Goal: Transaction & Acquisition: Purchase product/service

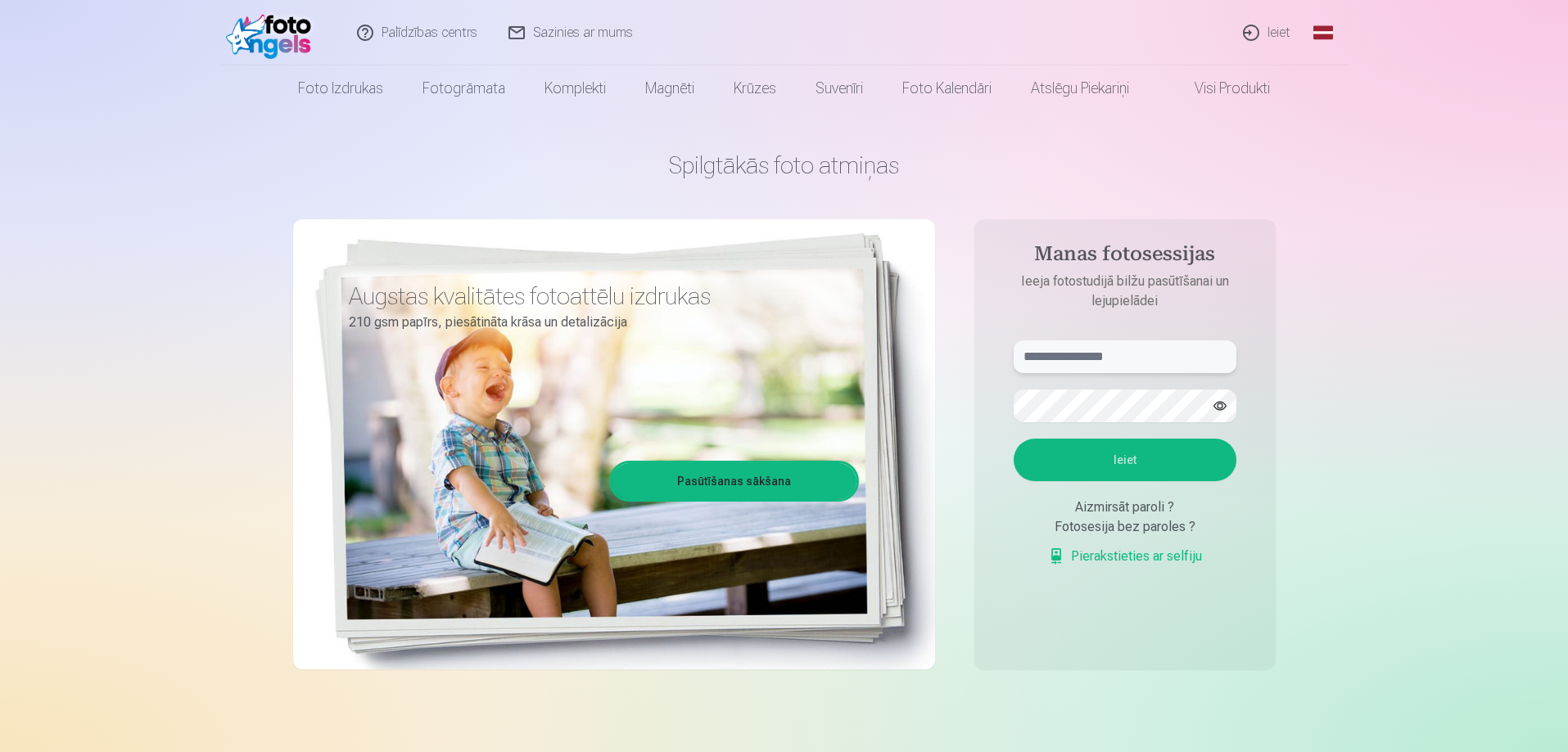
click at [1123, 360] on input "text" at bounding box center [1125, 357] width 223 height 33
click at [1051, 364] on input "text" at bounding box center [1125, 357] width 223 height 33
type input "**********"
click at [1128, 454] on button "Ieiet" at bounding box center [1125, 460] width 223 height 42
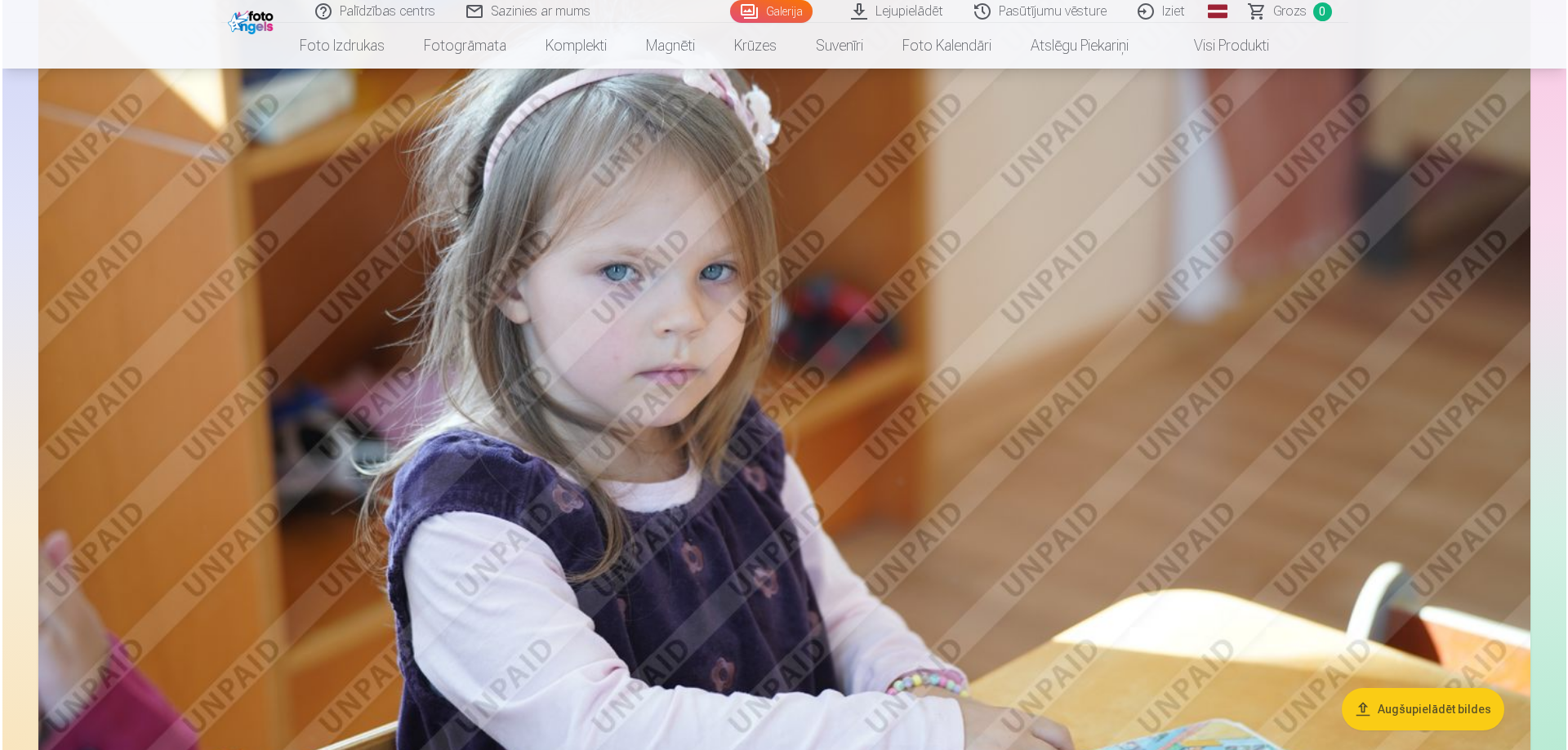
scroll to position [4000, 0]
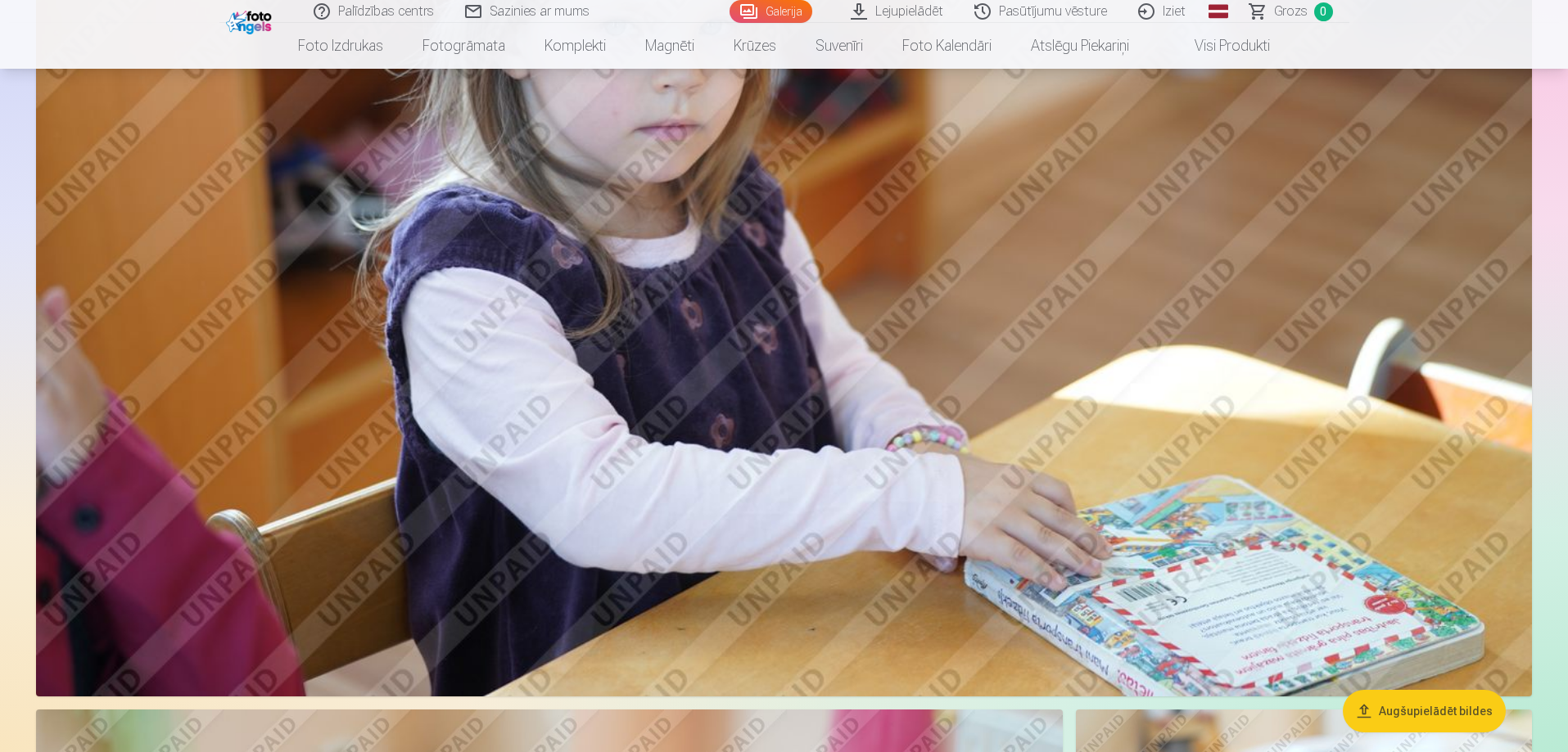
click at [938, 248] on img at bounding box center [783, 198] width 1496 height 997
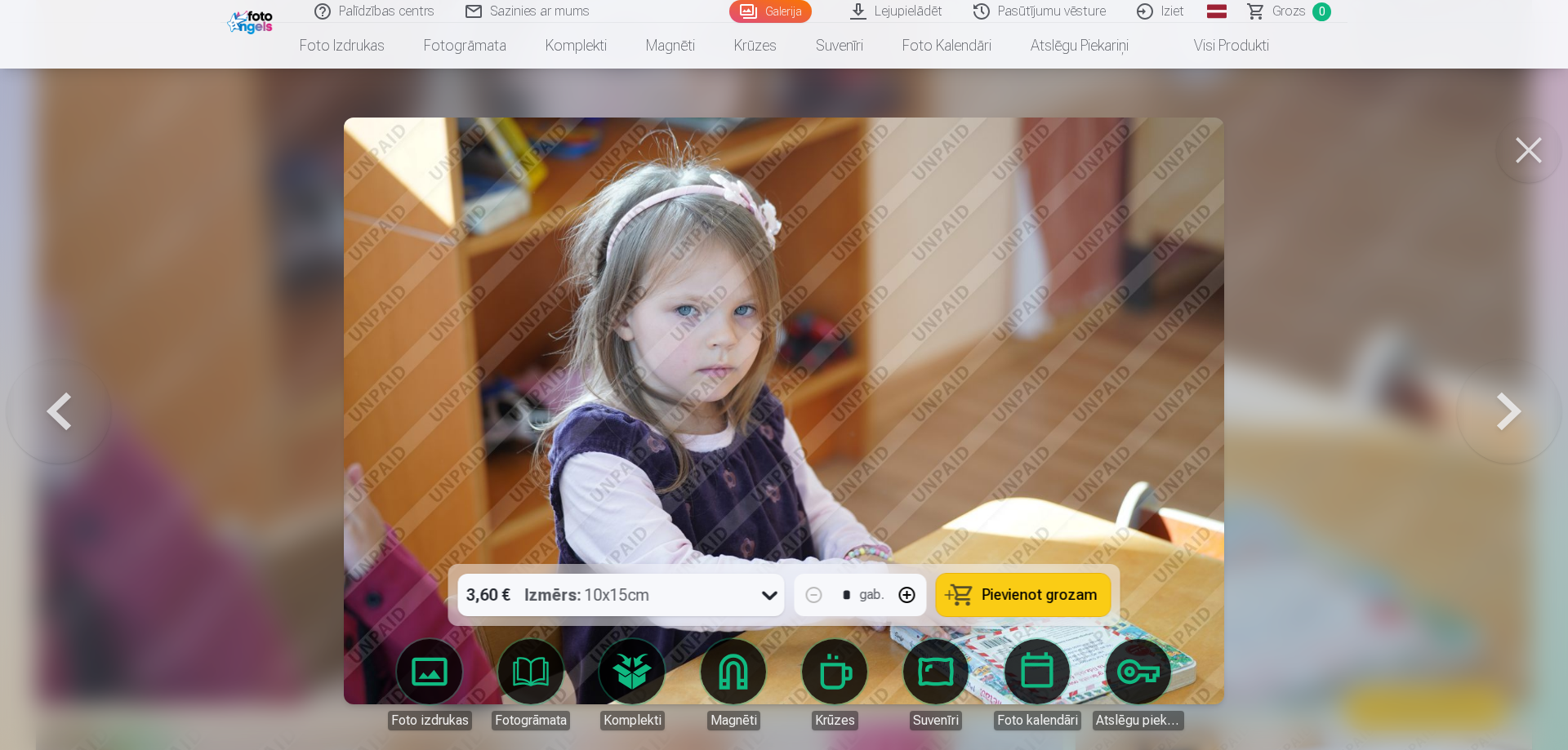
click at [999, 593] on span "Pievienot grozam" at bounding box center [1040, 595] width 115 height 14
click at [1507, 402] on button at bounding box center [1509, 411] width 104 height 274
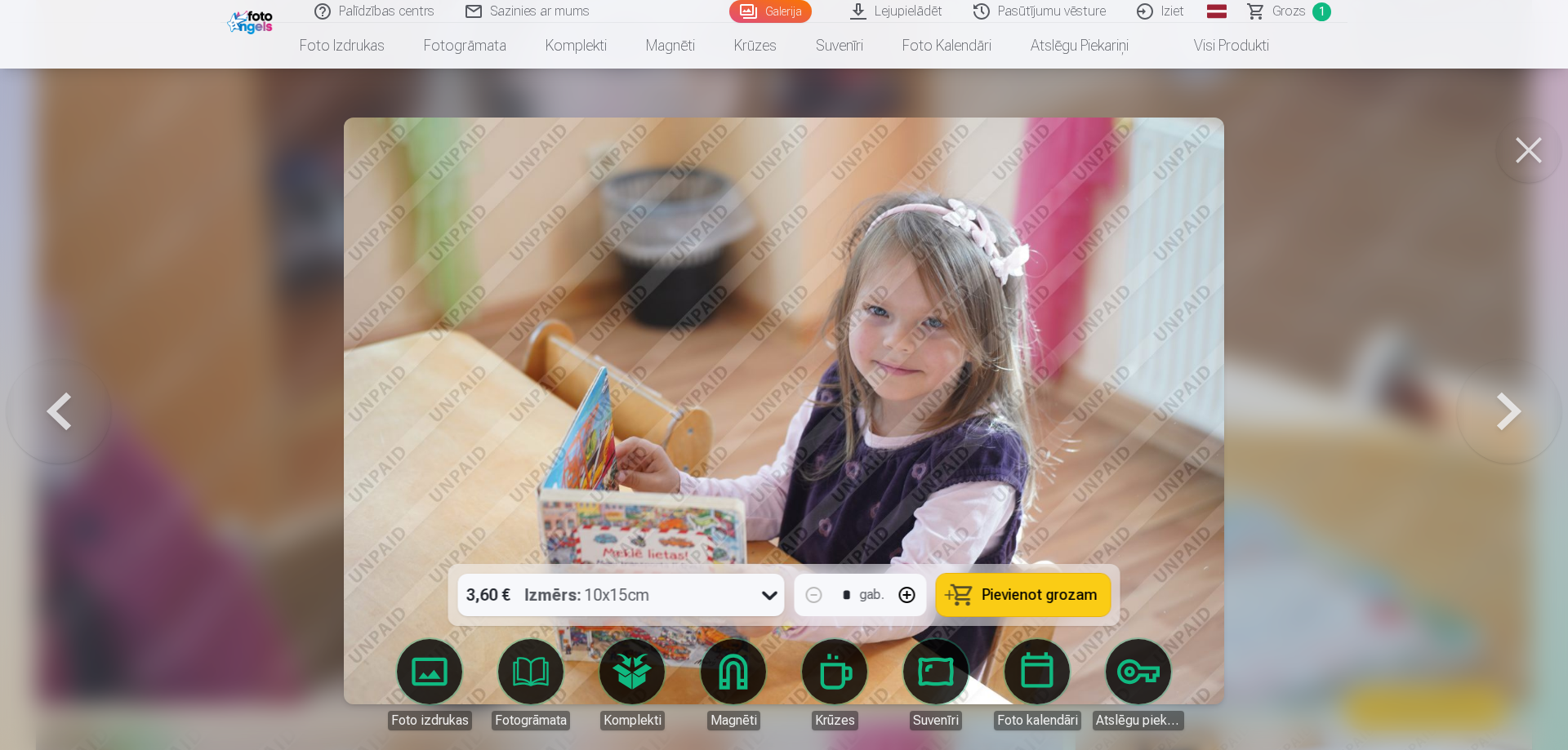
click at [1507, 402] on button at bounding box center [1509, 411] width 104 height 274
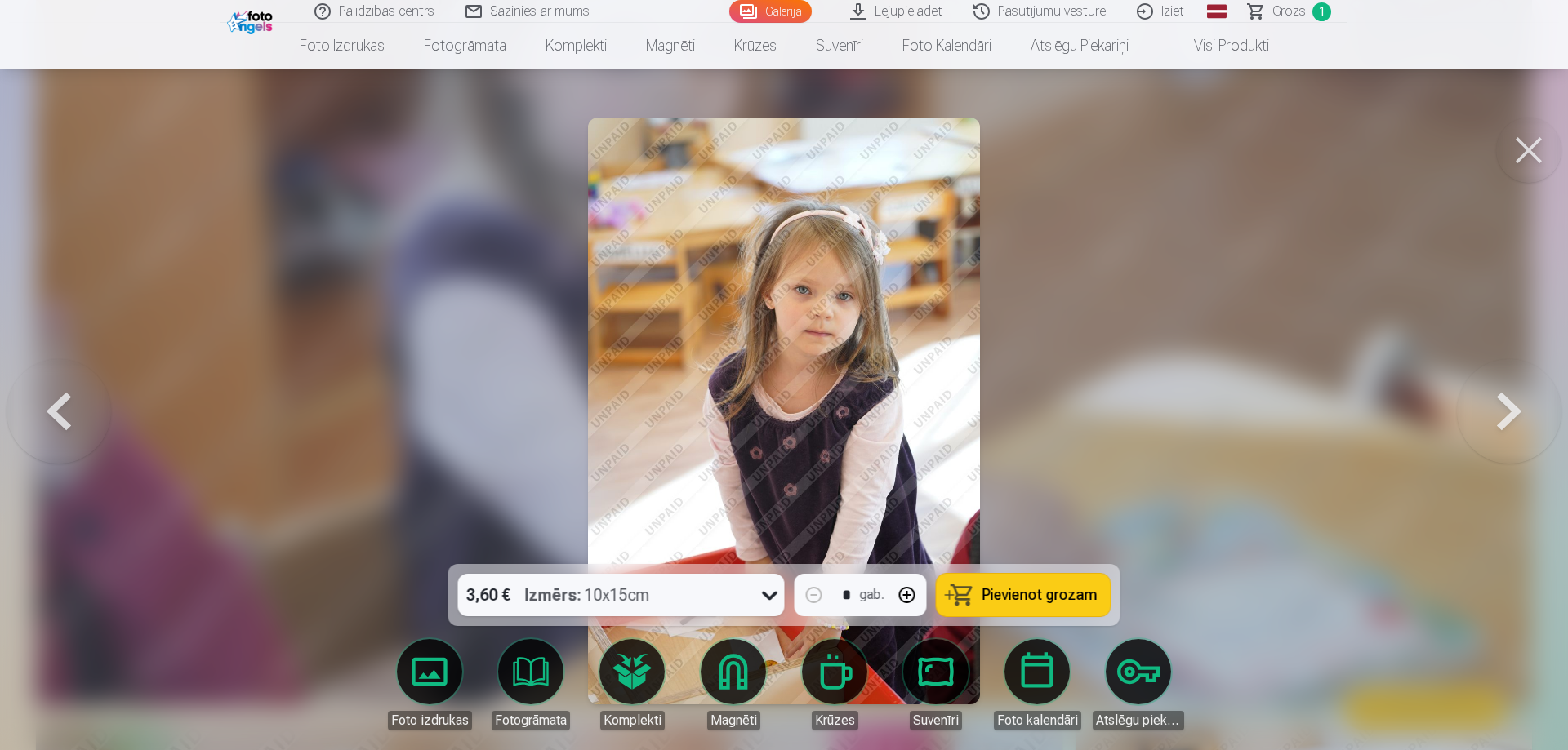
click at [1507, 402] on button at bounding box center [1509, 411] width 104 height 274
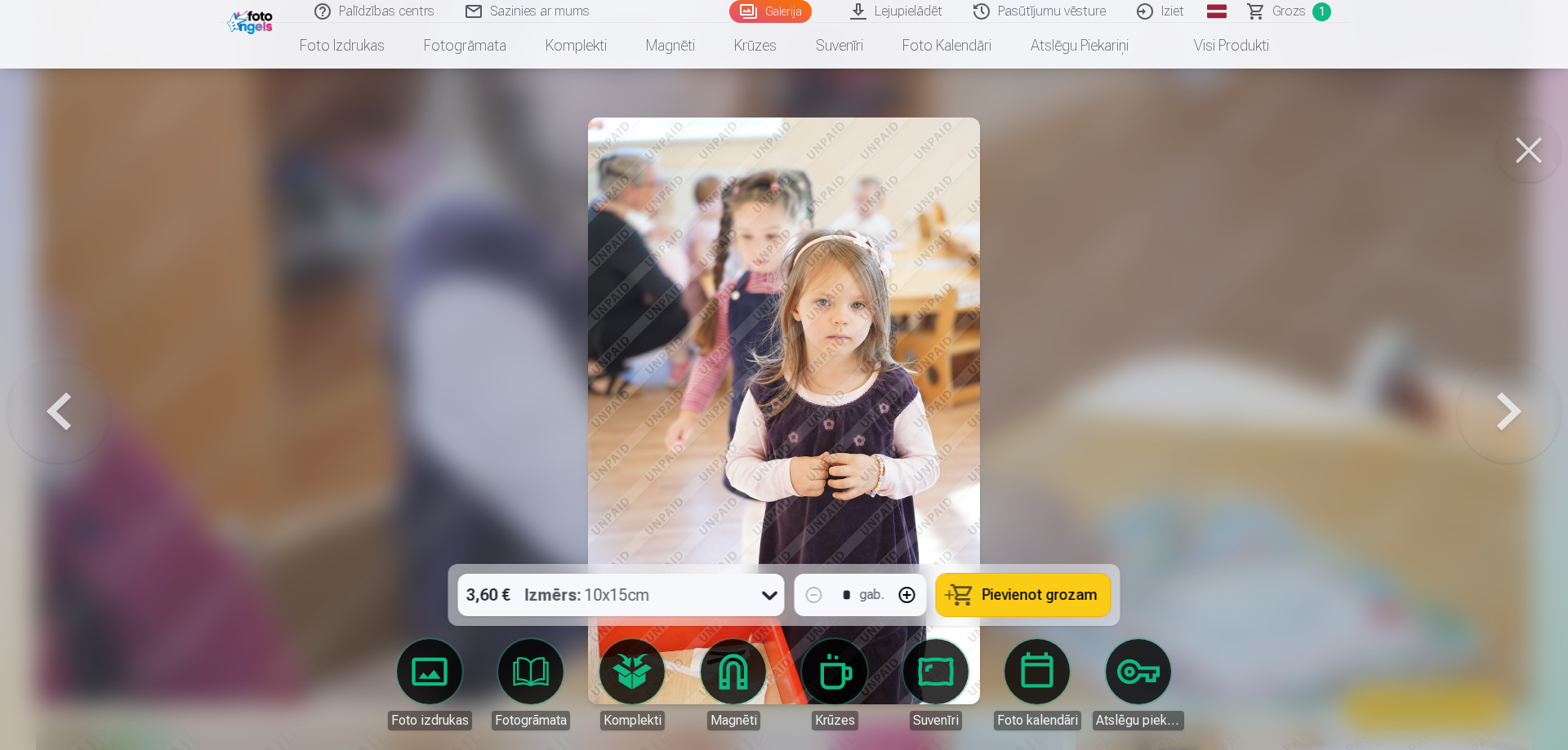
click at [1507, 402] on button at bounding box center [1509, 411] width 104 height 274
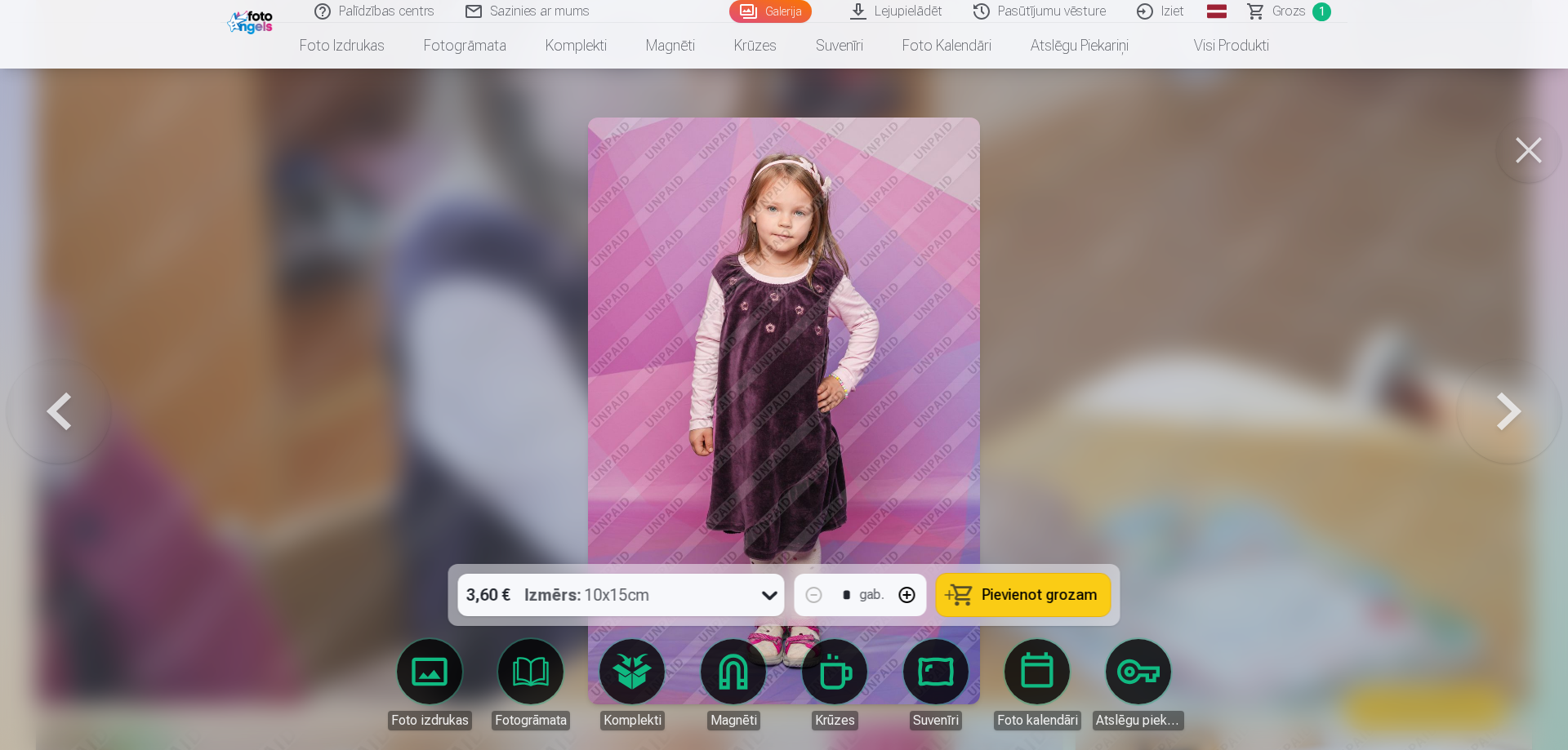
click at [1507, 402] on button at bounding box center [1509, 411] width 104 height 274
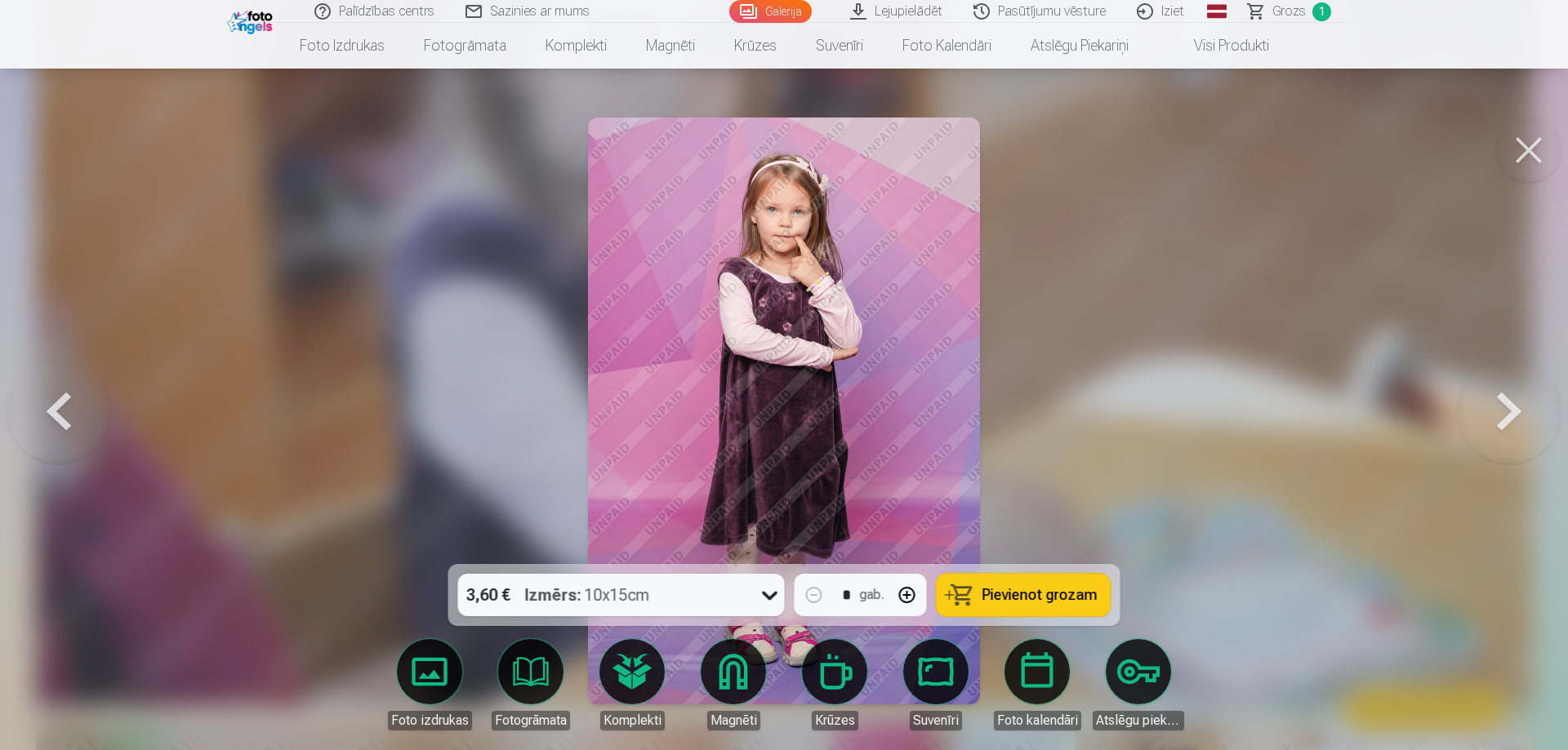
click at [1507, 402] on button at bounding box center [1509, 411] width 104 height 274
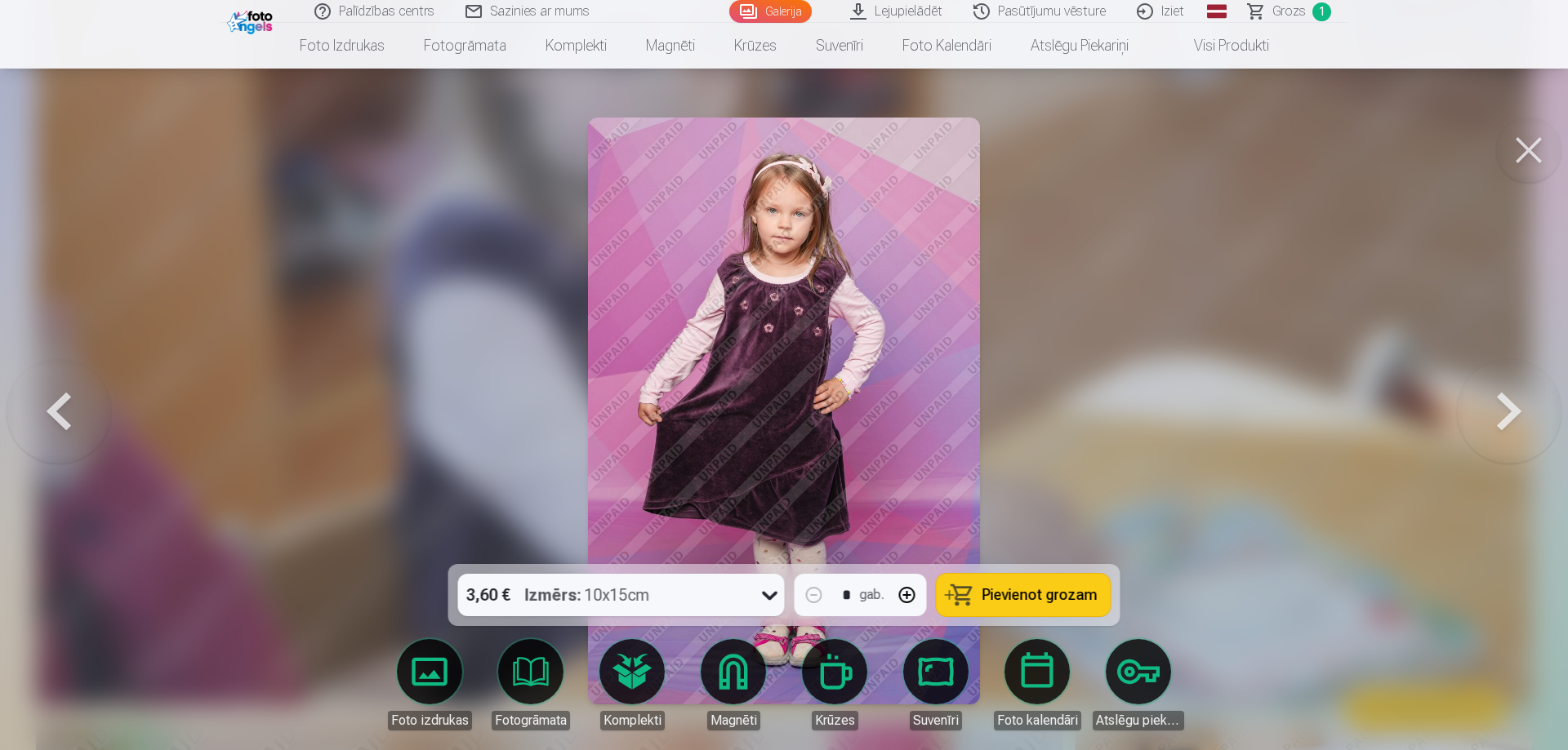
click at [1507, 402] on button at bounding box center [1509, 411] width 104 height 274
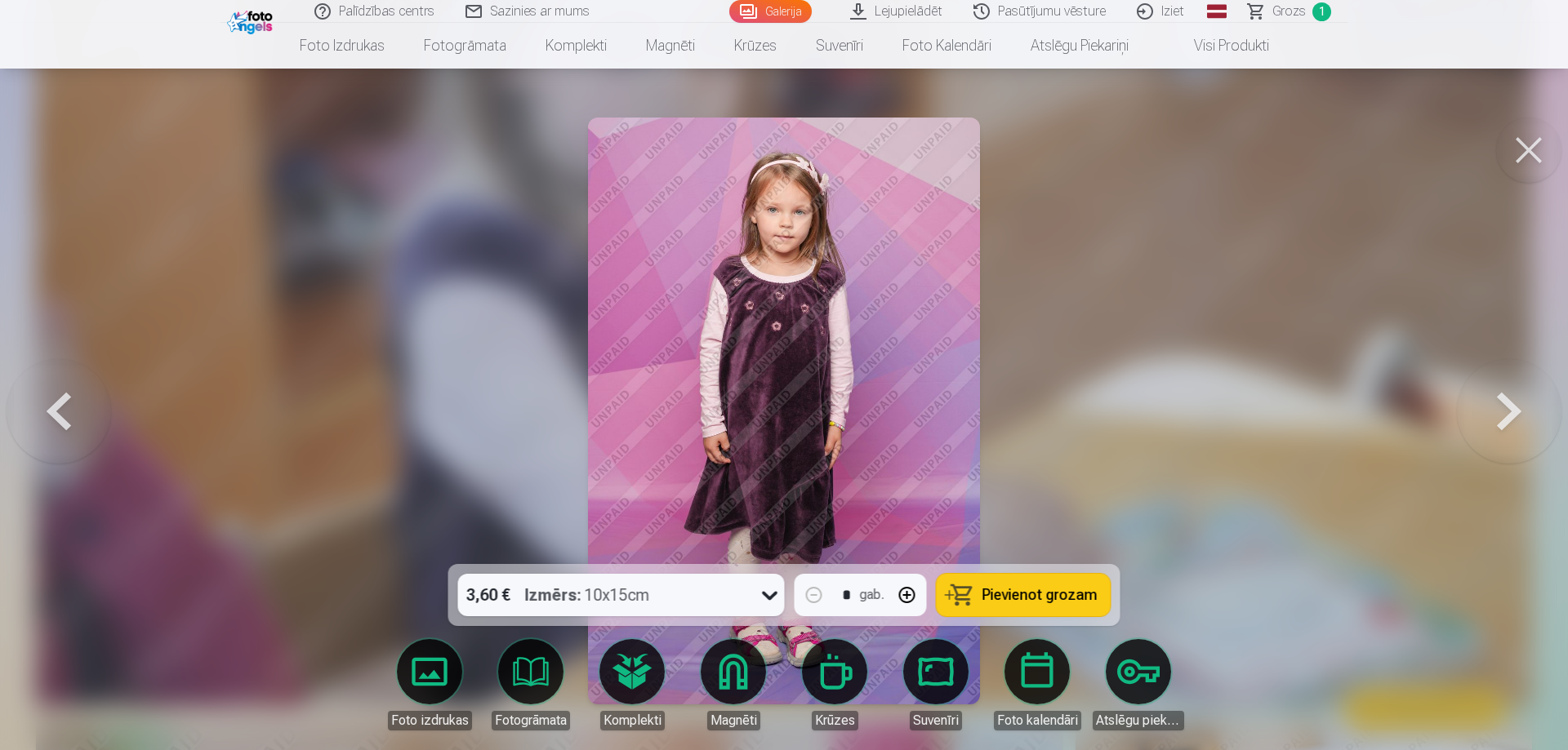
click at [1507, 402] on button at bounding box center [1509, 411] width 104 height 274
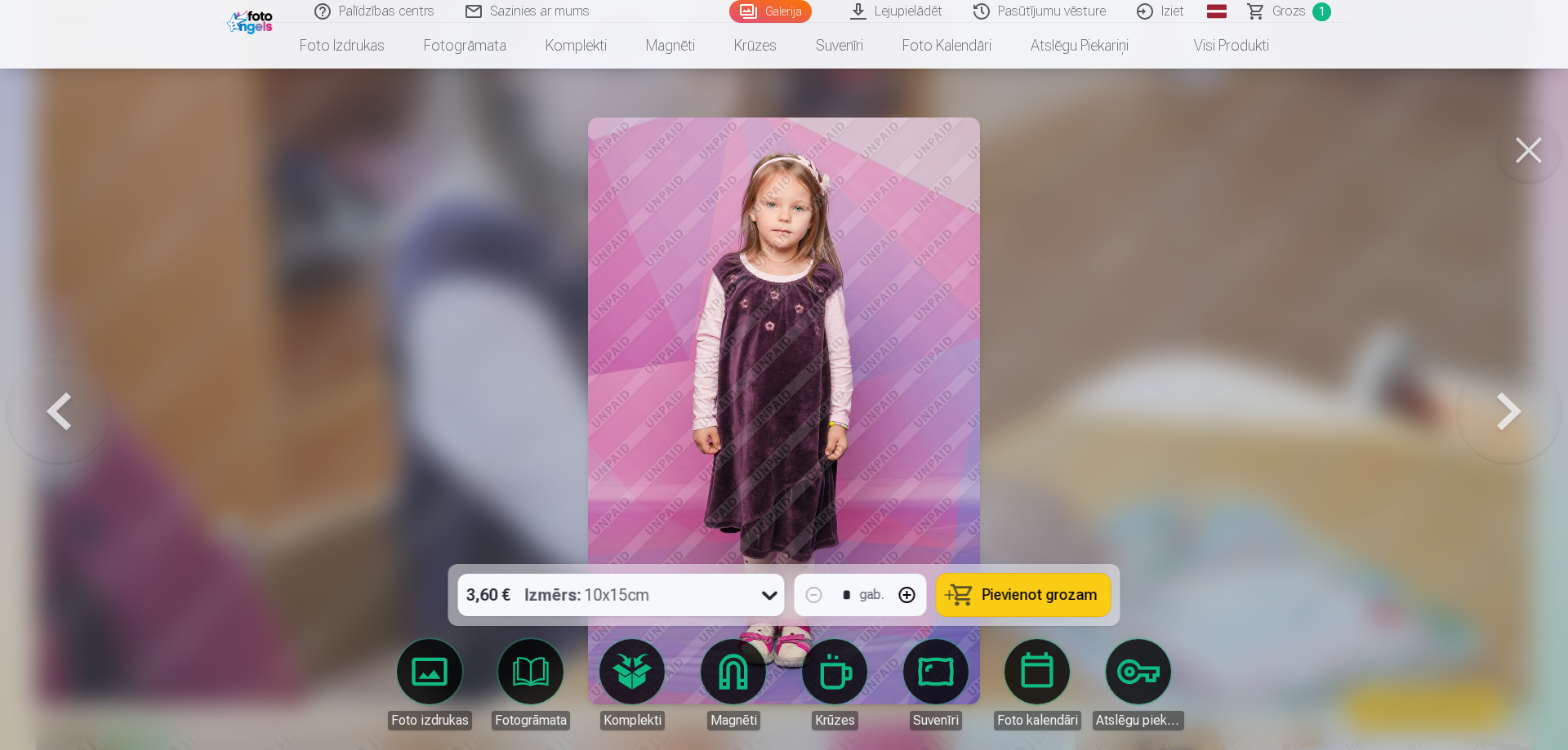
click at [1507, 402] on button at bounding box center [1509, 411] width 104 height 274
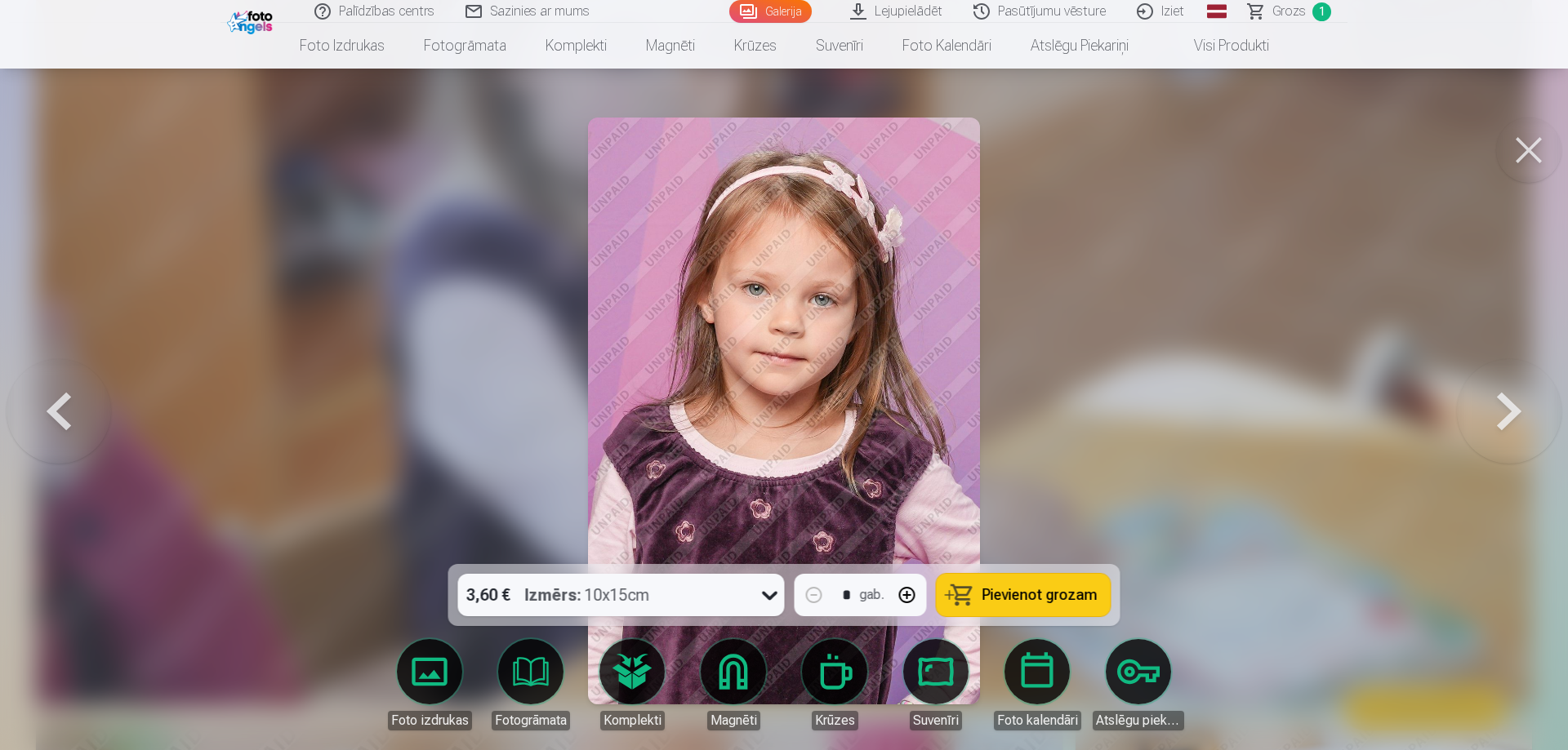
click at [766, 600] on icon at bounding box center [770, 595] width 26 height 26
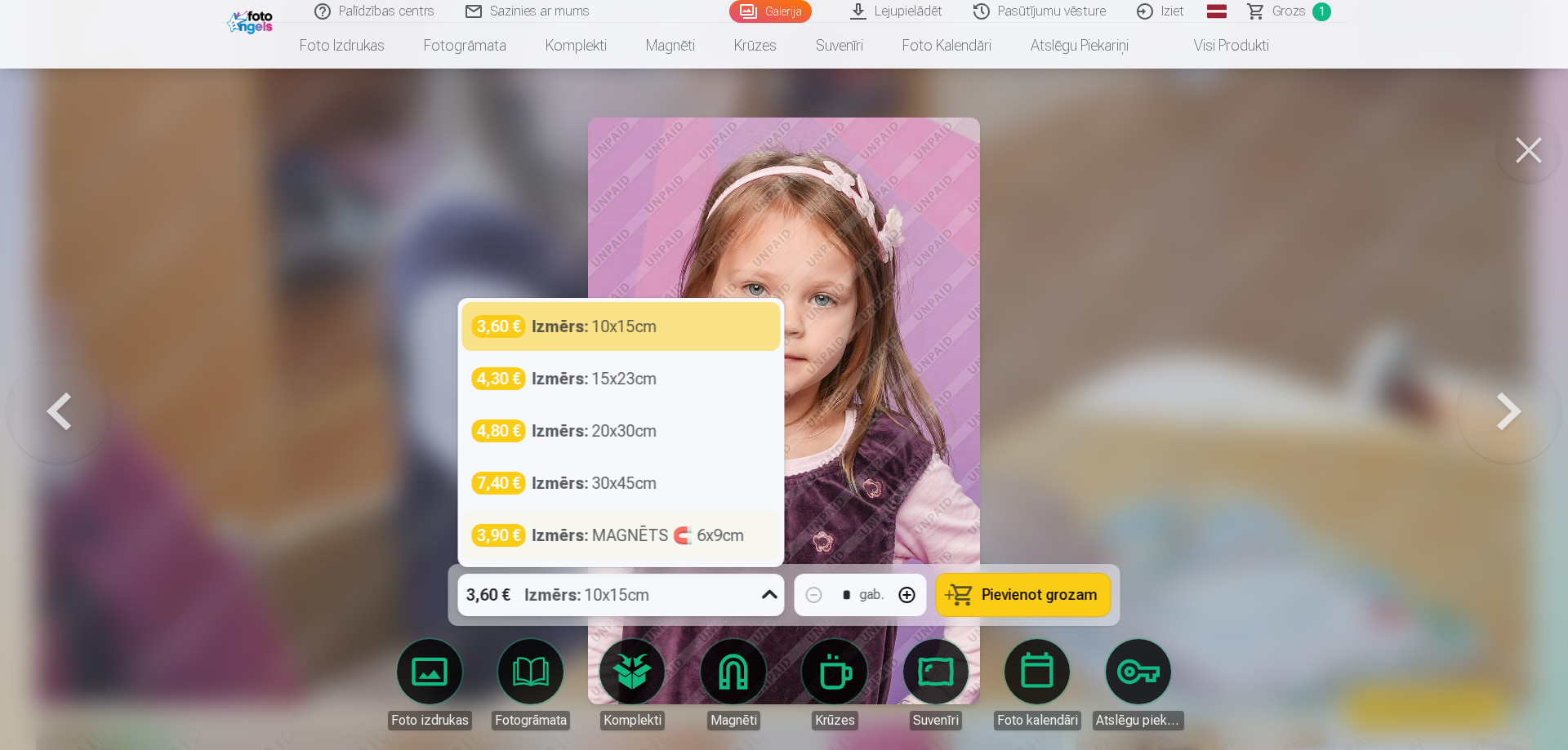
click at [710, 538] on div "Izmērs : MAGNĒTS 🧲 6x9cm" at bounding box center [639, 535] width 213 height 23
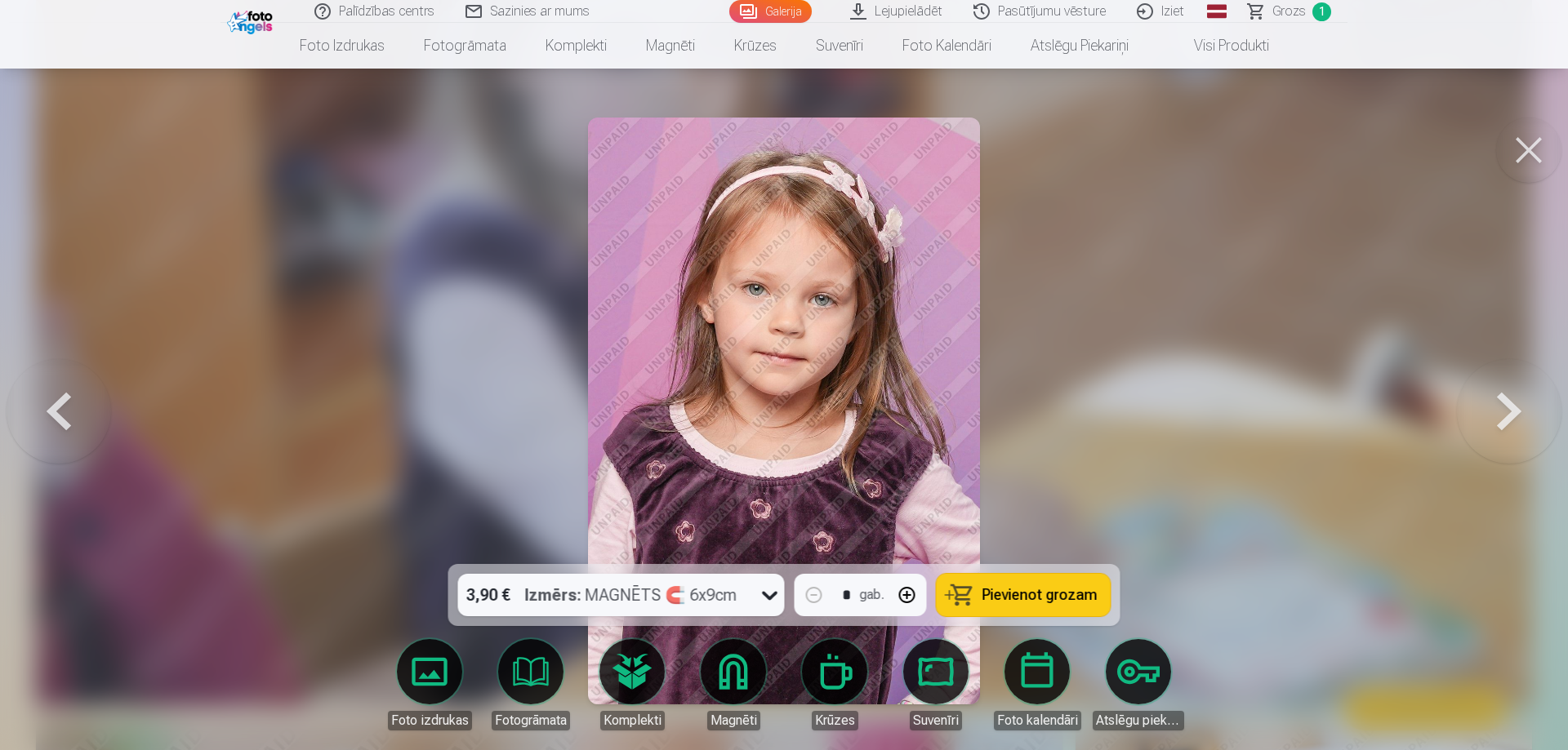
click at [1063, 594] on span "Pievienot grozam" at bounding box center [1040, 595] width 115 height 14
click at [1501, 406] on button at bounding box center [1509, 411] width 104 height 274
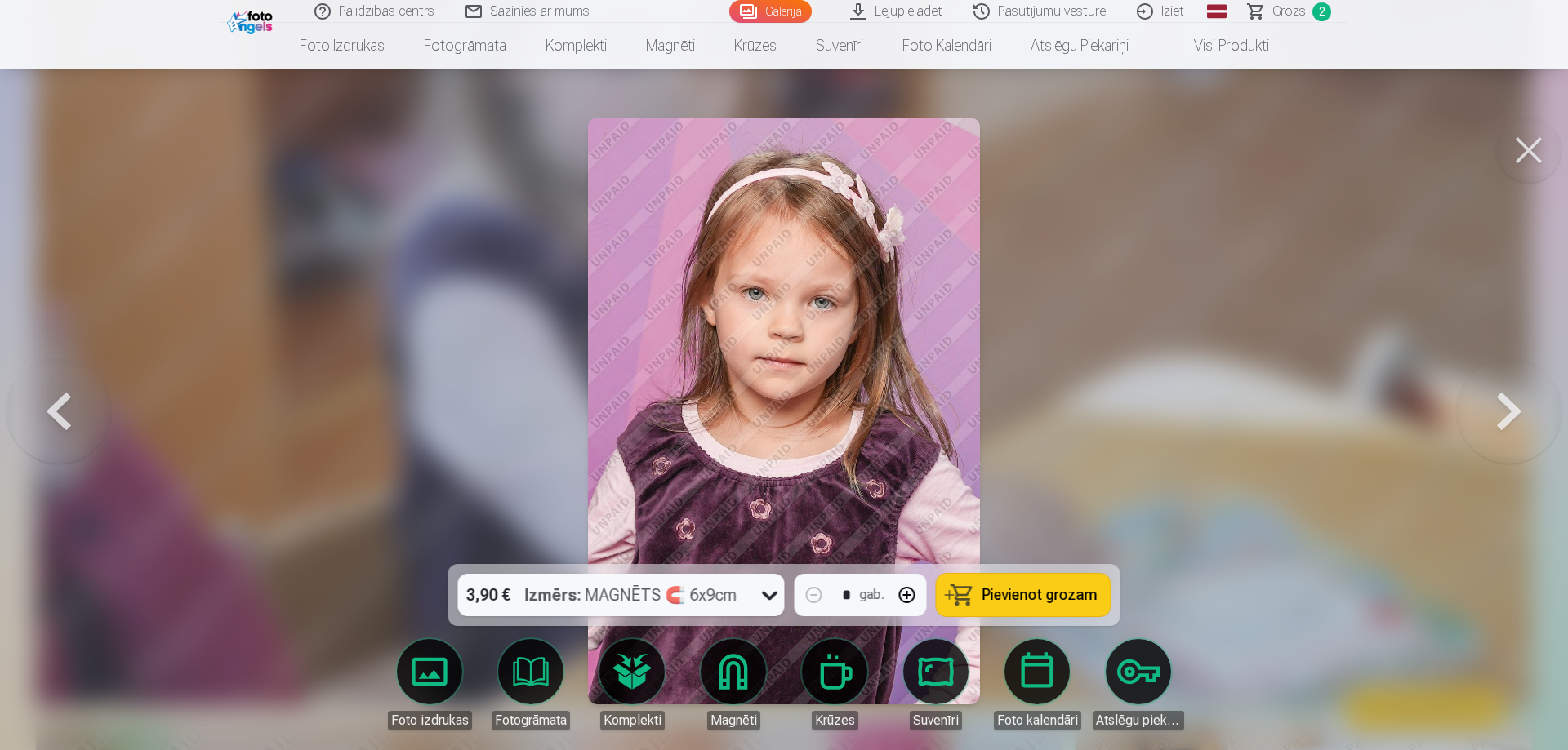
click at [1501, 406] on button at bounding box center [1509, 411] width 104 height 274
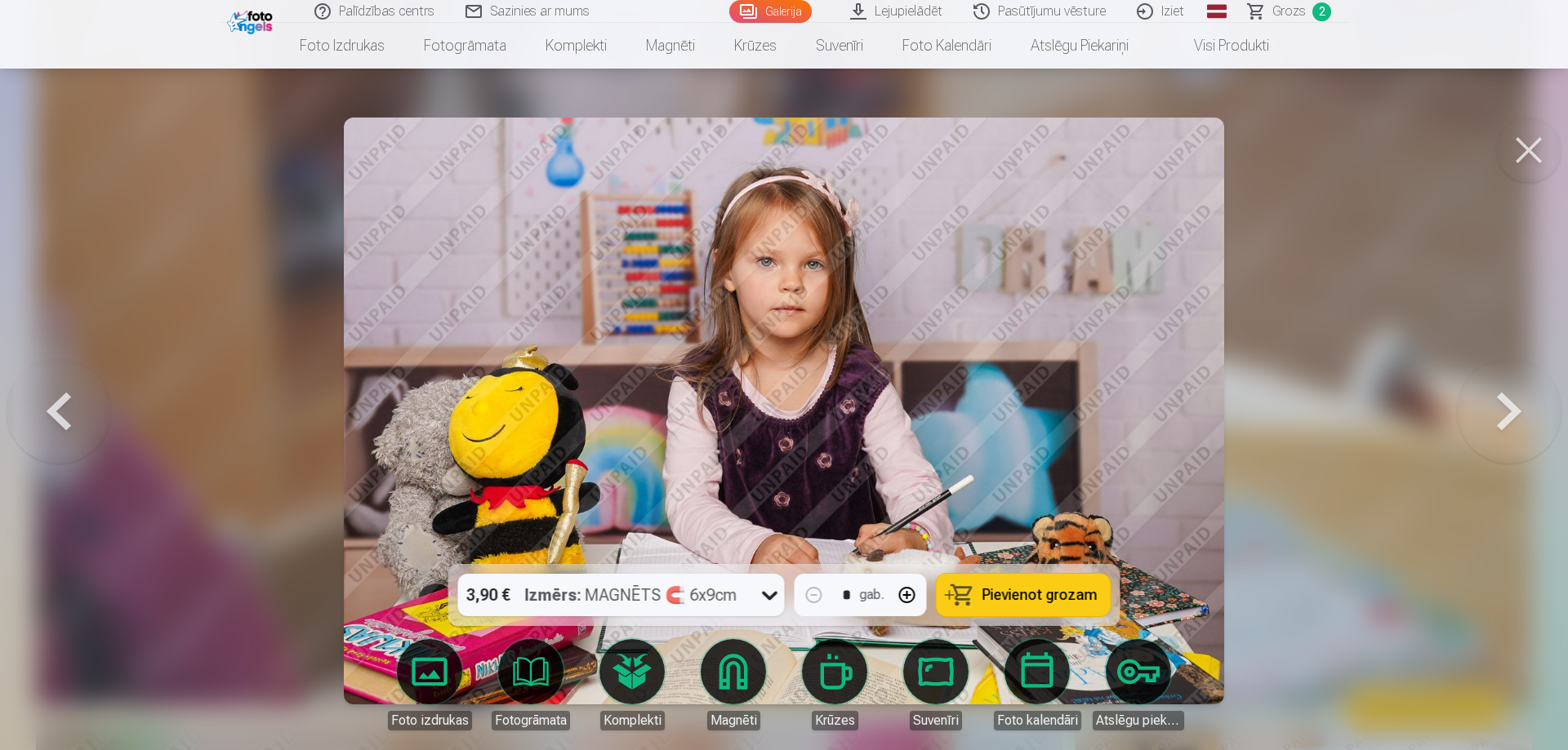
click at [1501, 406] on button at bounding box center [1509, 411] width 104 height 274
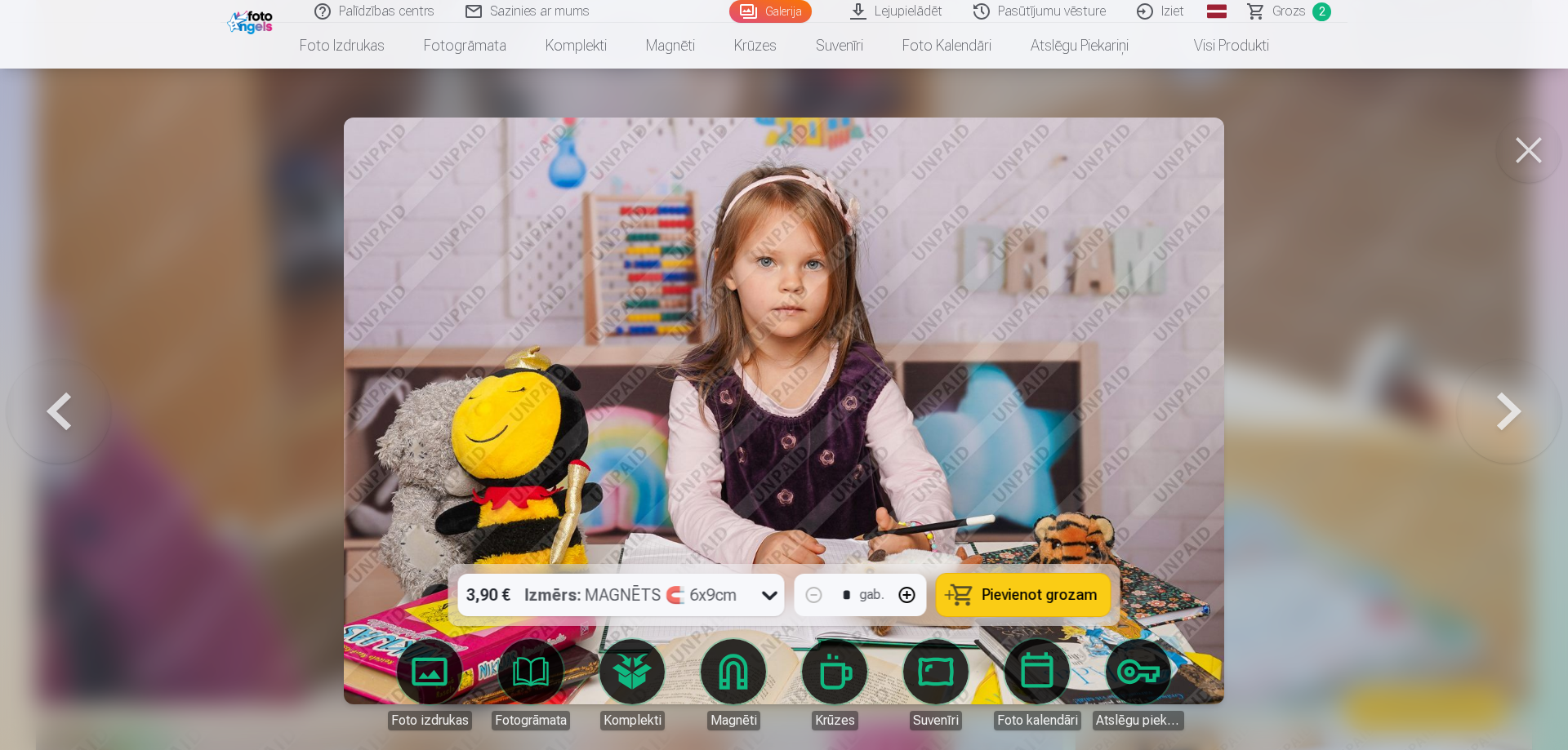
click at [1501, 406] on button at bounding box center [1509, 411] width 104 height 274
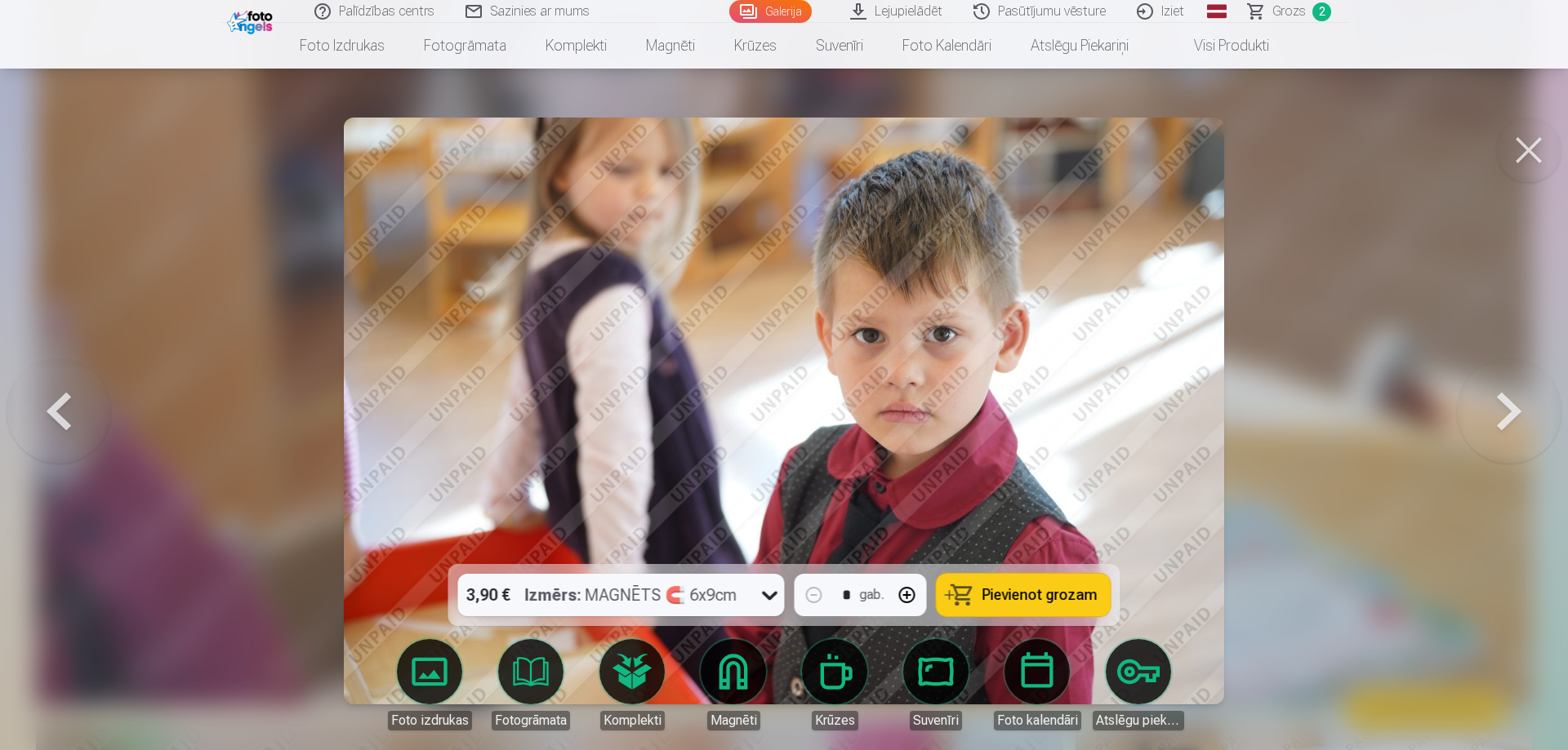
click at [1501, 406] on button at bounding box center [1509, 411] width 104 height 274
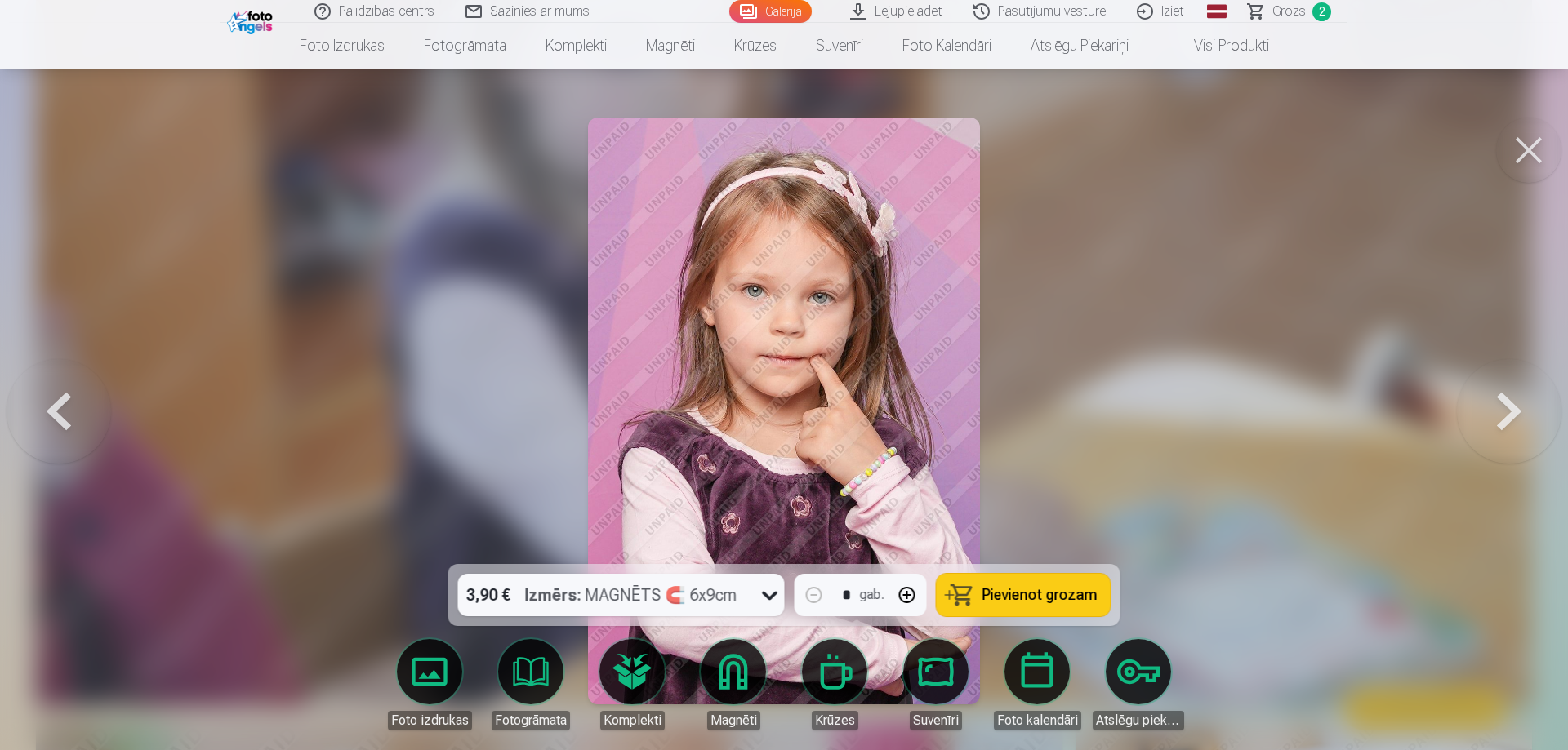
click at [1501, 406] on button at bounding box center [1509, 411] width 104 height 274
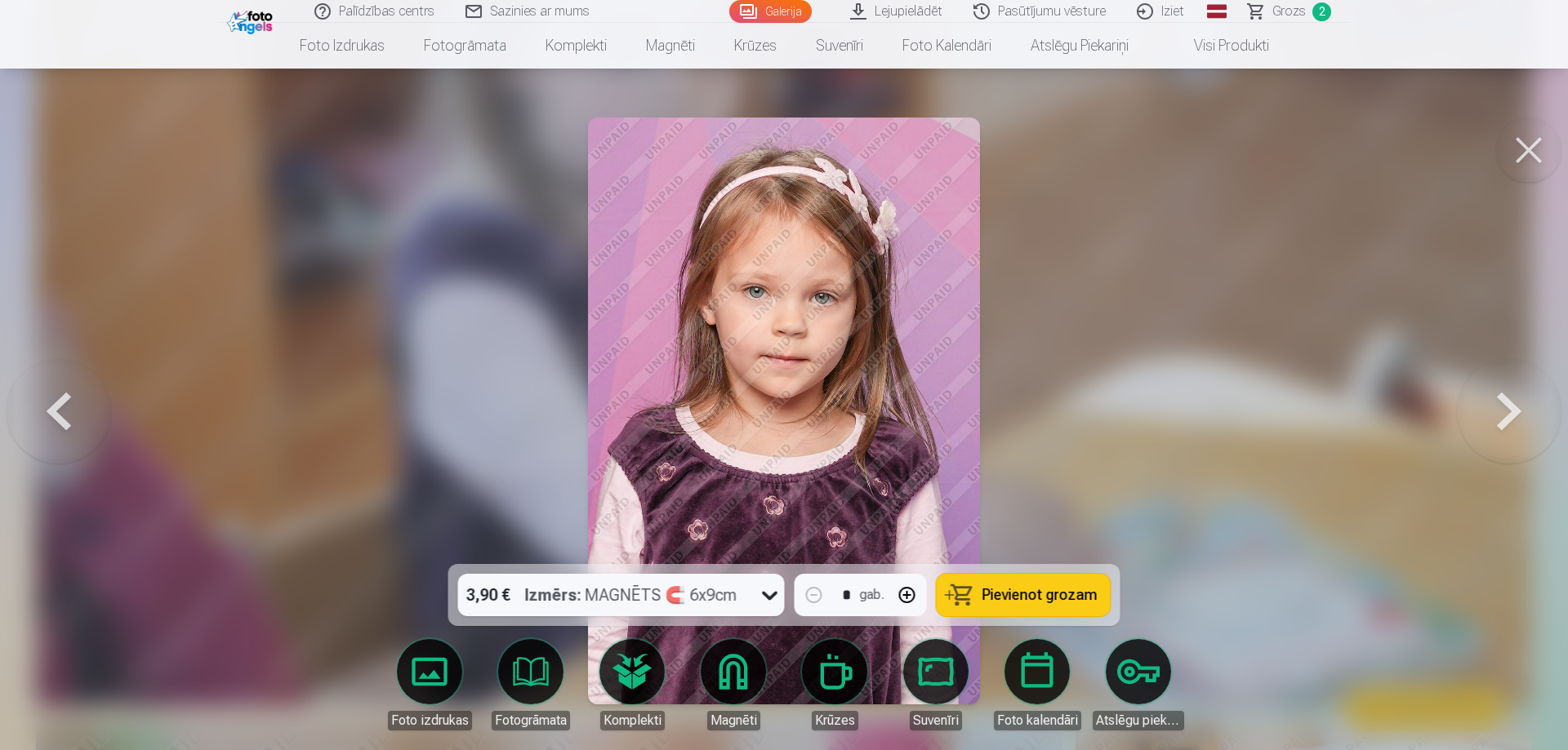
click at [1071, 594] on span "Pievienot grozam" at bounding box center [1040, 595] width 115 height 14
click at [1501, 419] on button at bounding box center [1509, 411] width 104 height 274
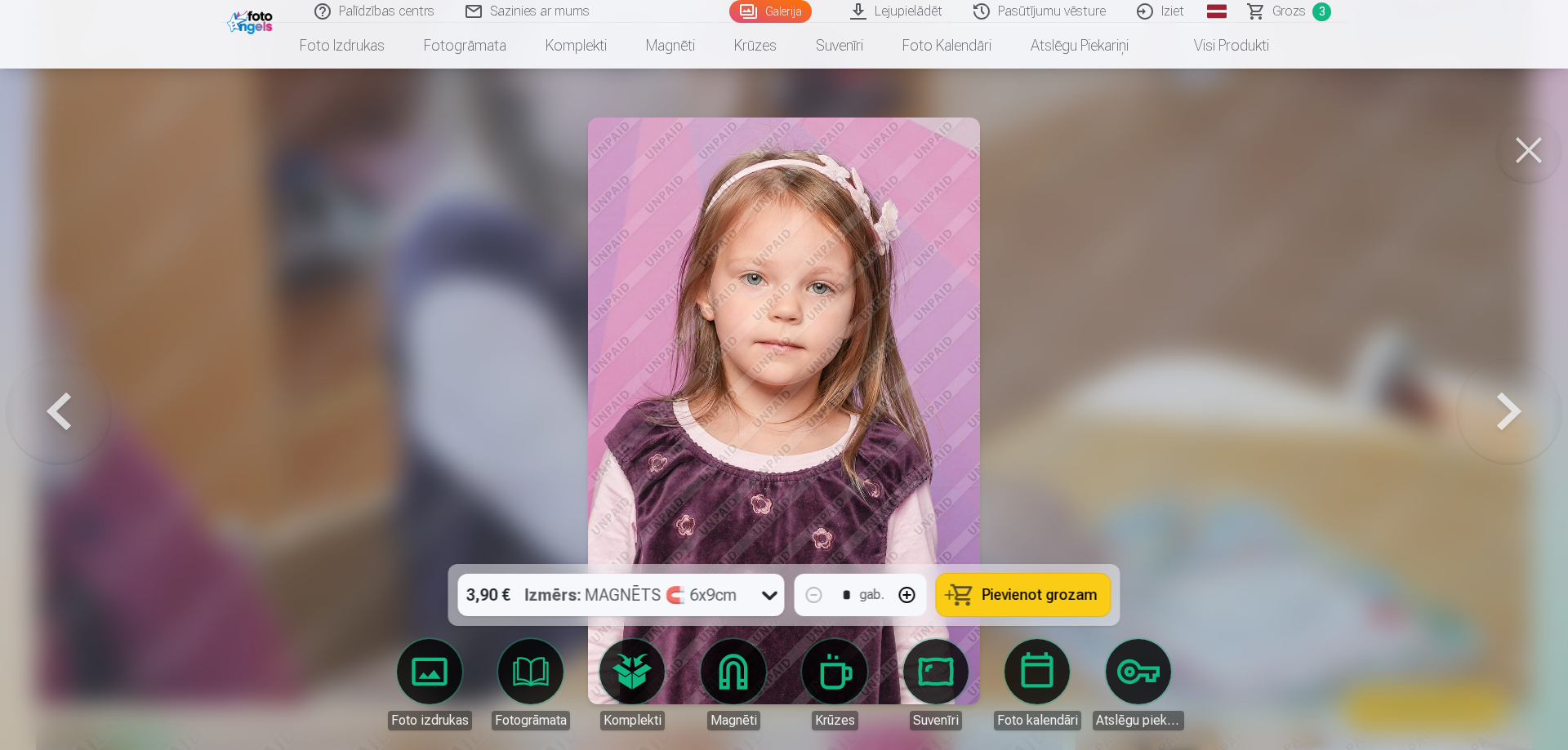
click at [1501, 419] on button at bounding box center [1509, 411] width 104 height 274
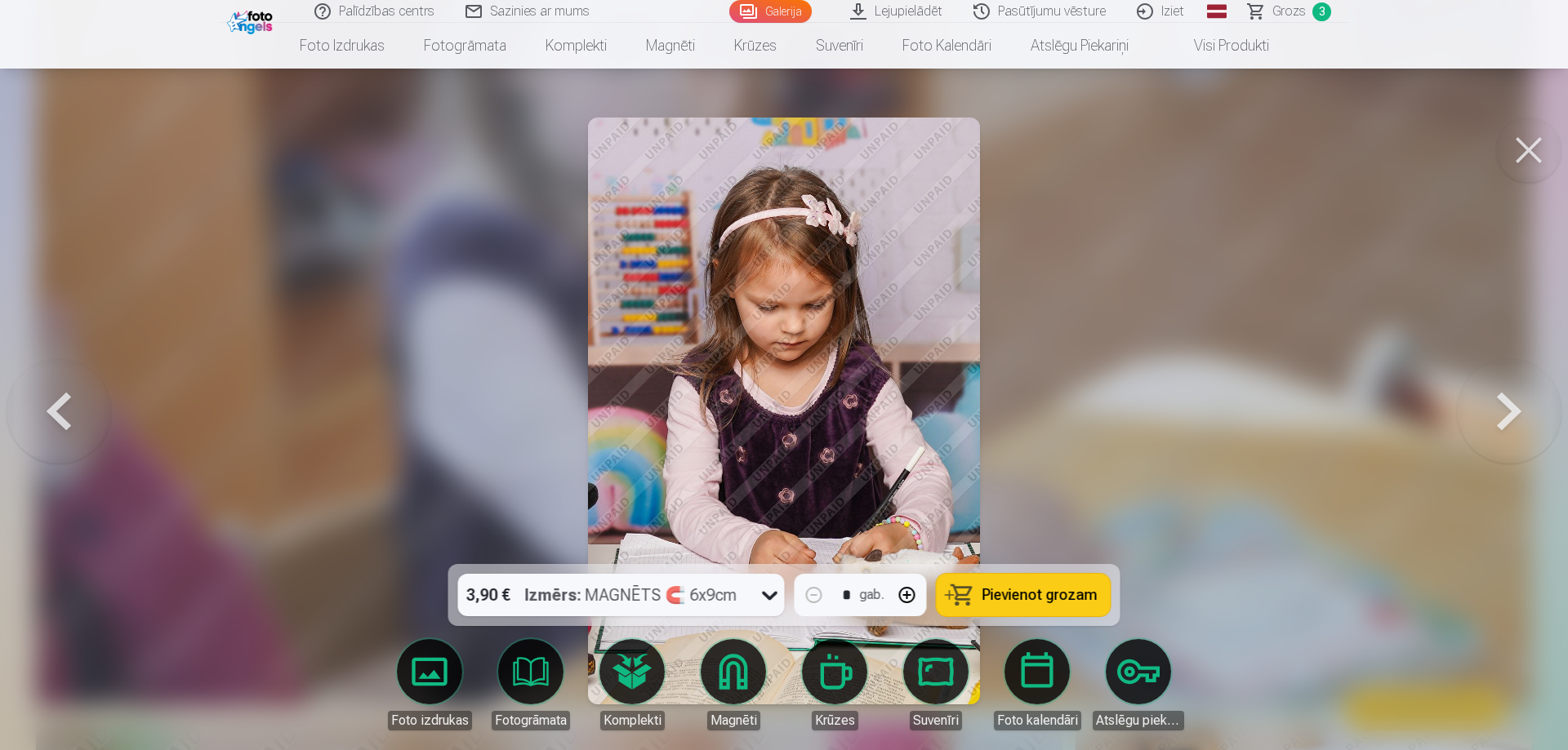
click at [1500, 410] on button at bounding box center [1509, 411] width 104 height 274
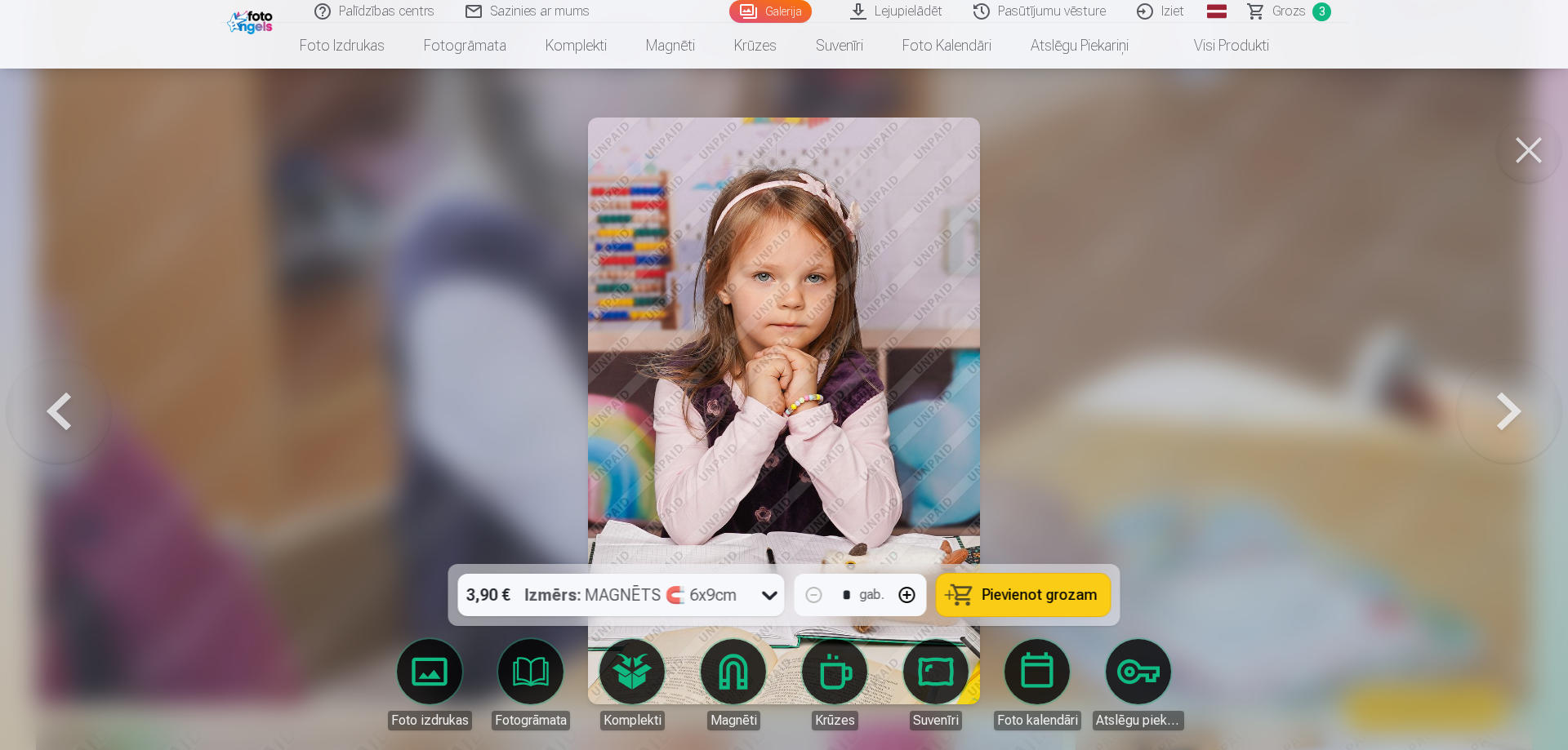
click at [1500, 410] on button at bounding box center [1509, 411] width 104 height 274
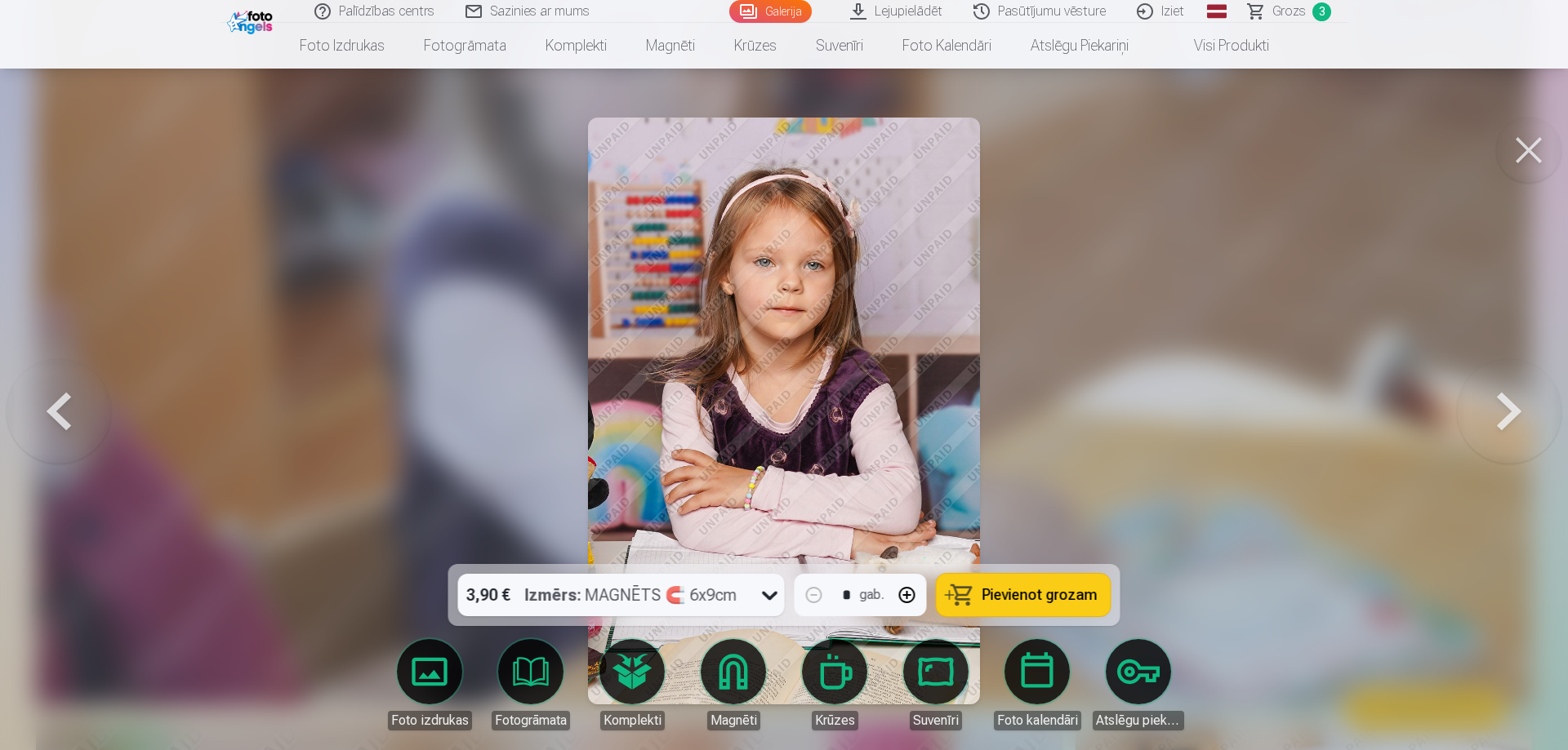
click at [1500, 410] on button at bounding box center [1509, 411] width 104 height 274
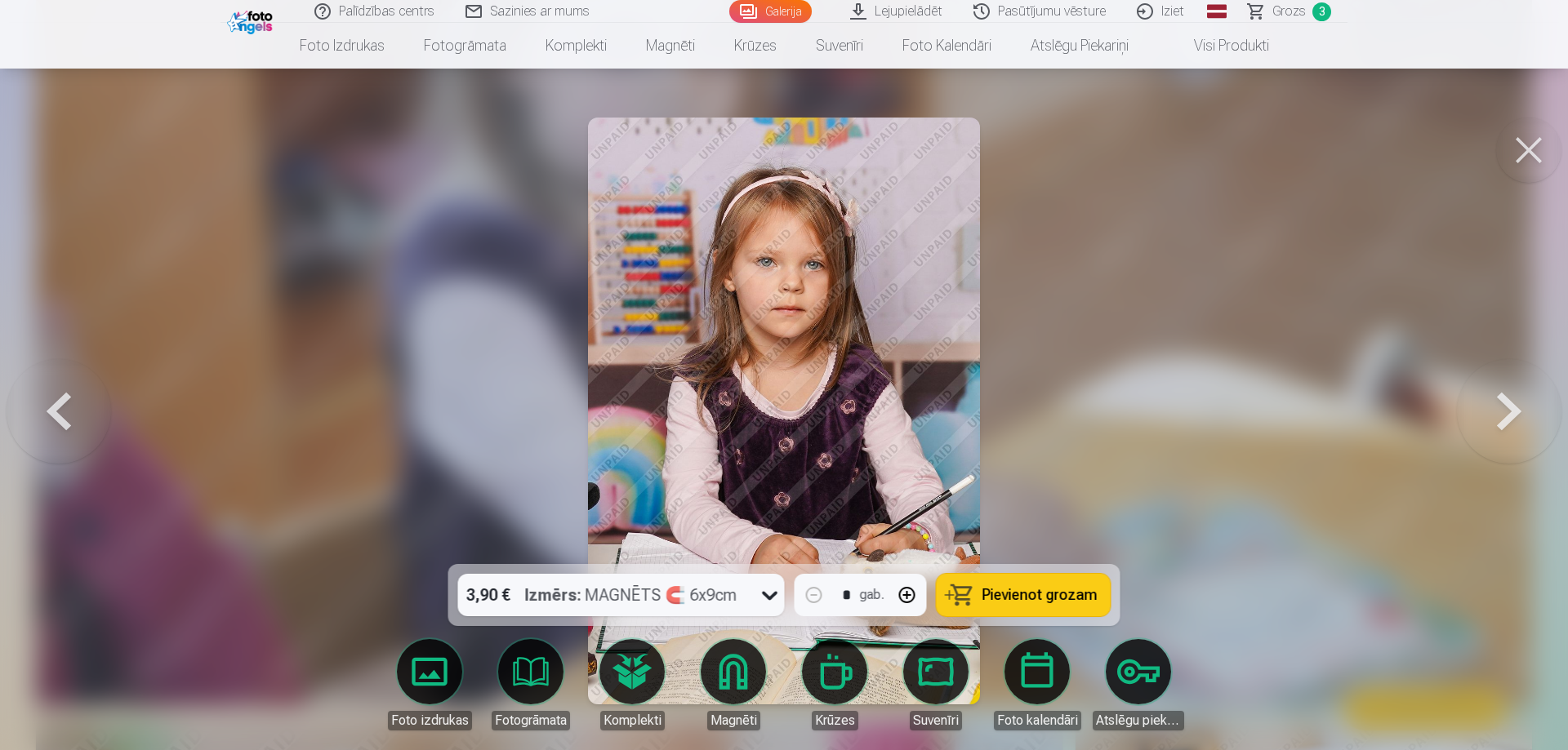
click at [1500, 410] on button at bounding box center [1509, 411] width 104 height 274
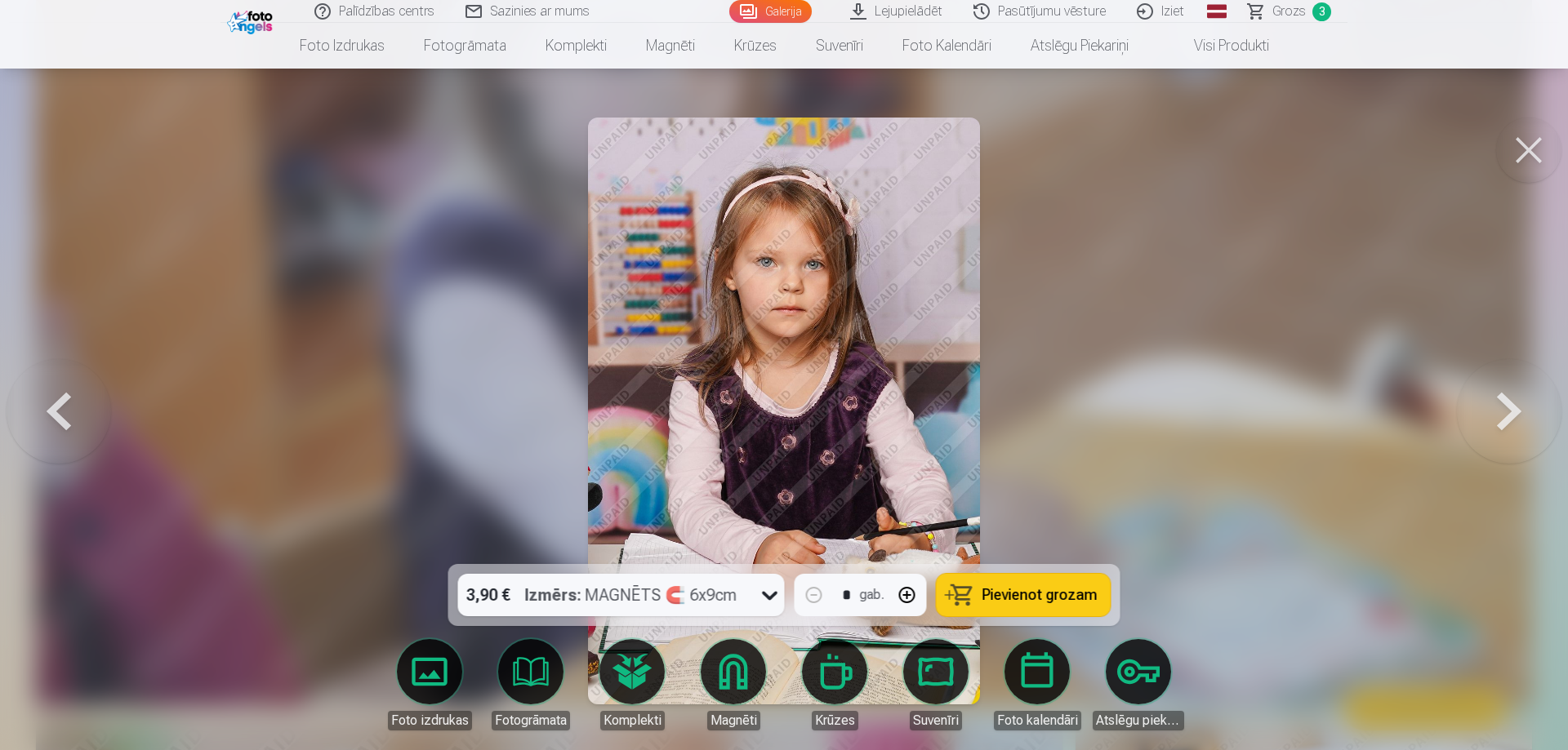
click at [1500, 410] on button at bounding box center [1509, 411] width 104 height 274
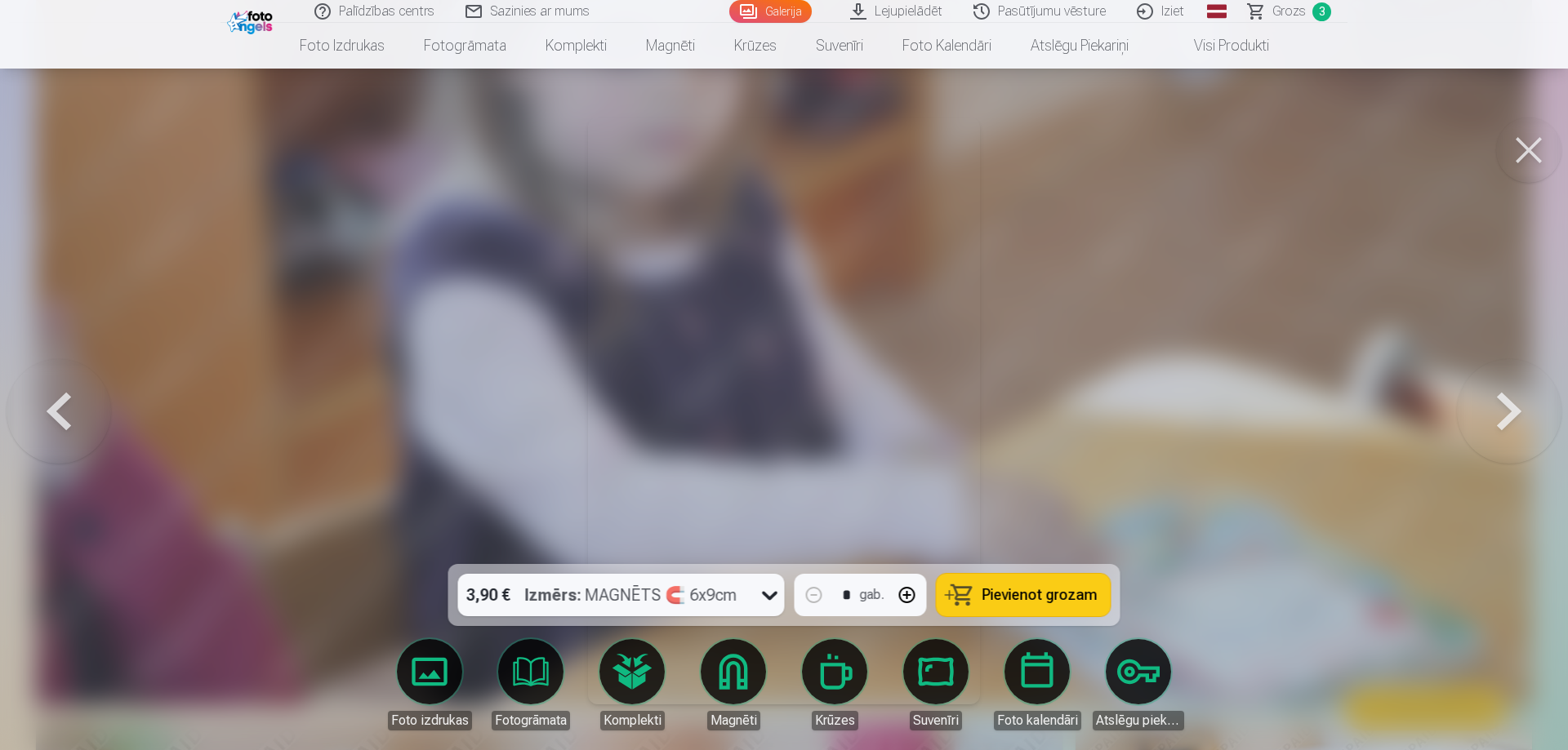
click at [1500, 410] on button at bounding box center [1509, 411] width 104 height 274
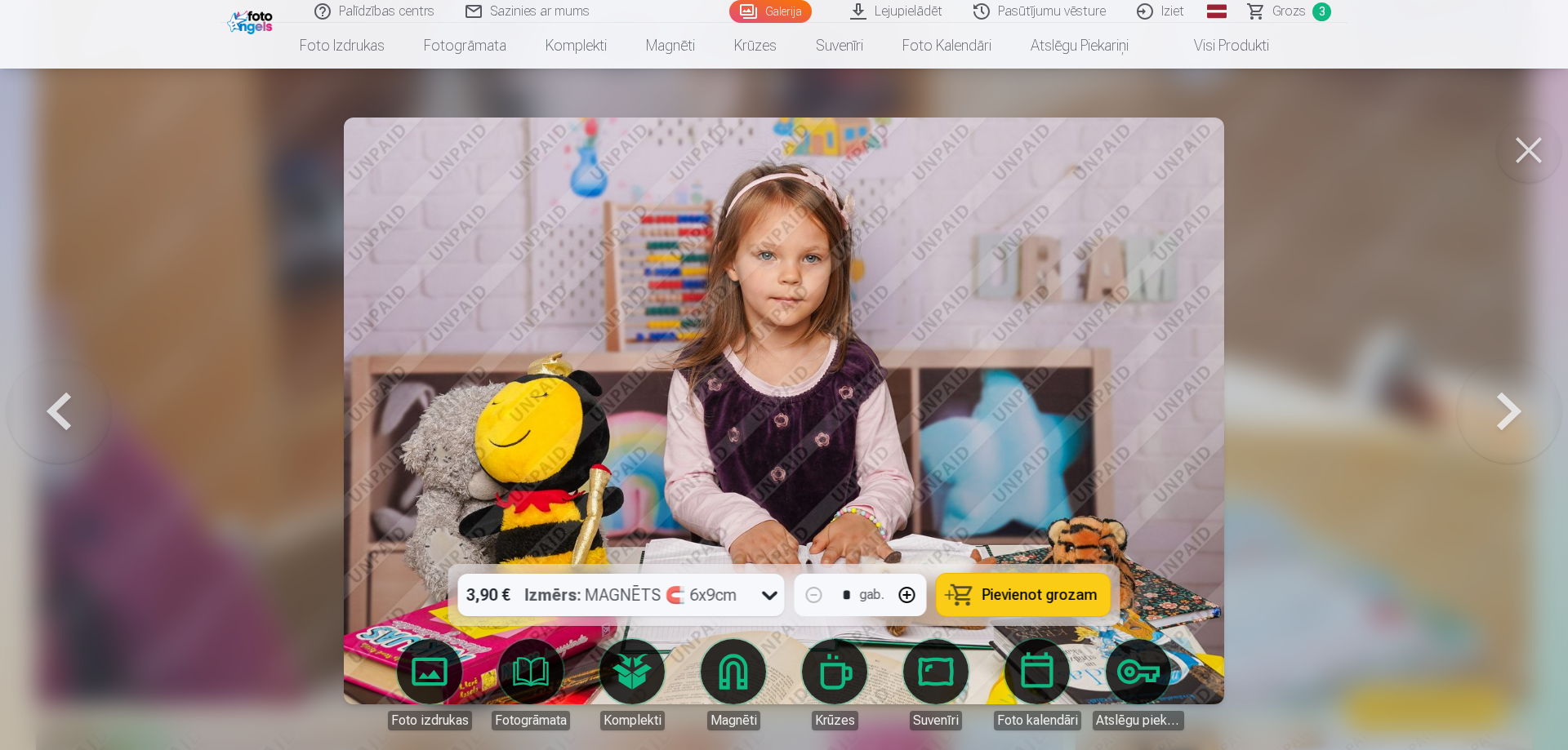
click at [1500, 410] on button at bounding box center [1509, 411] width 104 height 274
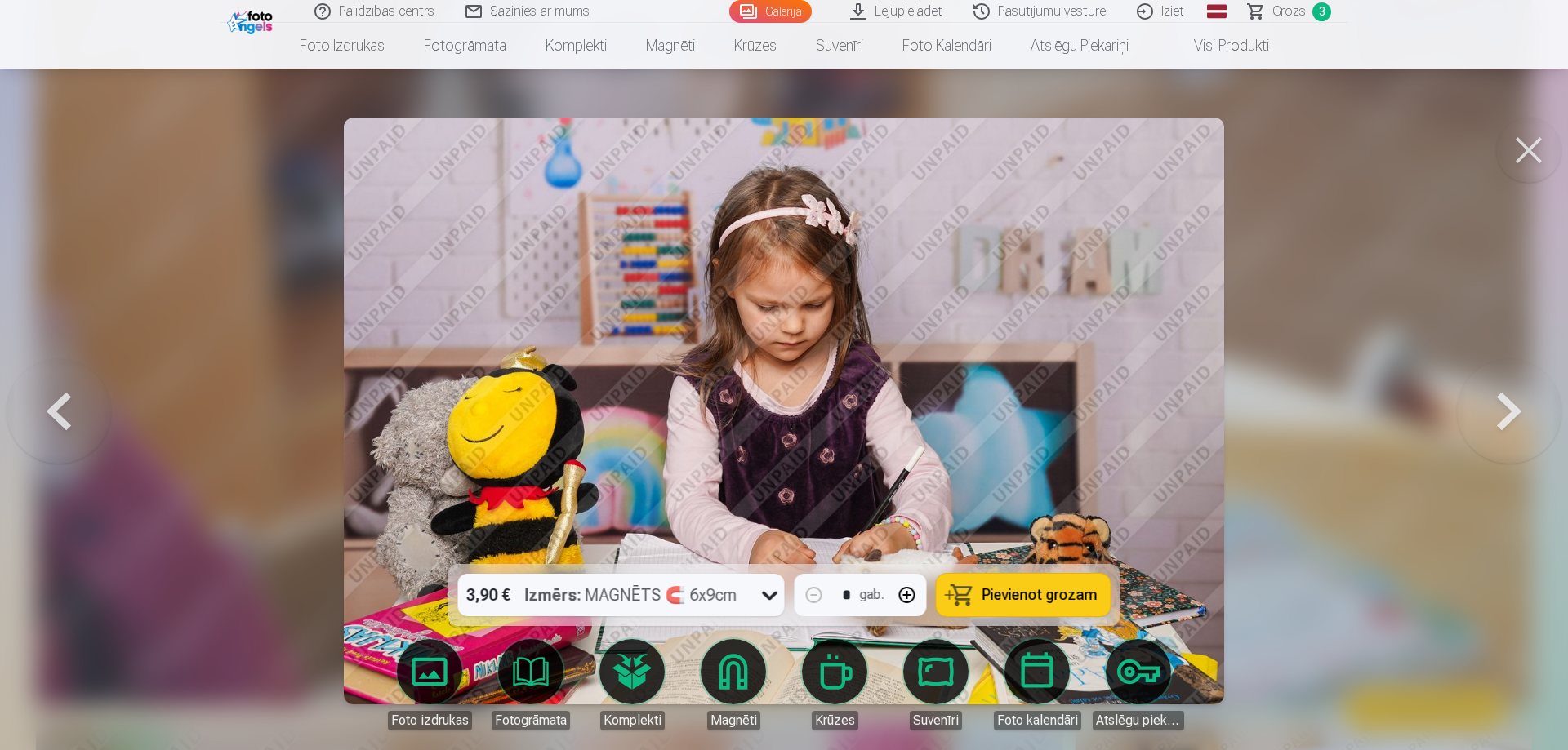
click at [1500, 410] on button at bounding box center [1509, 411] width 104 height 274
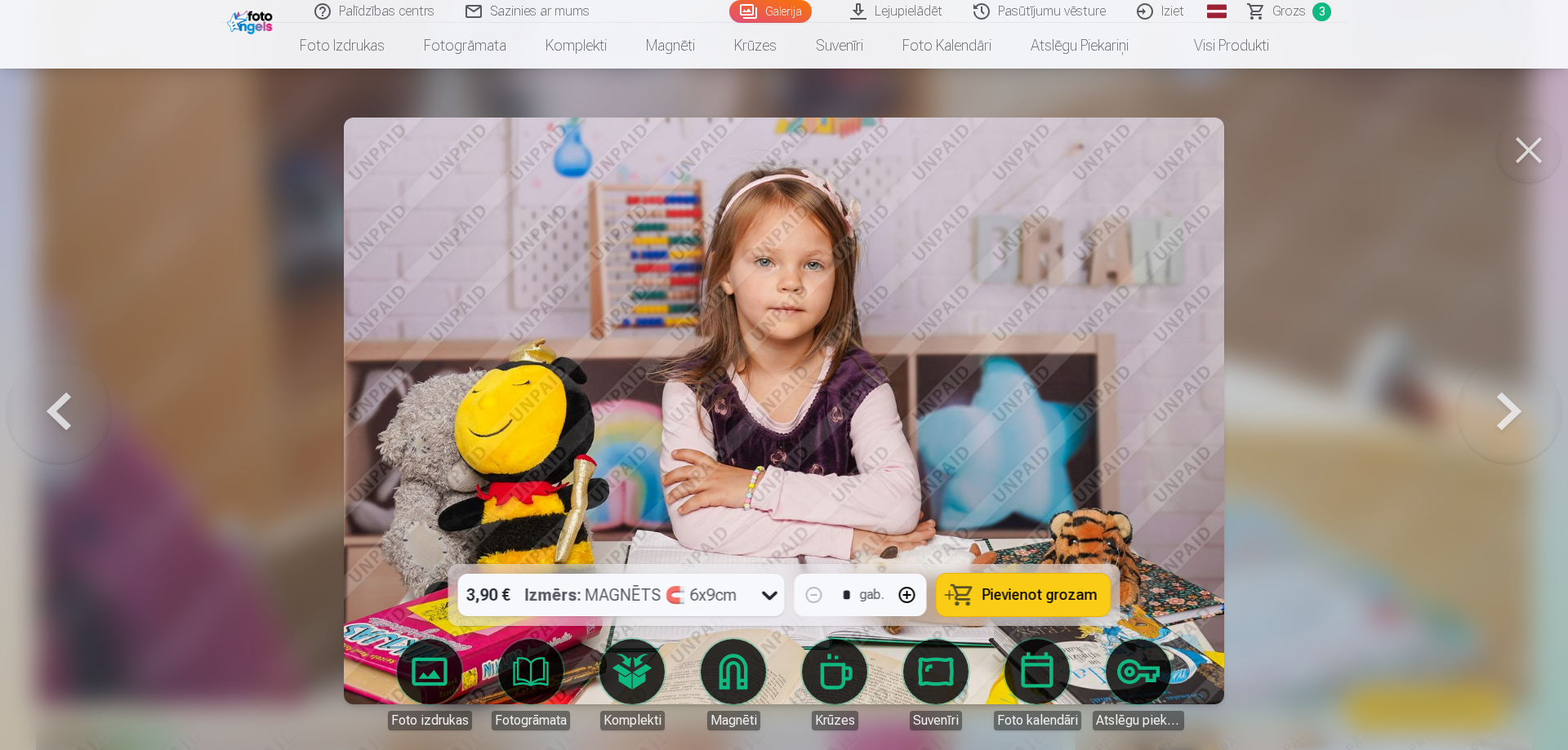
click at [1500, 410] on button at bounding box center [1509, 411] width 104 height 274
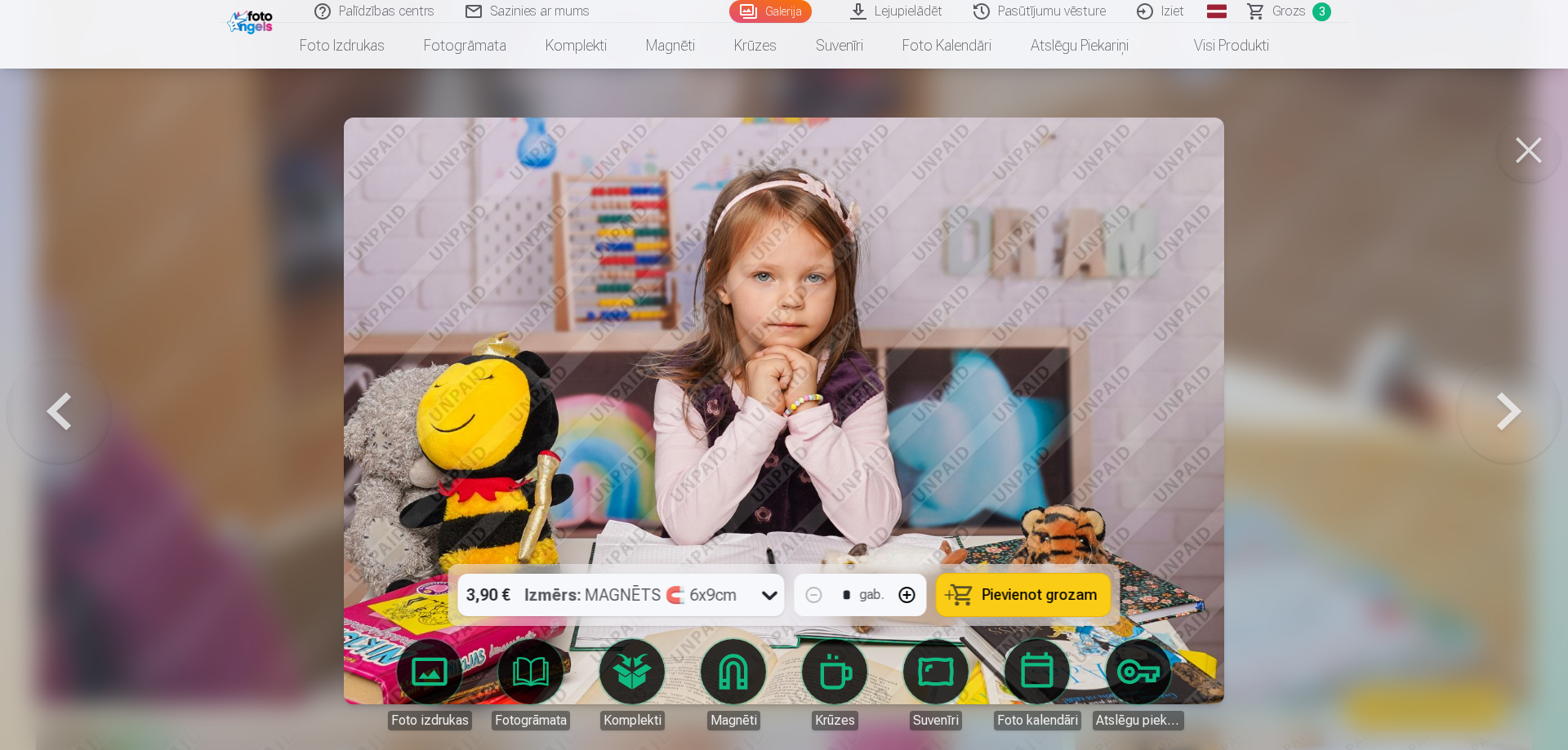
click at [1500, 410] on button at bounding box center [1509, 411] width 104 height 274
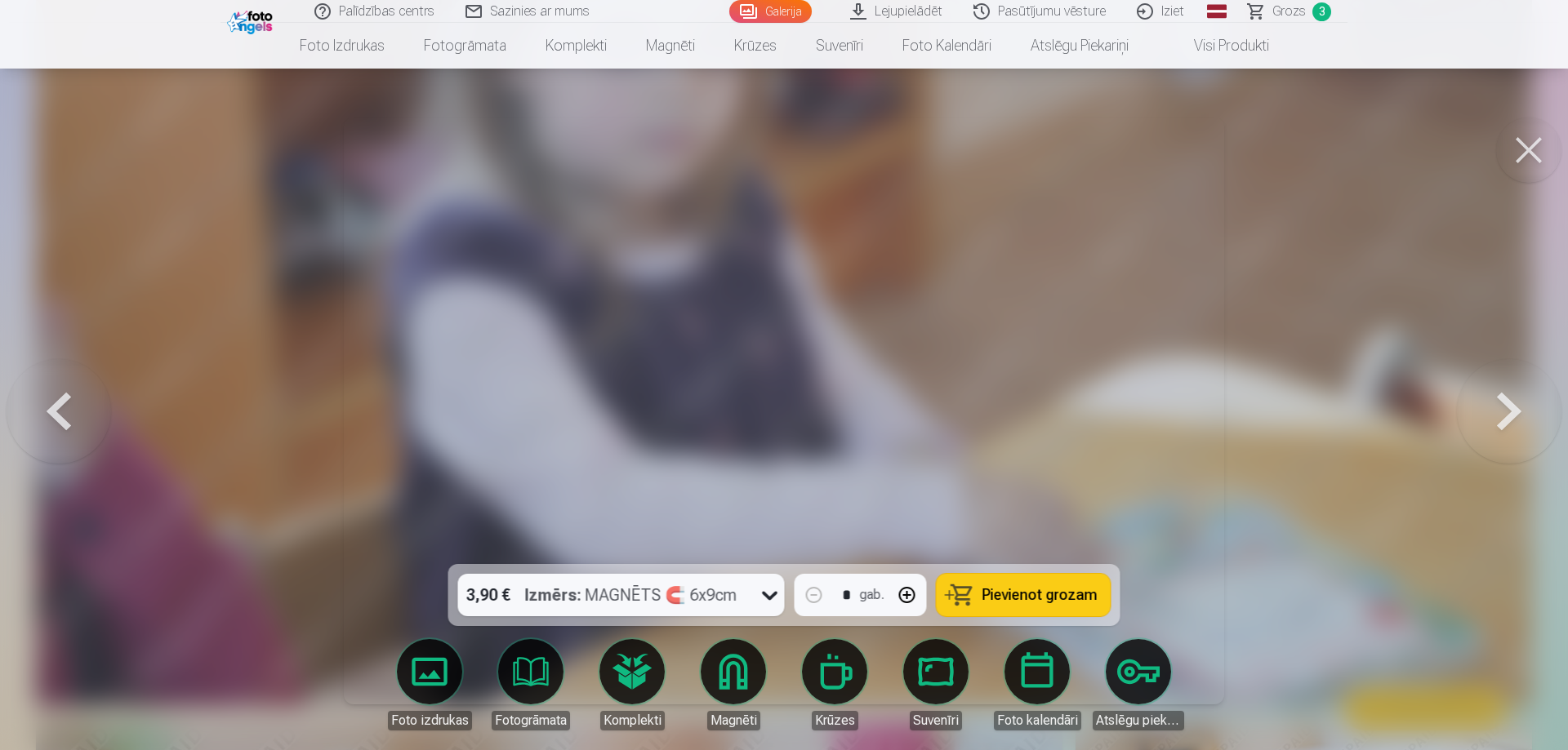
click at [1500, 410] on button at bounding box center [1509, 411] width 104 height 274
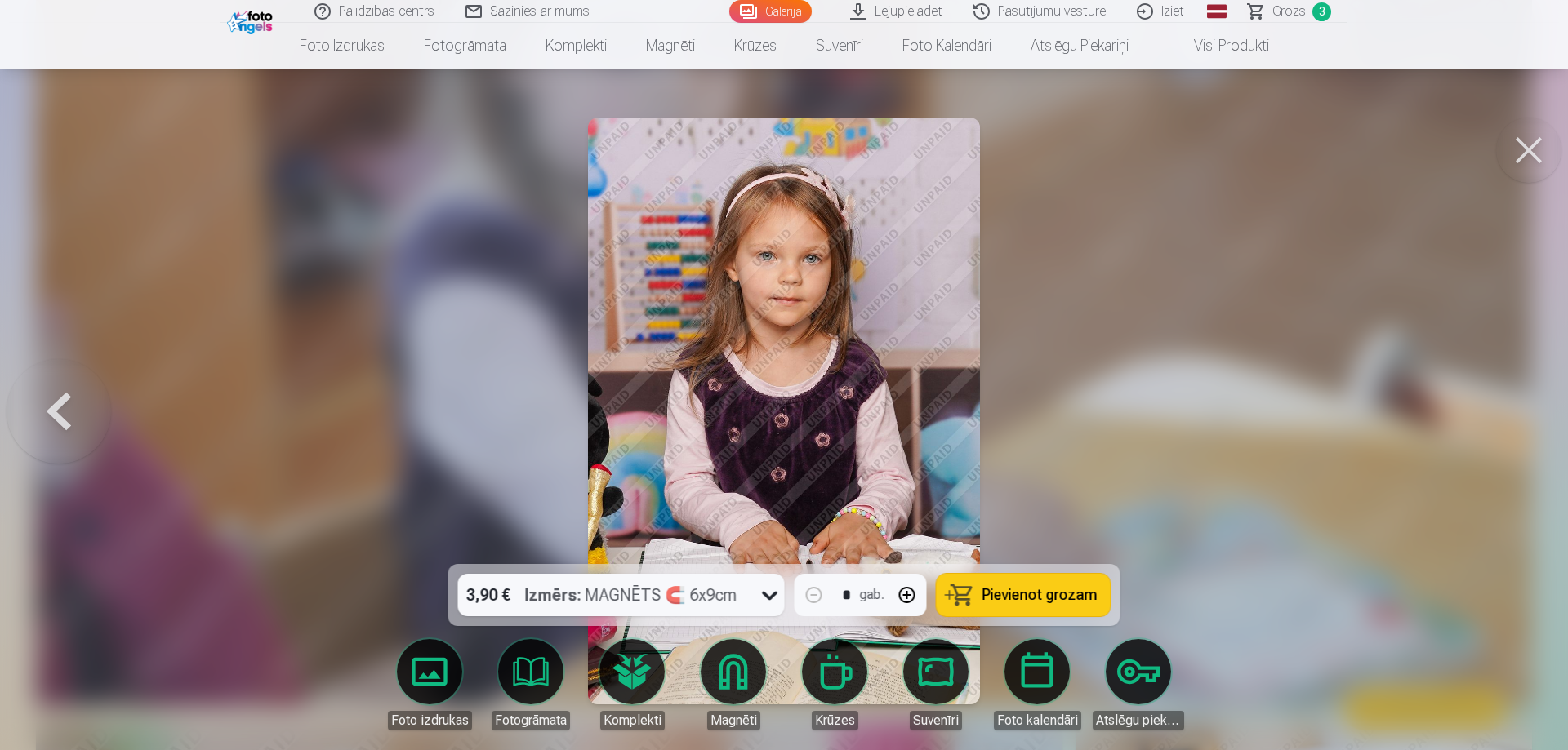
click at [1500, 410] on div at bounding box center [784, 375] width 1568 height 750
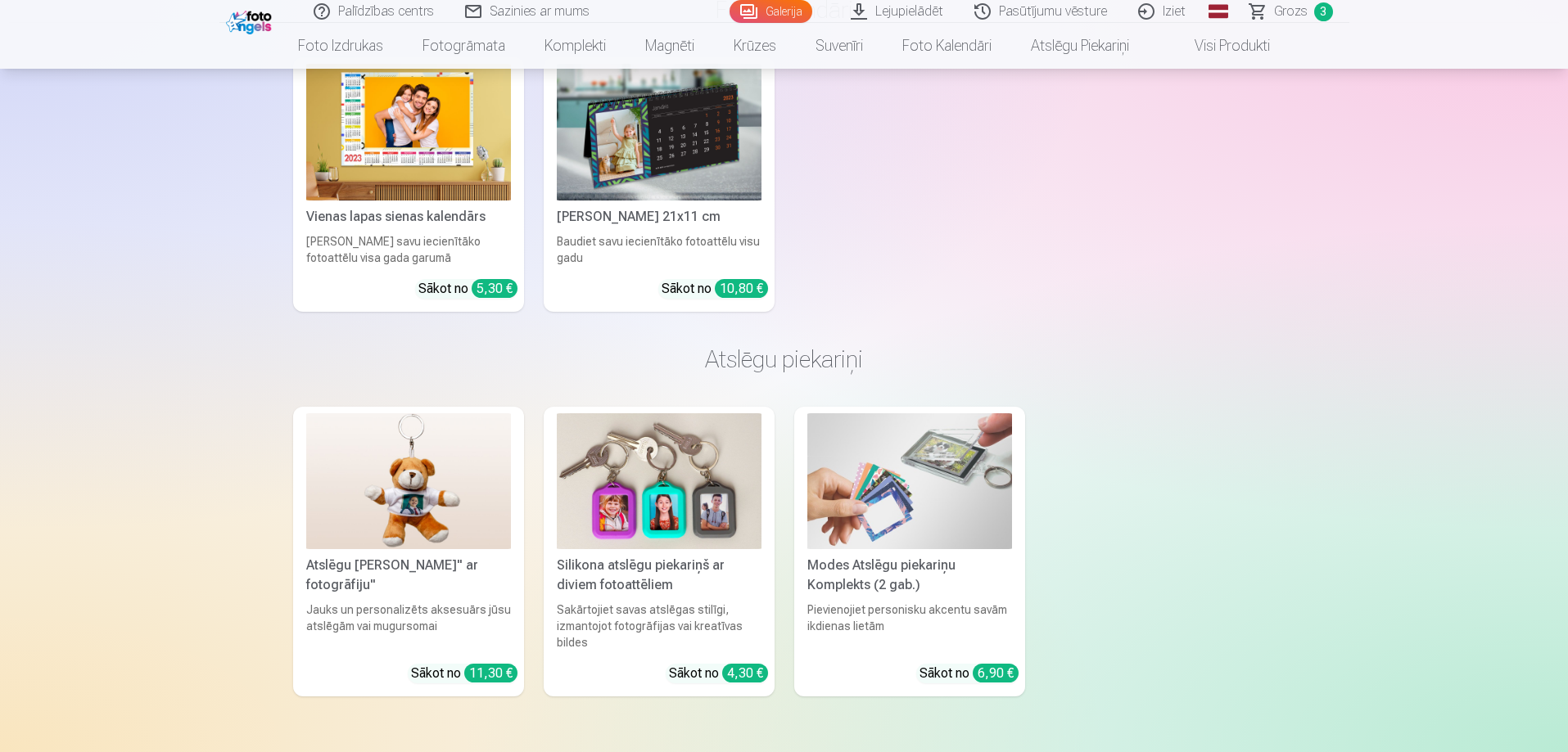
scroll to position [19307, 0]
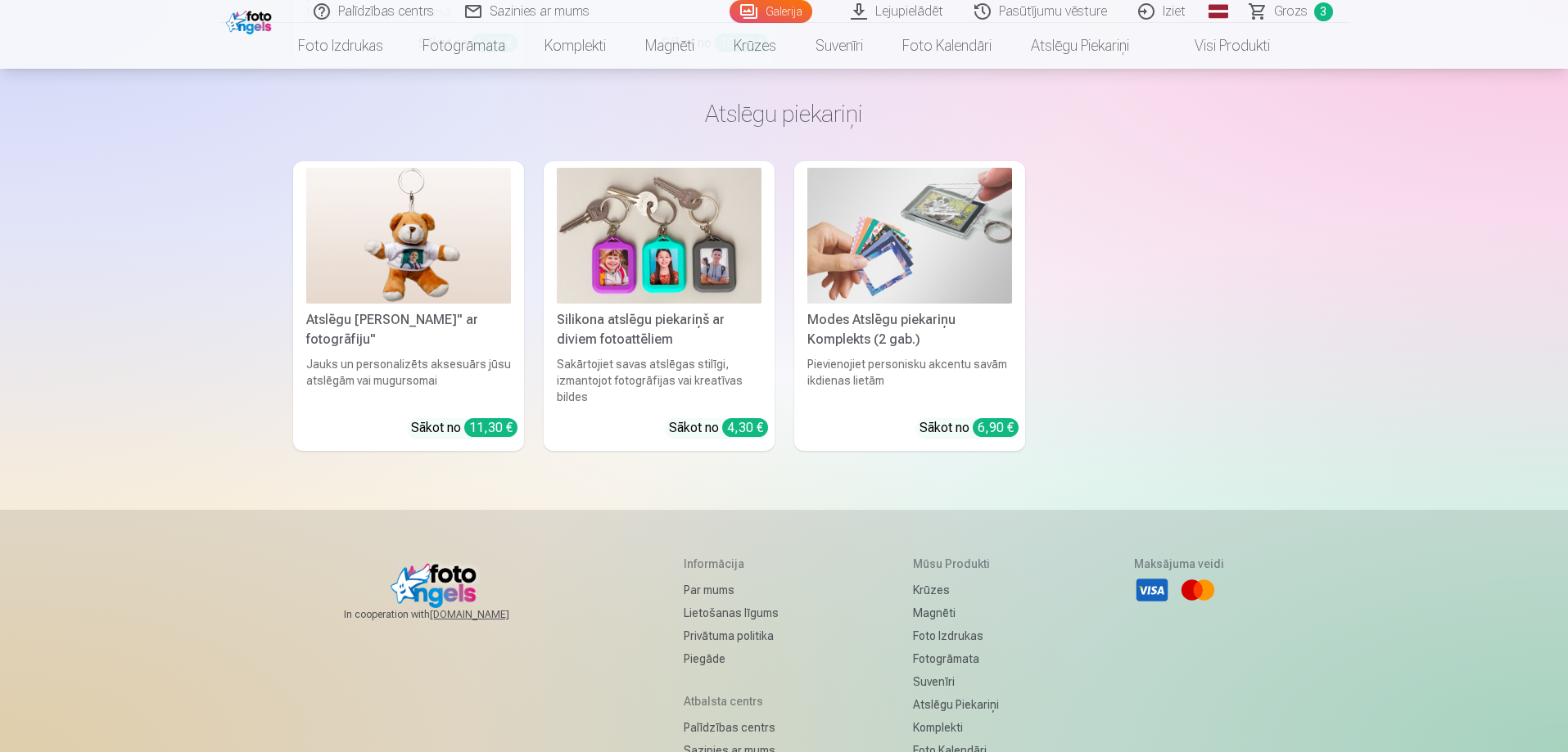
click at [928, 204] on img at bounding box center [909, 236] width 205 height 136
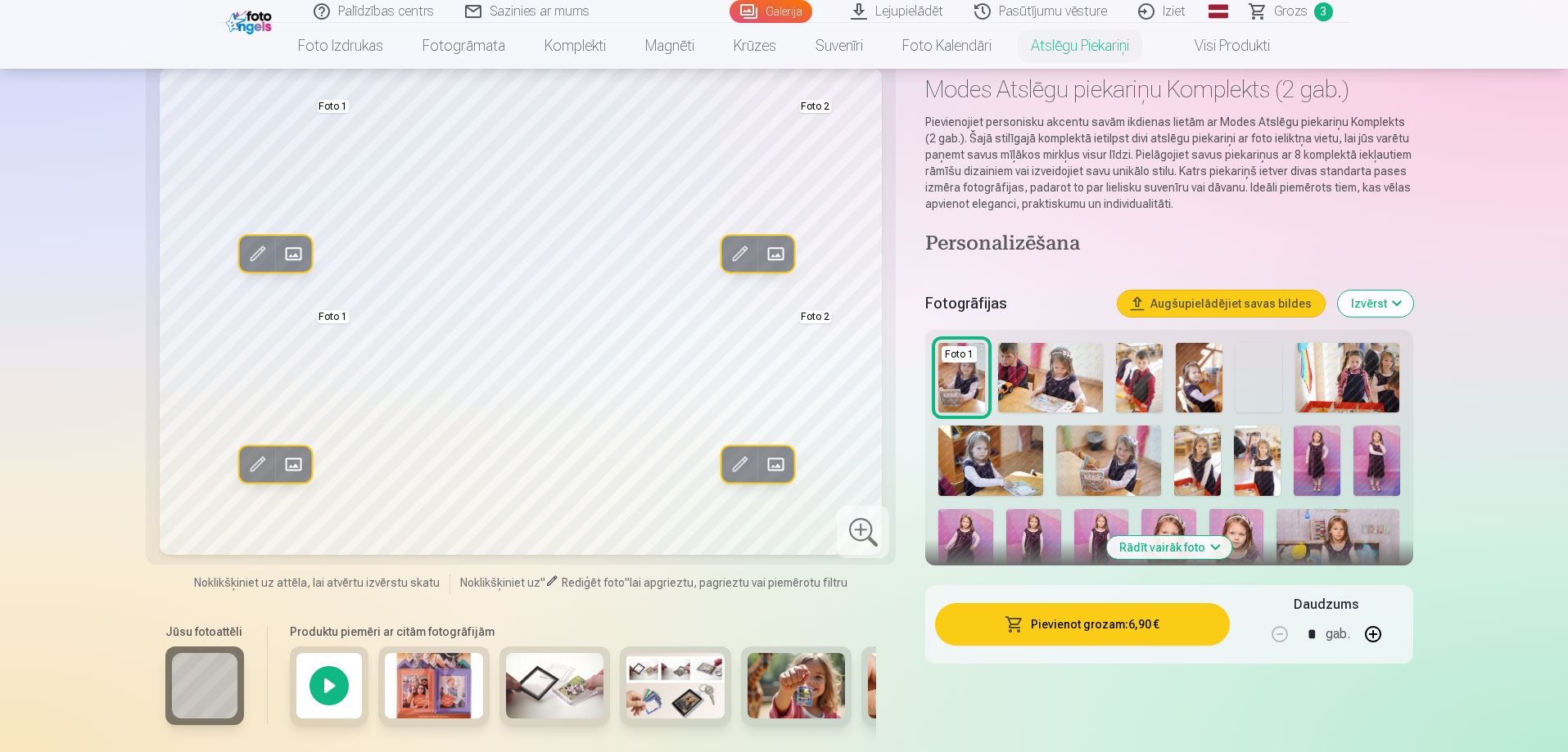
scroll to position [163, 0]
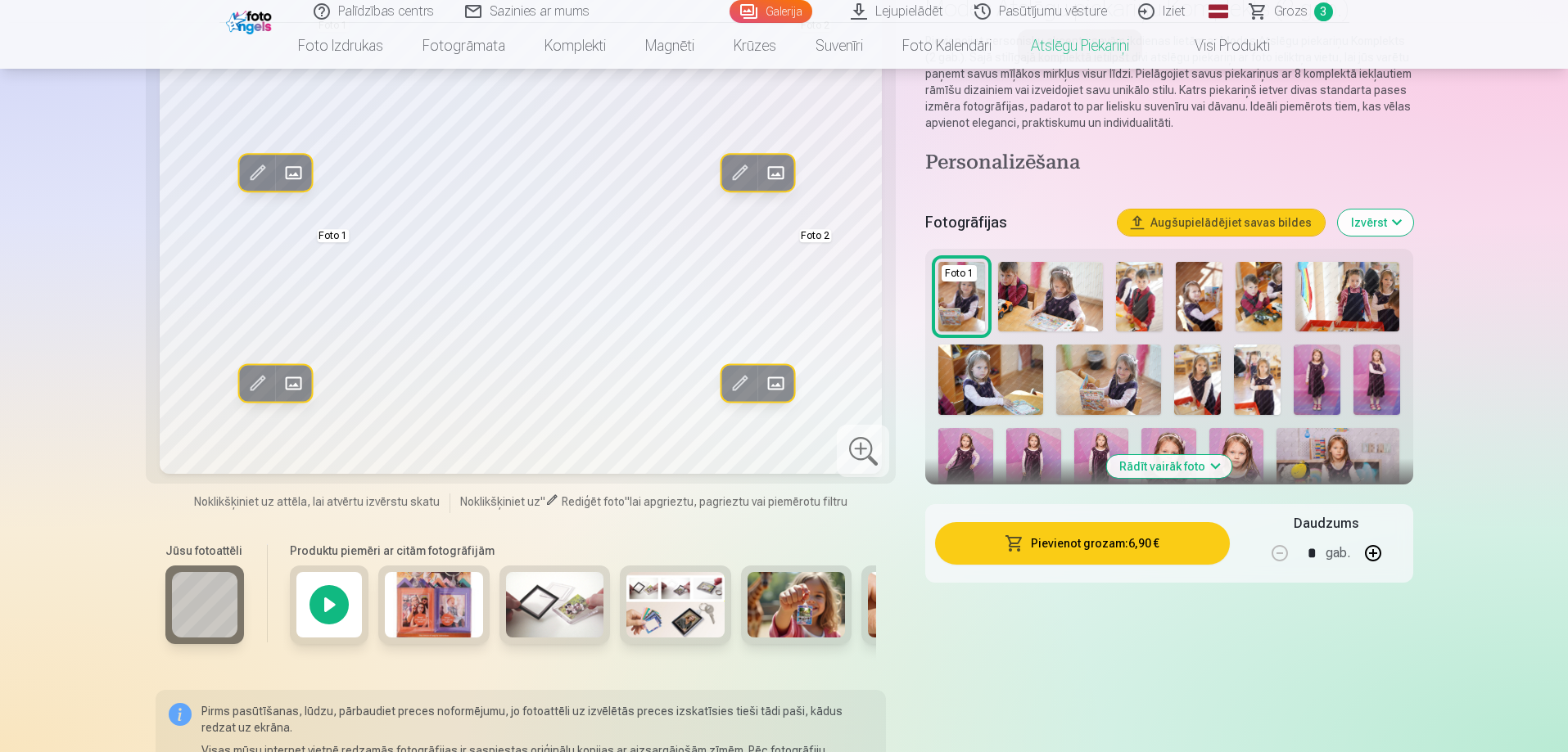
click at [1194, 471] on button "Rādīt vairāk foto" at bounding box center [1168, 467] width 125 height 23
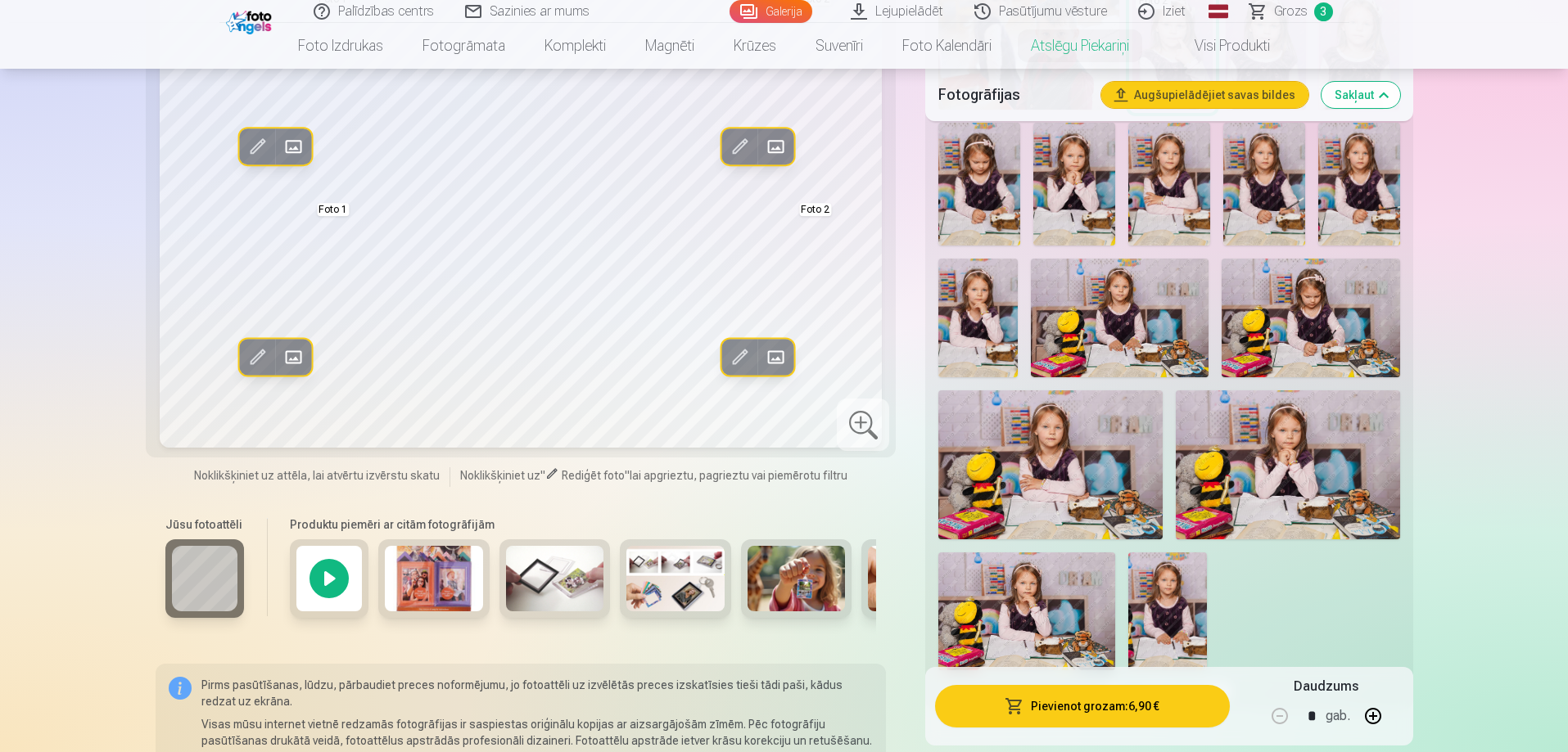
scroll to position [1064, 0]
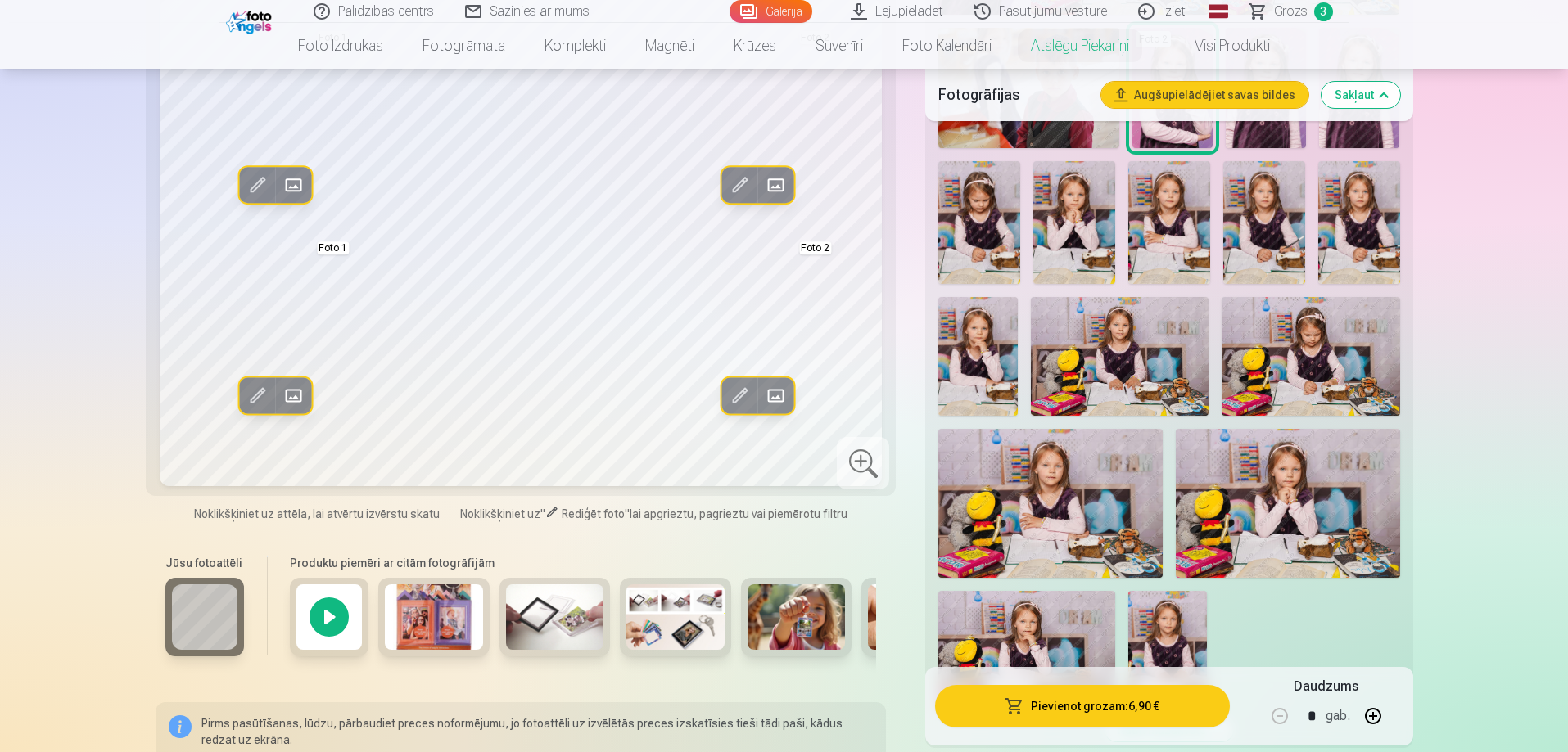
click at [1084, 225] on img at bounding box center [1074, 223] width 82 height 123
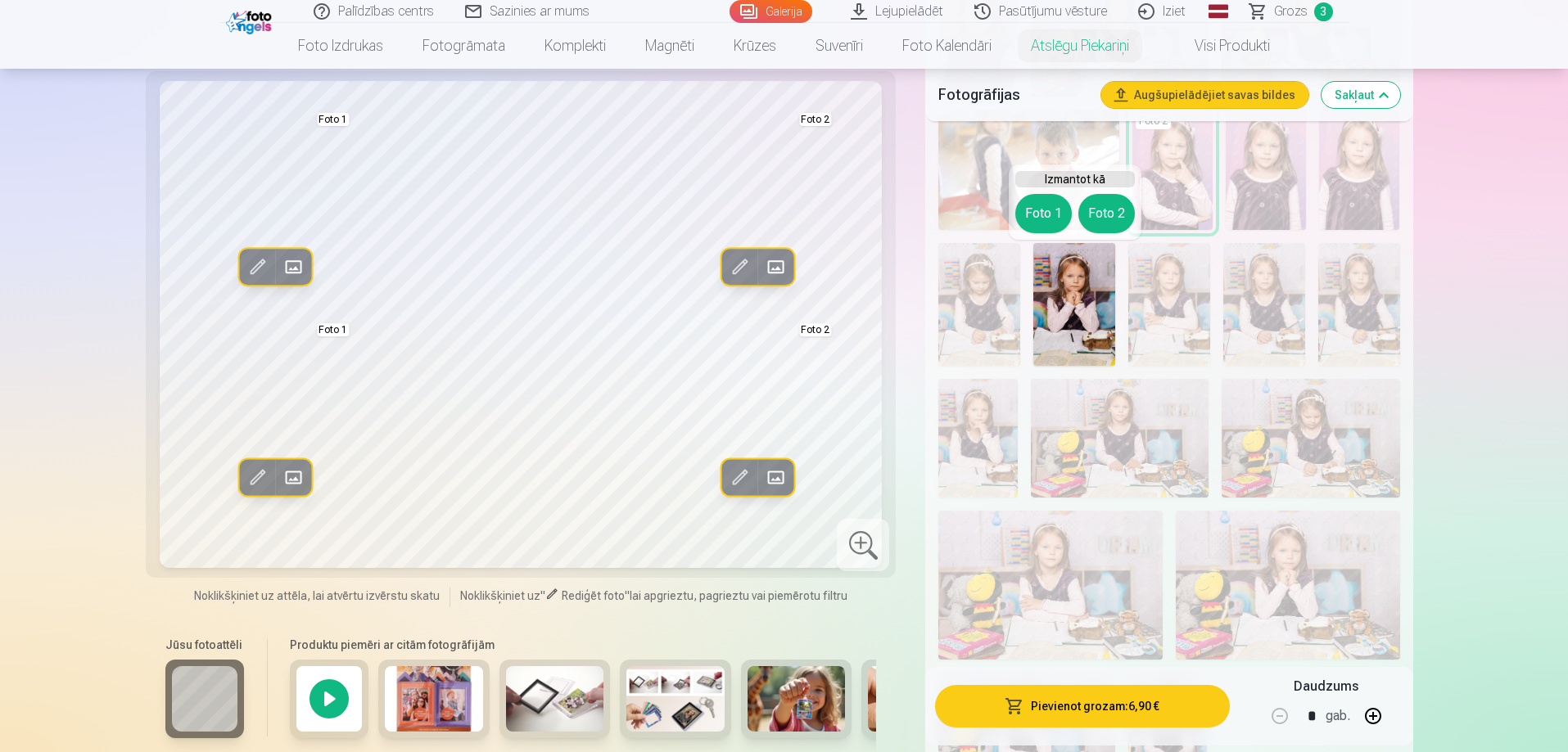
scroll to position [818, 0]
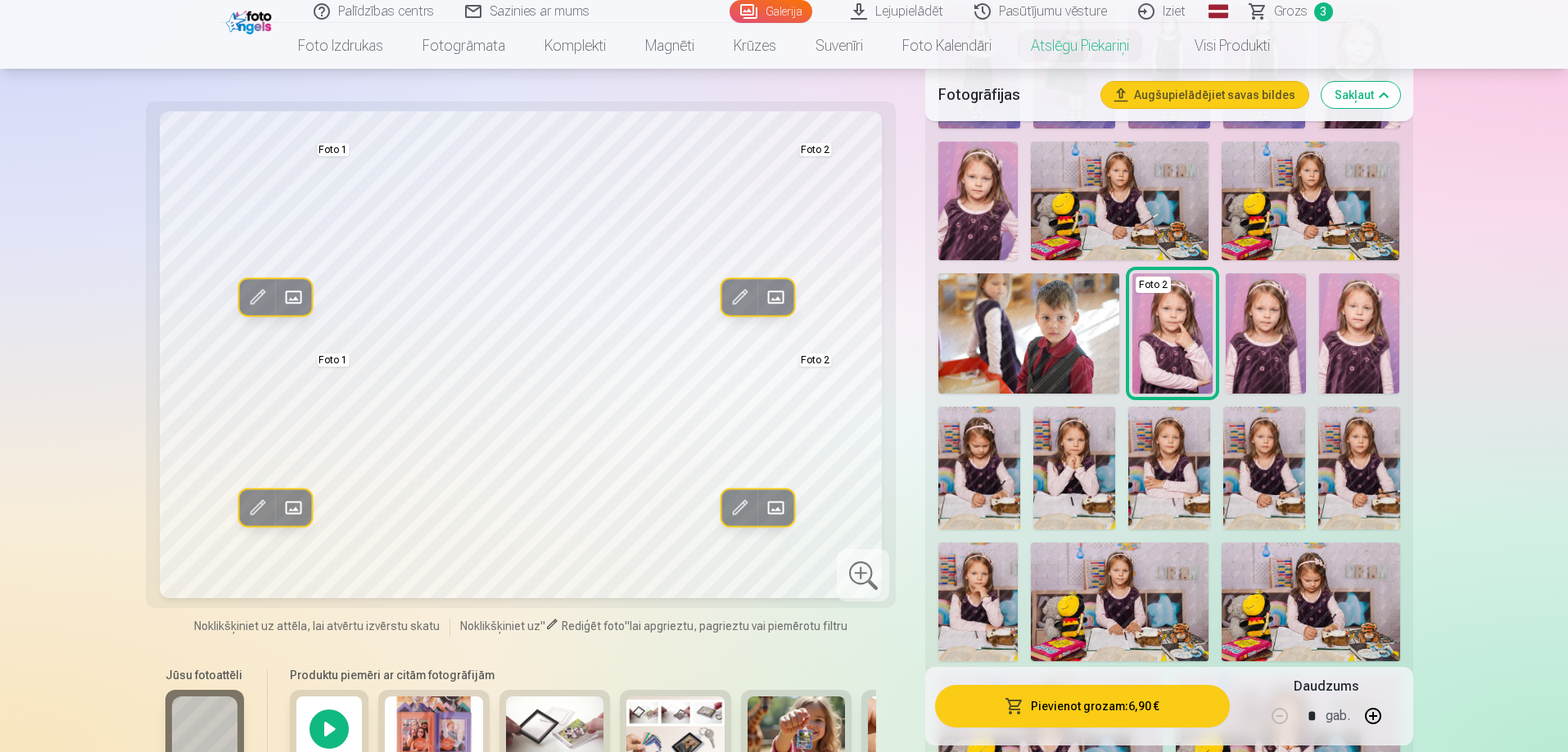
click at [786, 12] on link "Galerija" at bounding box center [771, 12] width 83 height 23
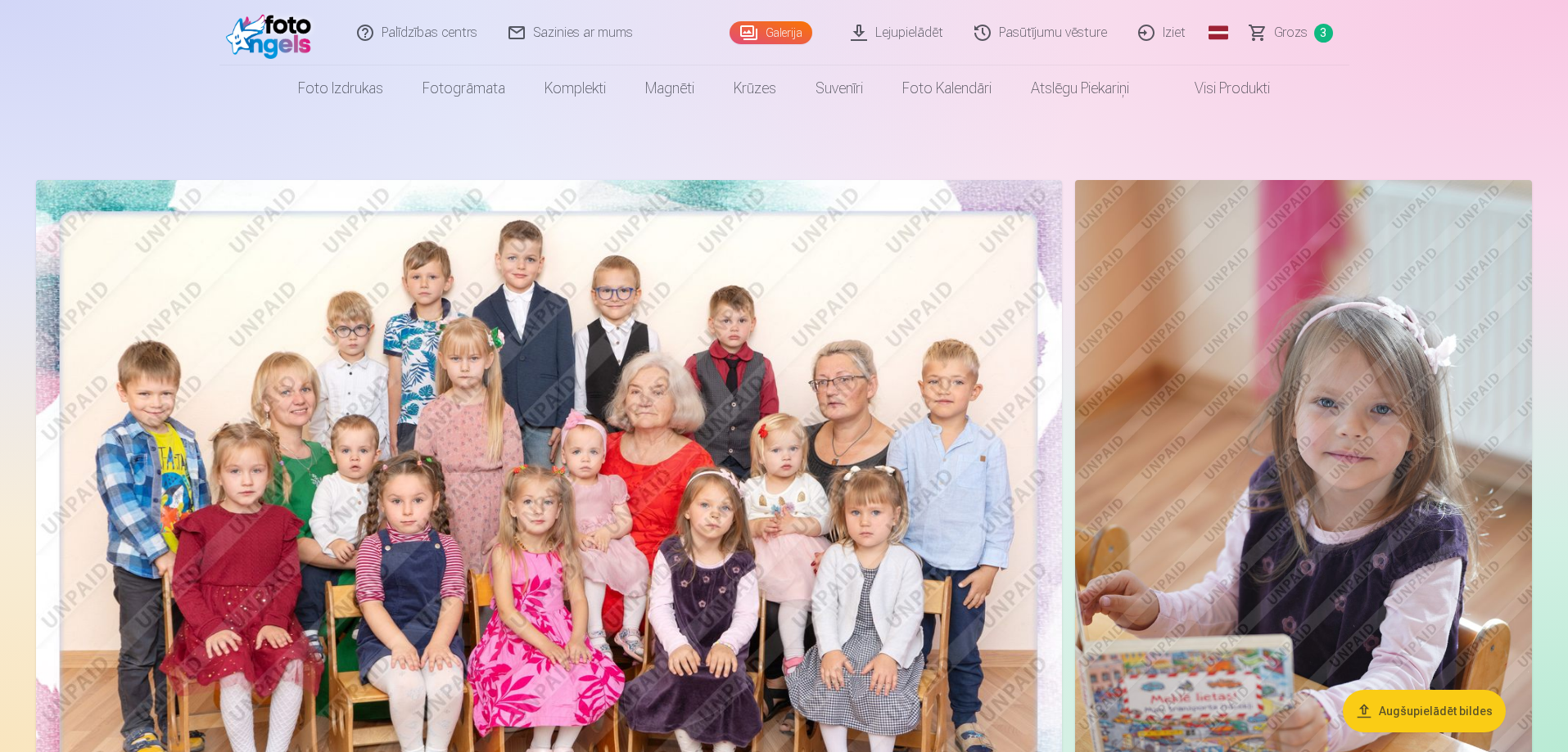
click at [912, 33] on link "Lejupielādēt" at bounding box center [897, 33] width 124 height 65
click at [1286, 33] on span "Grozs" at bounding box center [1290, 33] width 34 height 19
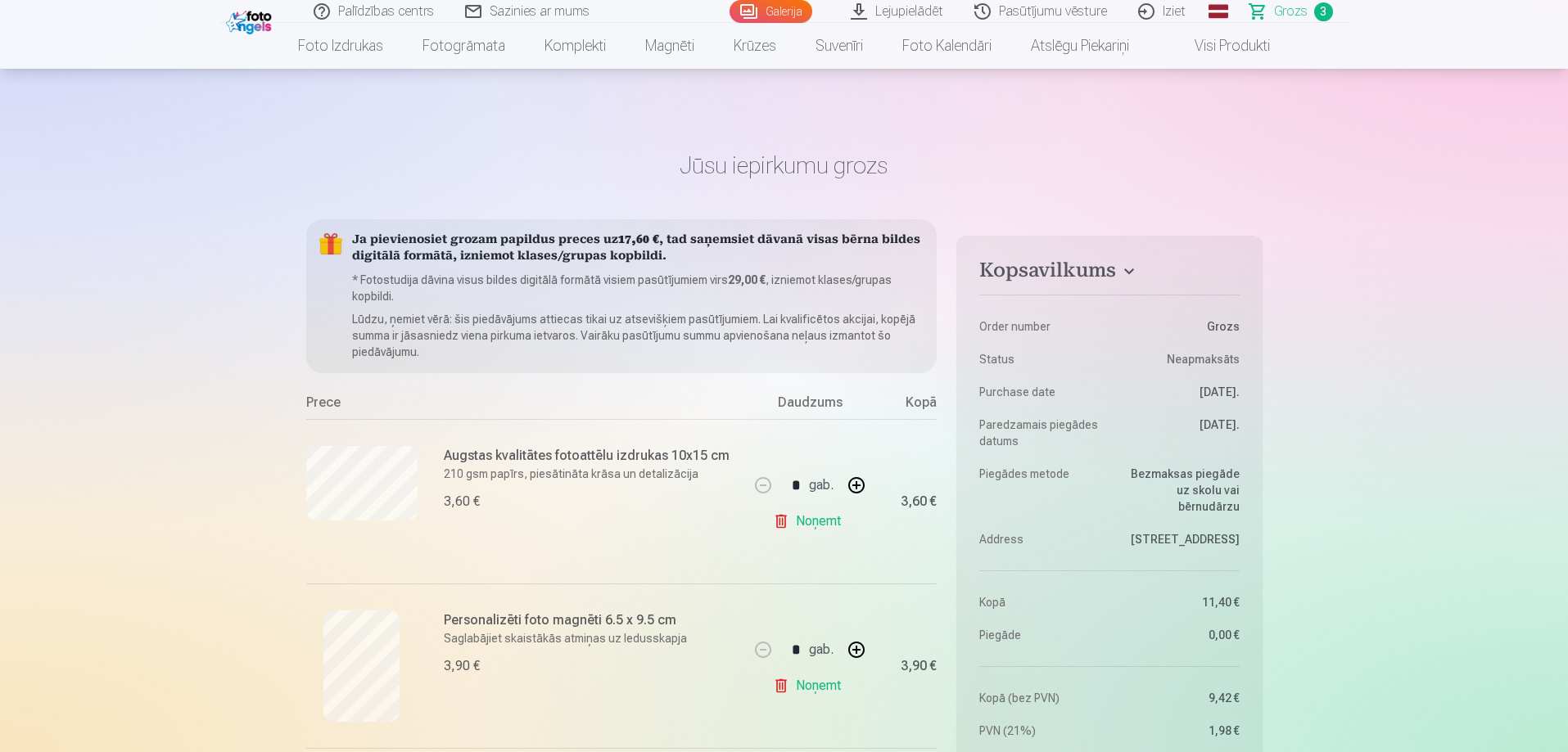
scroll to position [163, 0]
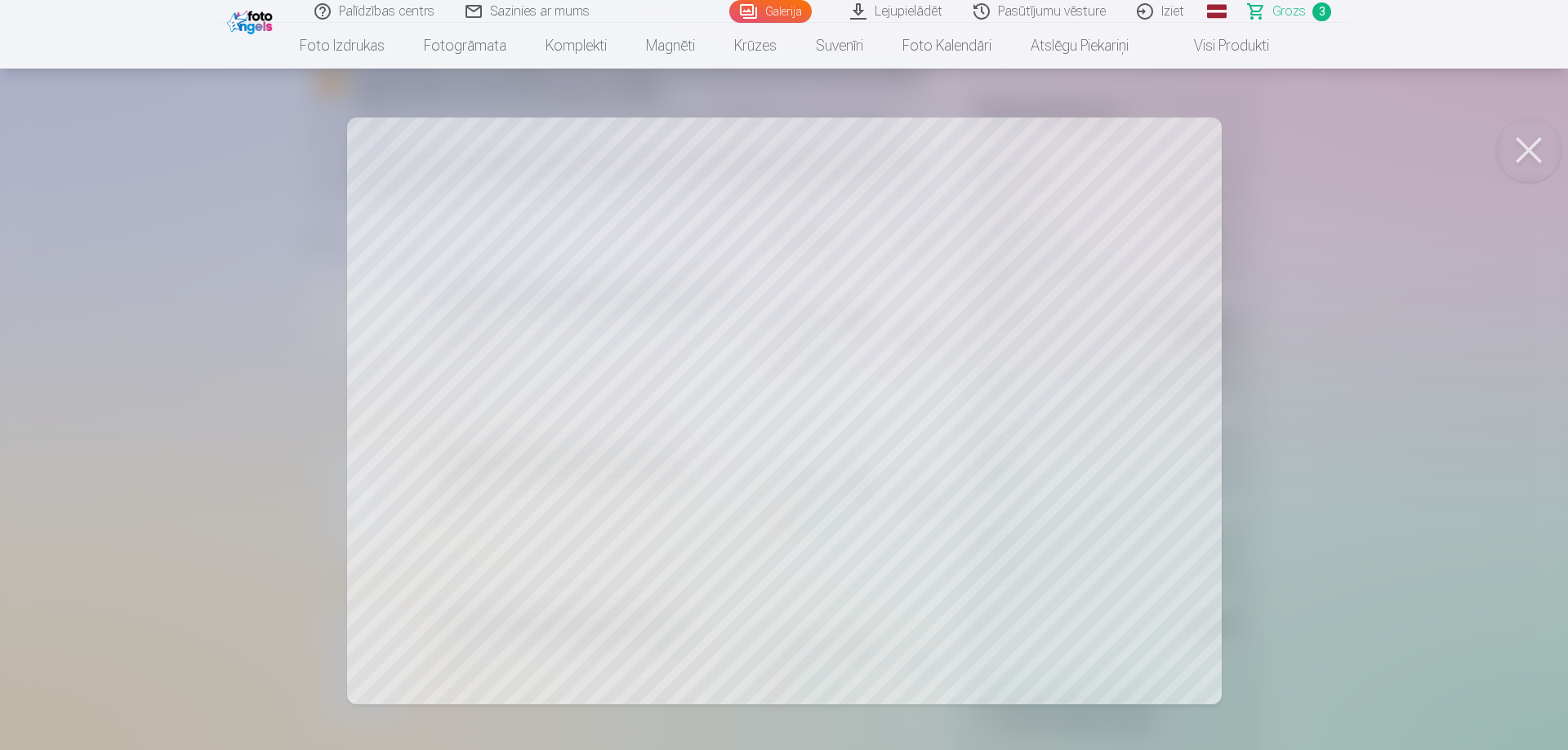
click at [1529, 159] on button at bounding box center [1529, 150] width 65 height 65
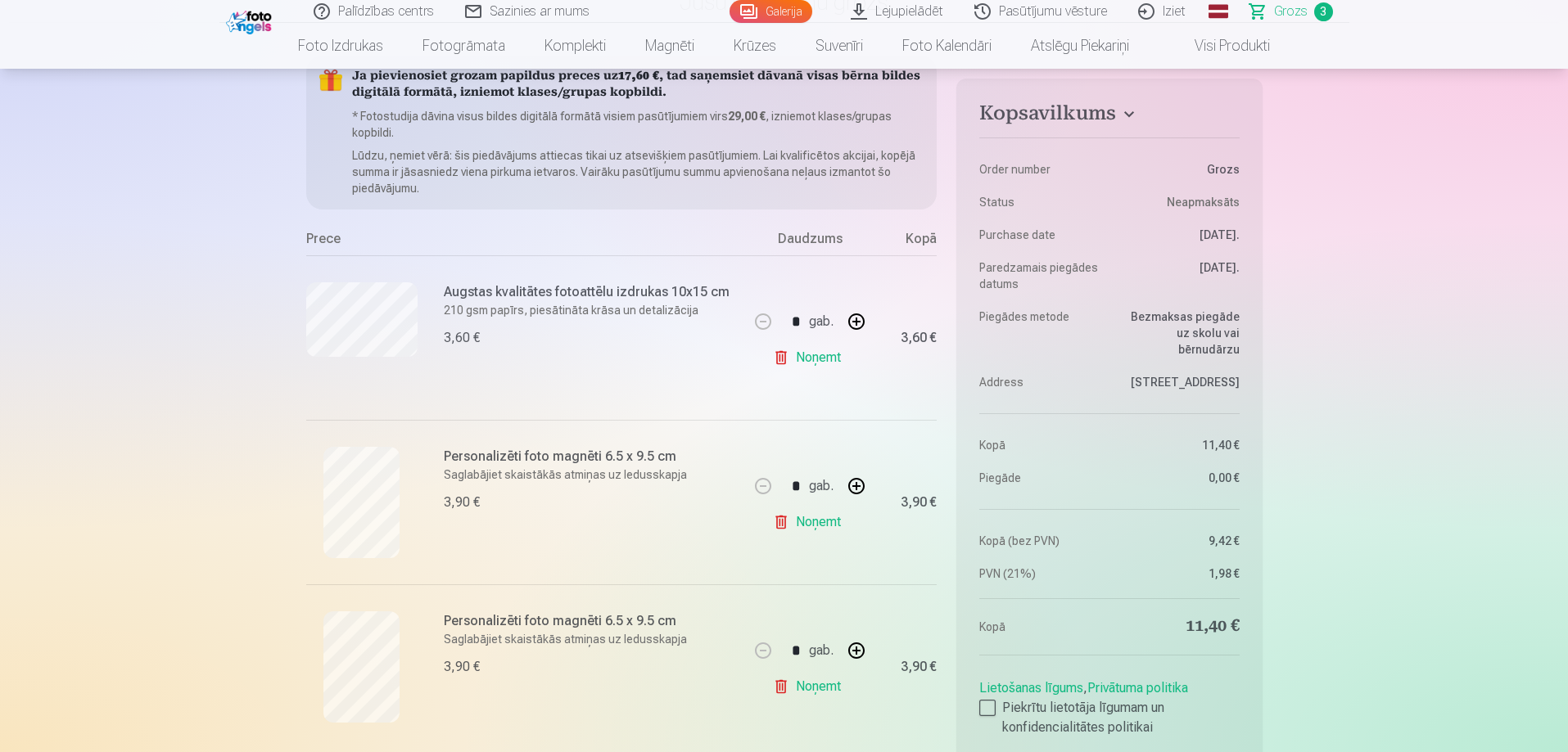
click at [812, 363] on link "Noņemt" at bounding box center [811, 357] width 75 height 33
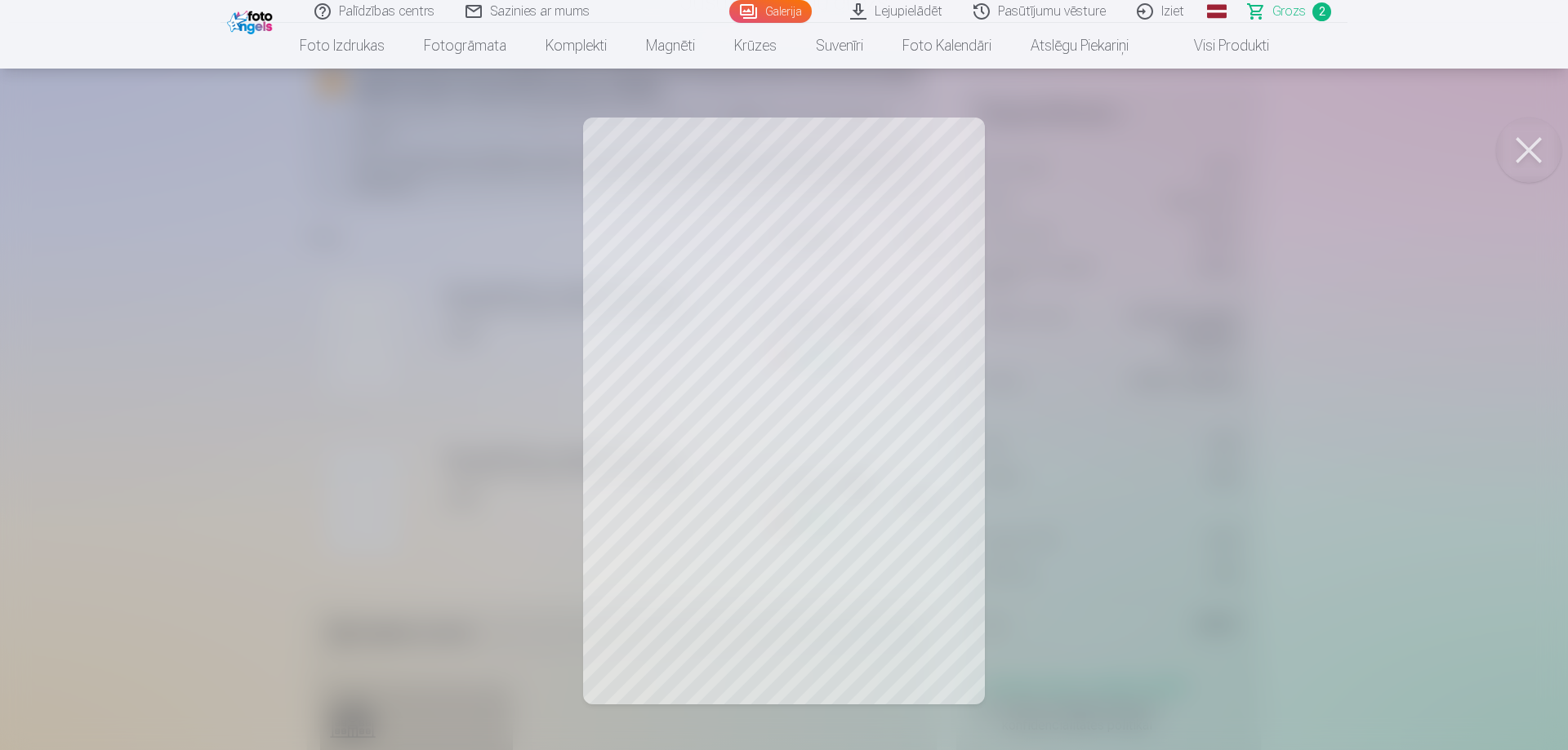
click at [1521, 154] on button at bounding box center [1529, 150] width 65 height 65
click at [1525, 157] on button at bounding box center [1529, 150] width 65 height 65
click at [1535, 155] on button at bounding box center [1529, 150] width 65 height 65
click at [1536, 146] on button at bounding box center [1529, 150] width 65 height 65
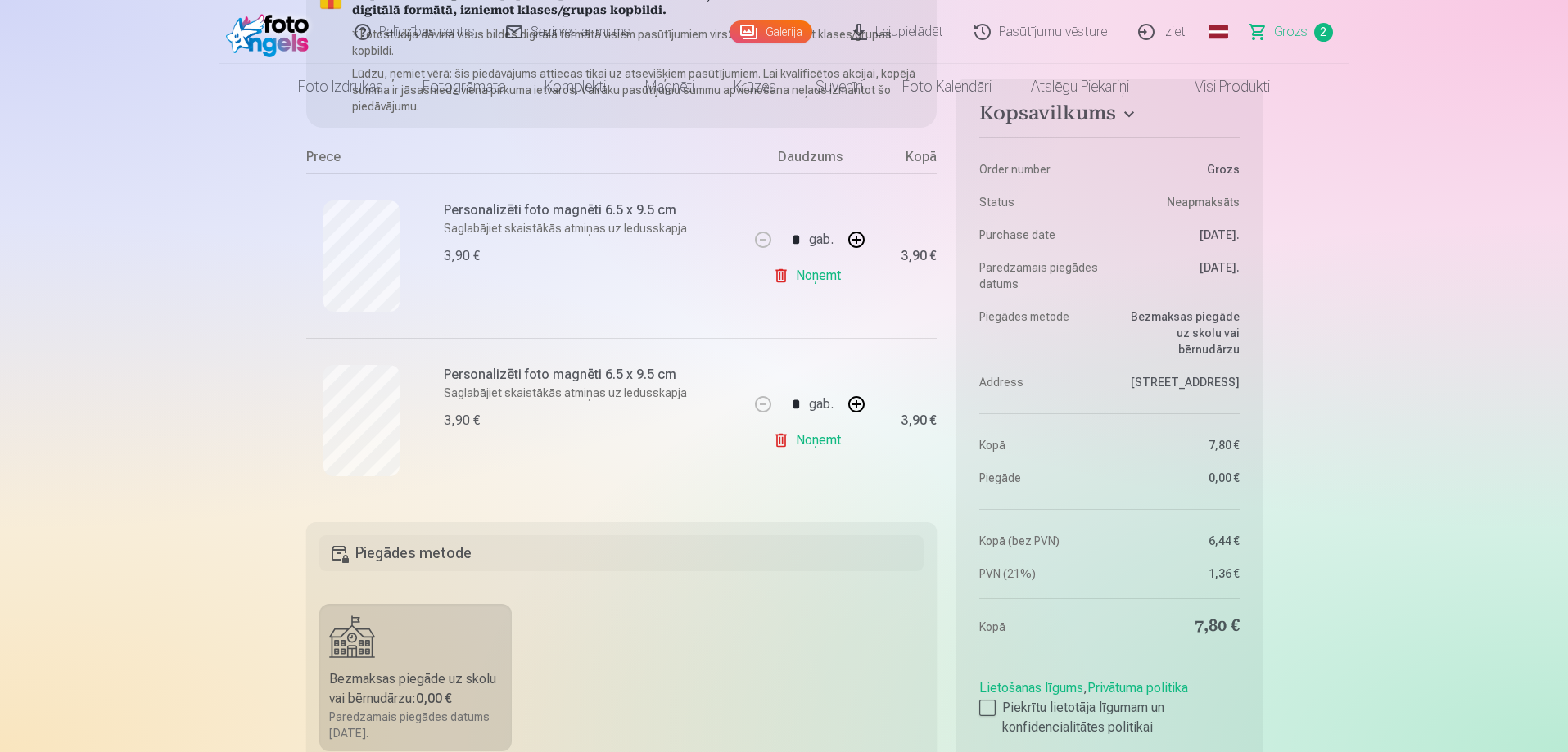
scroll to position [0, 0]
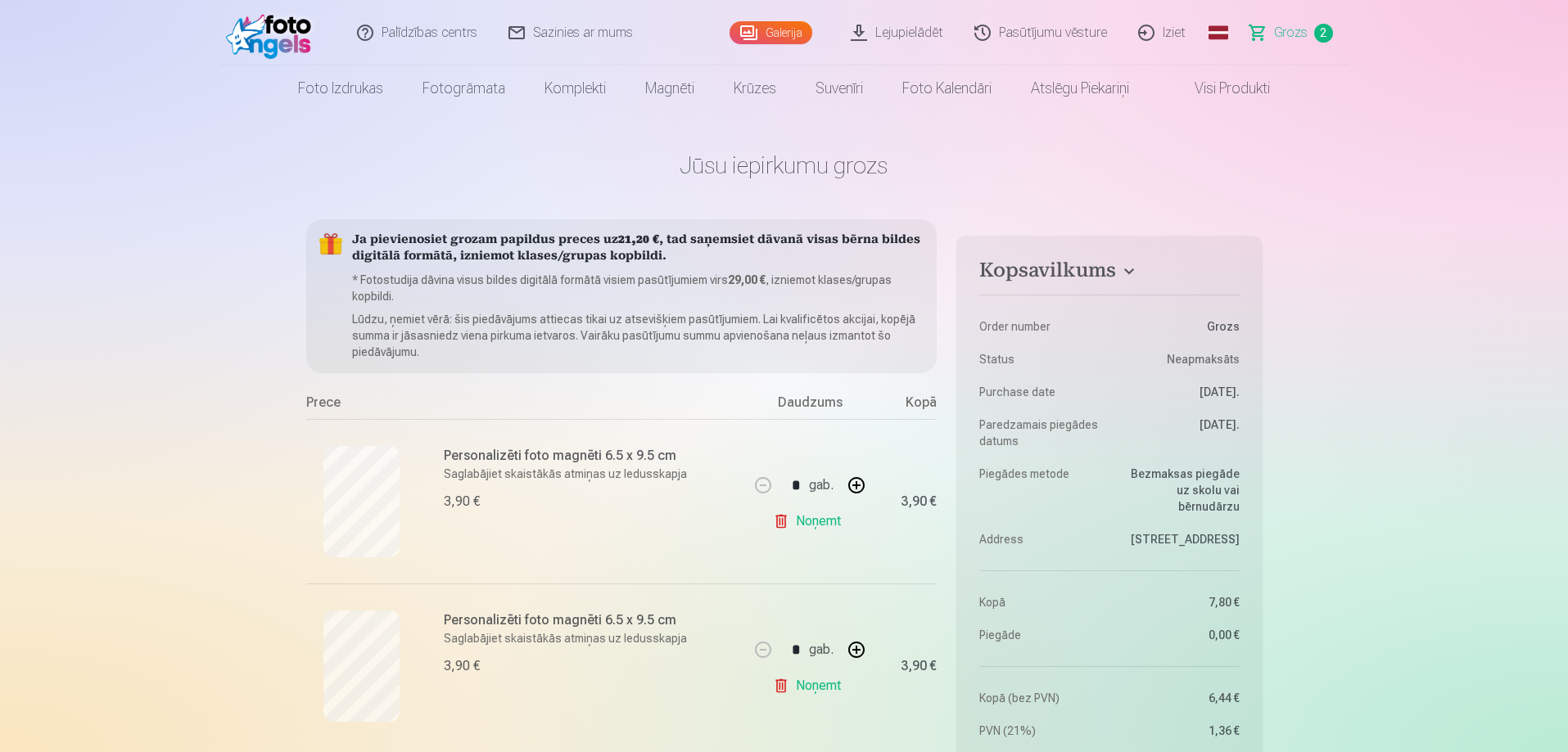
click at [778, 21] on link "Galerija" at bounding box center [771, 33] width 83 height 23
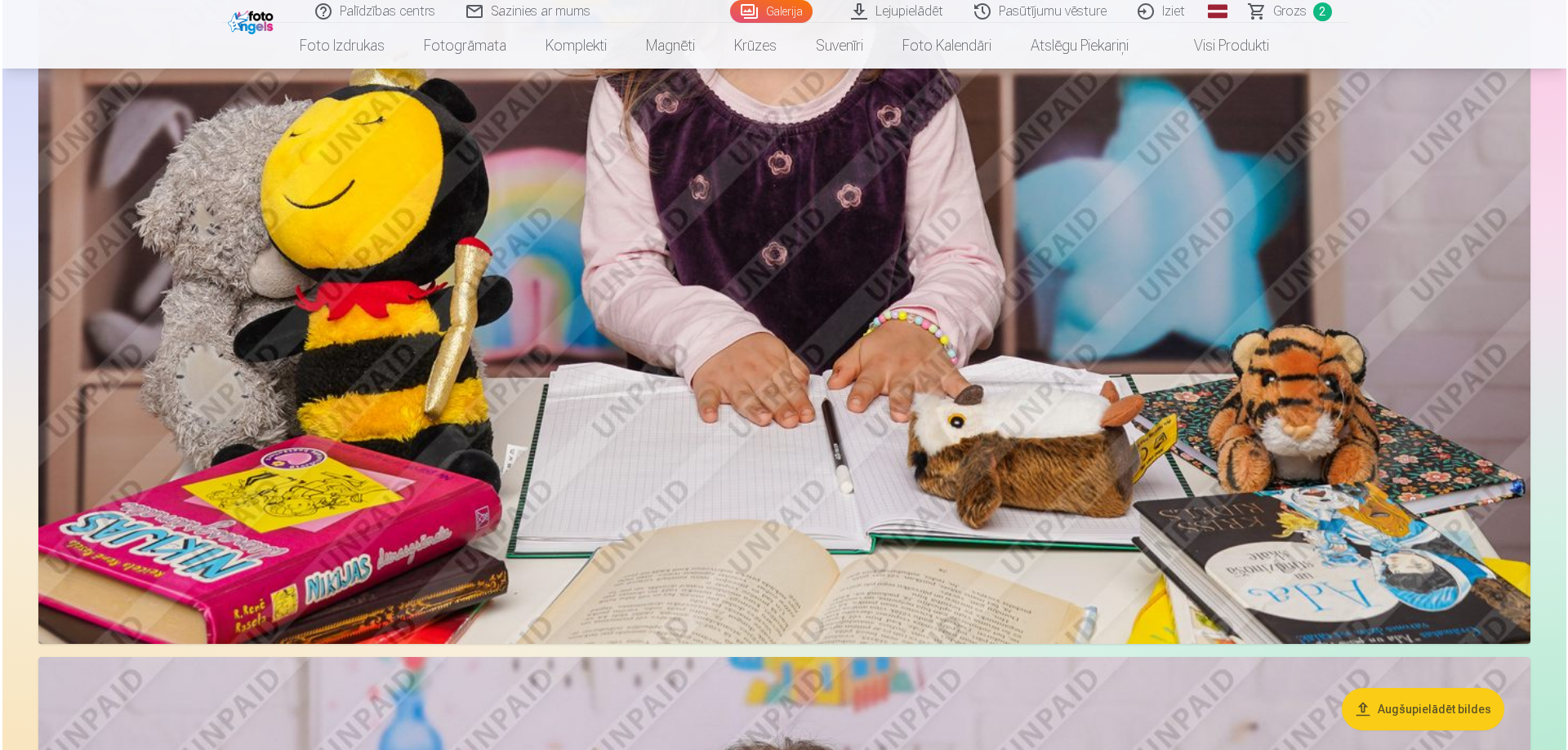
scroll to position [10449, 0]
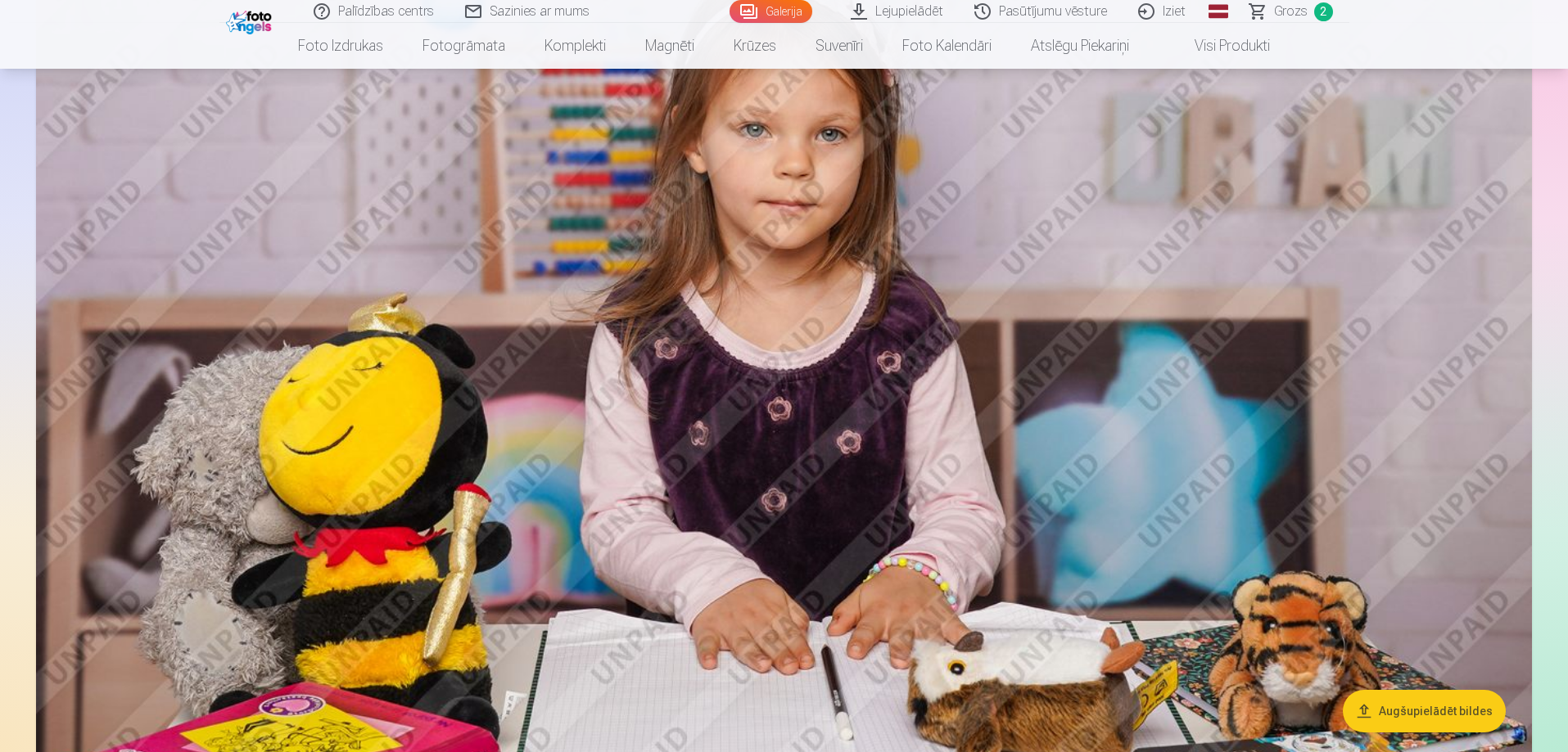
click at [958, 253] on img at bounding box center [783, 394] width 1496 height 997
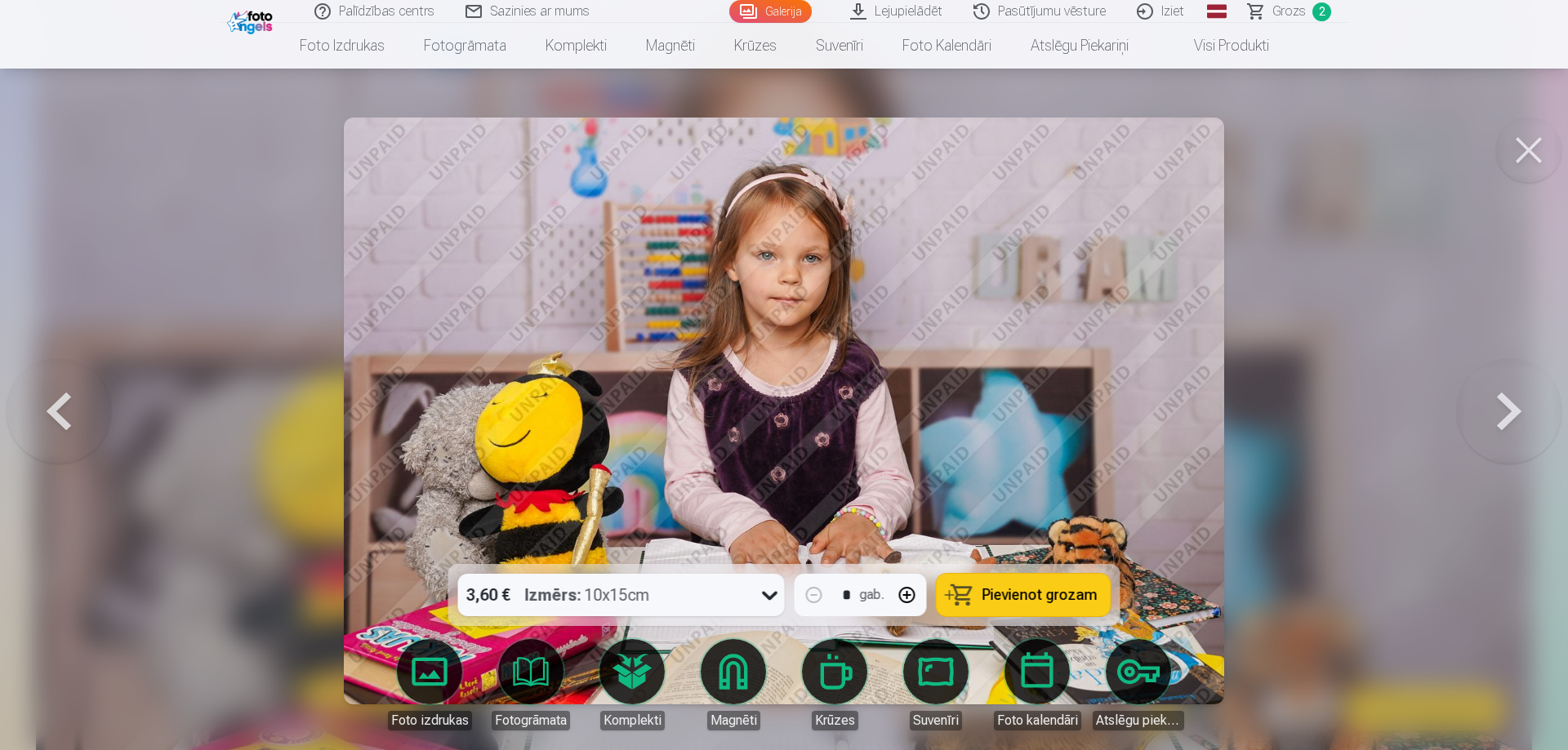
click at [1033, 602] on span "Pievienot grozam" at bounding box center [1040, 595] width 115 height 14
click at [1540, 155] on button at bounding box center [1529, 150] width 65 height 65
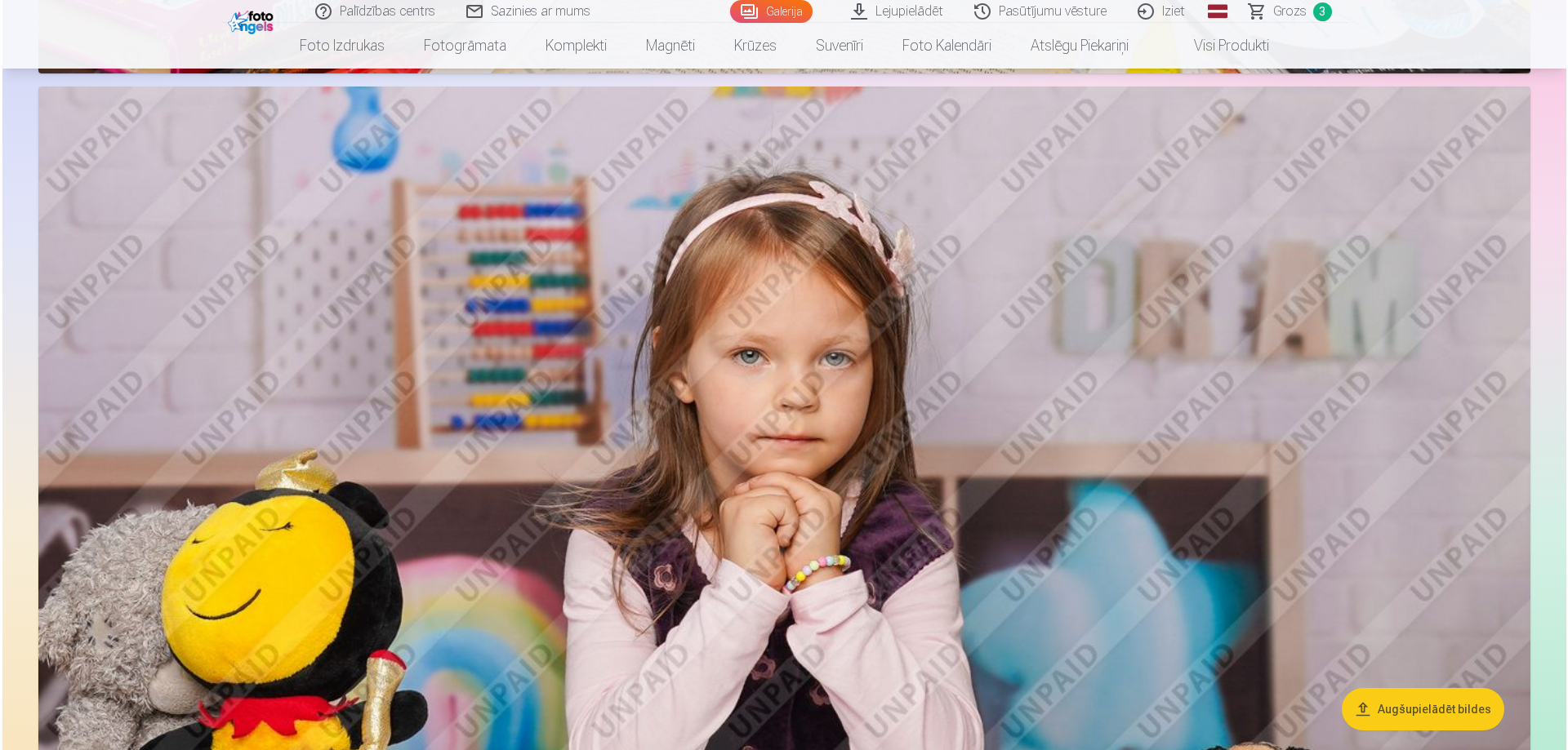
scroll to position [13360, 0]
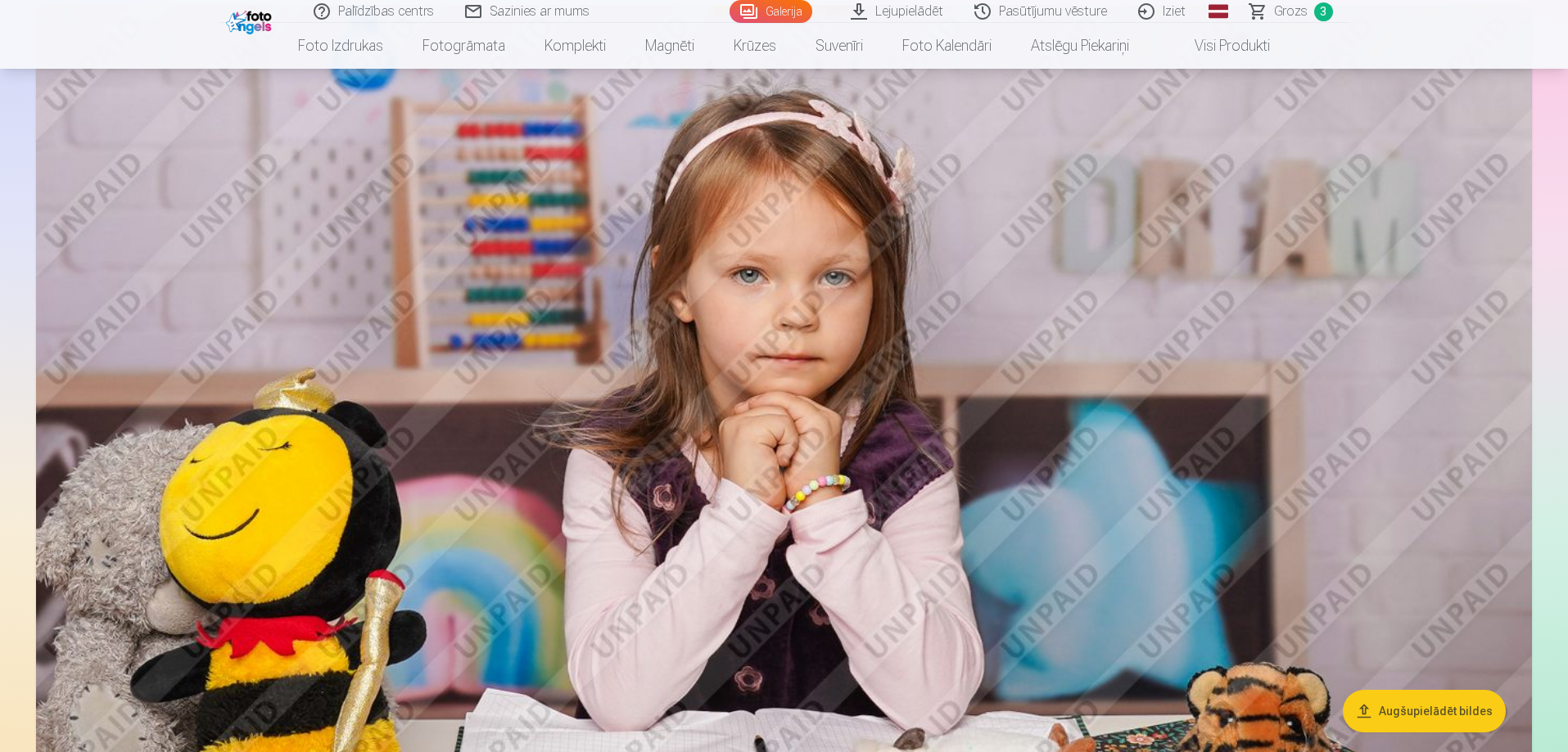
click at [1184, 369] on img at bounding box center [783, 503] width 1496 height 997
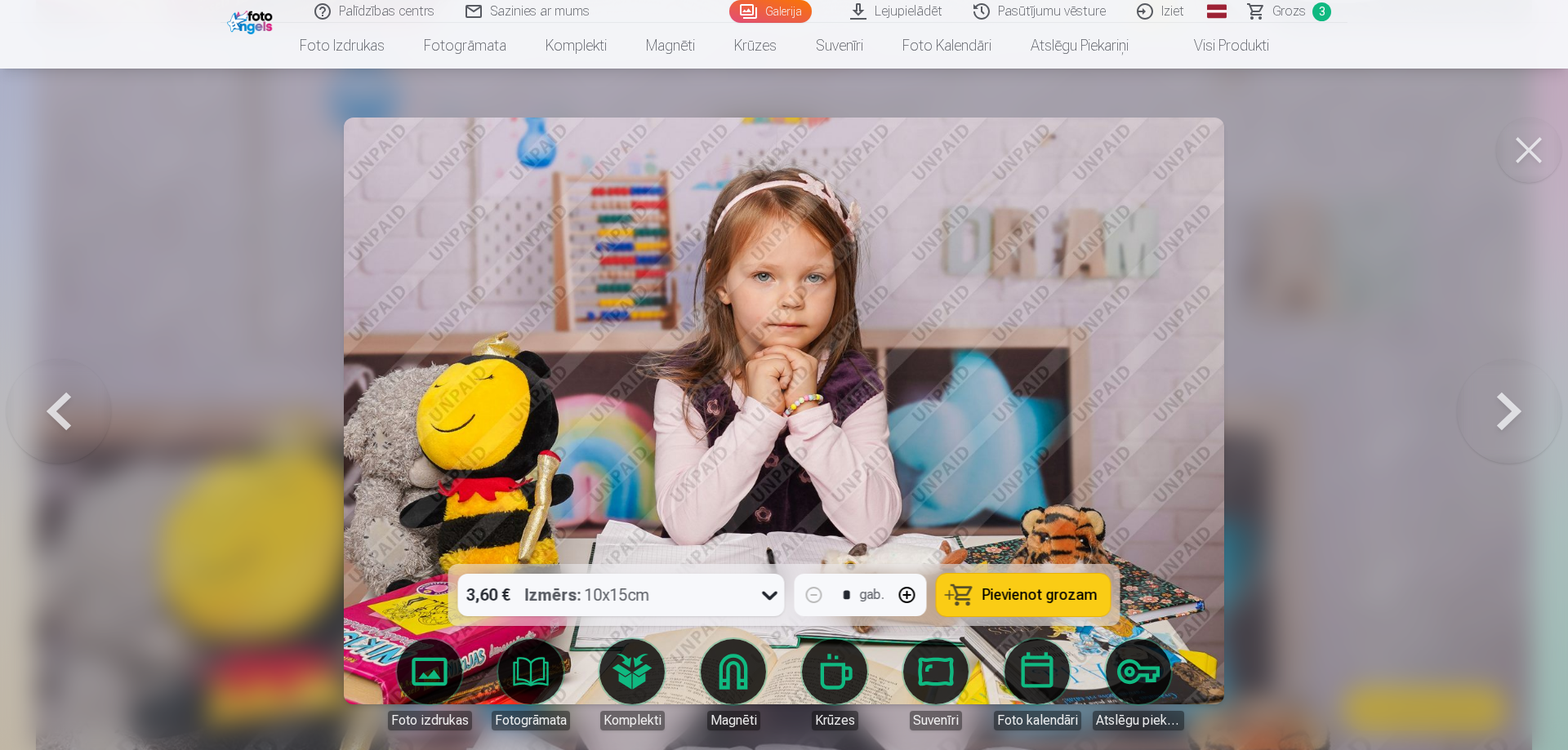
click at [1096, 594] on button "Pievienot grozam" at bounding box center [1025, 595] width 174 height 42
click at [1511, 404] on button at bounding box center [1509, 411] width 104 height 274
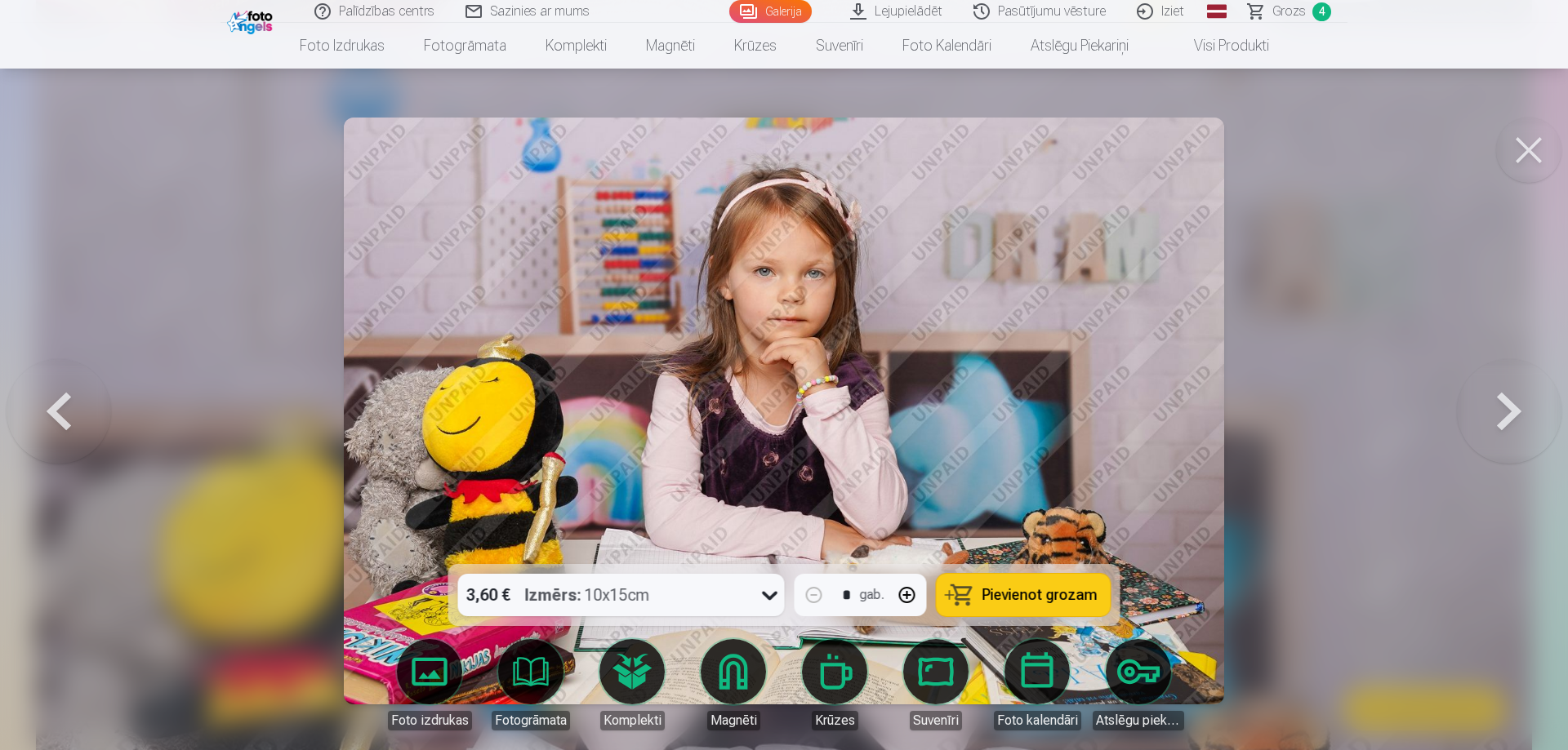
click at [1511, 404] on button at bounding box center [1509, 411] width 104 height 274
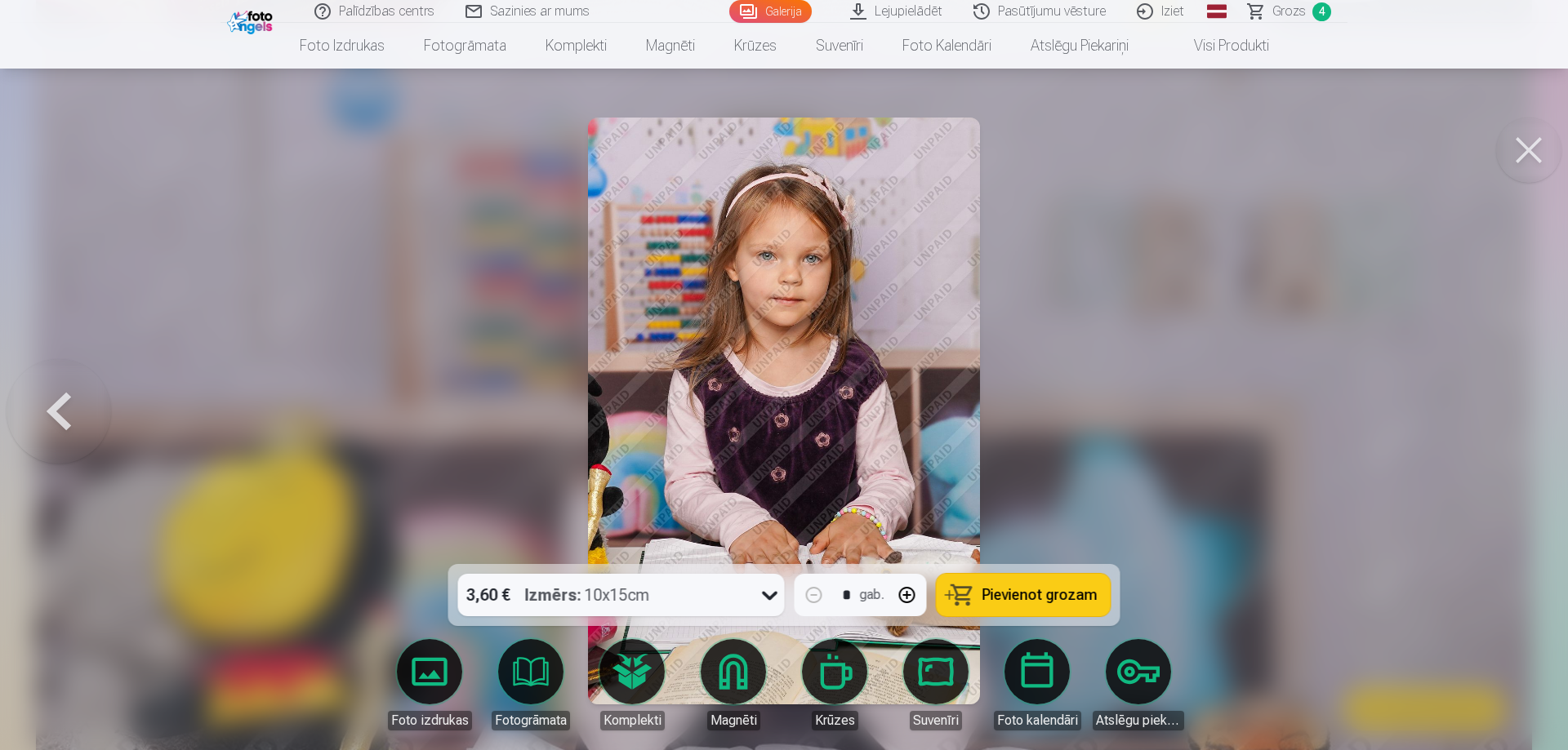
click at [1536, 157] on button at bounding box center [1529, 150] width 65 height 65
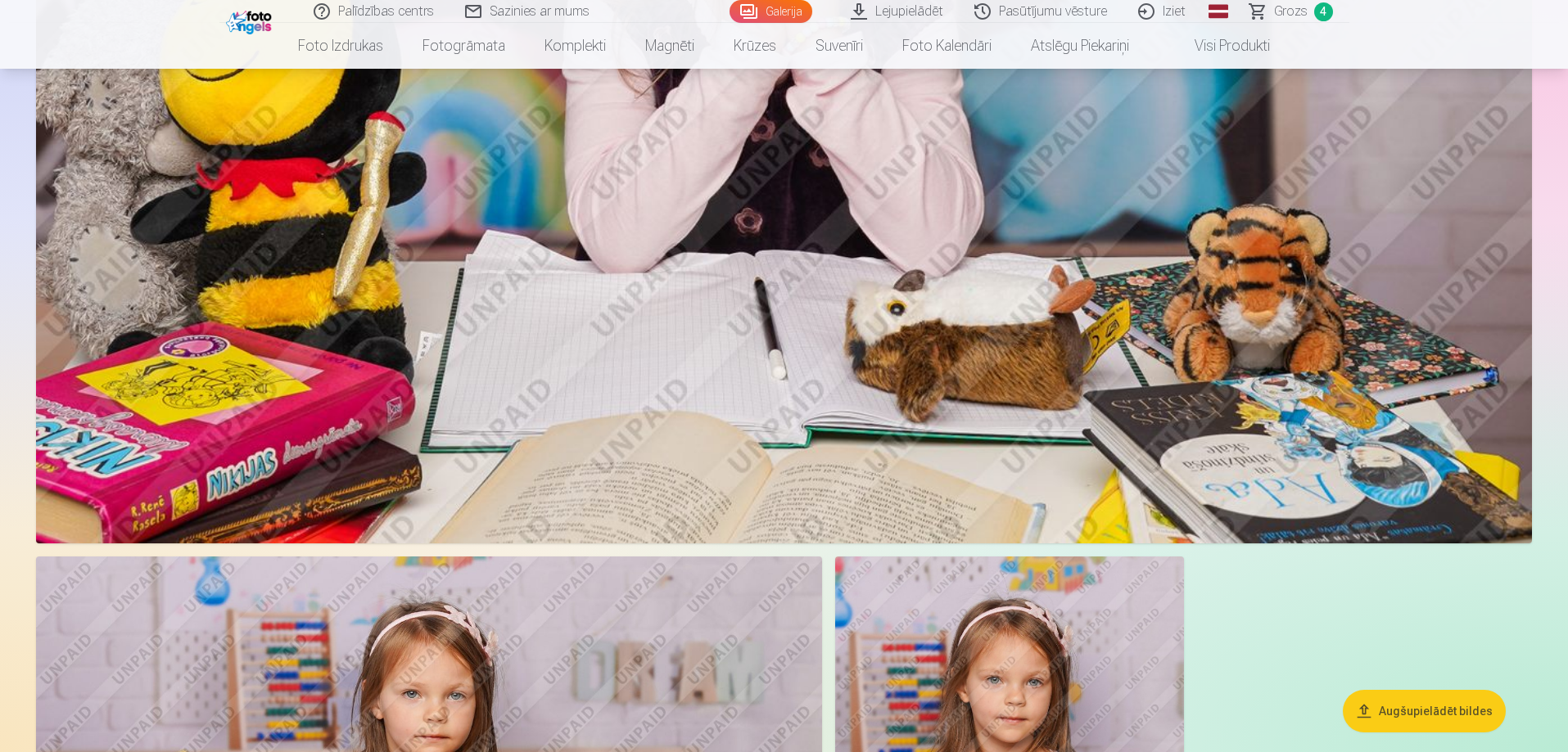
scroll to position [13609, 0]
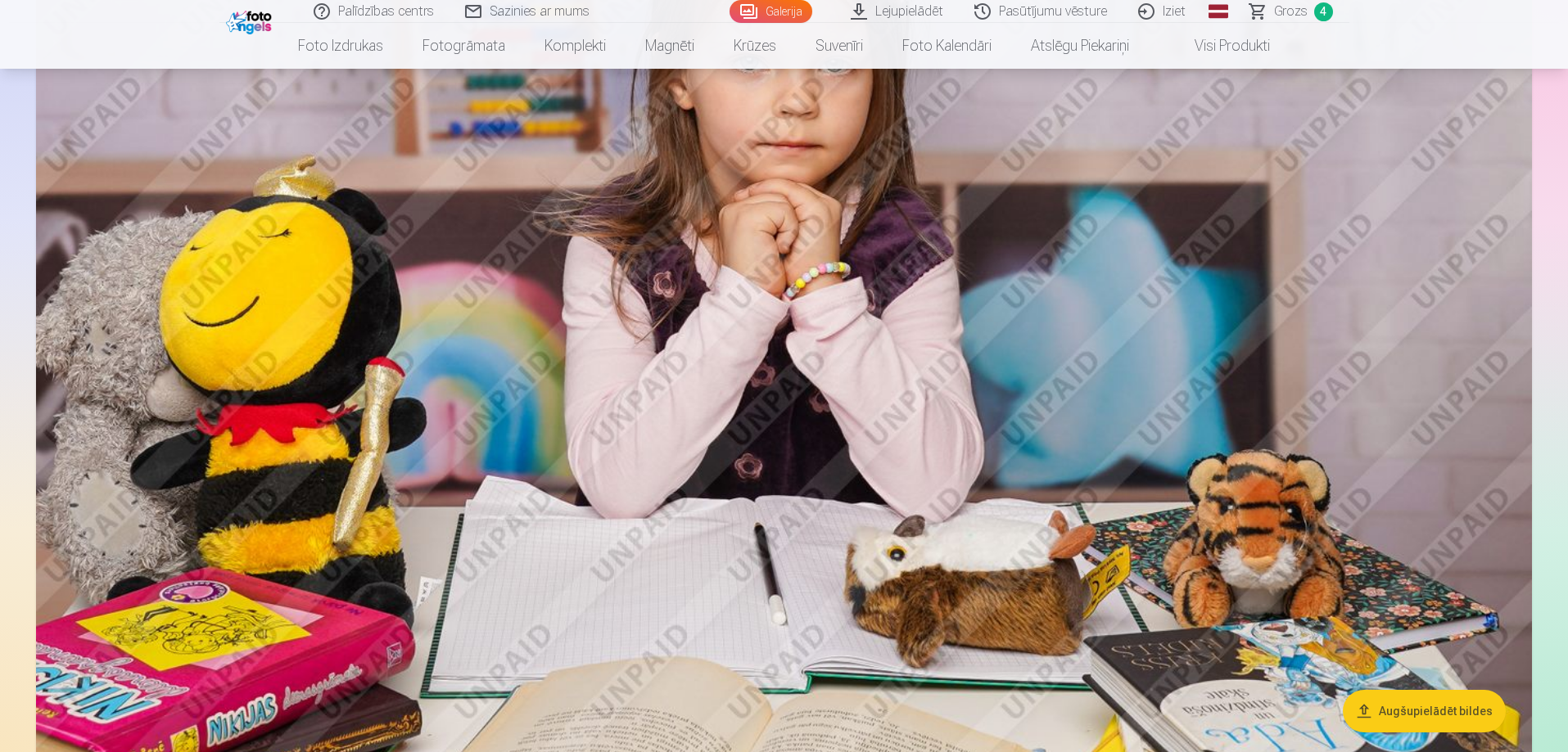
click at [1294, 14] on span "Grozs" at bounding box center [1290, 12] width 34 height 19
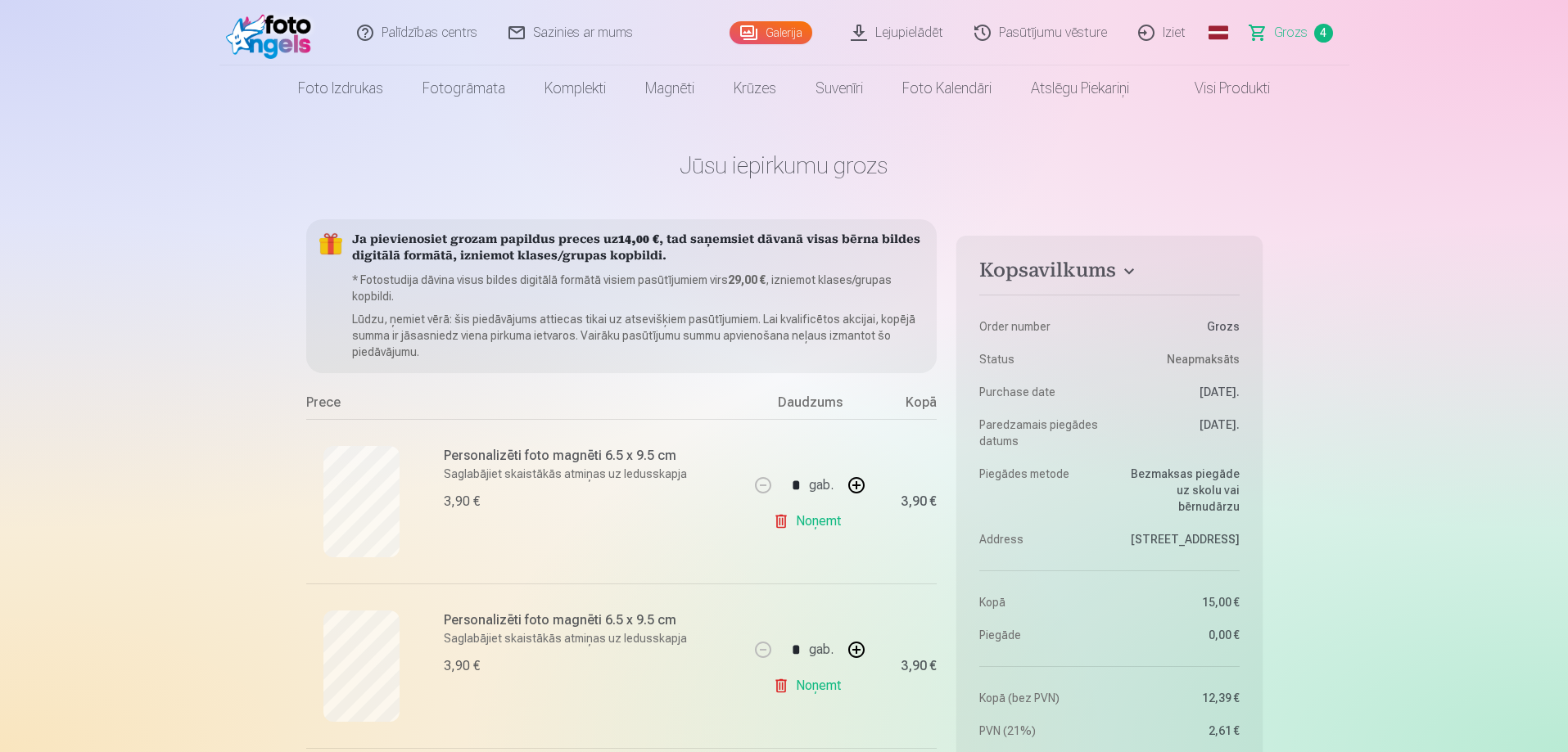
click at [784, 525] on link "Noņemt" at bounding box center [811, 522] width 75 height 33
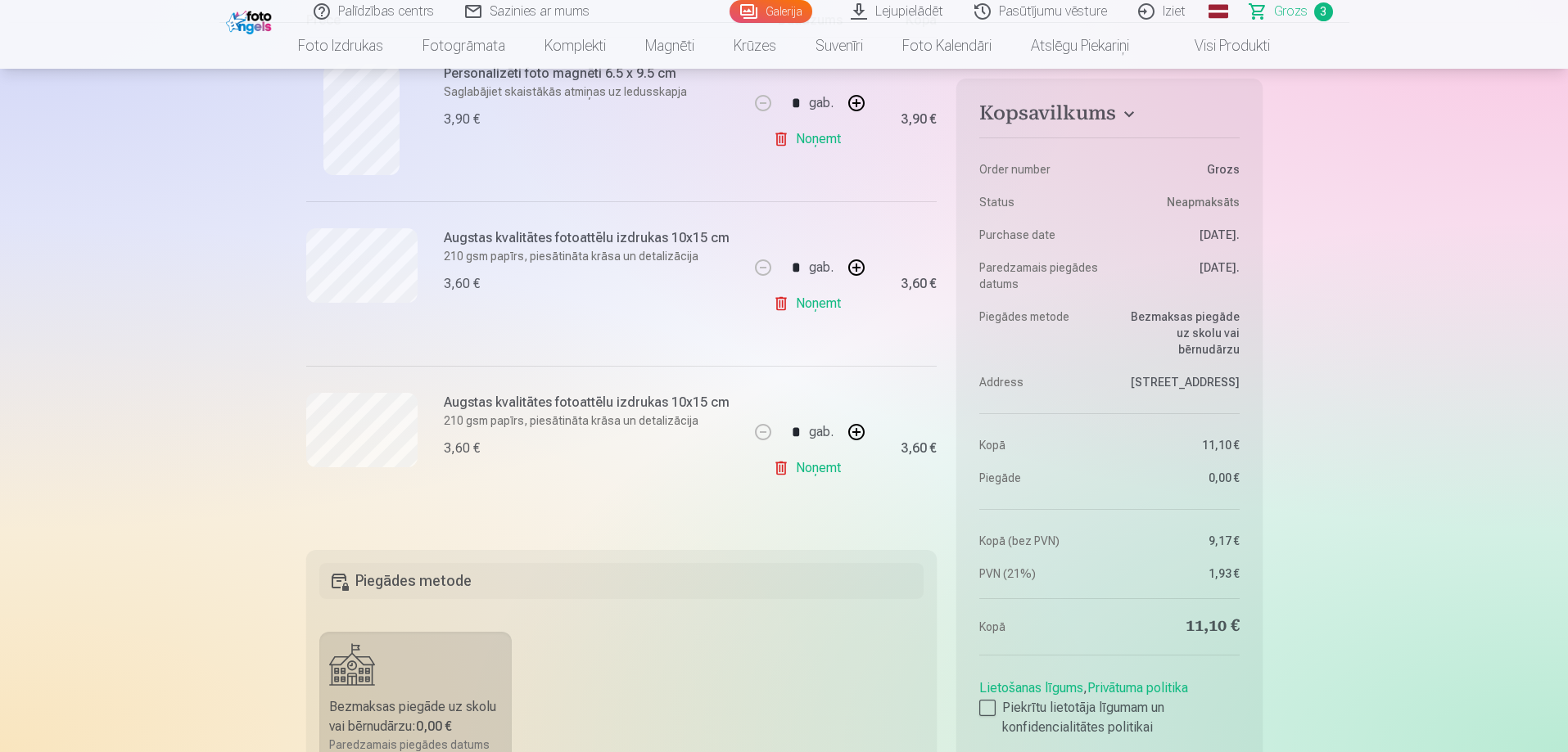
scroll to position [409, 0]
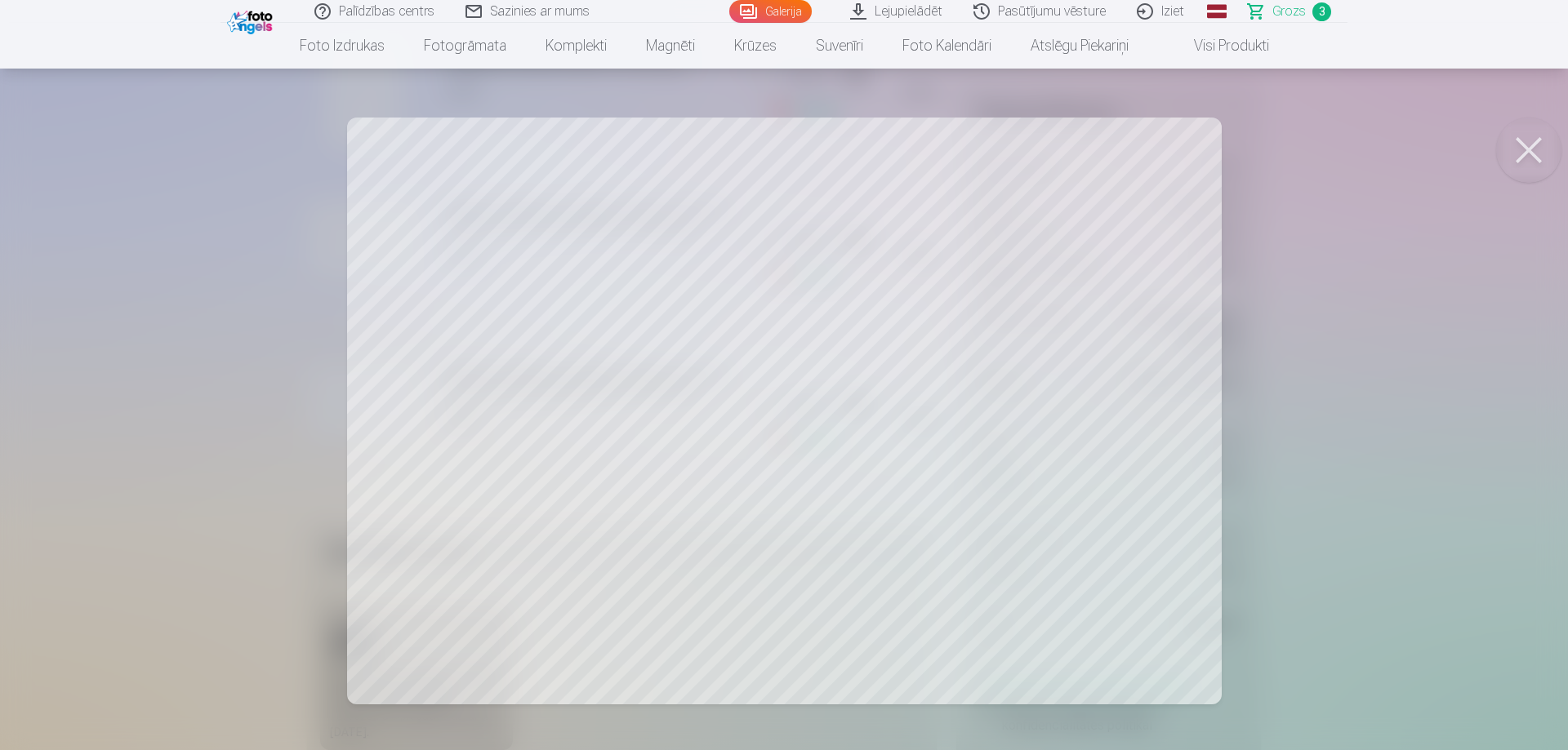
click at [1533, 146] on button at bounding box center [1529, 150] width 65 height 65
click at [1527, 150] on button at bounding box center [1529, 150] width 65 height 65
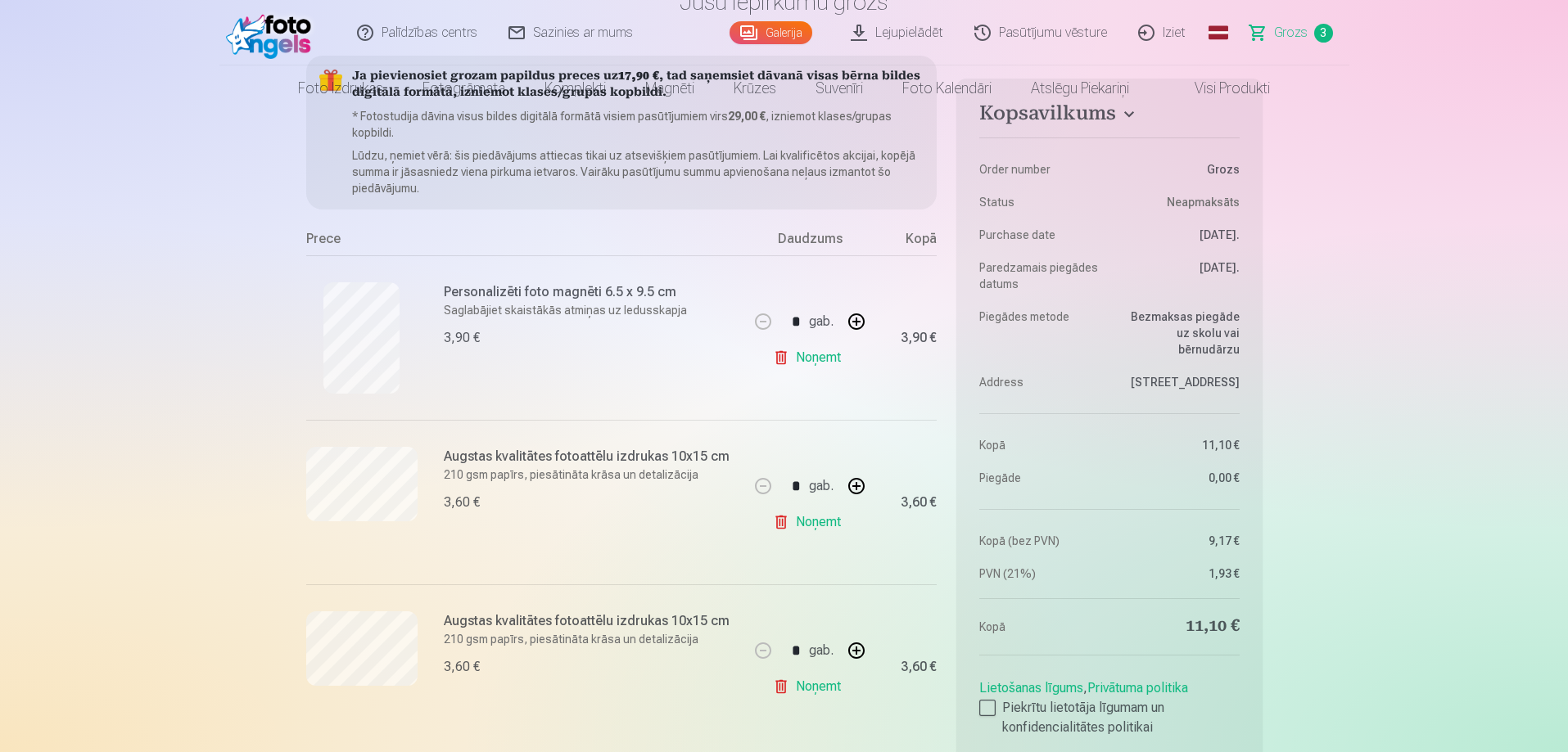
scroll to position [0, 0]
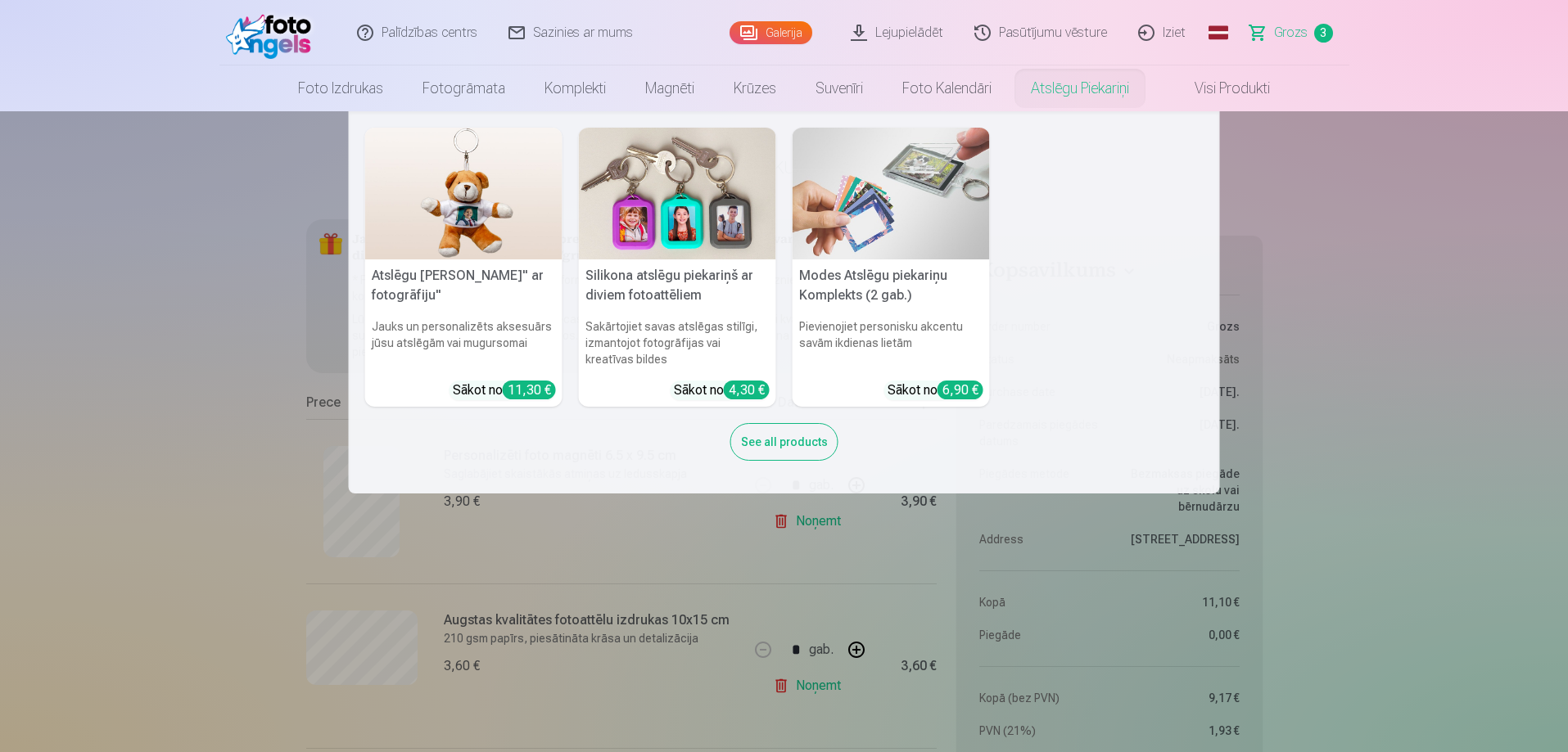
click at [1066, 84] on link "Atslēgu piekariņi" at bounding box center [1080, 88] width 137 height 46
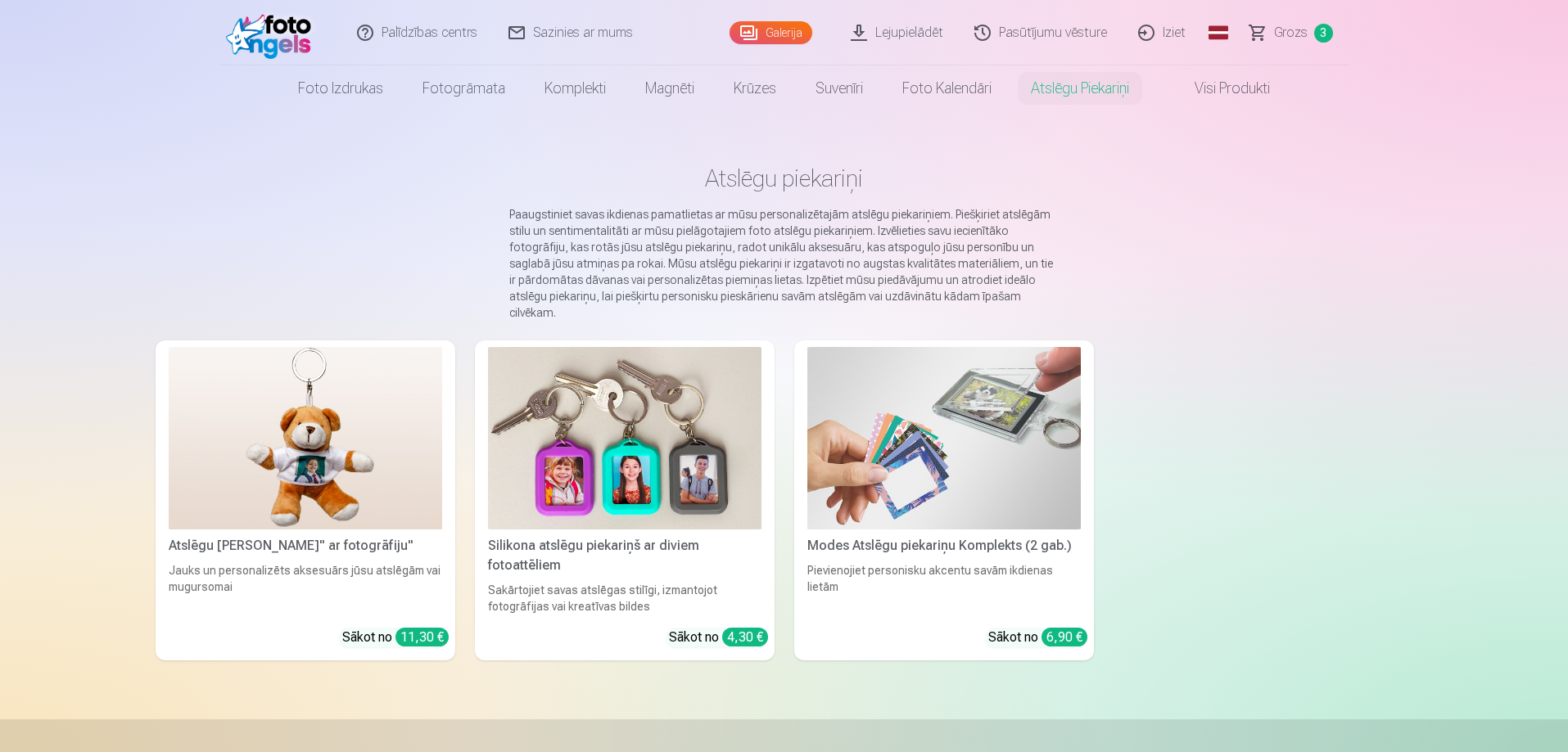
click at [917, 539] on link "Modes Atslēgu piekariņu Komplekts (2 gab.) Pievienojiet personisku akcentu savā…" at bounding box center [944, 500] width 300 height 320
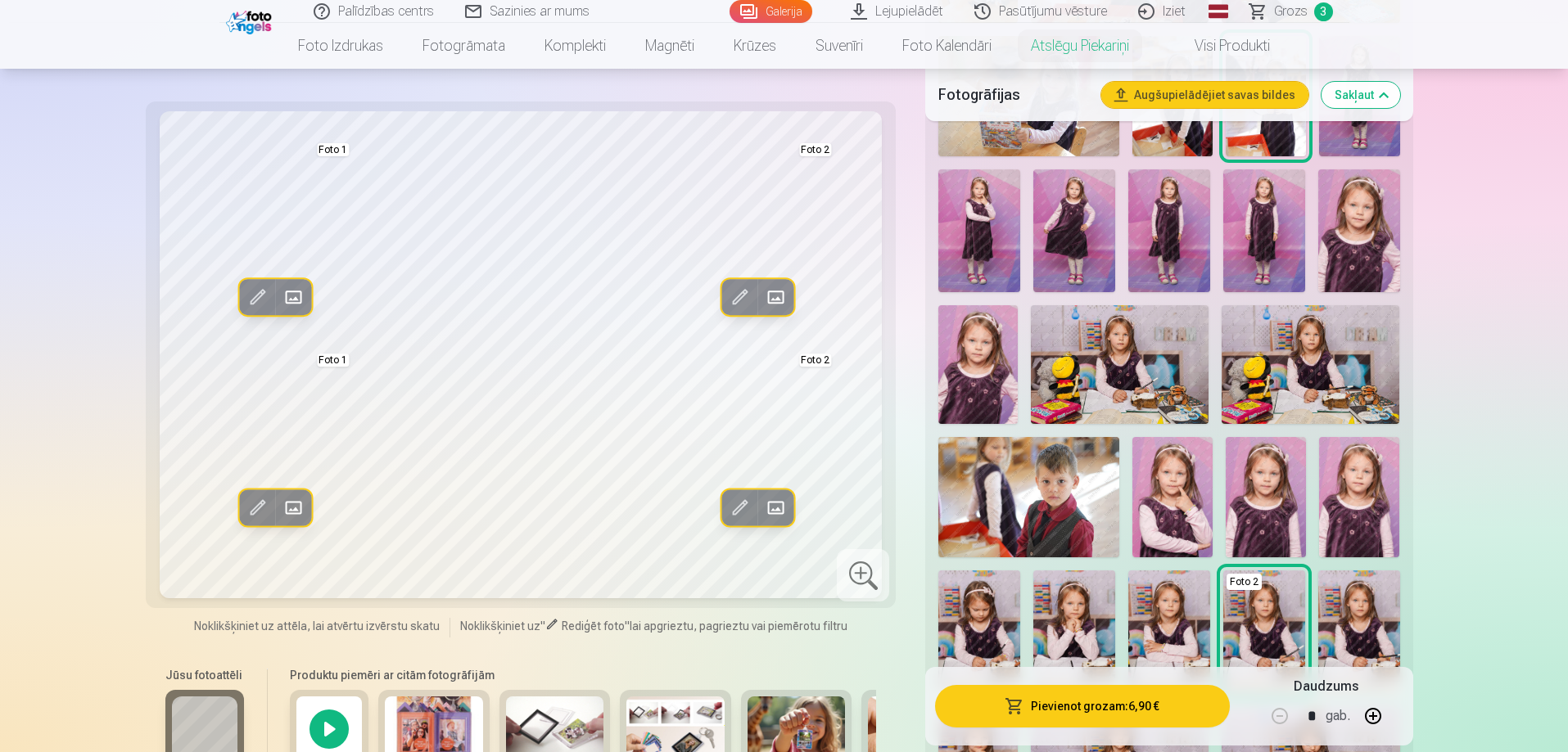
scroll to position [900, 0]
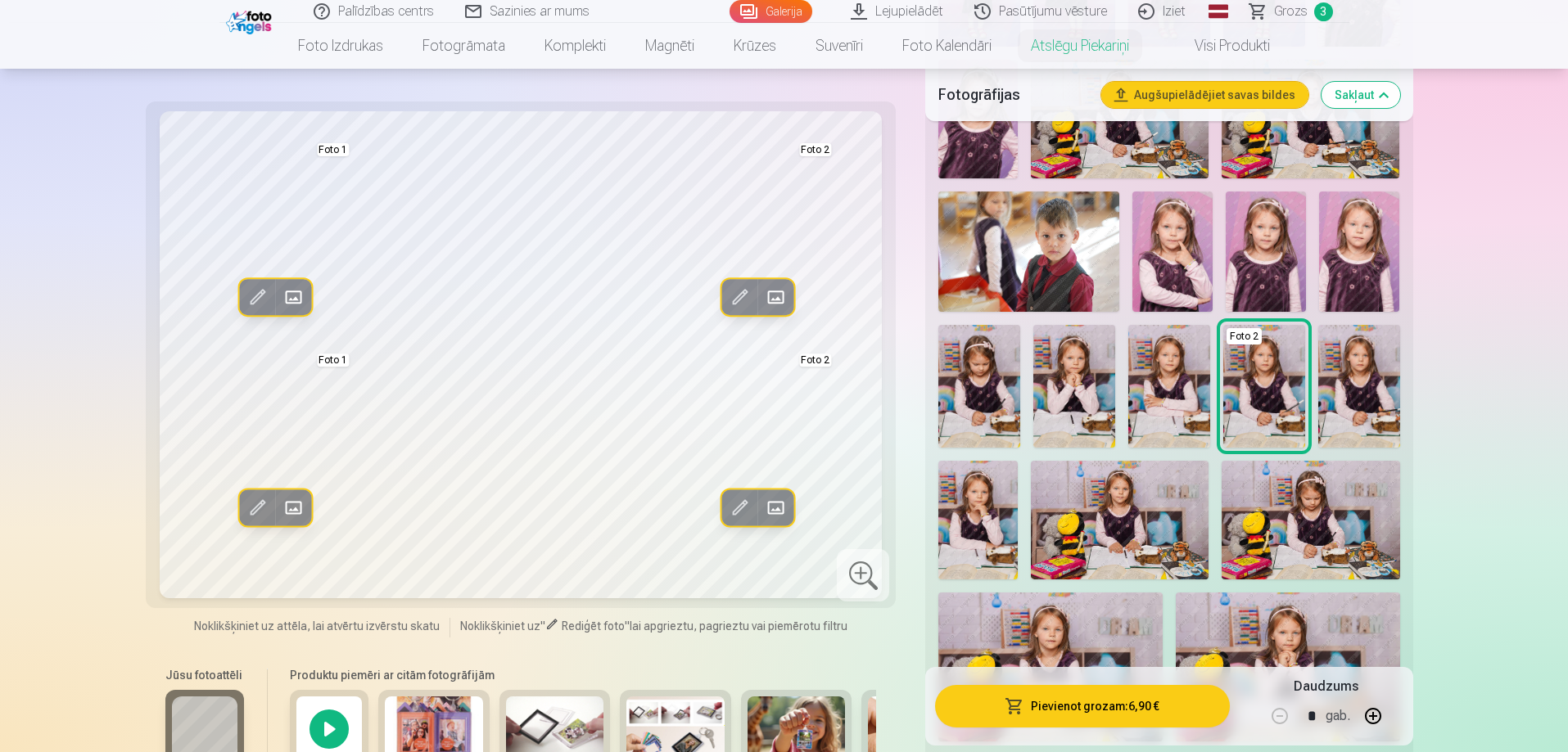
click at [739, 654] on div "Rediģēt foto Aizstāt Foto 1 Rediģēt foto Aizstāt Foto 2 Rediģēt foto Aizstāt Fo…" at bounding box center [521, 530] width 731 height 837
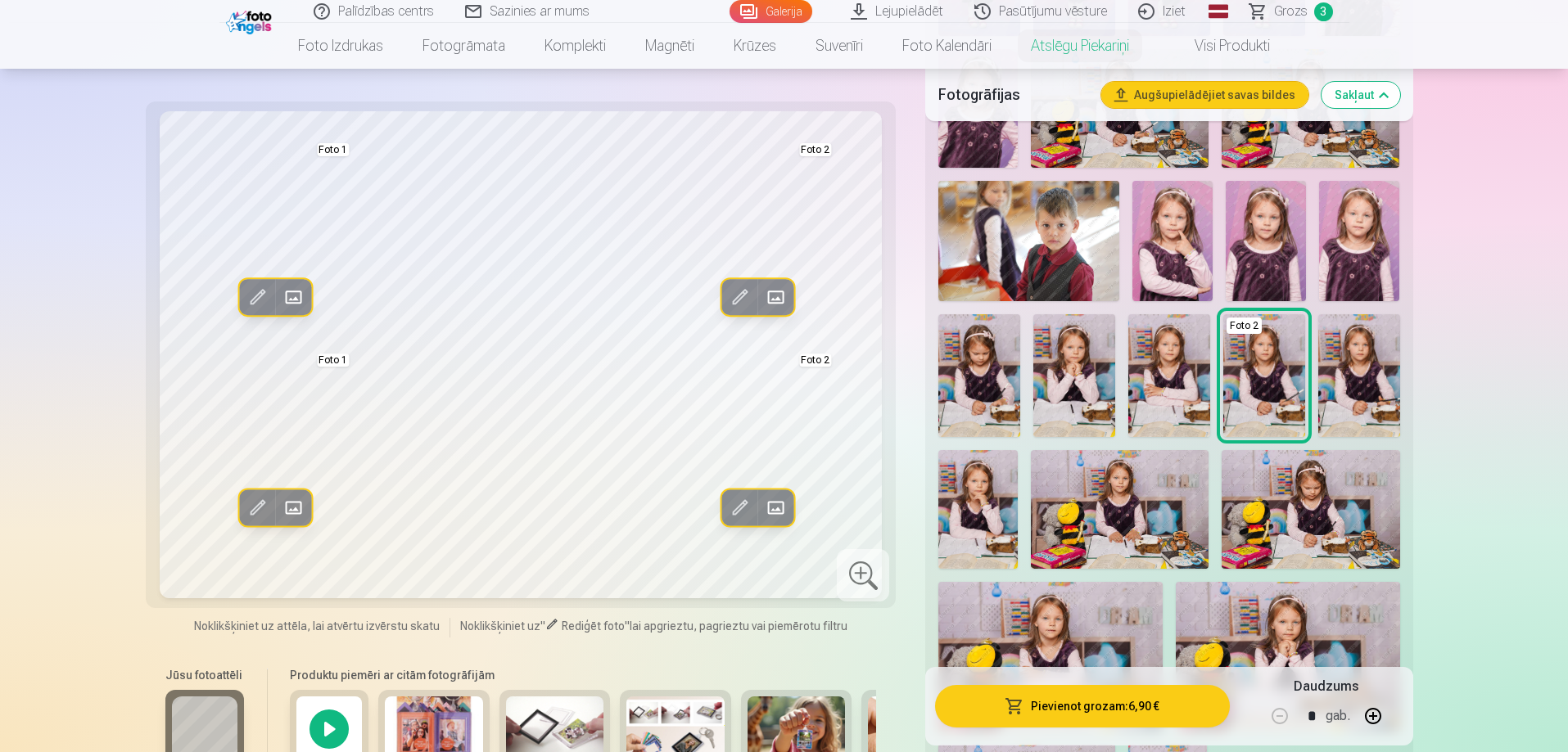
scroll to position [1146, 0]
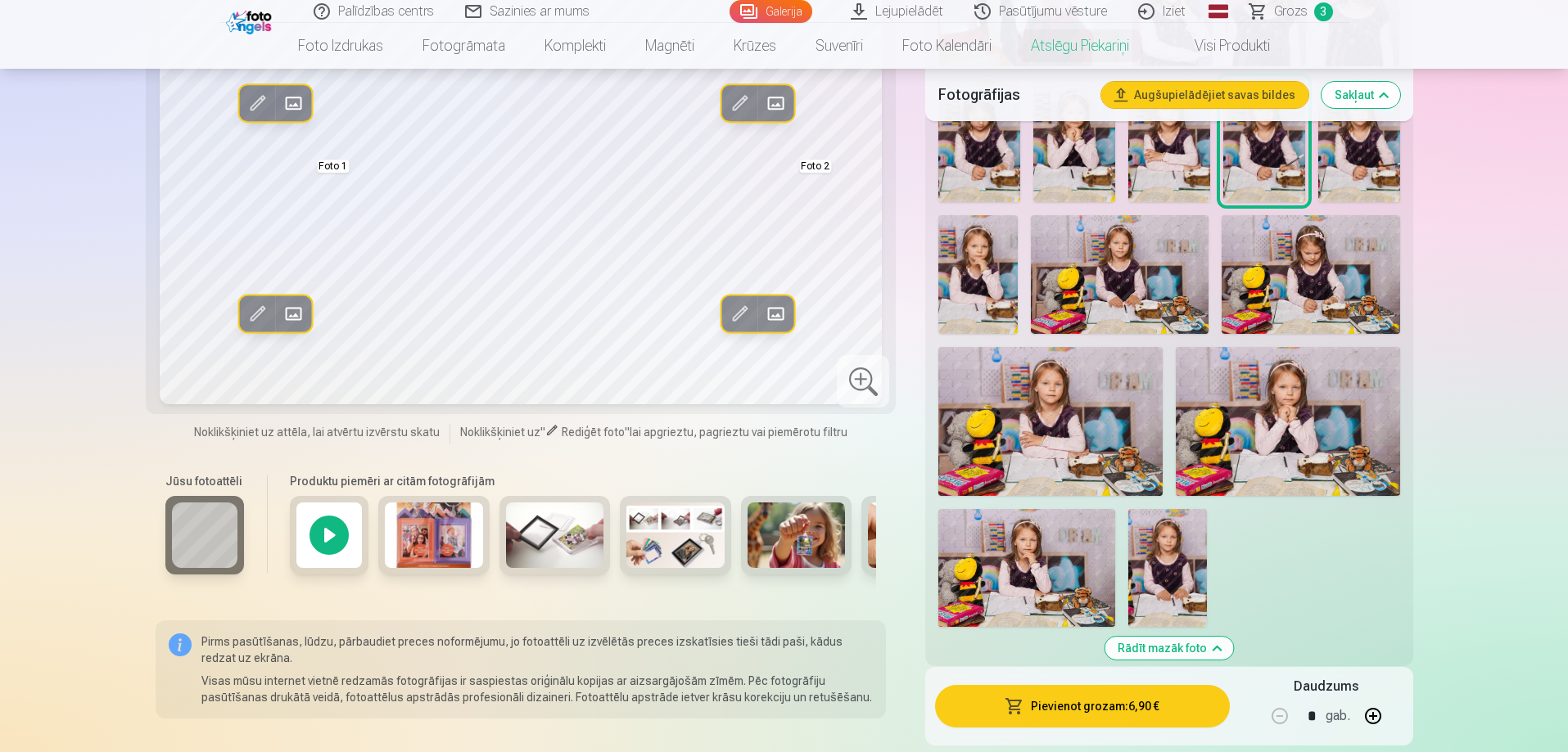
click at [325, 539] on div at bounding box center [330, 535] width 79 height 79
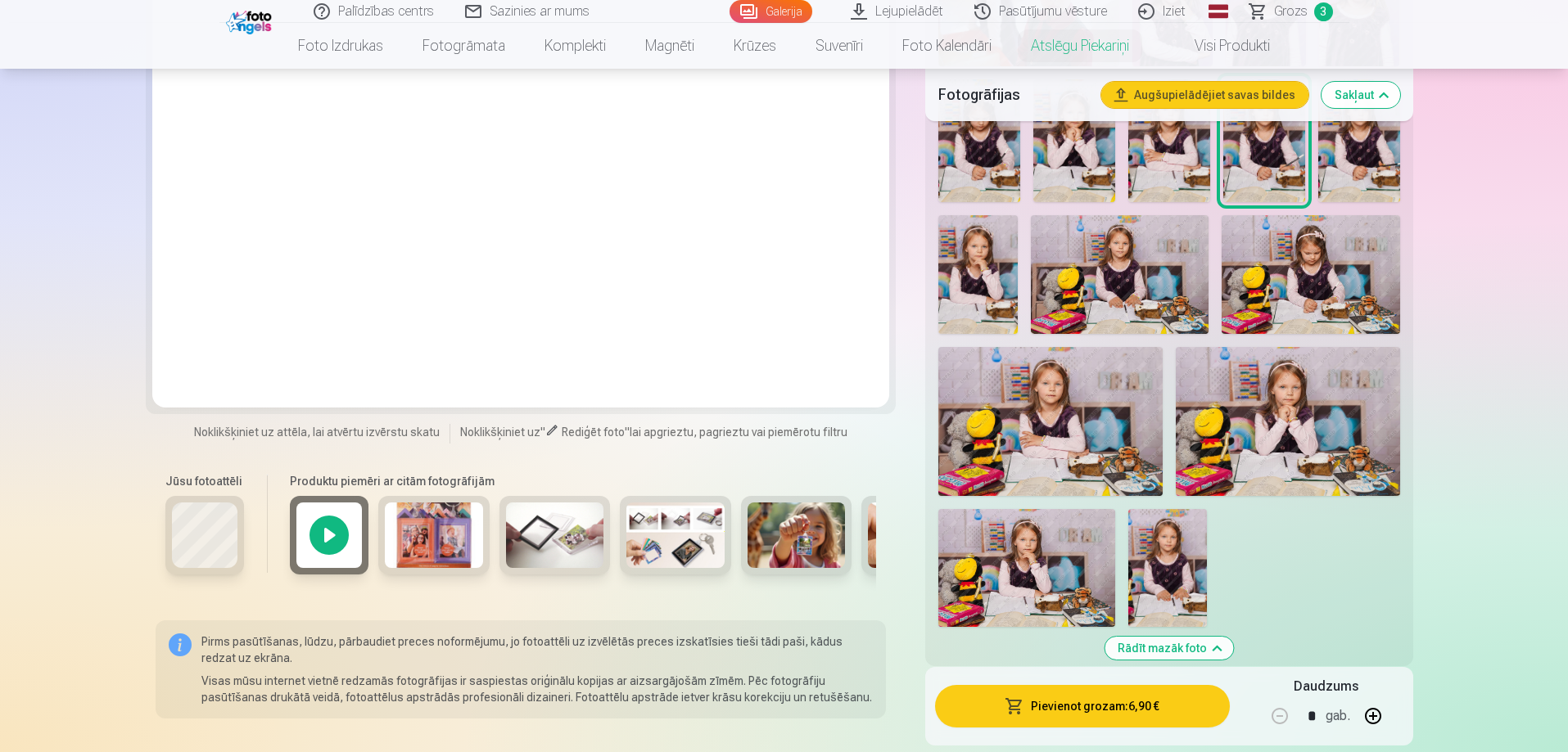
scroll to position [982, 0]
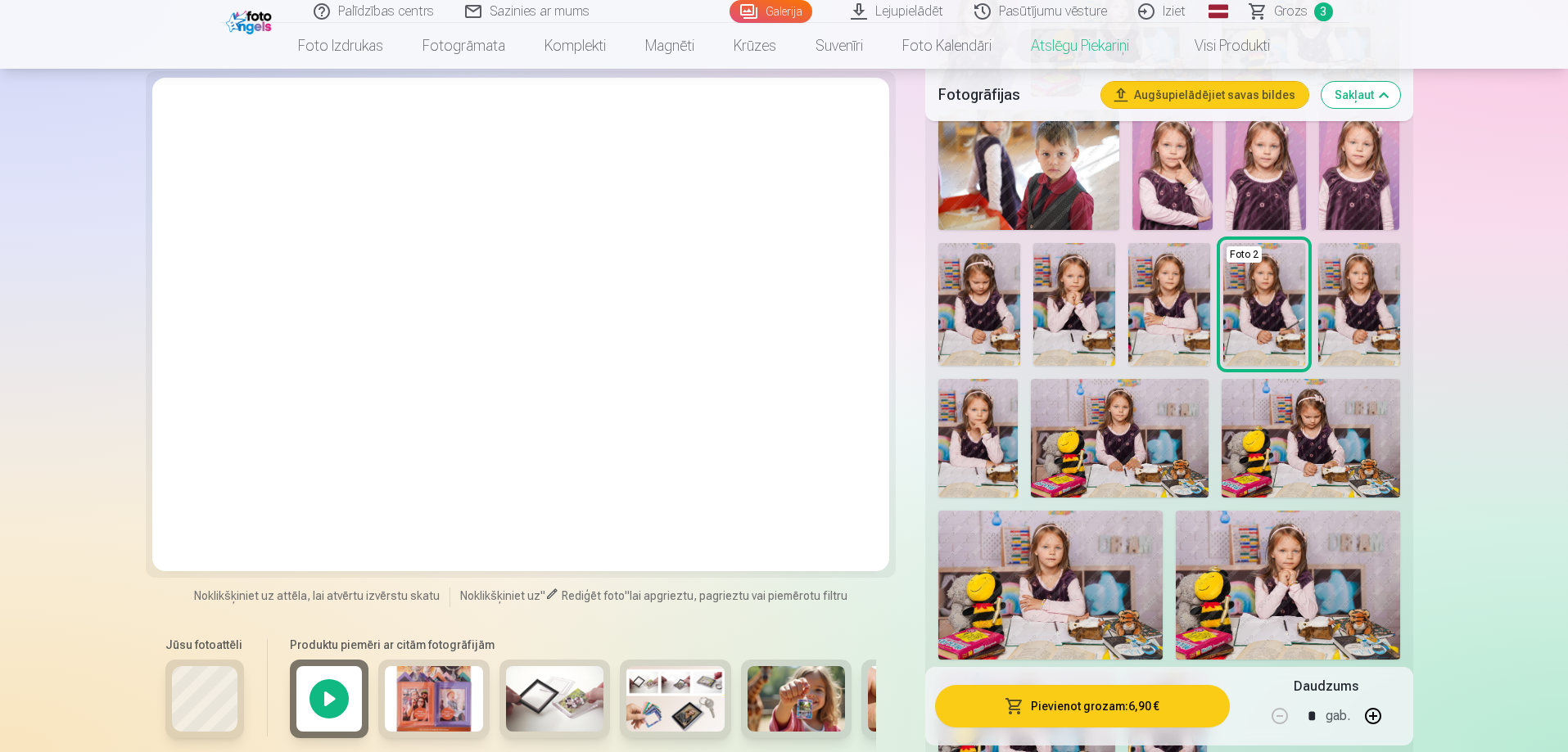
click at [453, 703] on img at bounding box center [434, 699] width 98 height 65
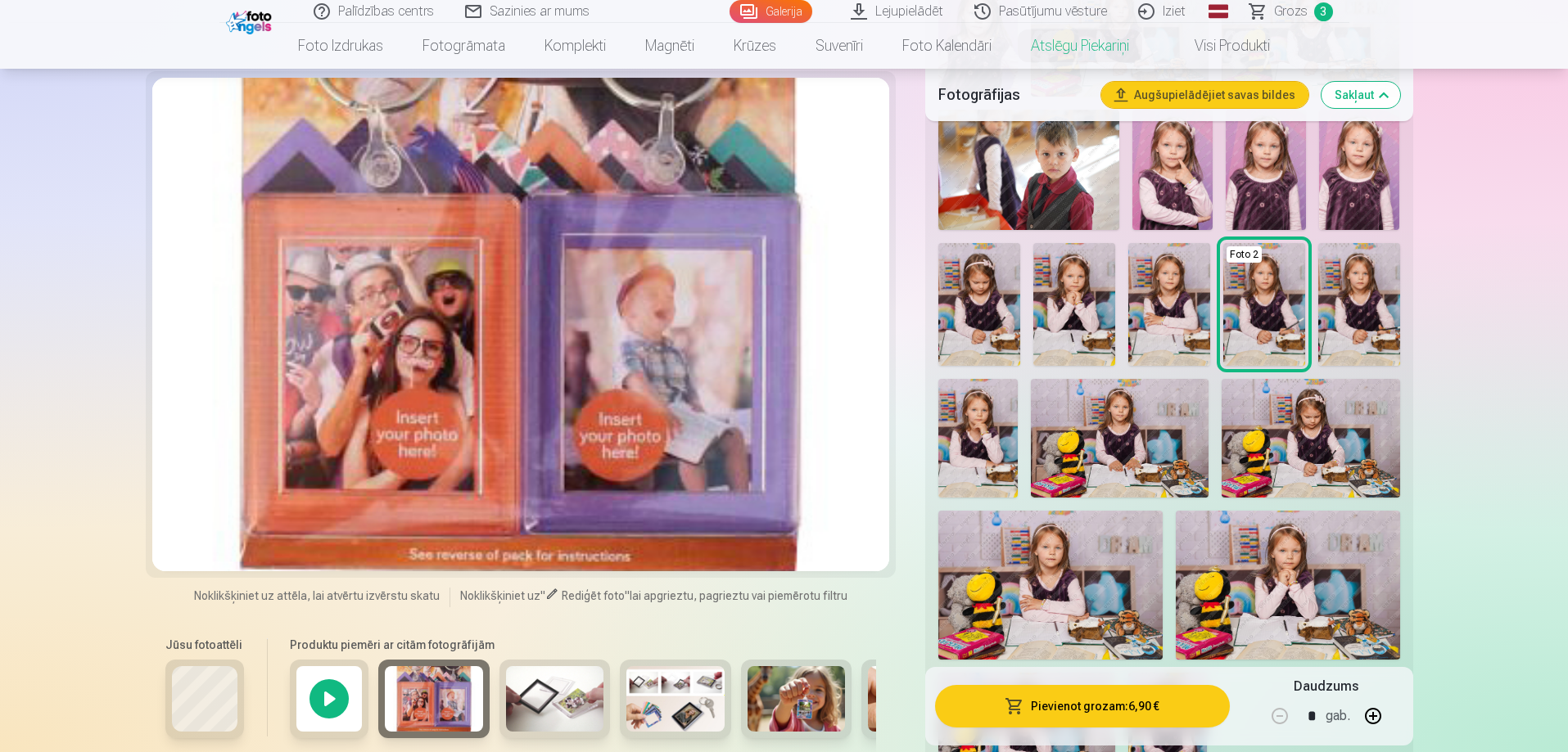
click at [545, 700] on img at bounding box center [555, 699] width 98 height 65
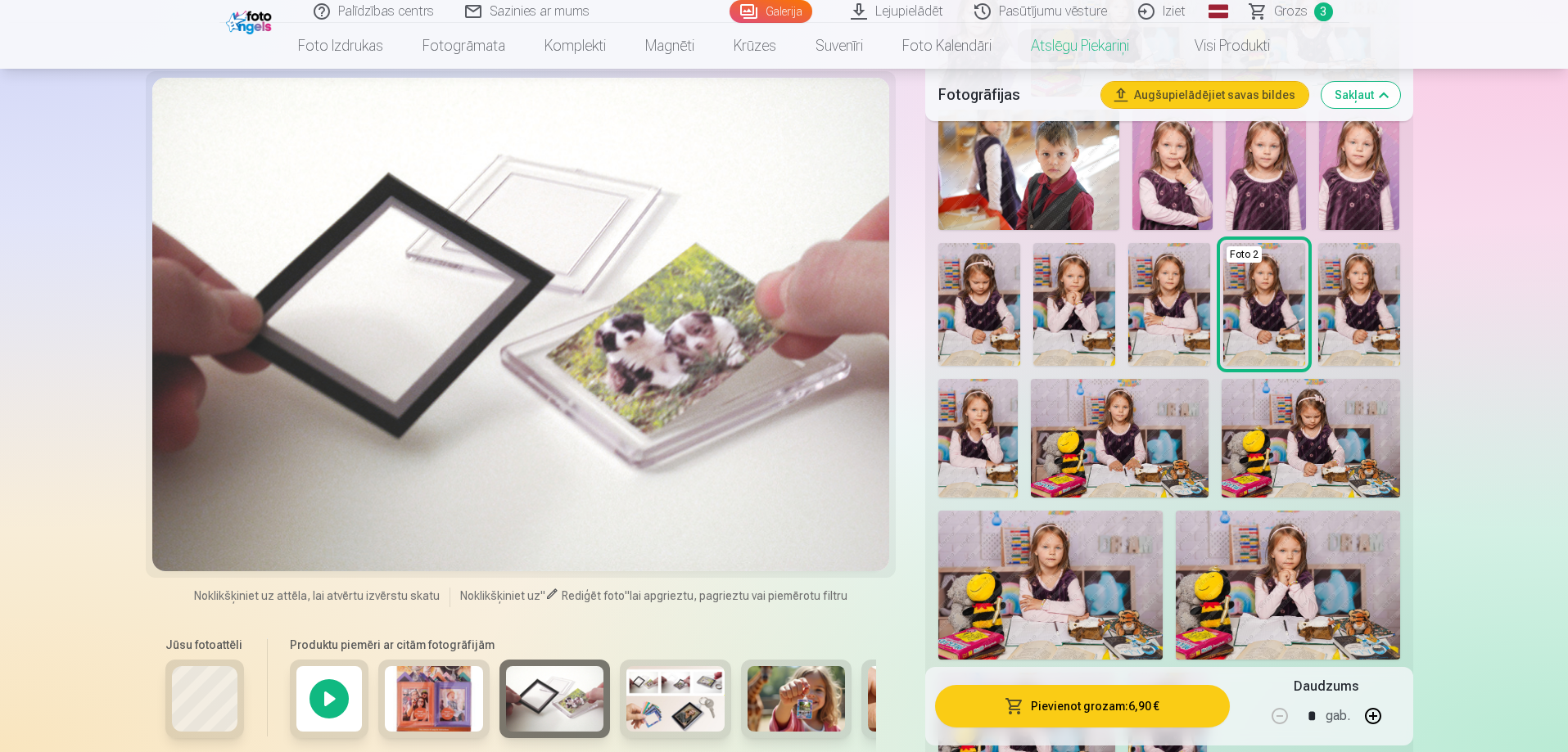
click at [657, 698] on img at bounding box center [675, 699] width 98 height 65
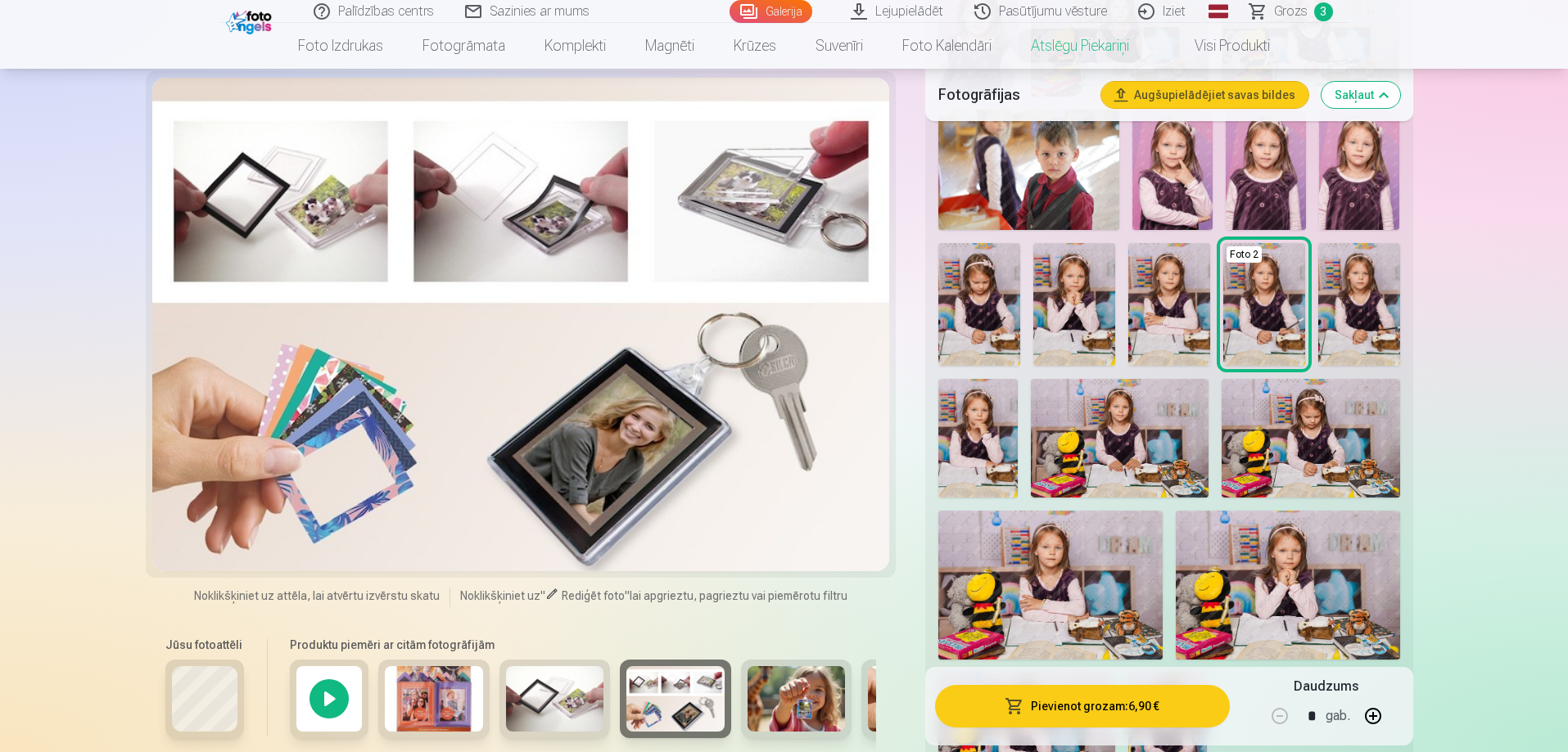
click at [703, 707] on img at bounding box center [675, 699] width 98 height 65
click at [784, 701] on img at bounding box center [796, 699] width 98 height 65
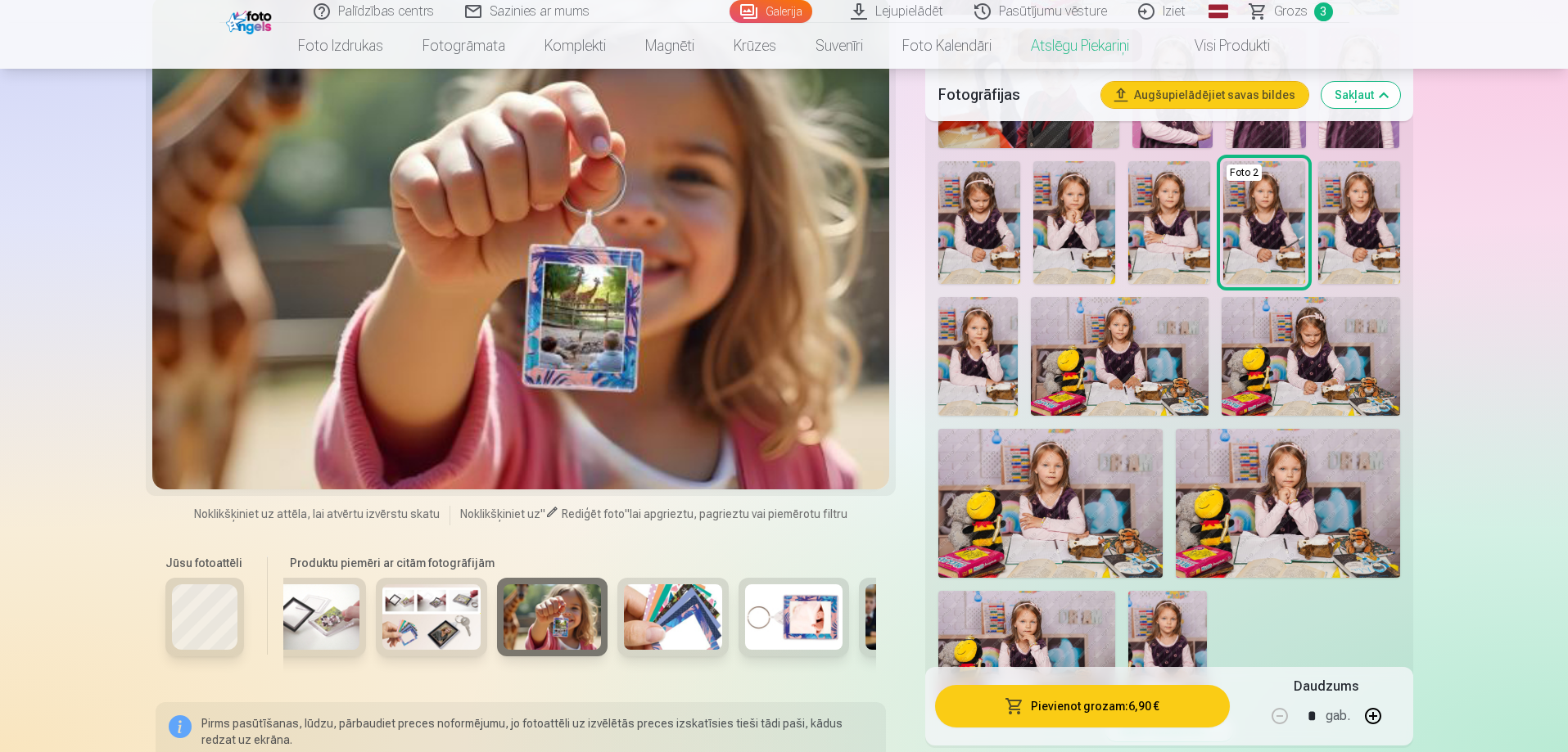
scroll to position [0, 298]
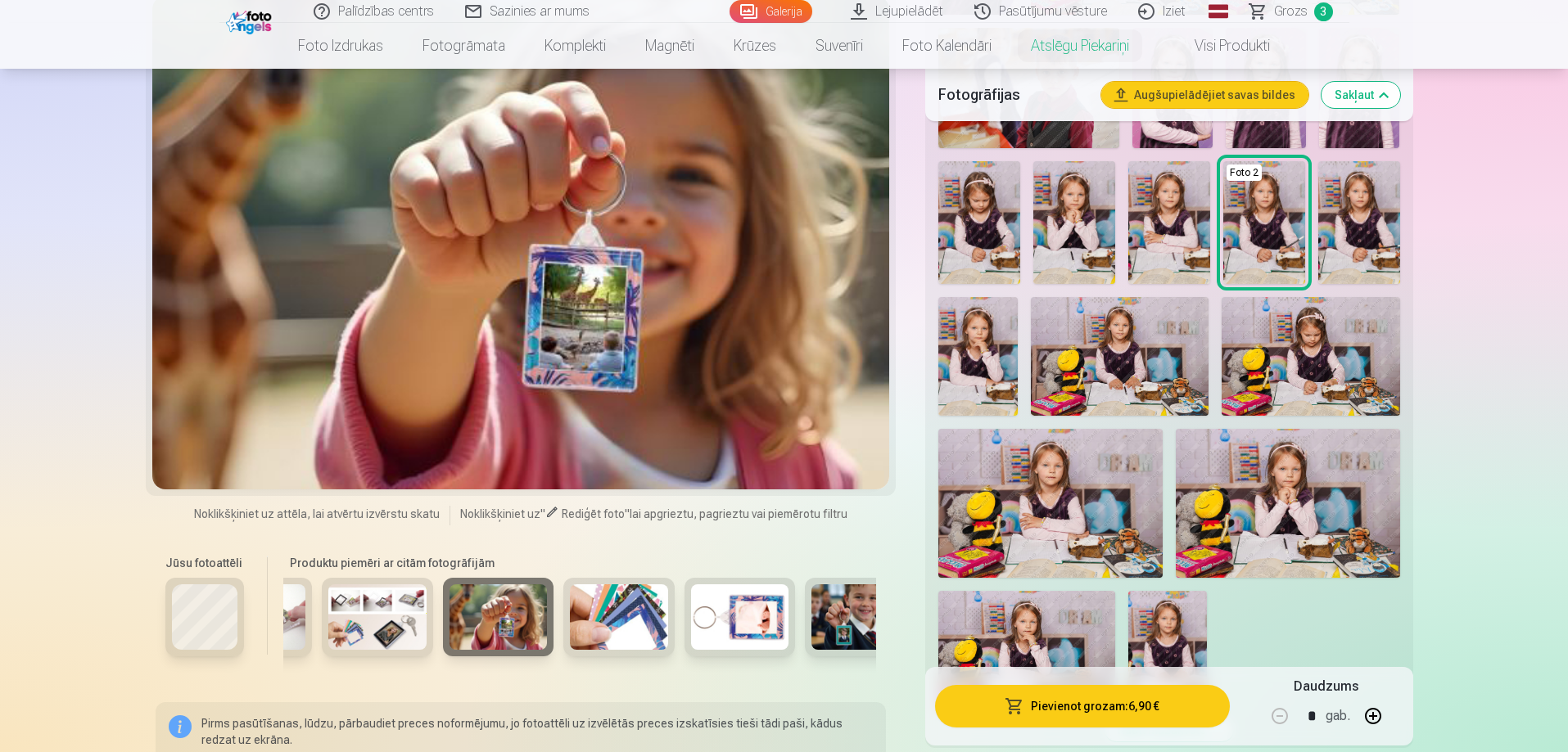
click at [623, 614] on img at bounding box center [619, 618] width 98 height 65
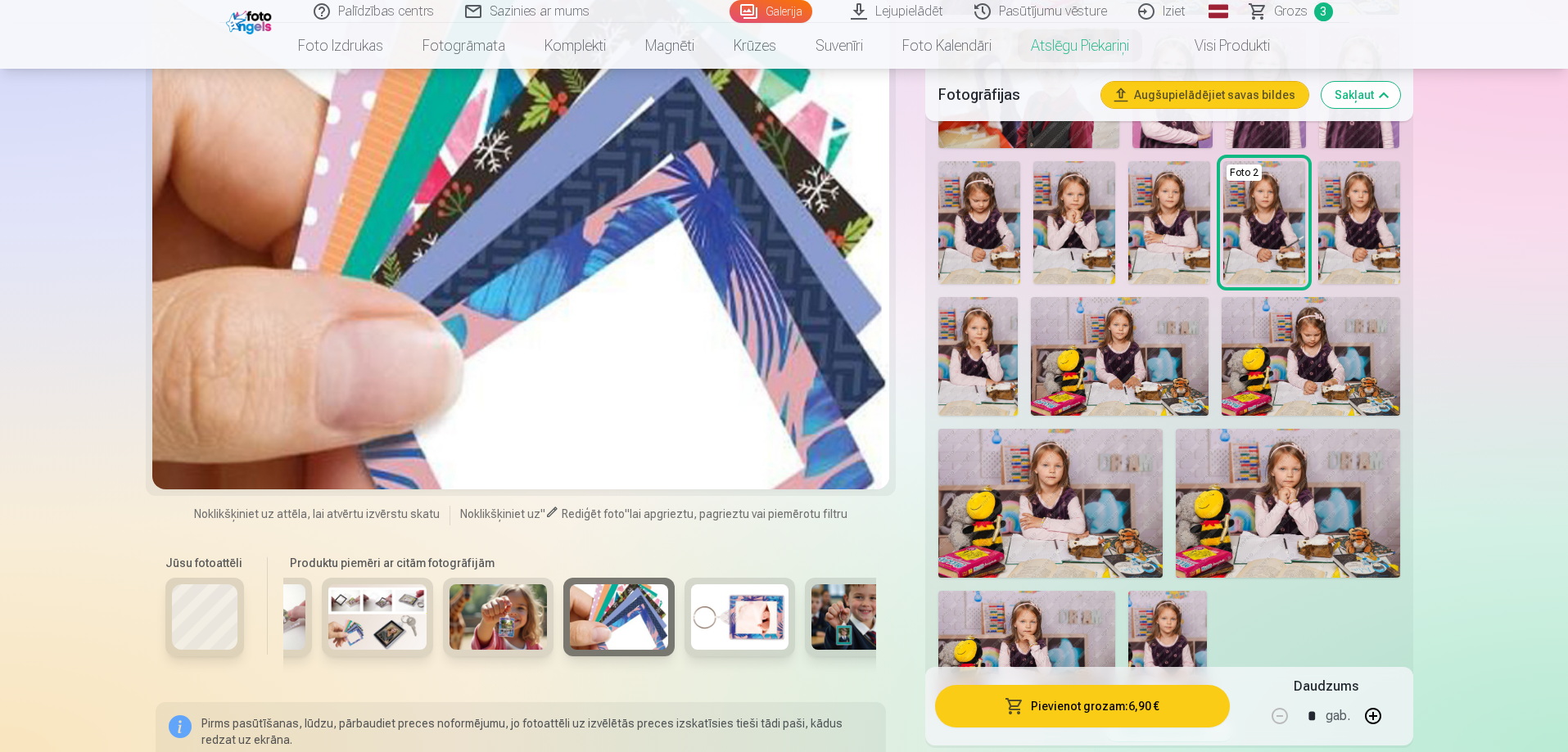
click at [734, 612] on img at bounding box center [740, 618] width 98 height 65
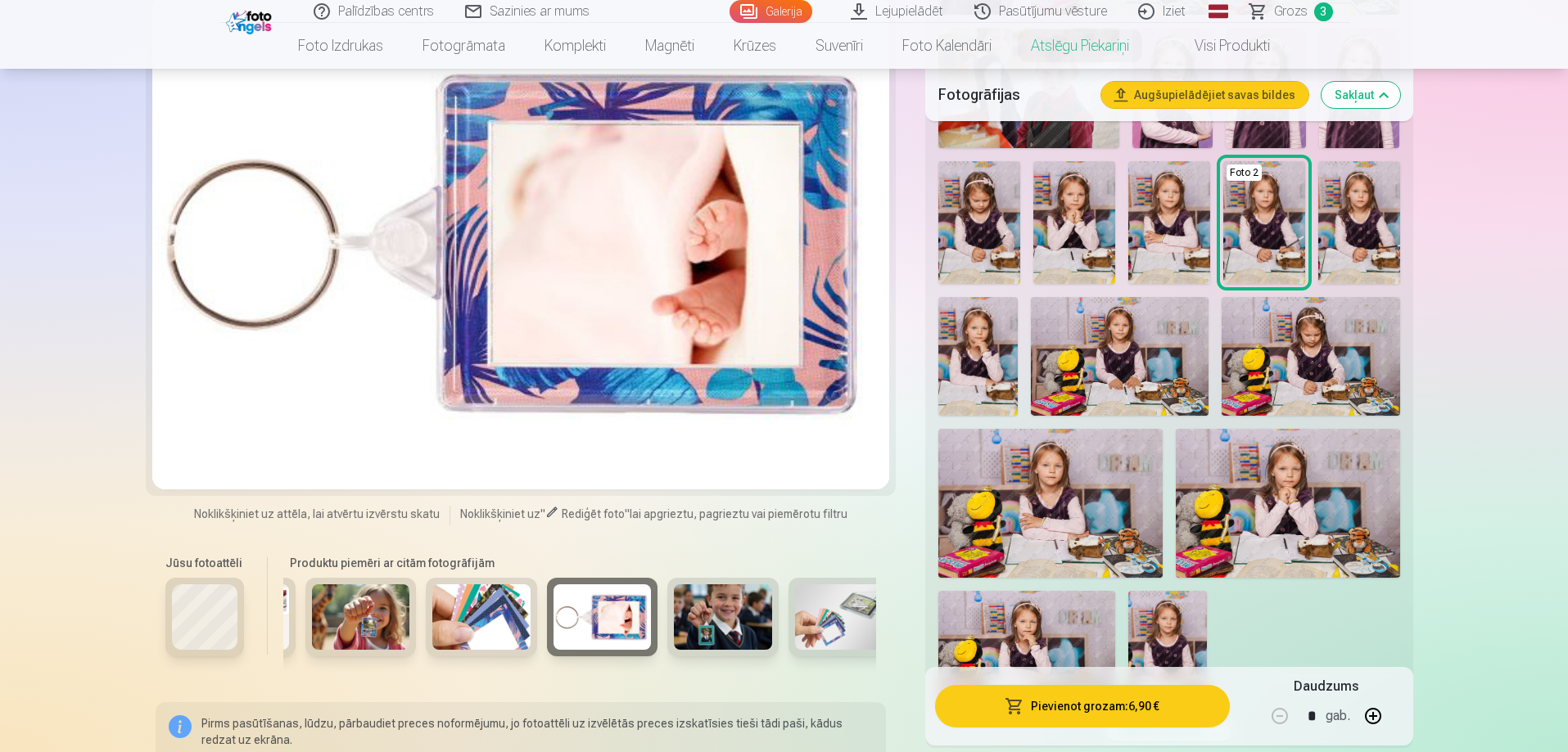
scroll to position [0, 465]
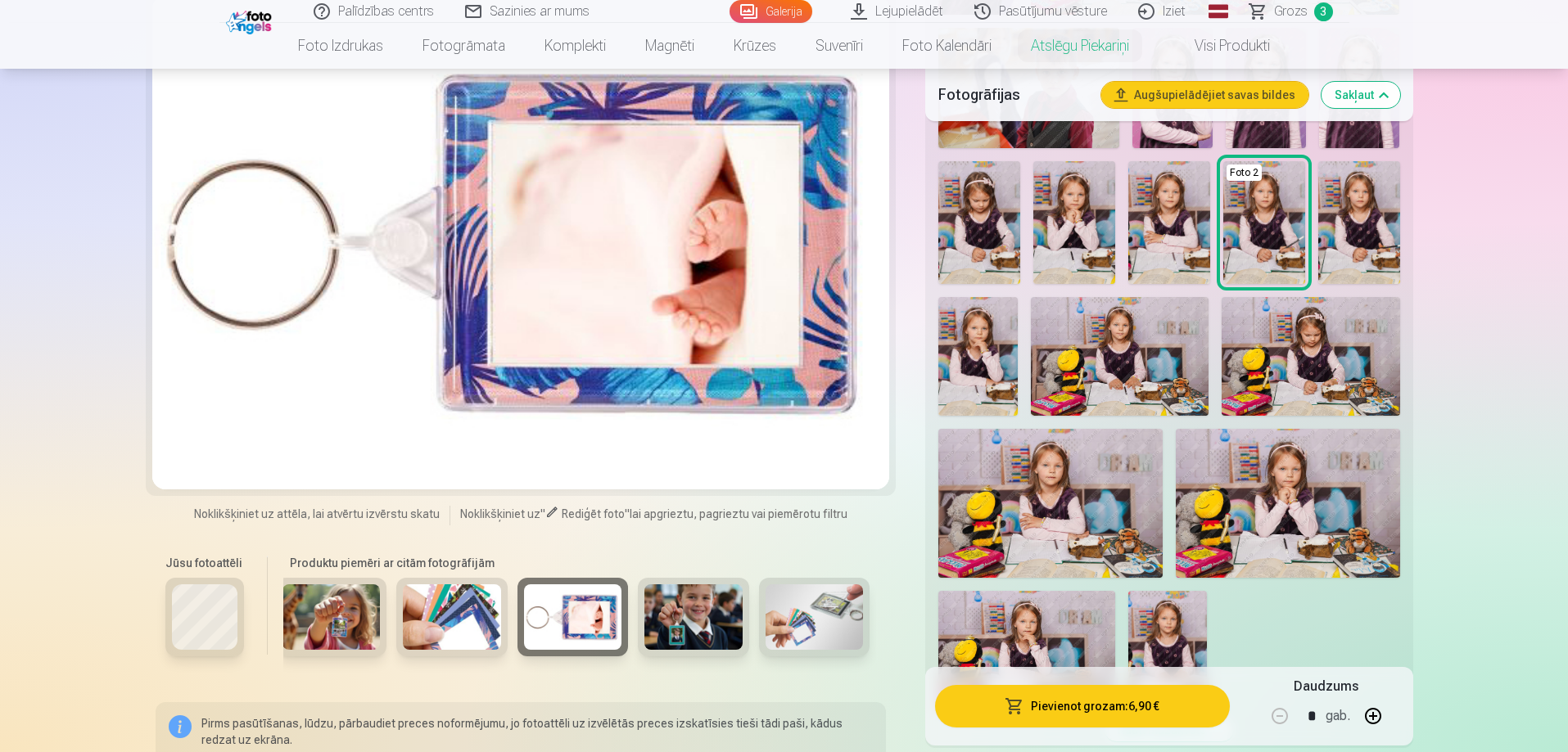
click at [699, 618] on img at bounding box center [694, 618] width 98 height 65
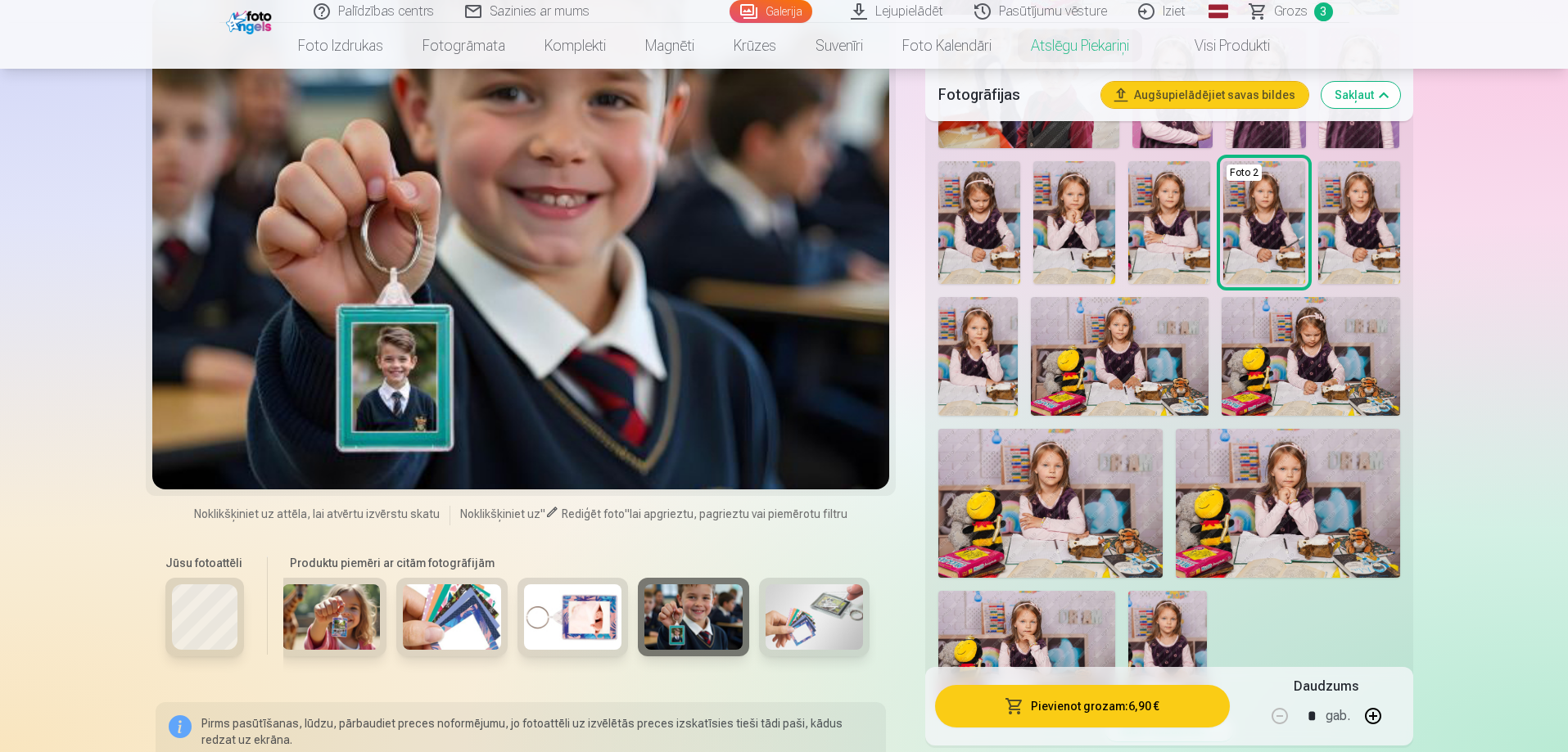
click at [795, 613] on img at bounding box center [815, 618] width 98 height 65
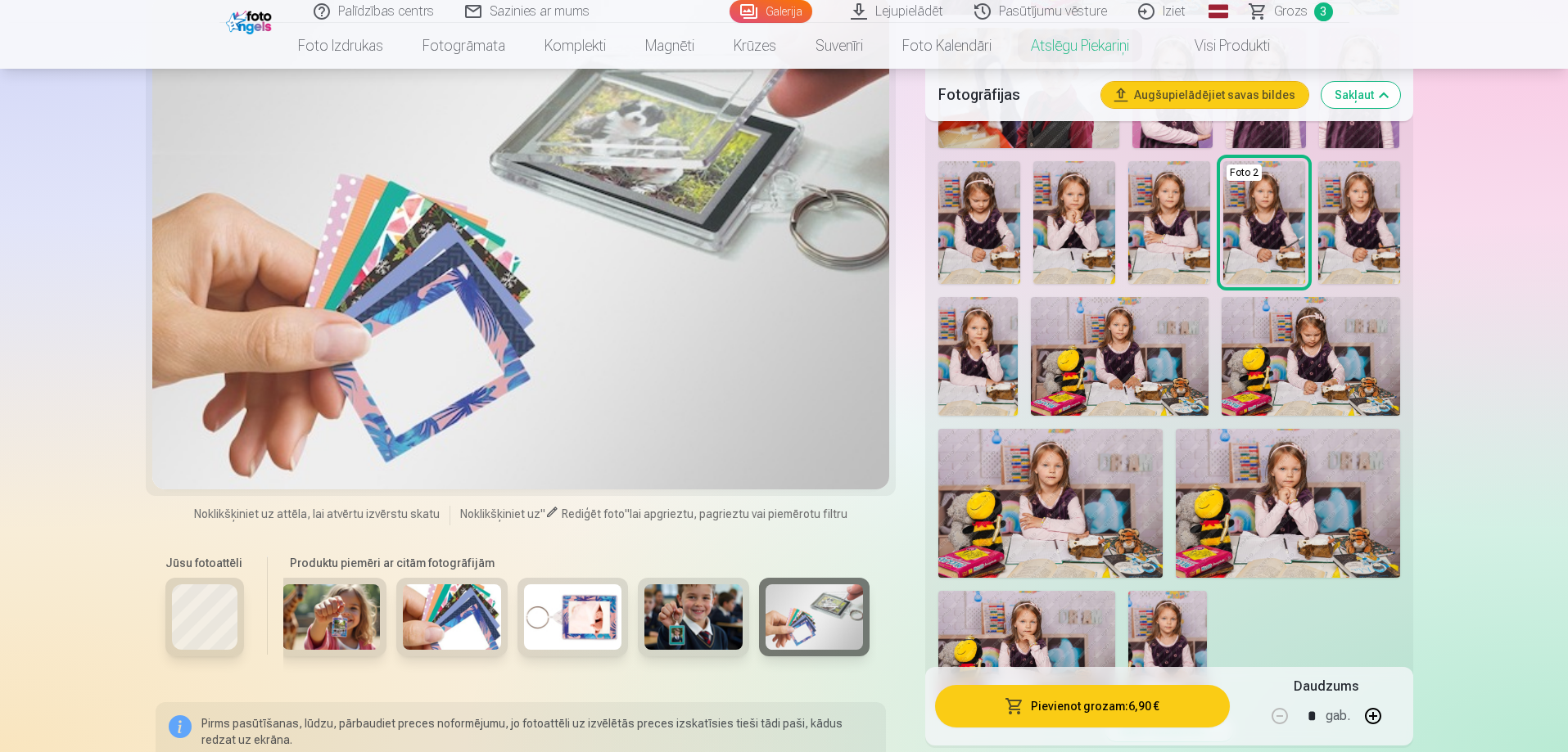
click at [791, 186] on div at bounding box center [522, 243] width 738 height 494
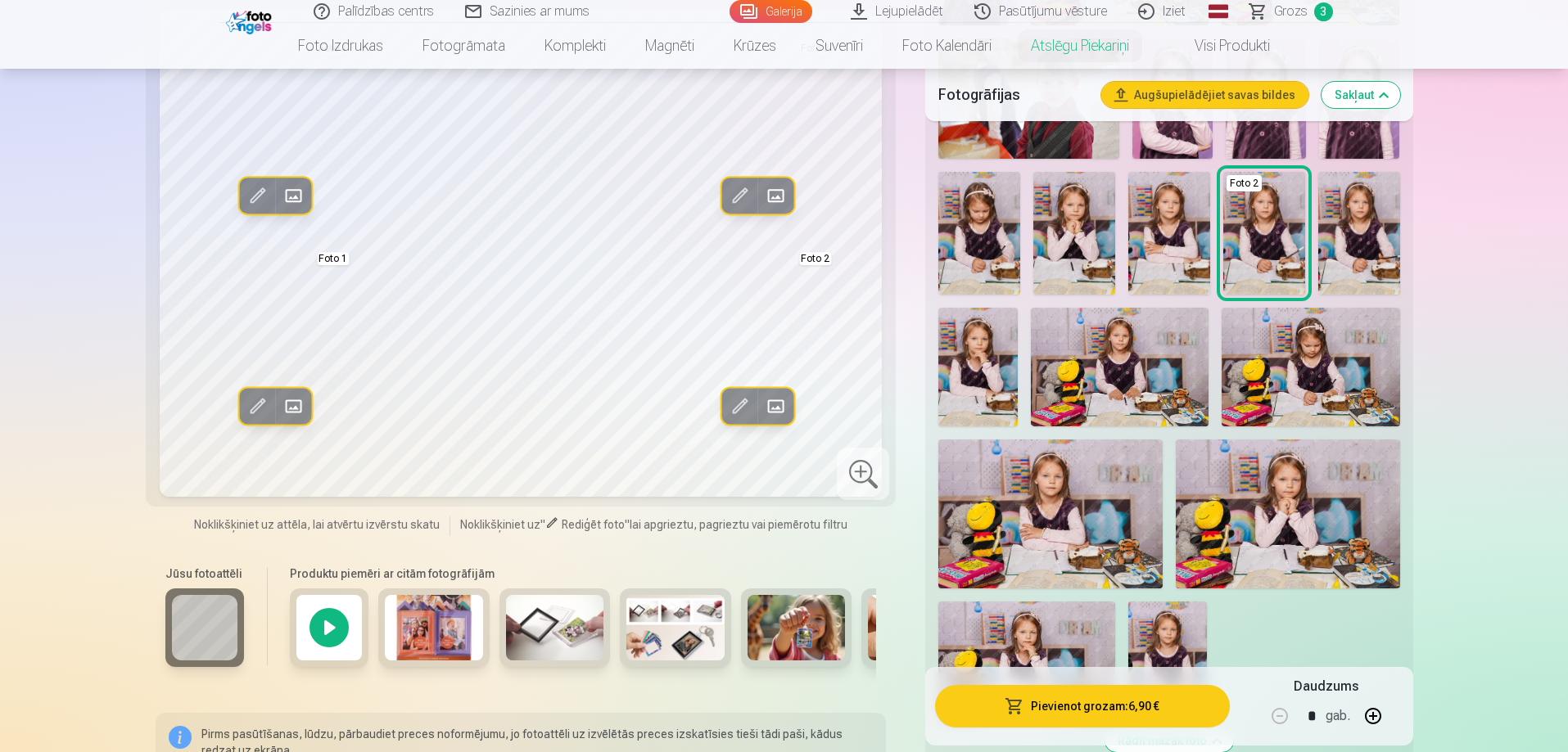
scroll to position [982, 0]
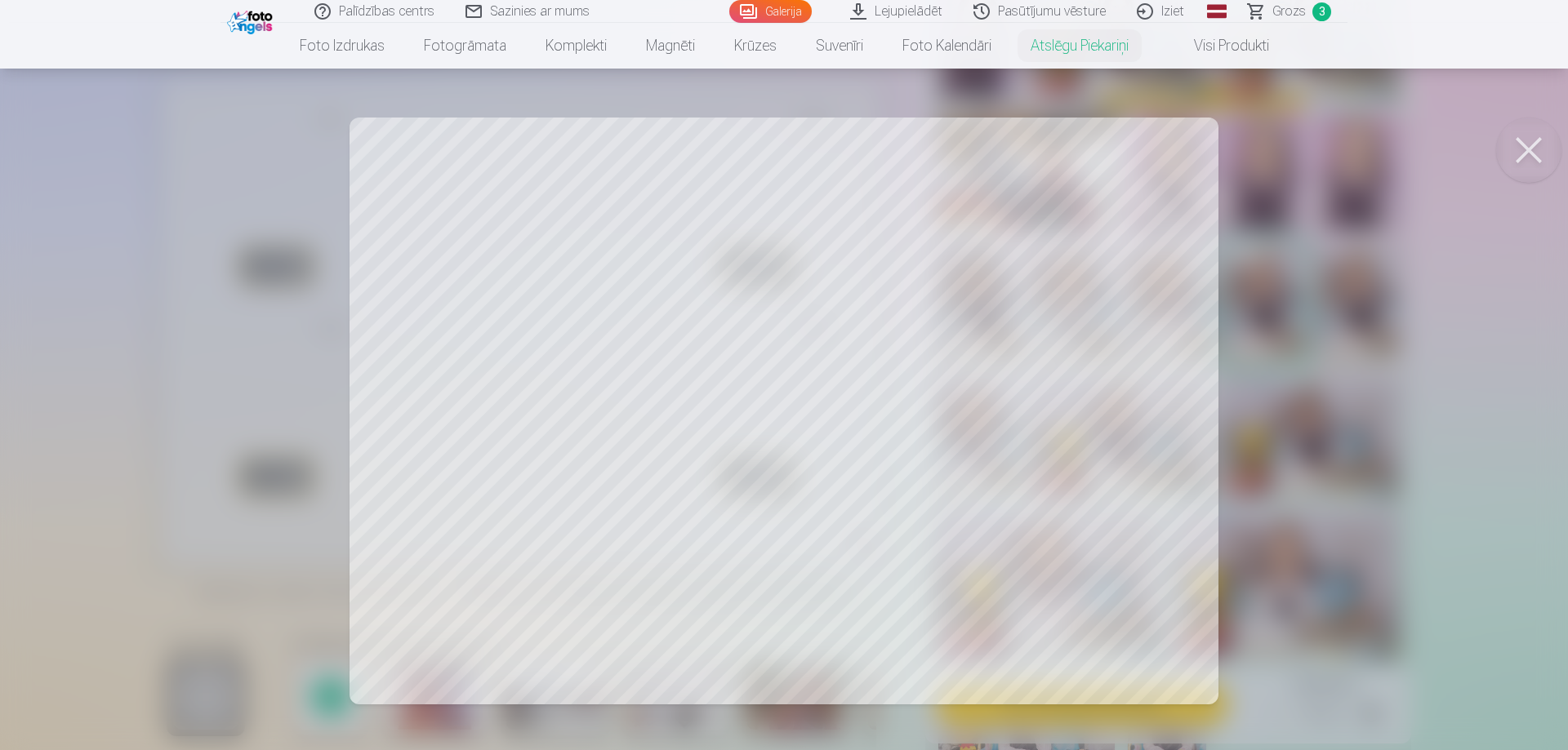
drag, startPoint x: 1105, startPoint y: 284, endPoint x: 1047, endPoint y: 262, distance: 62.0
click at [895, 274] on div at bounding box center [784, 375] width 1568 height 750
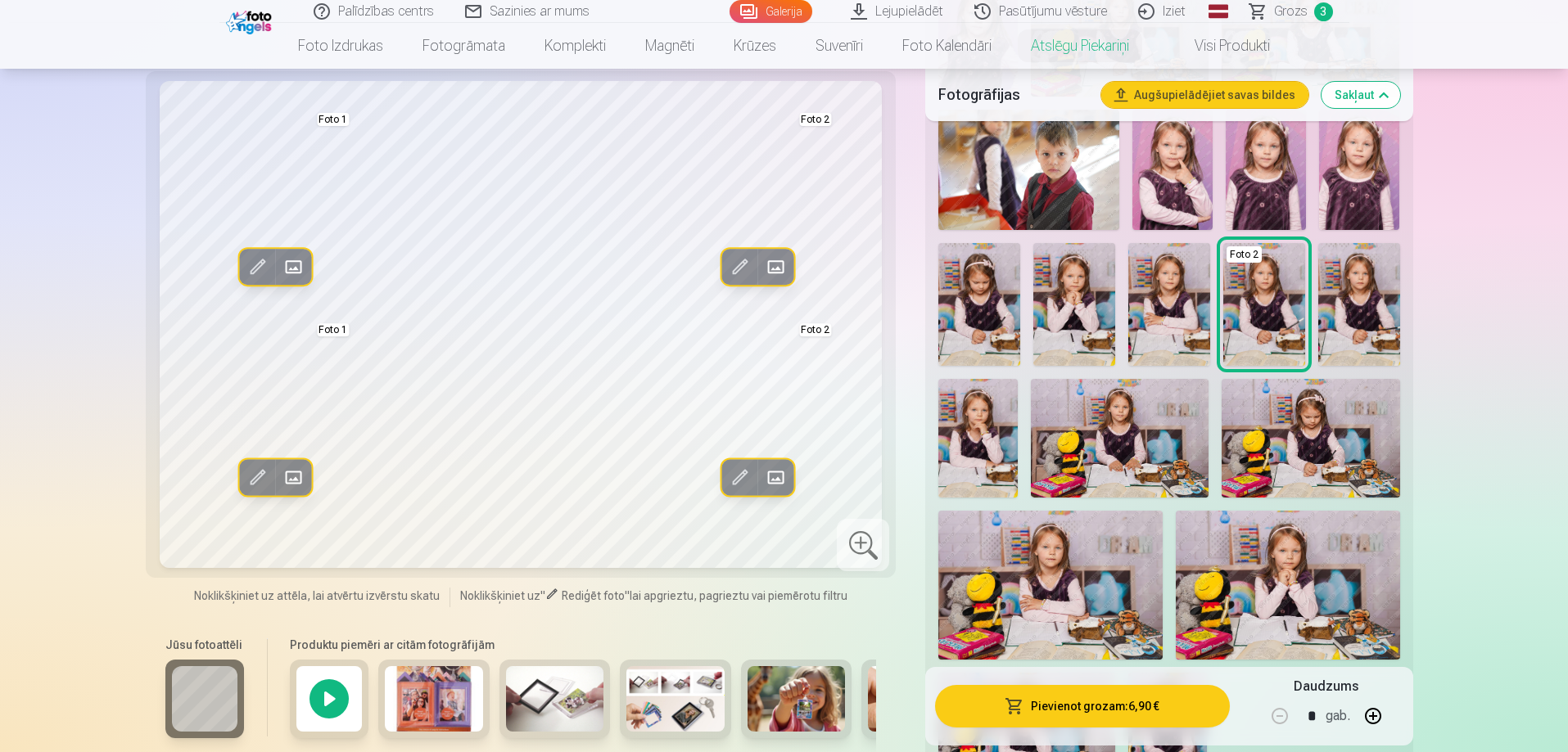
scroll to position [900, 0]
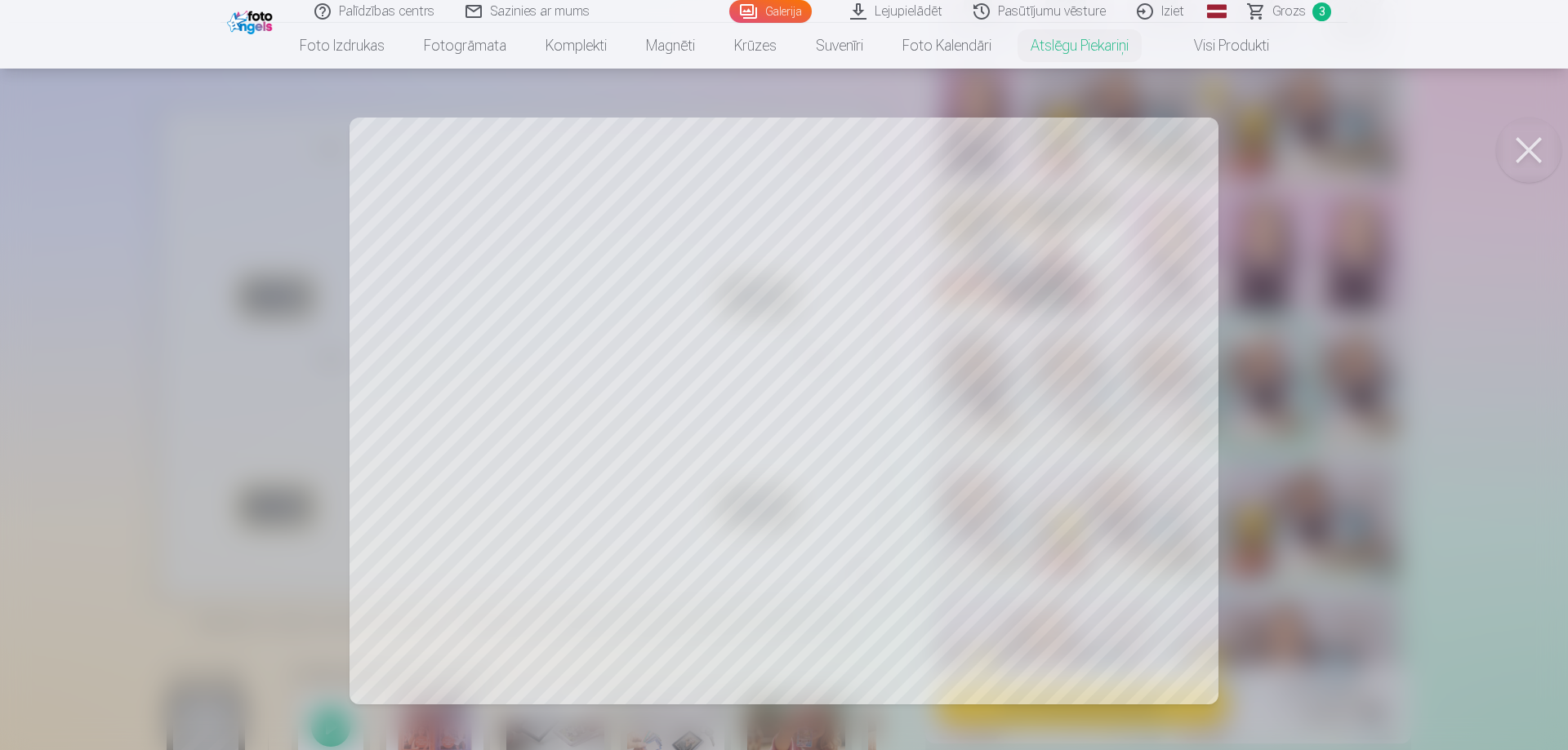
click at [452, 202] on div at bounding box center [784, 375] width 1568 height 750
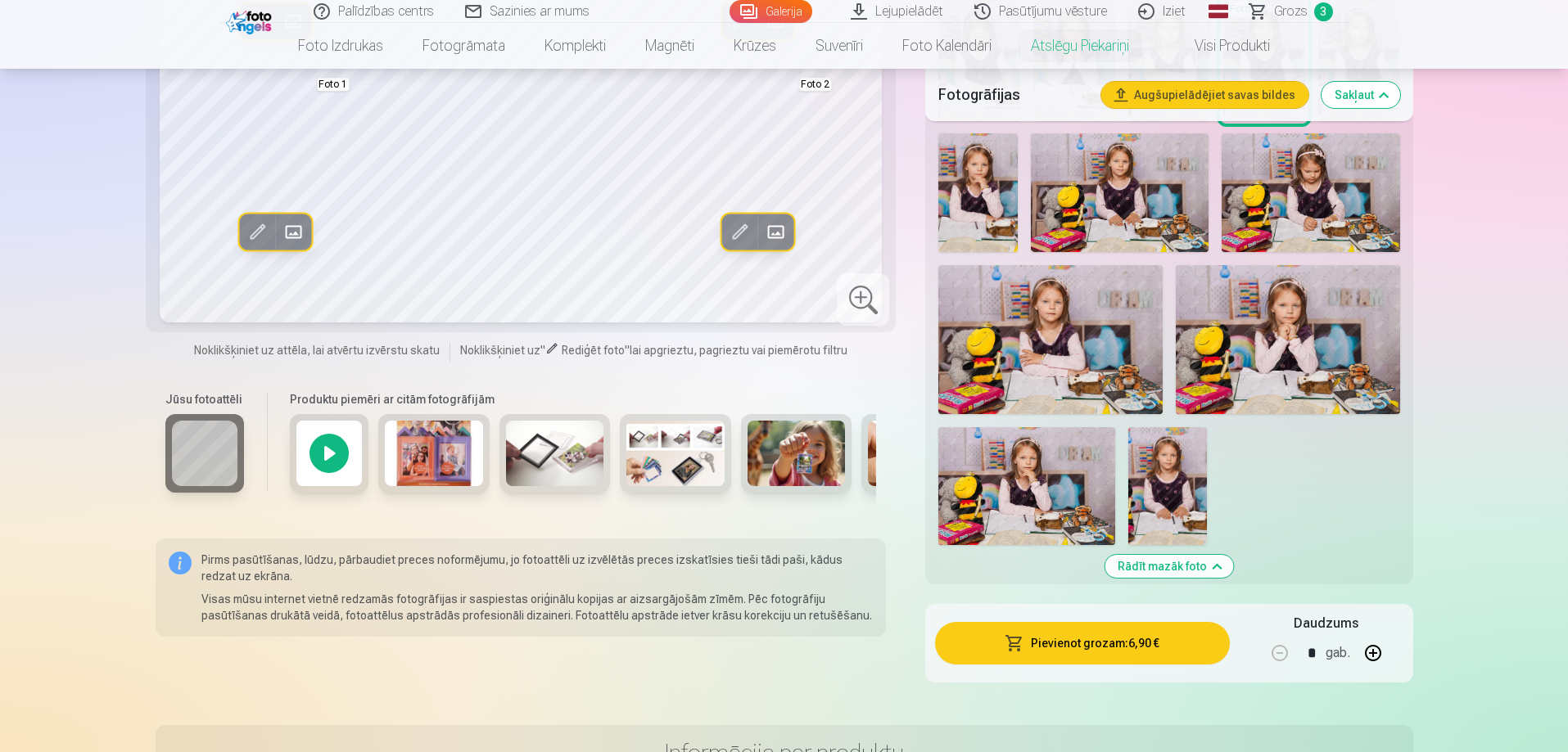
scroll to position [1064, 0]
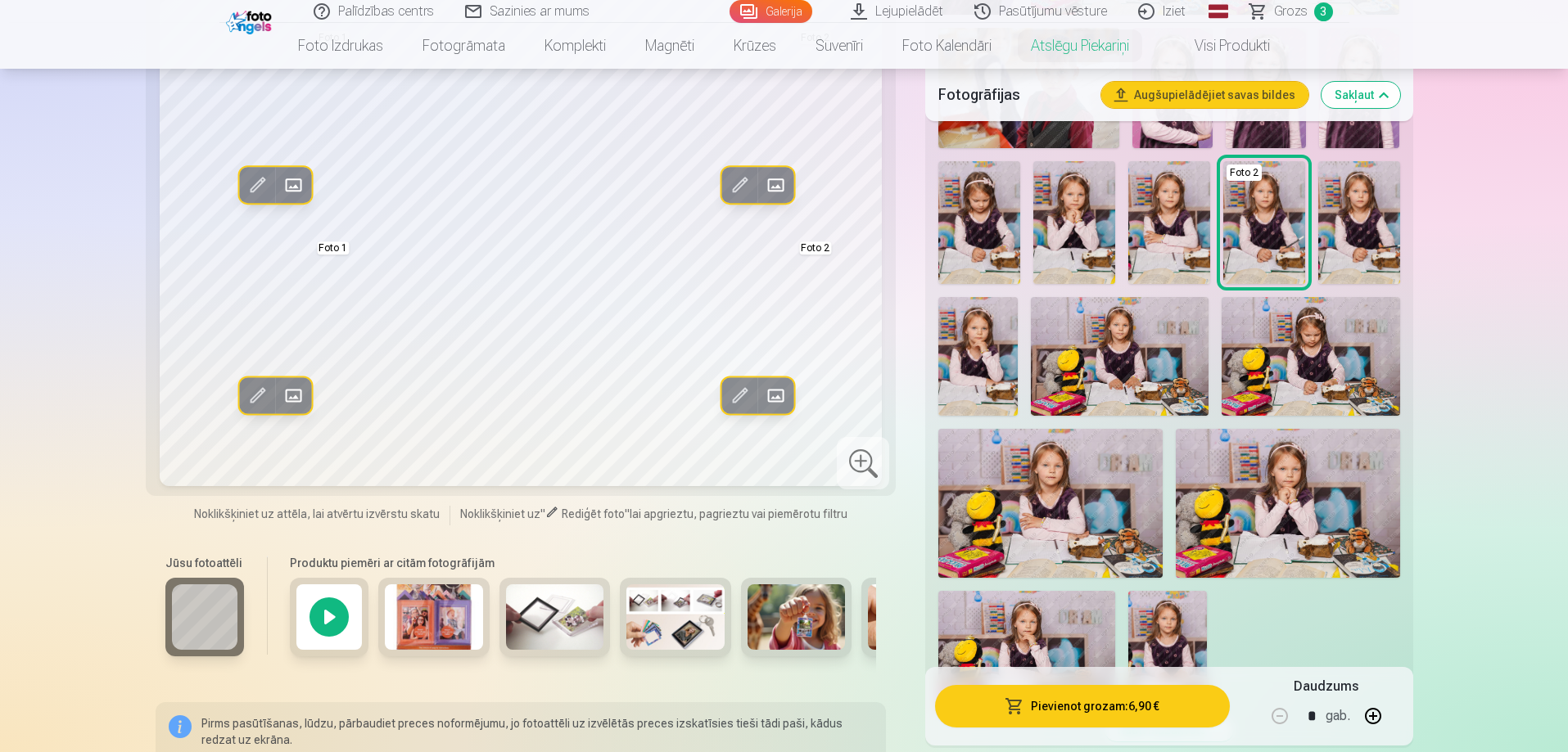
click at [1338, 389] on img at bounding box center [1311, 356] width 178 height 119
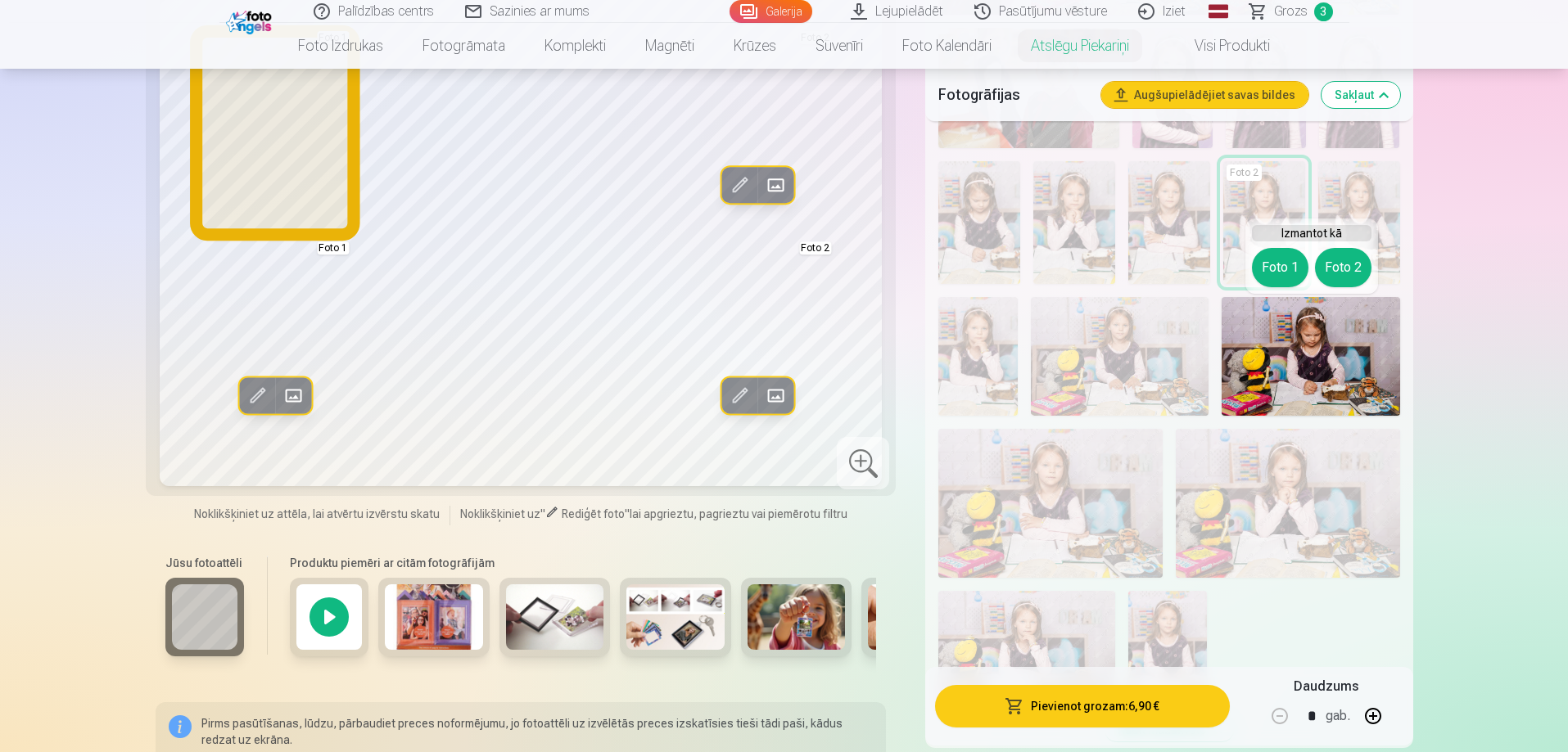
click at [1283, 269] on button "Foto 1" at bounding box center [1280, 267] width 57 height 39
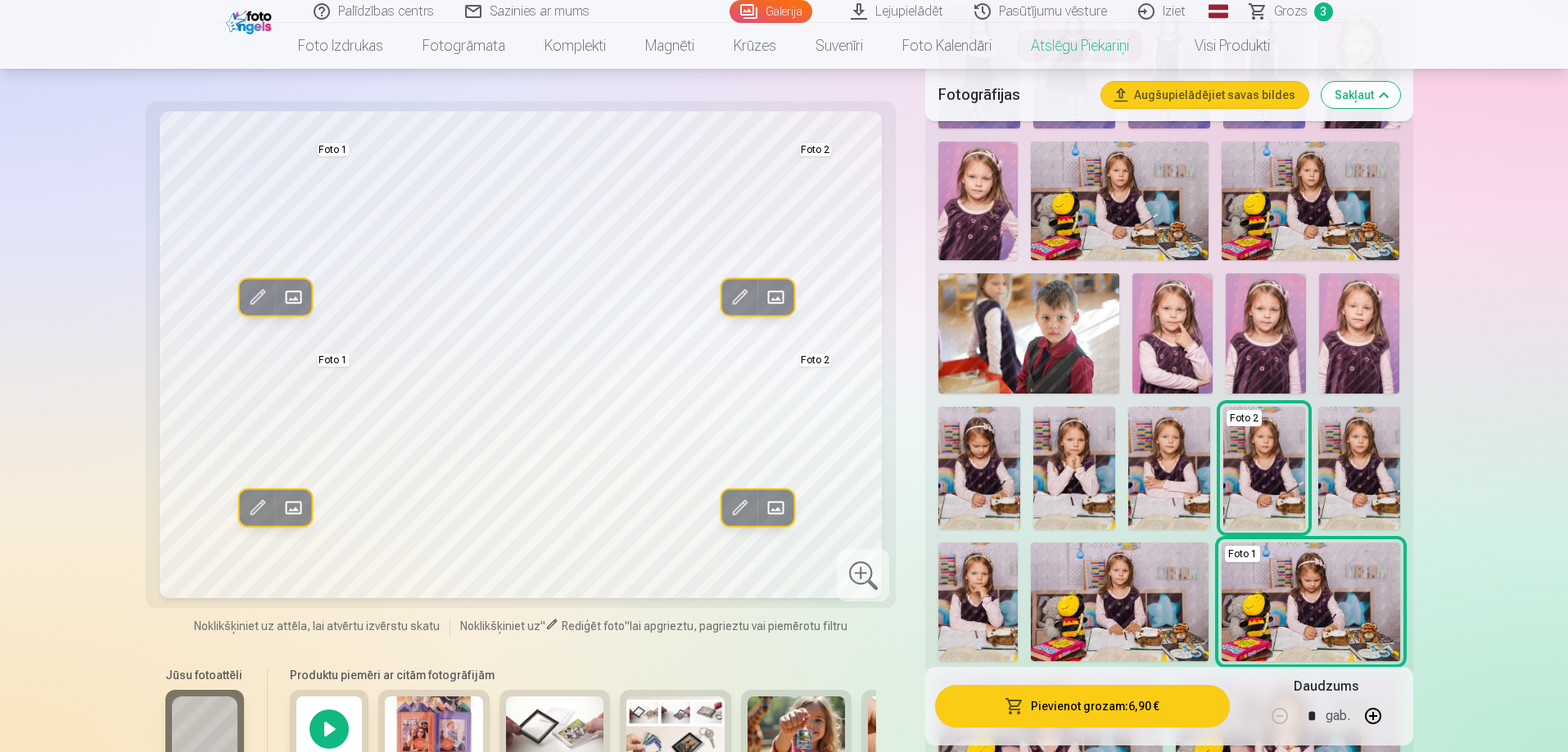
scroll to position [900, 0]
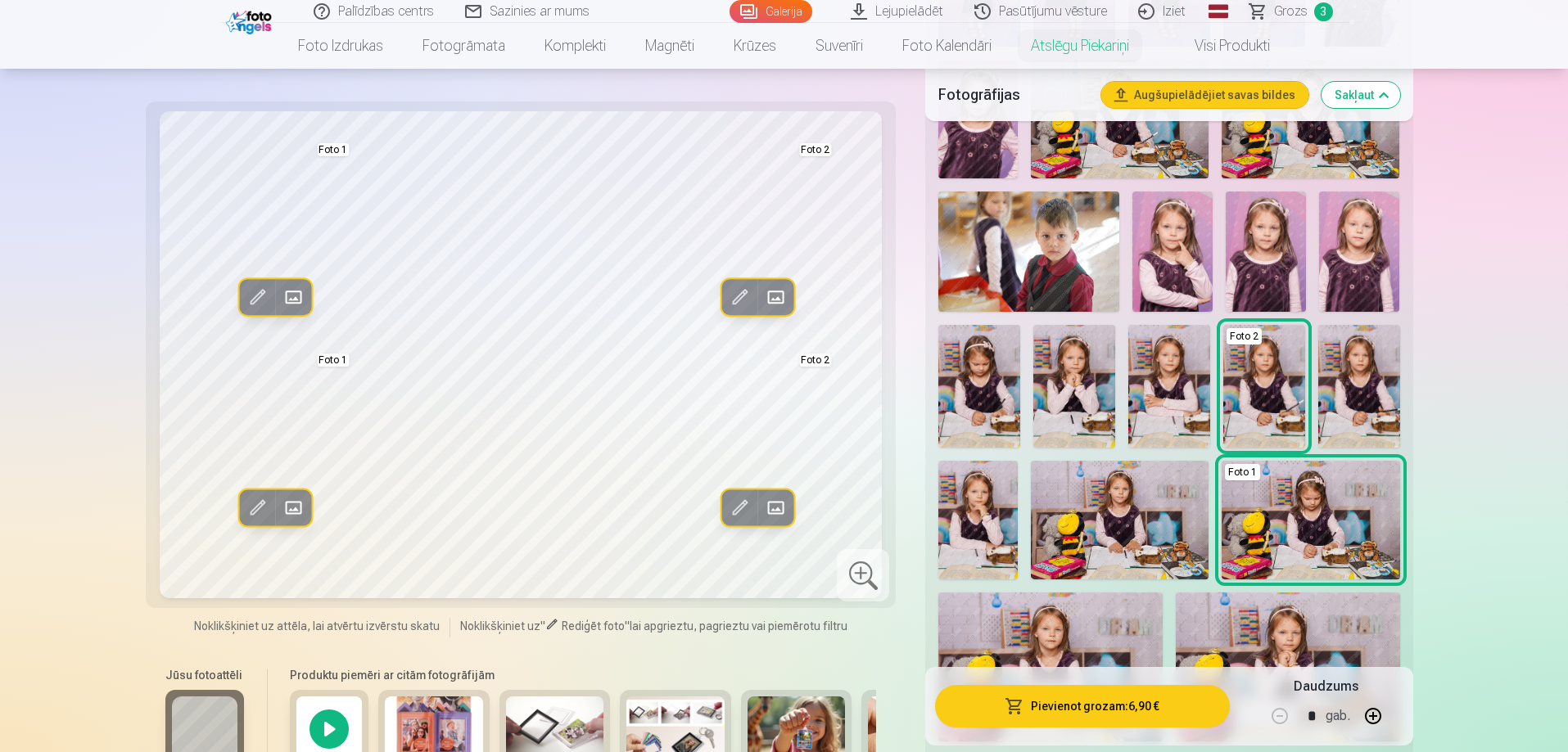
click at [1172, 398] on img at bounding box center [1168, 386] width 82 height 123
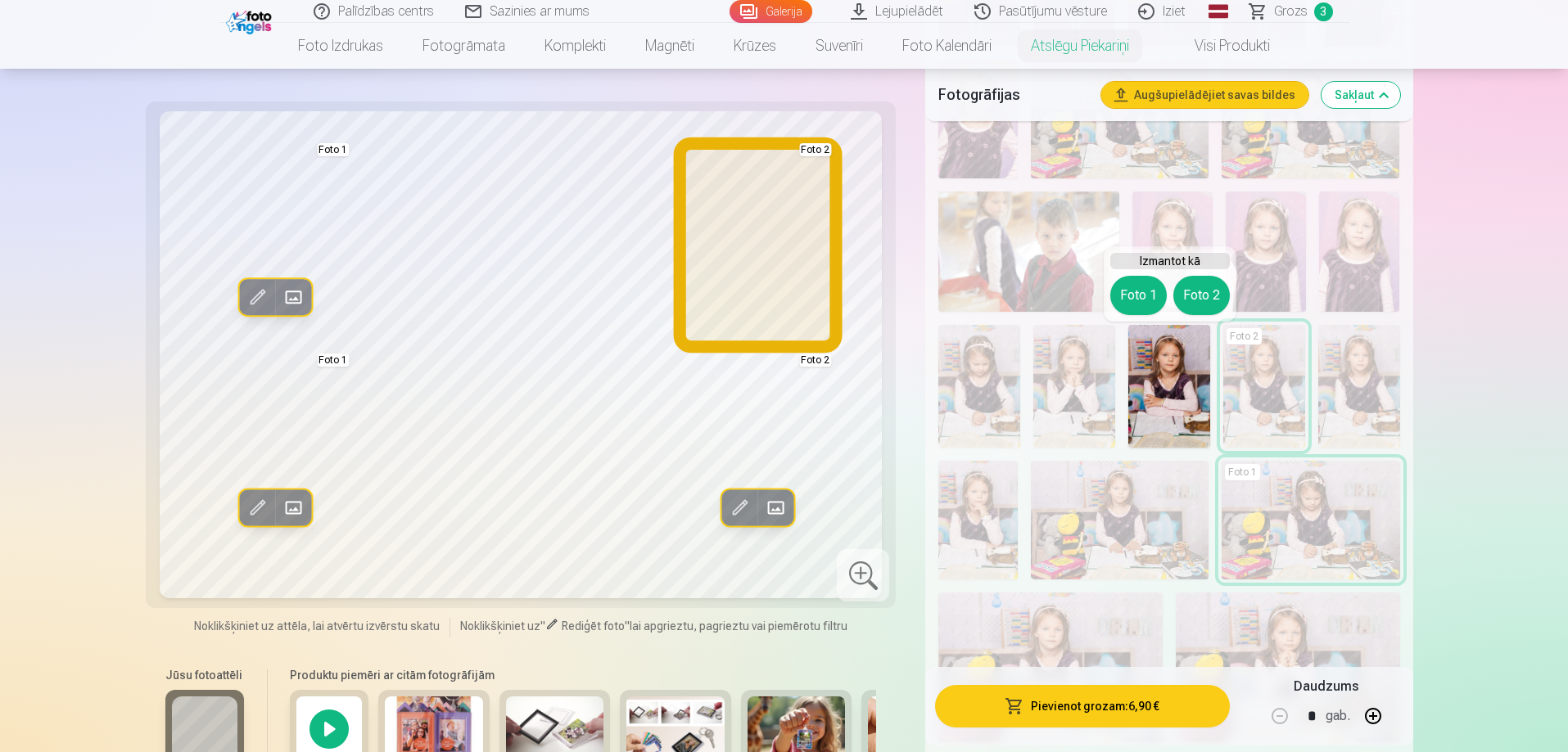
click at [1201, 291] on button "Foto 2" at bounding box center [1201, 295] width 57 height 39
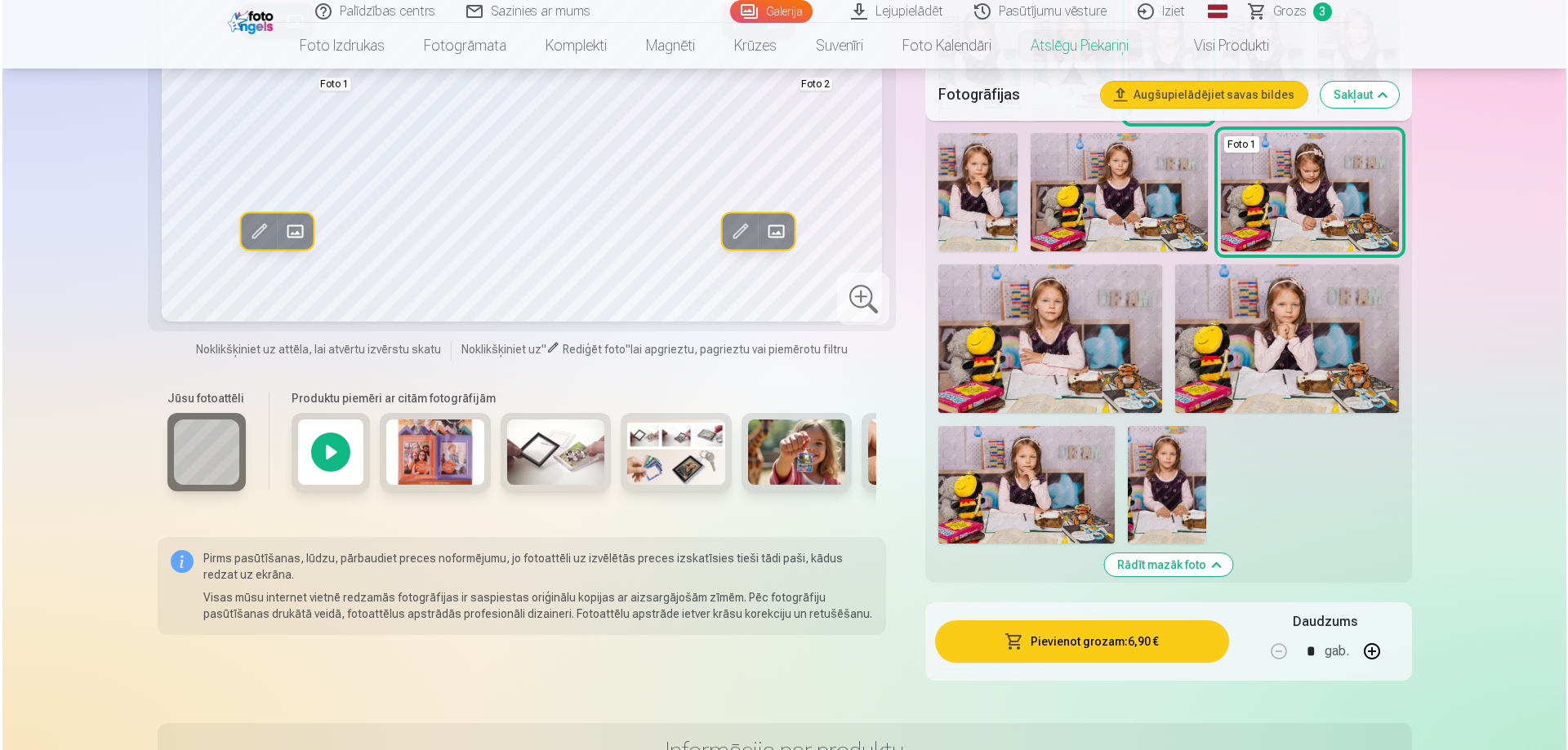
scroll to position [1061, 0]
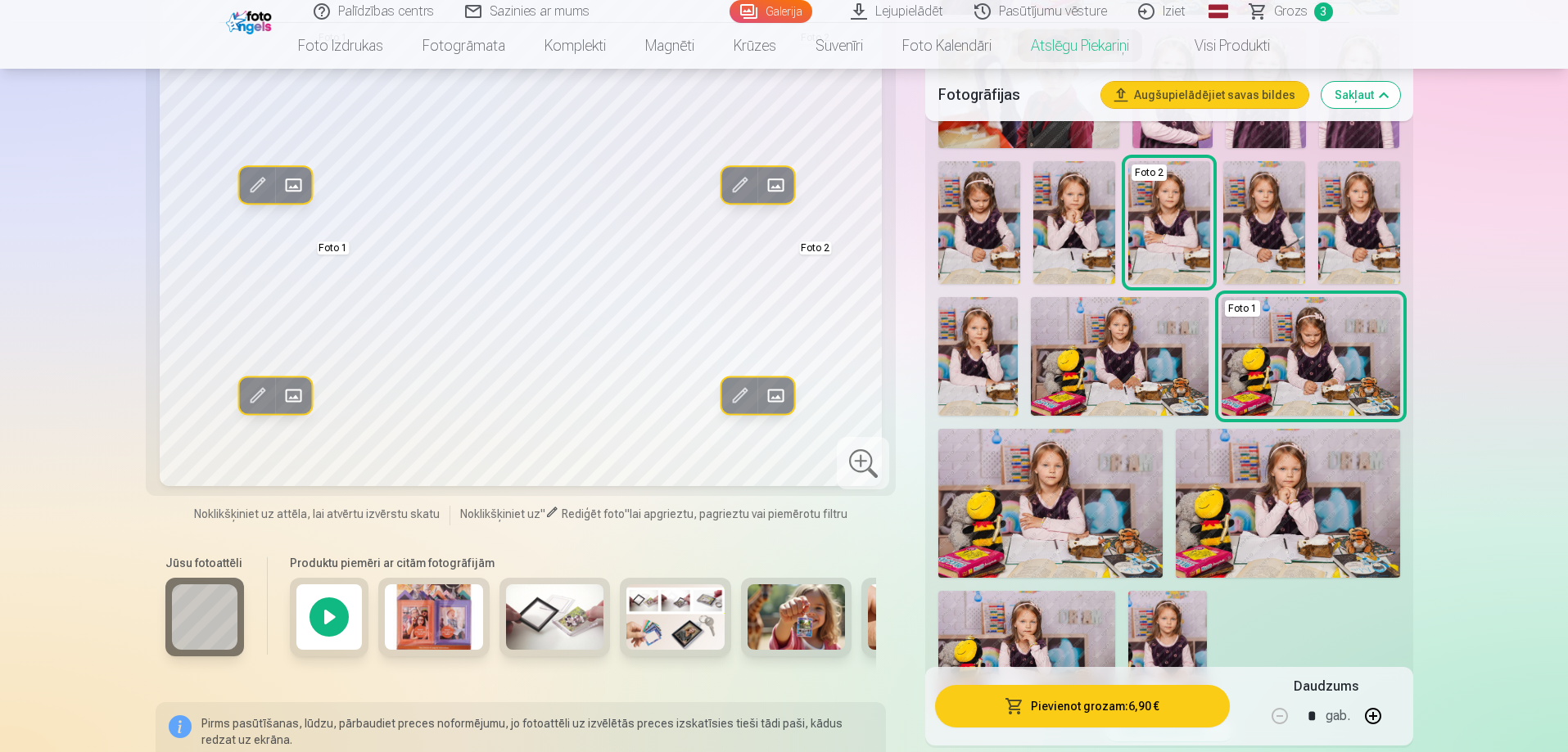
click at [1112, 709] on button "Pievienot grozam : 6,90 €" at bounding box center [1082, 706] width 294 height 42
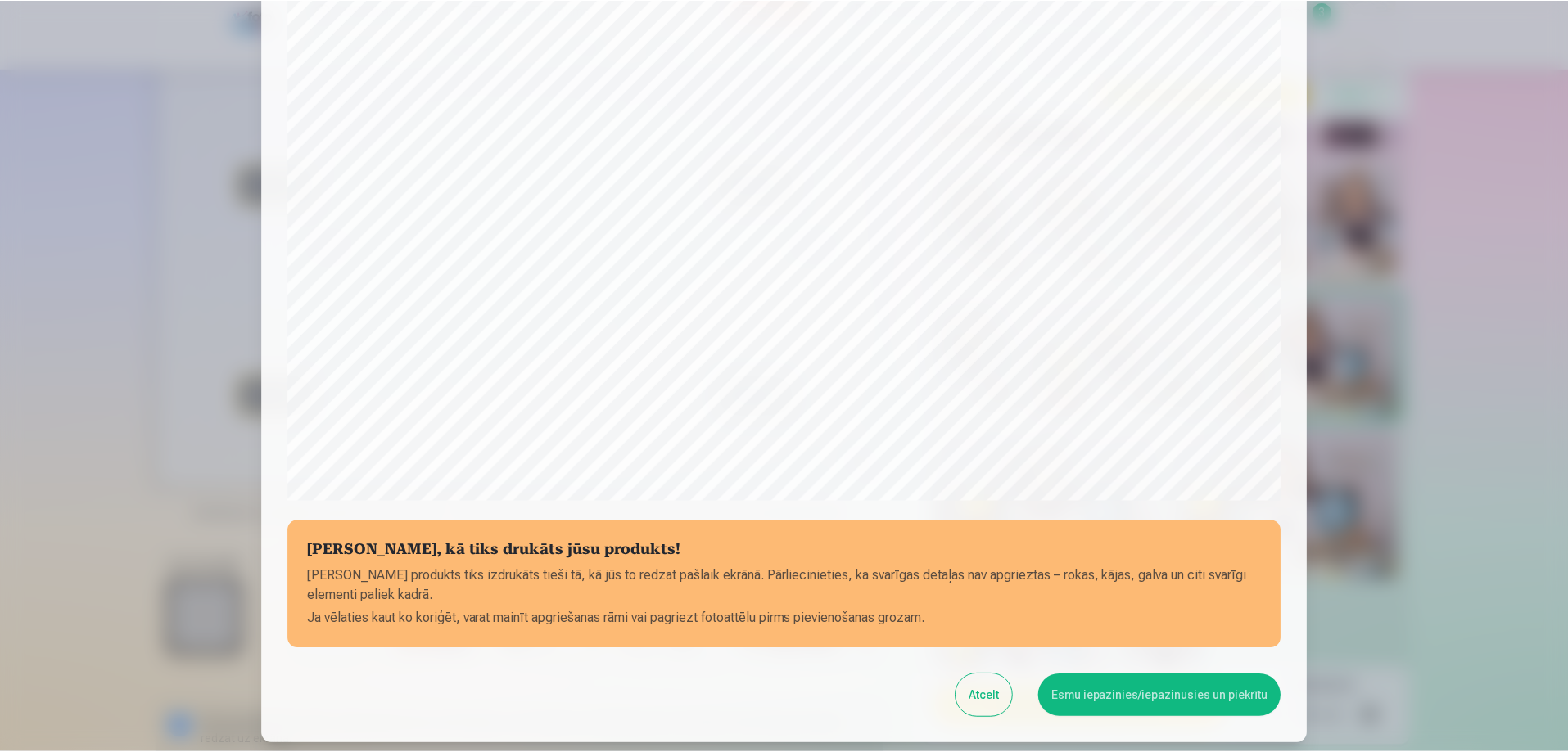
scroll to position [426, 0]
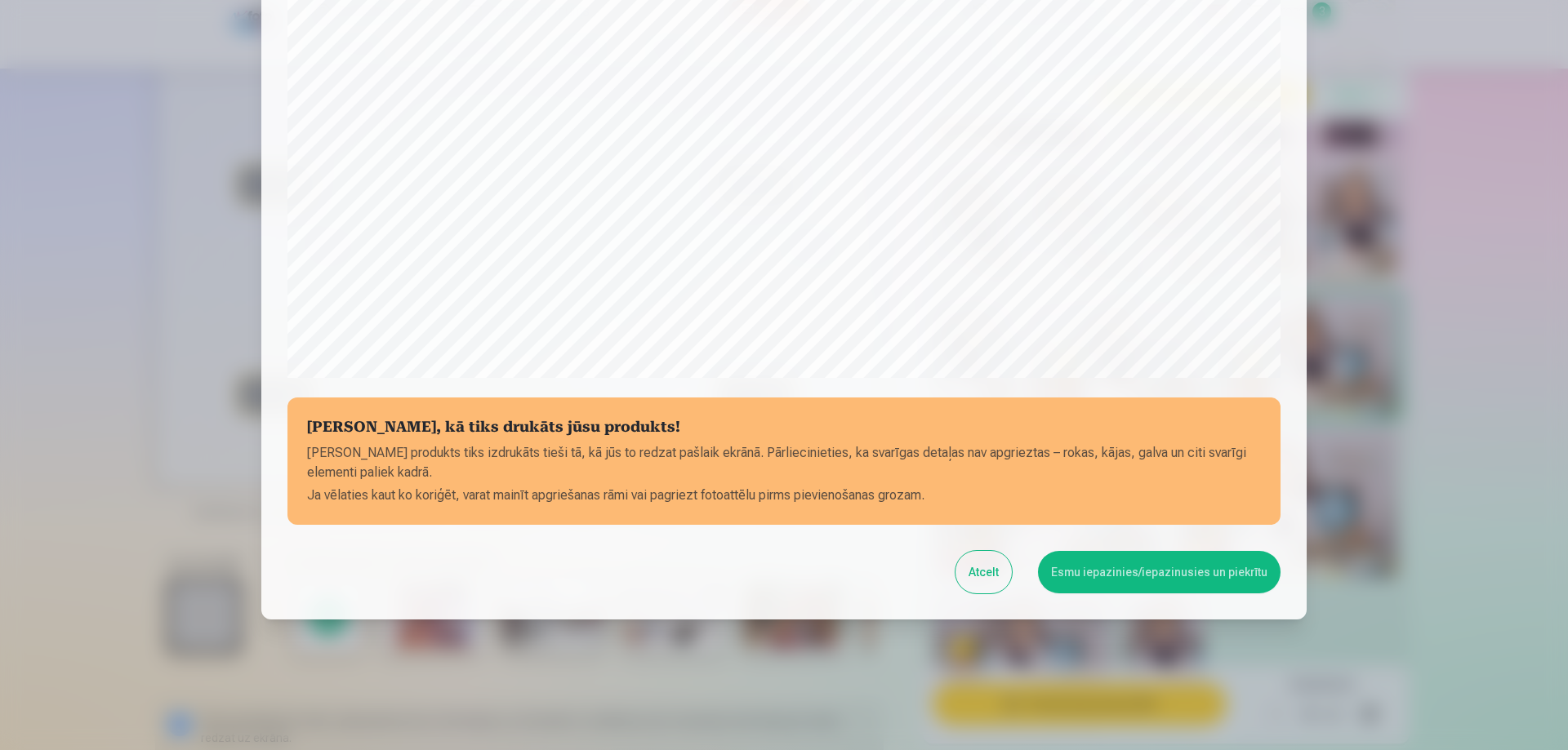
click at [1003, 570] on button "Atcelt" at bounding box center [983, 572] width 57 height 42
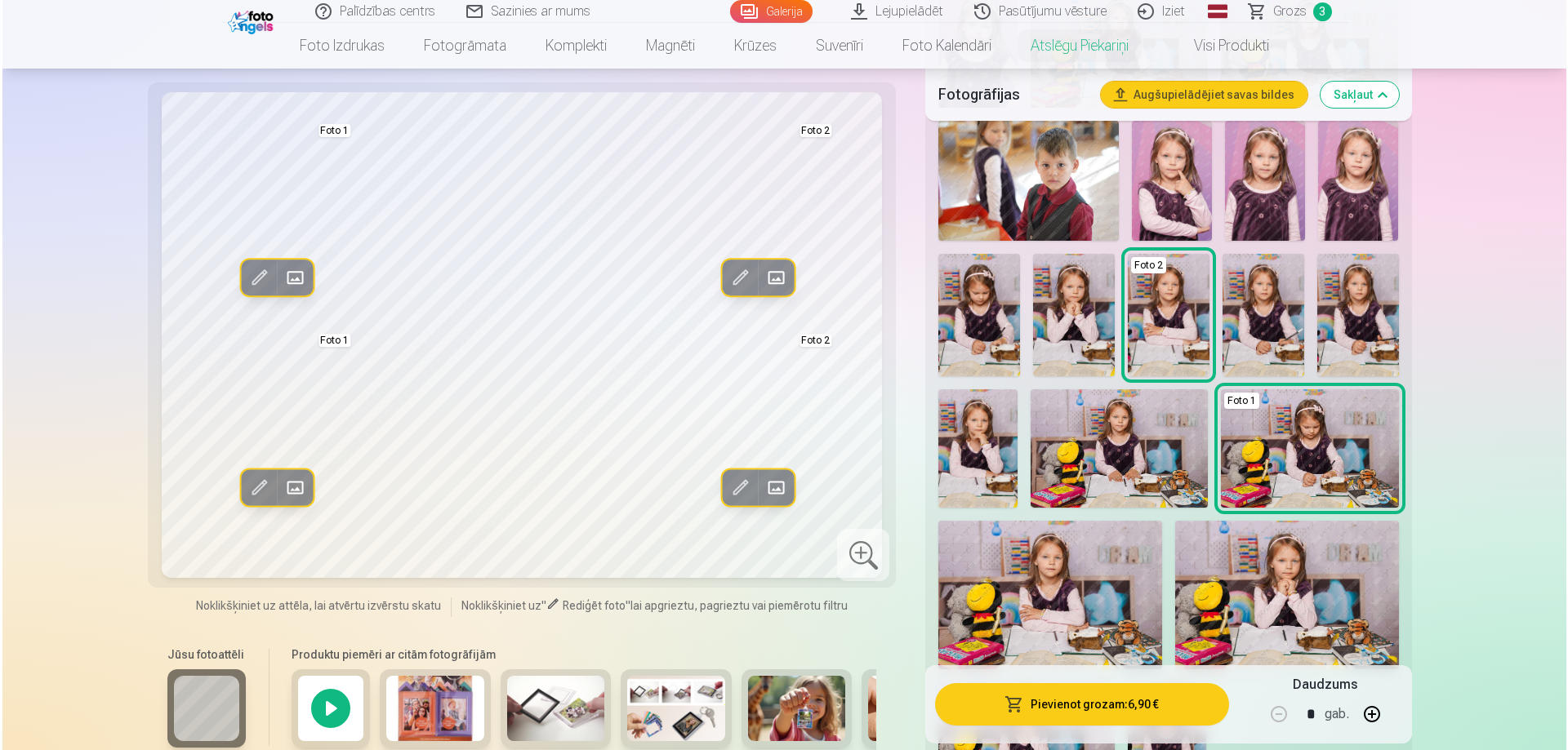
scroll to position [816, 0]
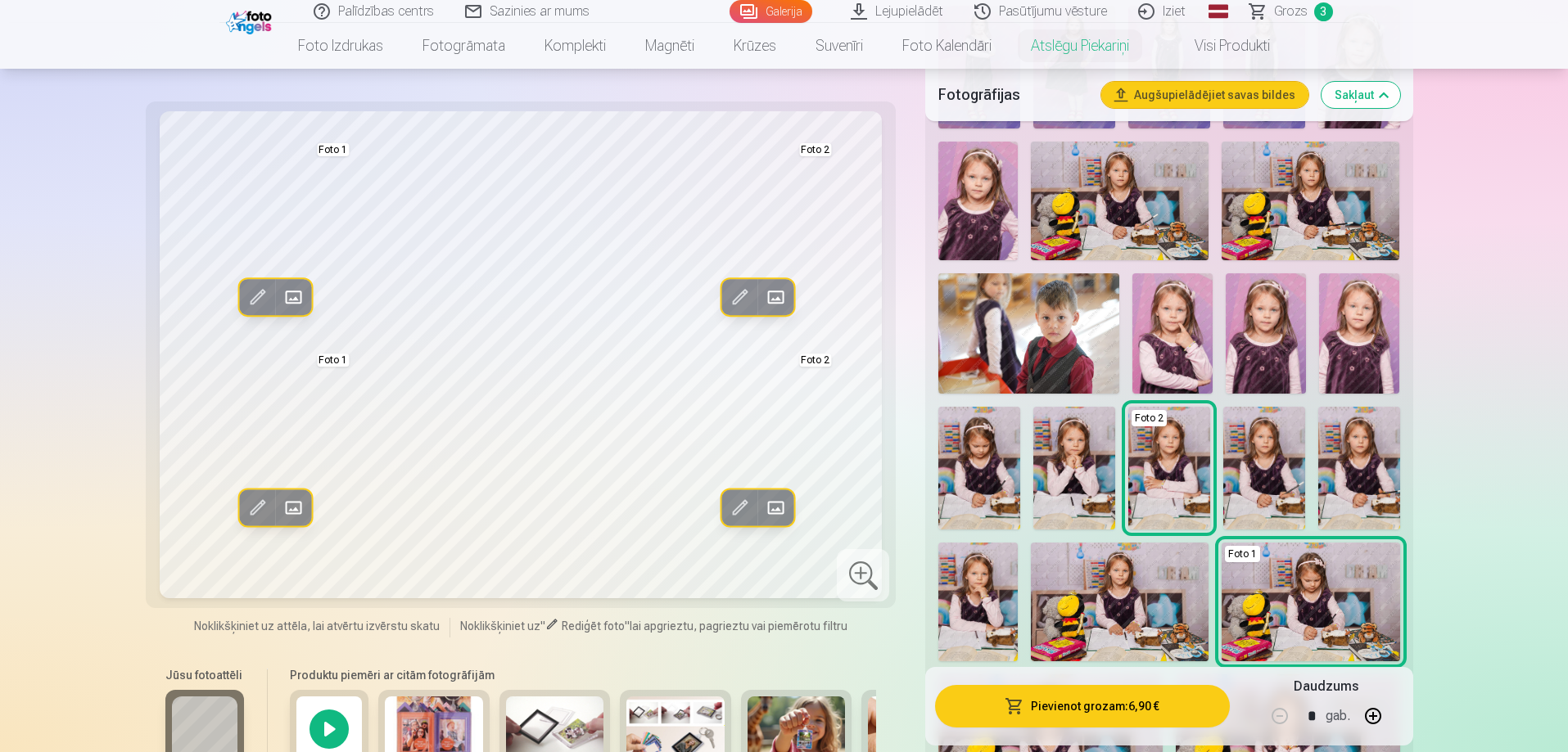
click at [778, 509] on span at bounding box center [774, 508] width 26 height 26
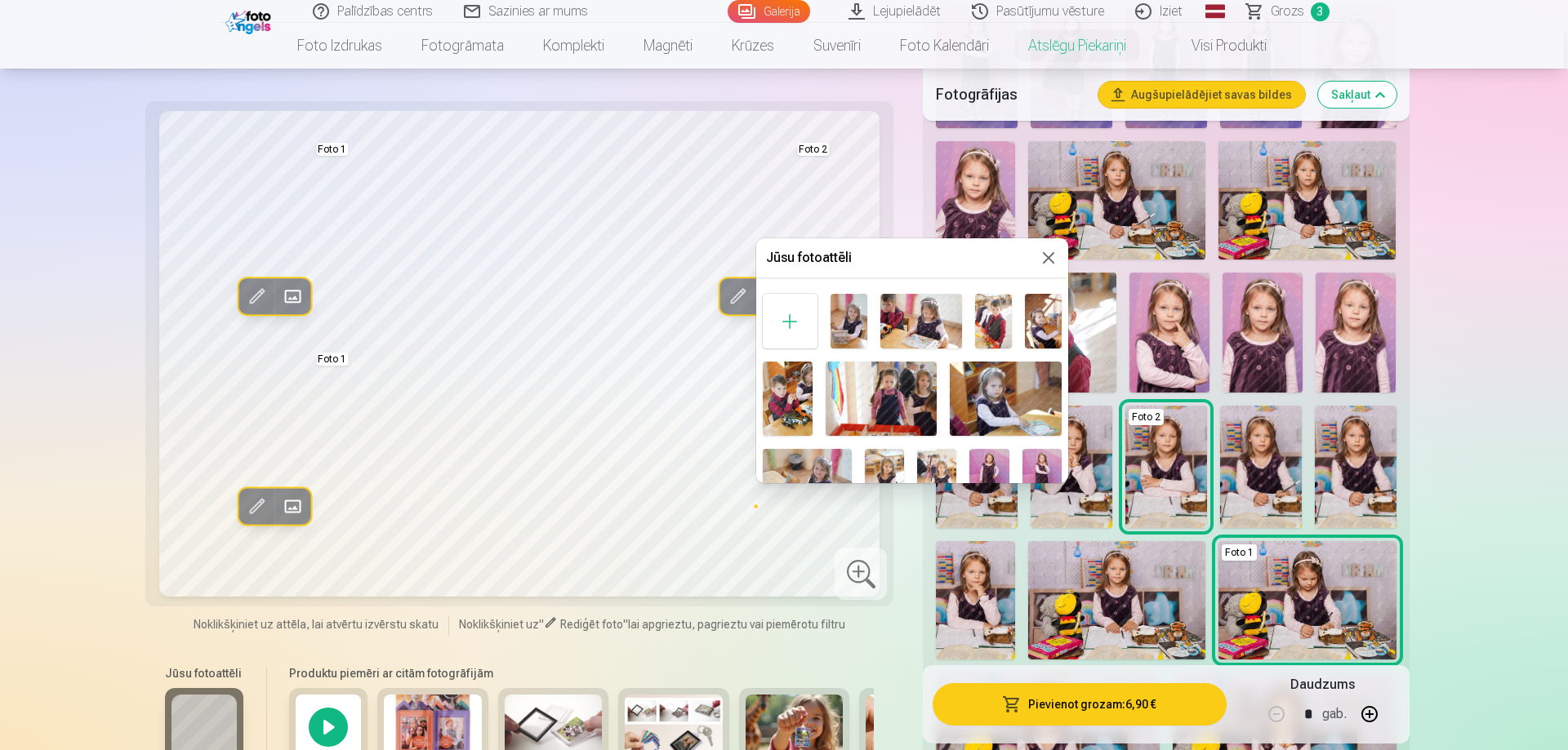
scroll to position [81, 0]
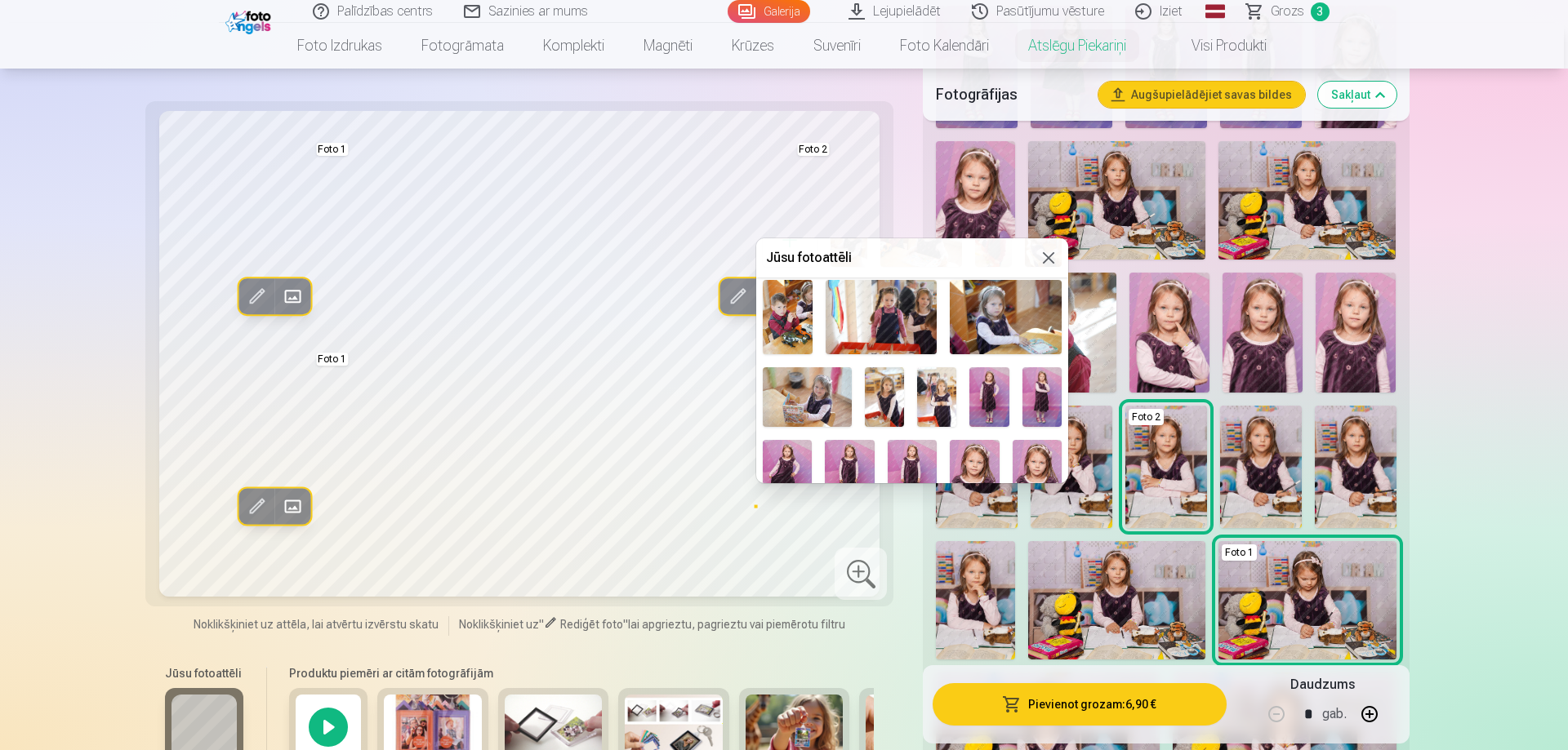
click at [891, 396] on img at bounding box center [885, 397] width 39 height 58
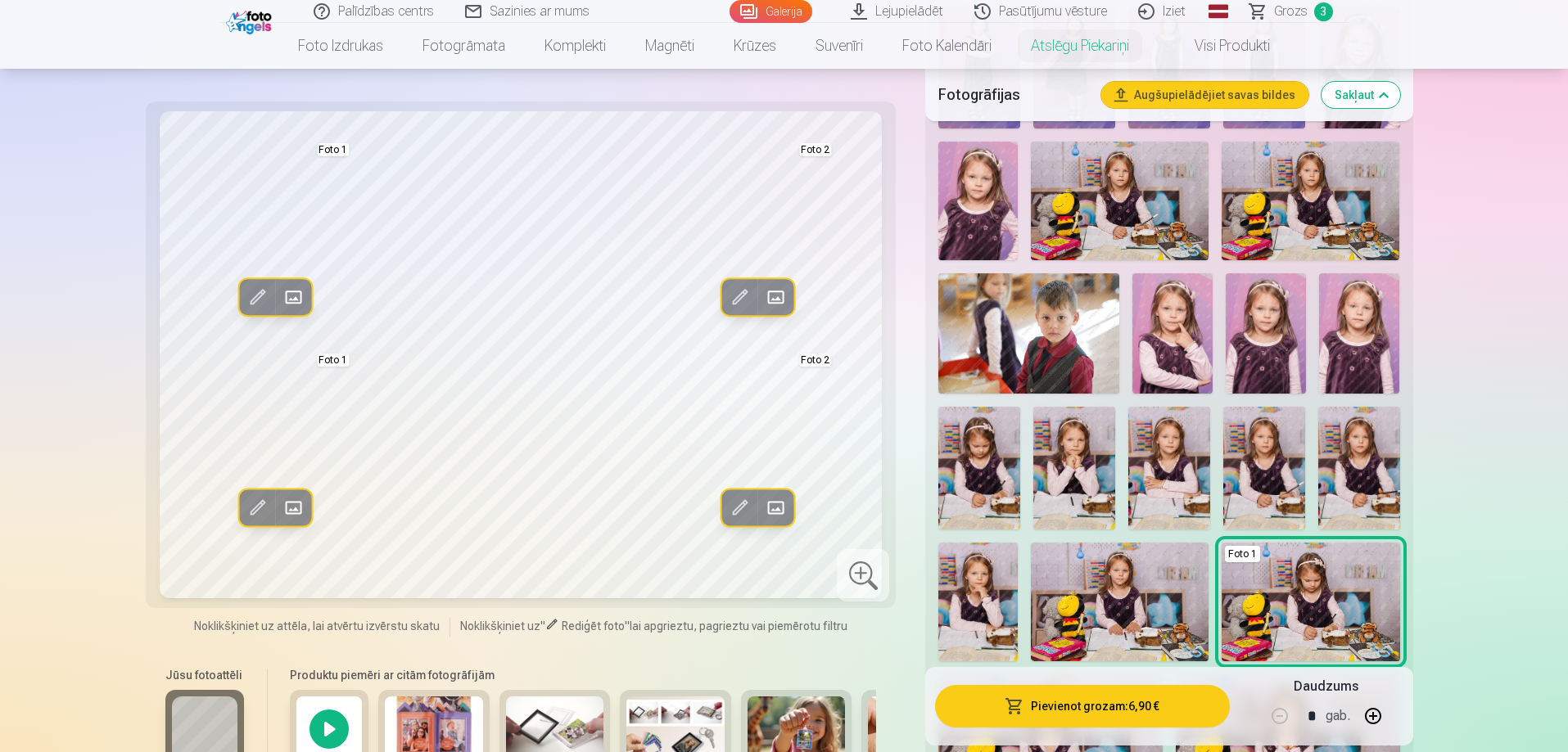
click at [776, 504] on span at bounding box center [774, 508] width 26 height 26
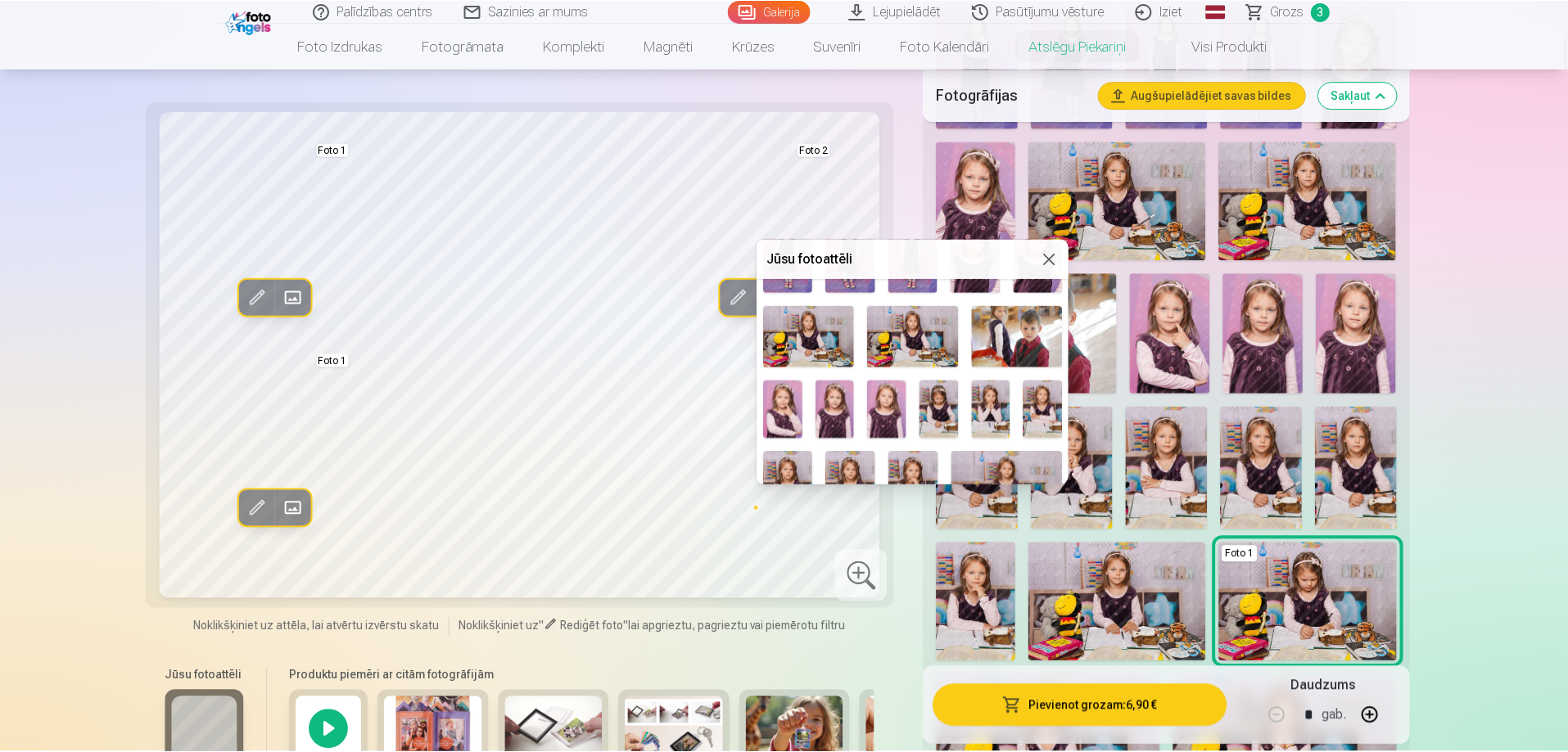
scroll to position [327, 0]
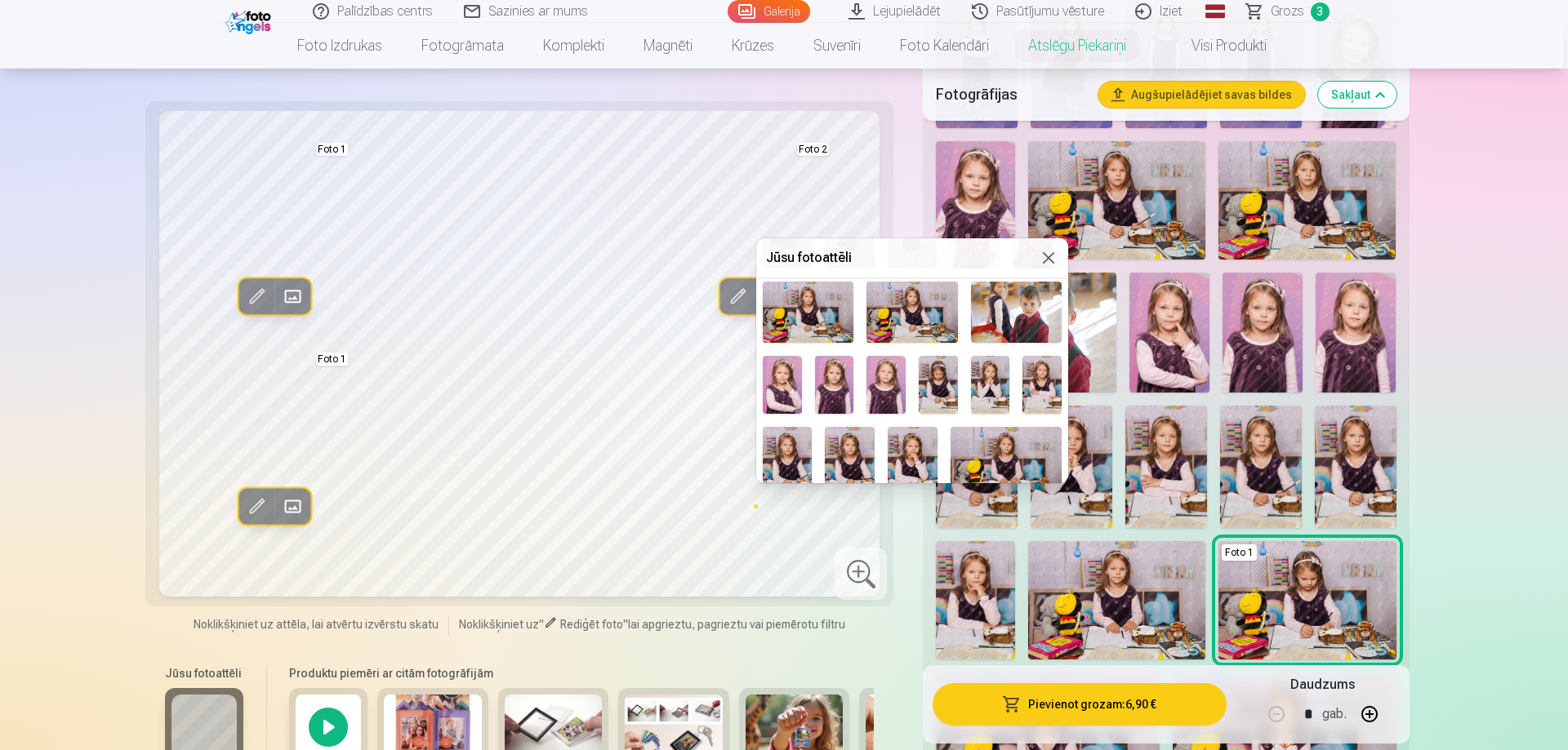
click at [988, 373] on img at bounding box center [990, 385] width 39 height 58
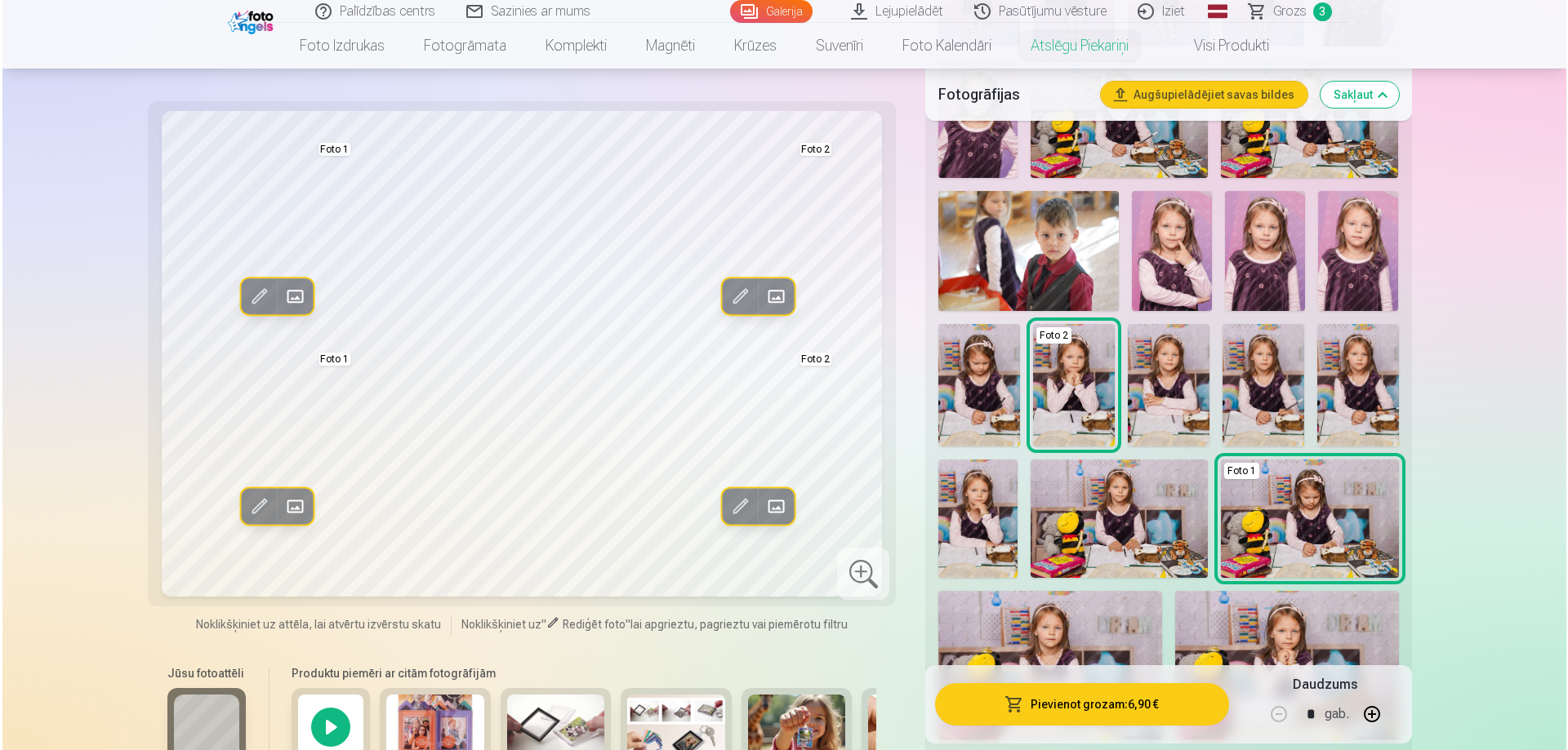
scroll to position [980, 0]
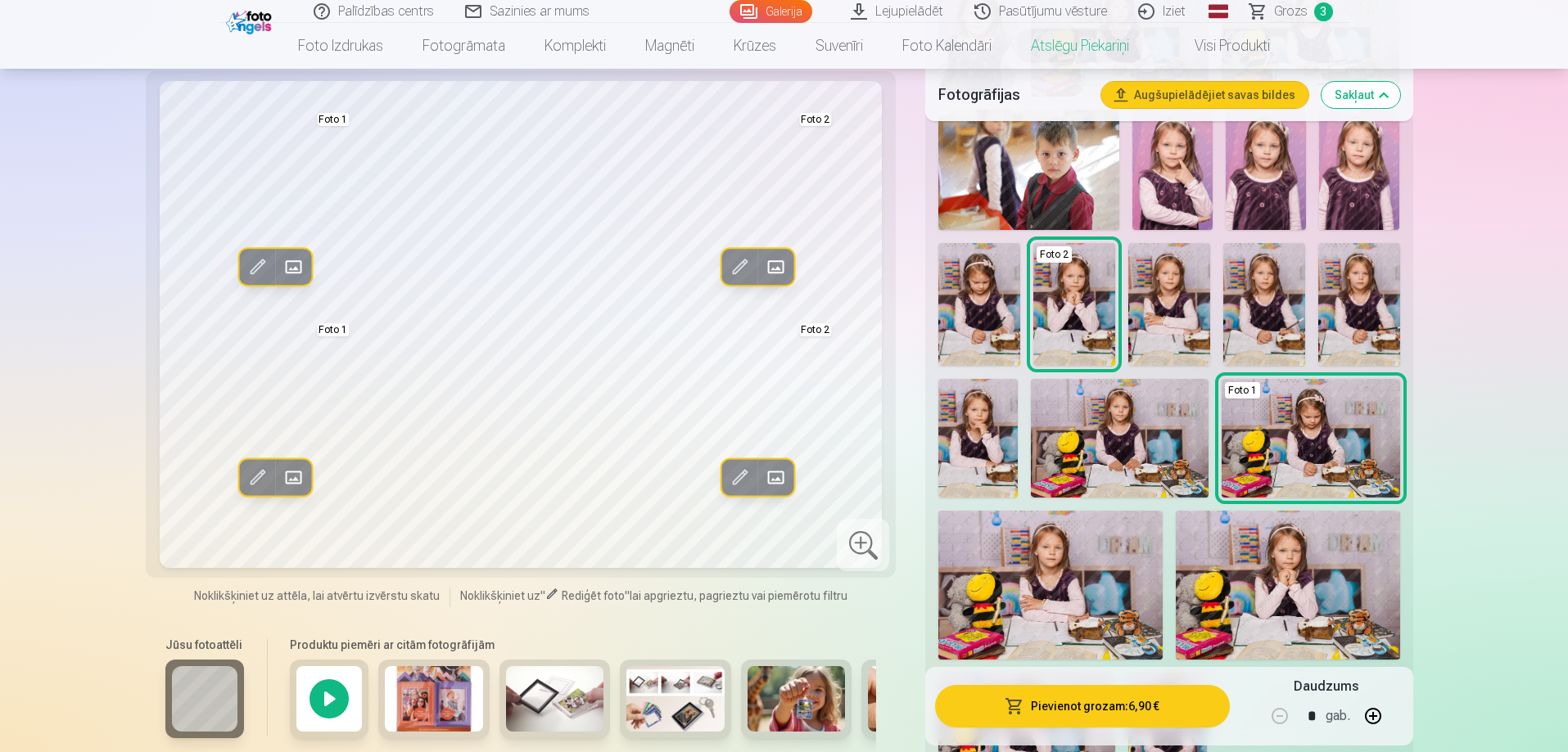
click at [1290, 579] on img at bounding box center [1288, 585] width 225 height 149
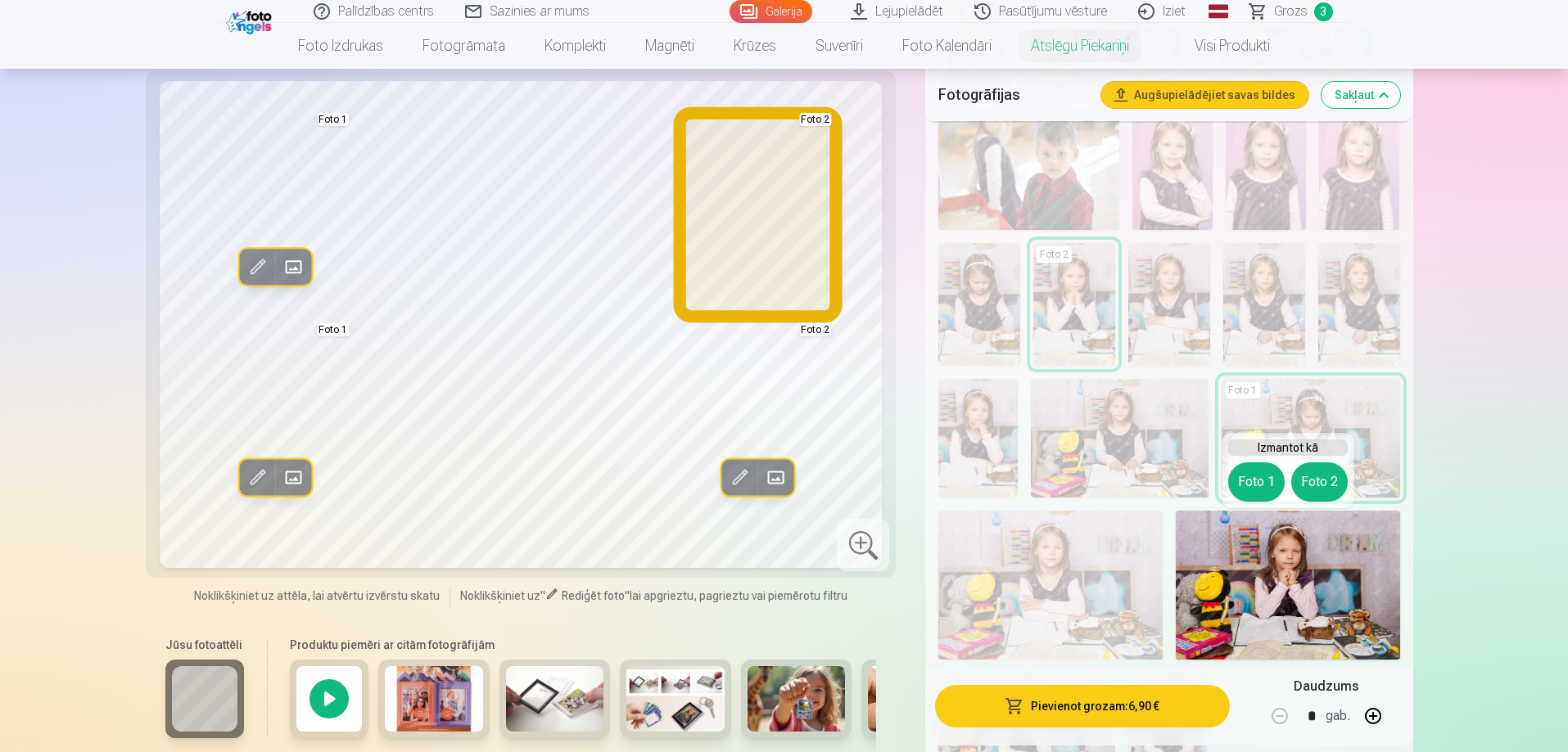
click at [1320, 488] on button "Foto 2" at bounding box center [1319, 482] width 57 height 39
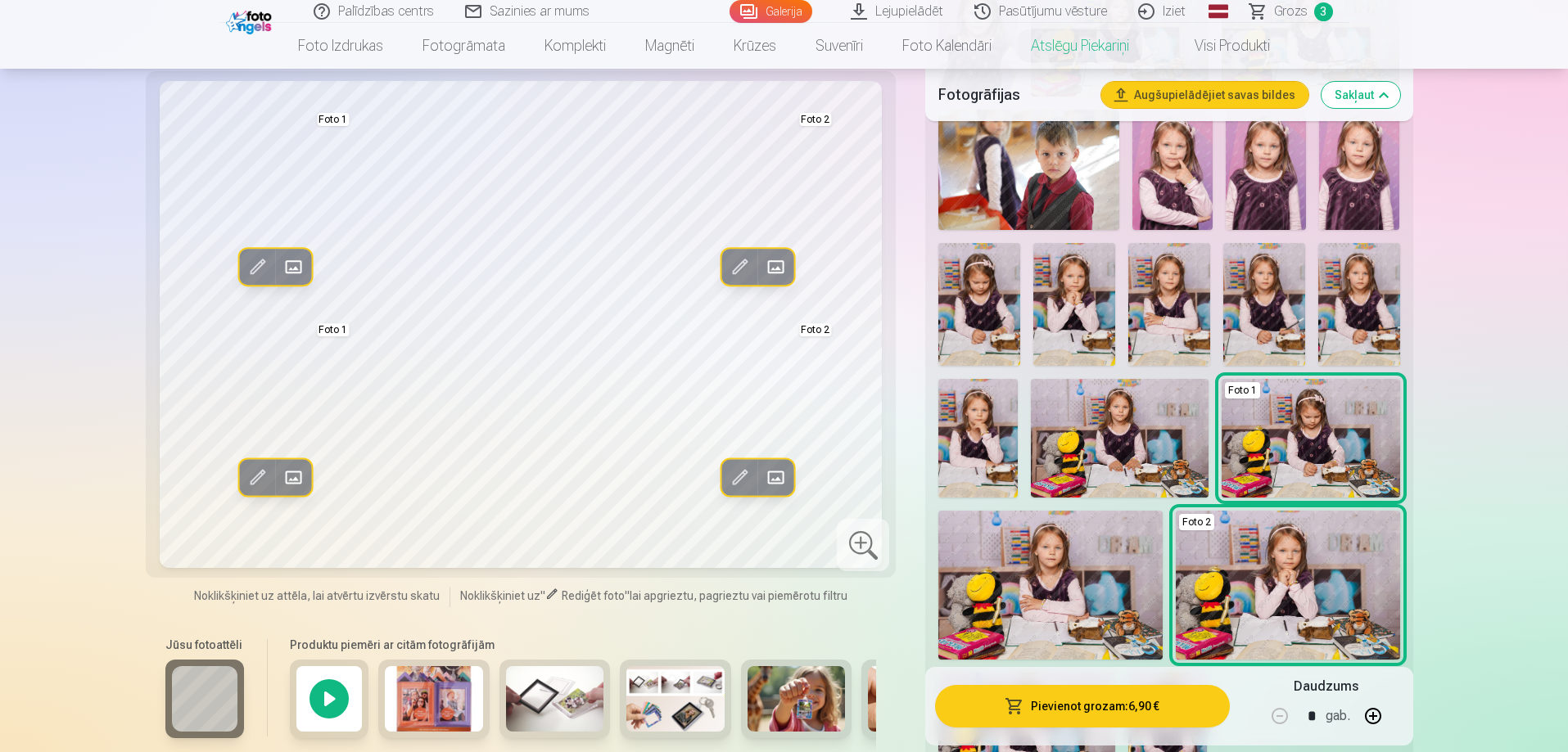
click at [1058, 555] on img at bounding box center [1051, 585] width 225 height 149
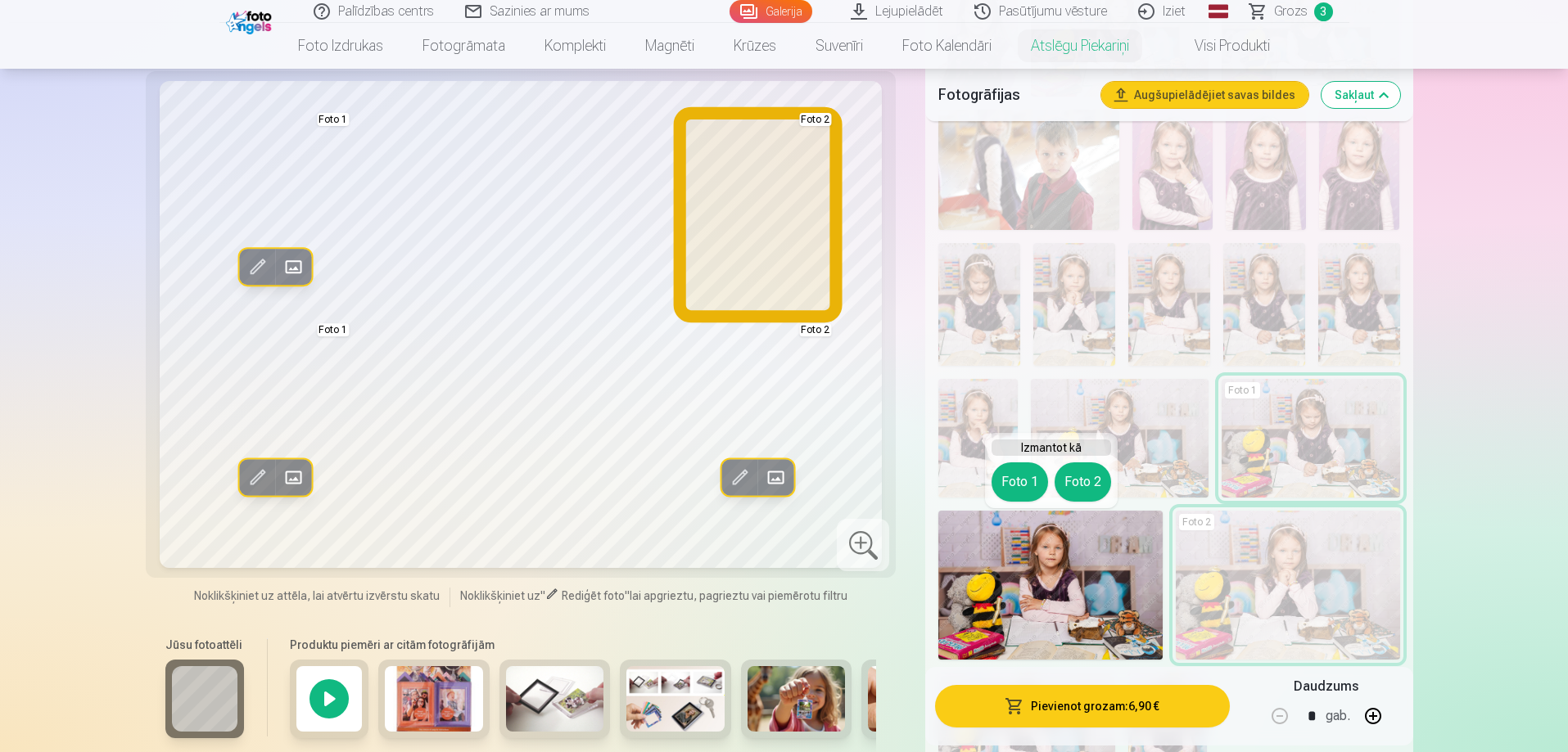
click at [1095, 481] on button "Foto 2" at bounding box center [1083, 482] width 57 height 39
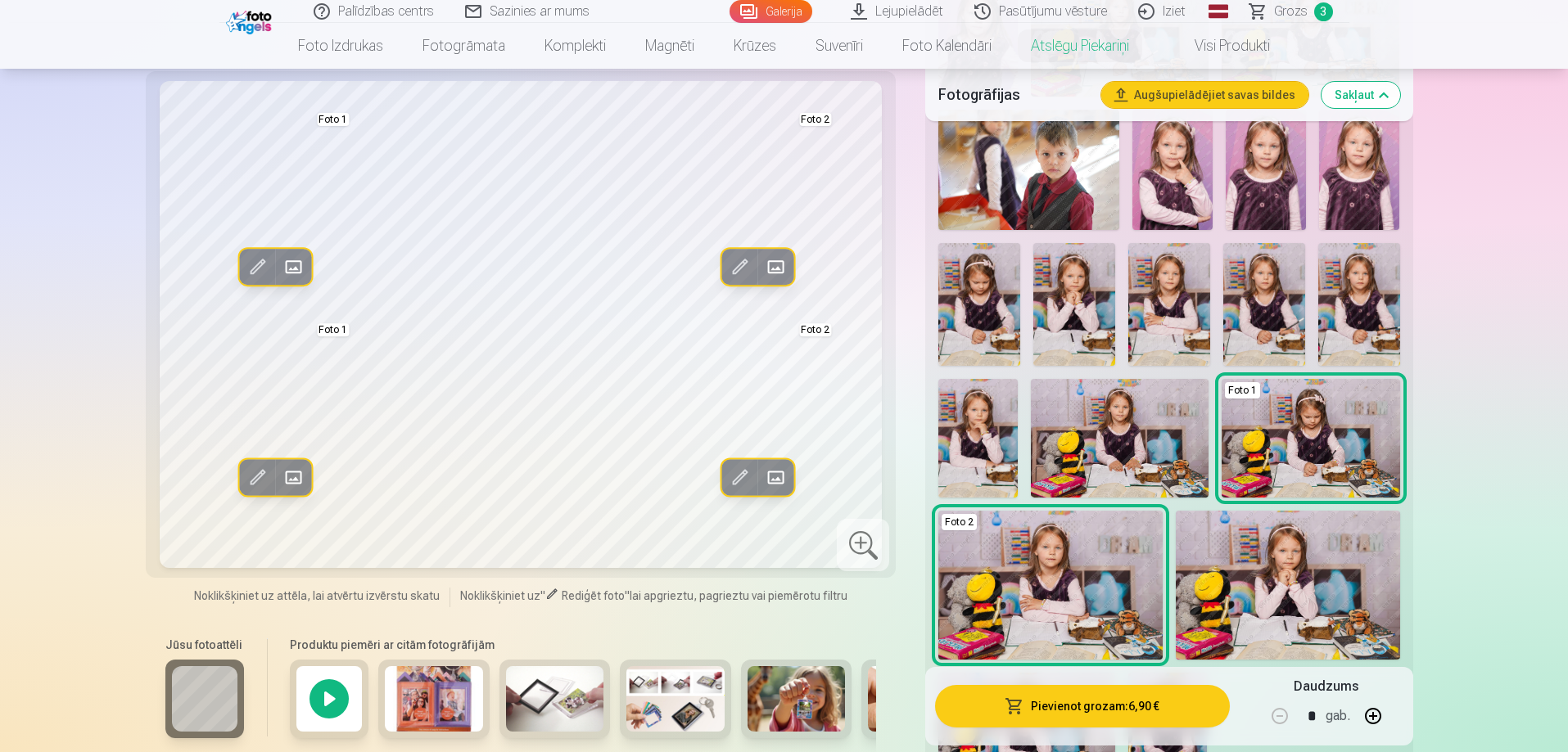
click at [1279, 578] on img at bounding box center [1288, 585] width 225 height 149
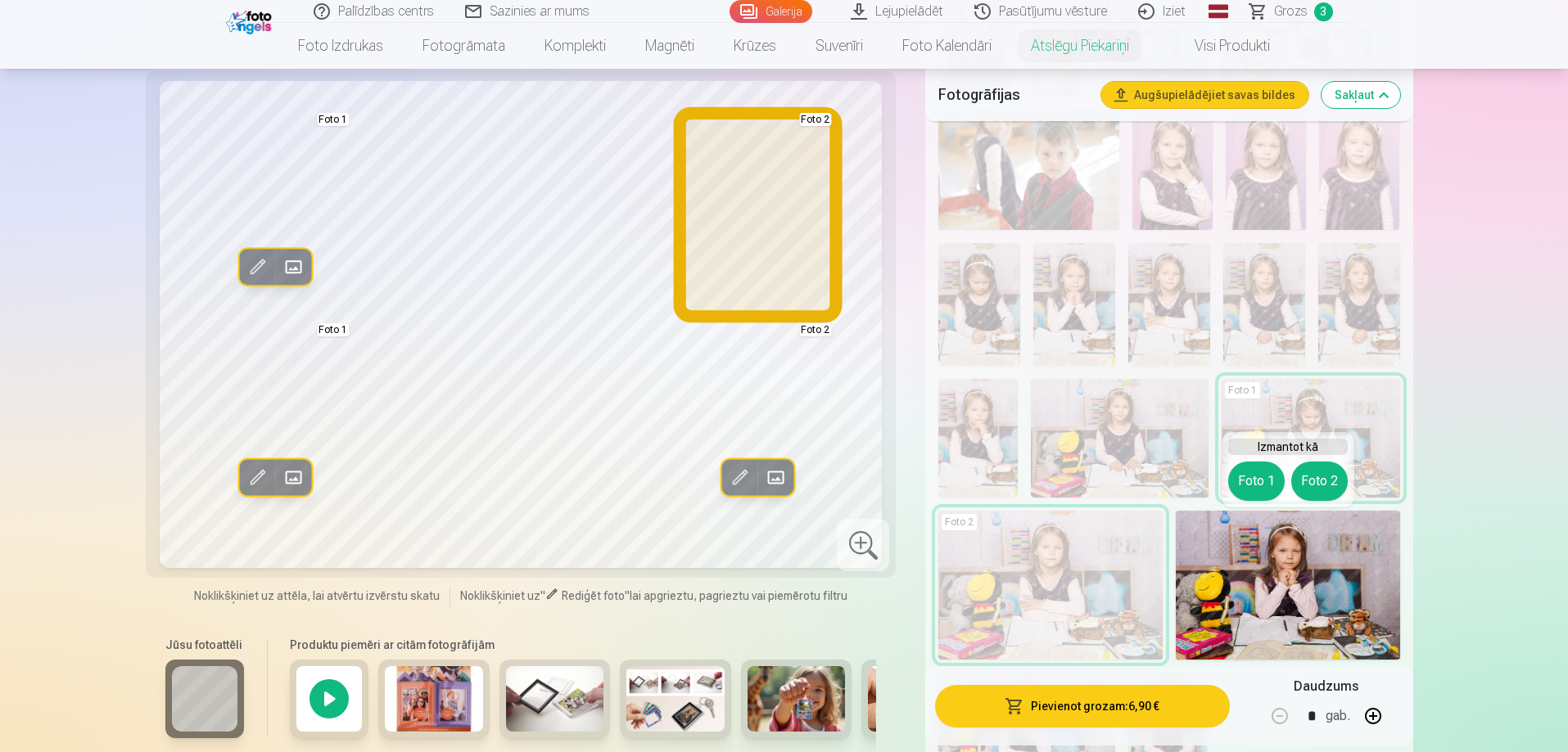
click at [1311, 482] on button "Foto 2" at bounding box center [1319, 481] width 57 height 39
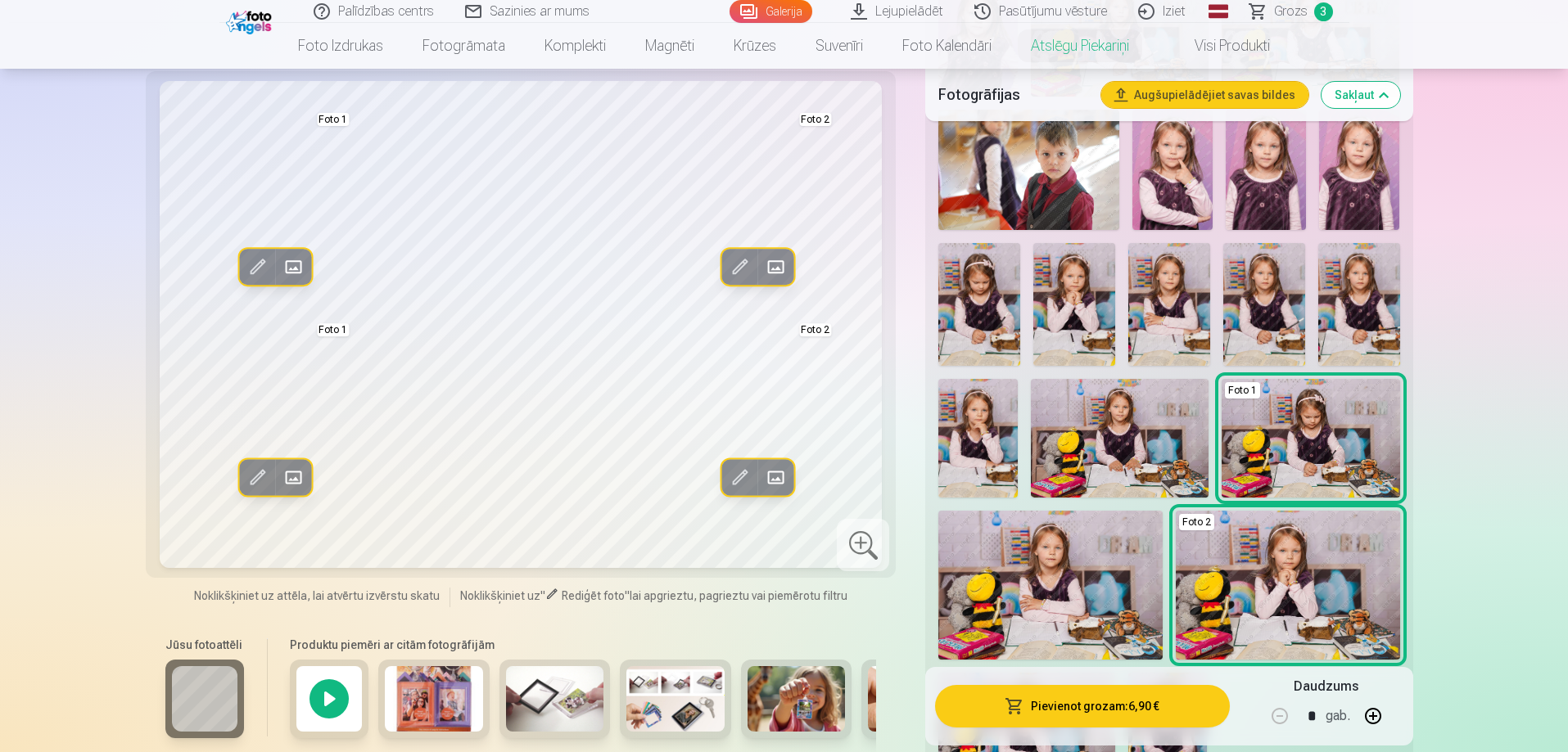
click at [746, 477] on span at bounding box center [739, 477] width 26 height 26
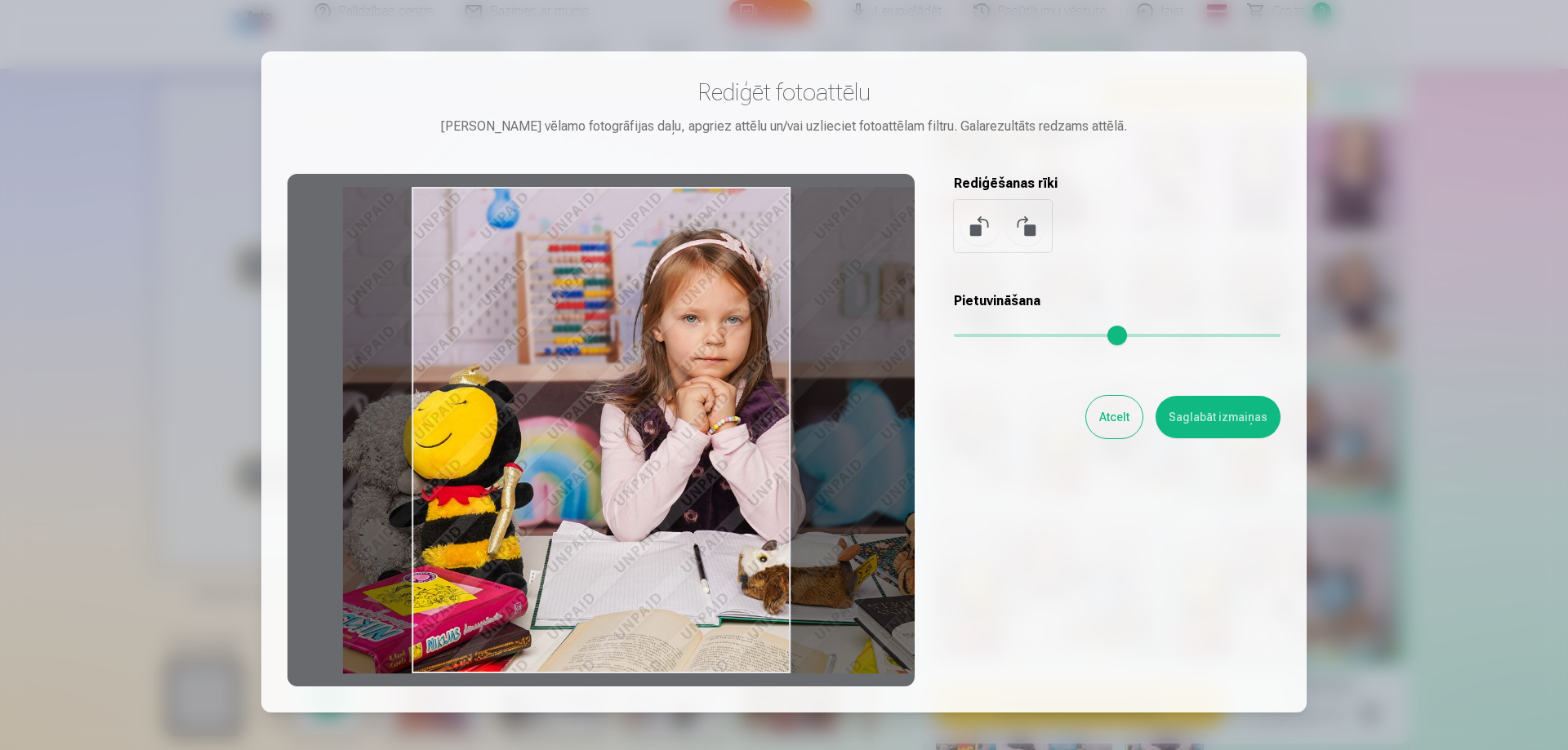
drag, startPoint x: 622, startPoint y: 477, endPoint x: 728, endPoint y: 481, distance: 106.1
click at [728, 481] on div at bounding box center [601, 430] width 628 height 512
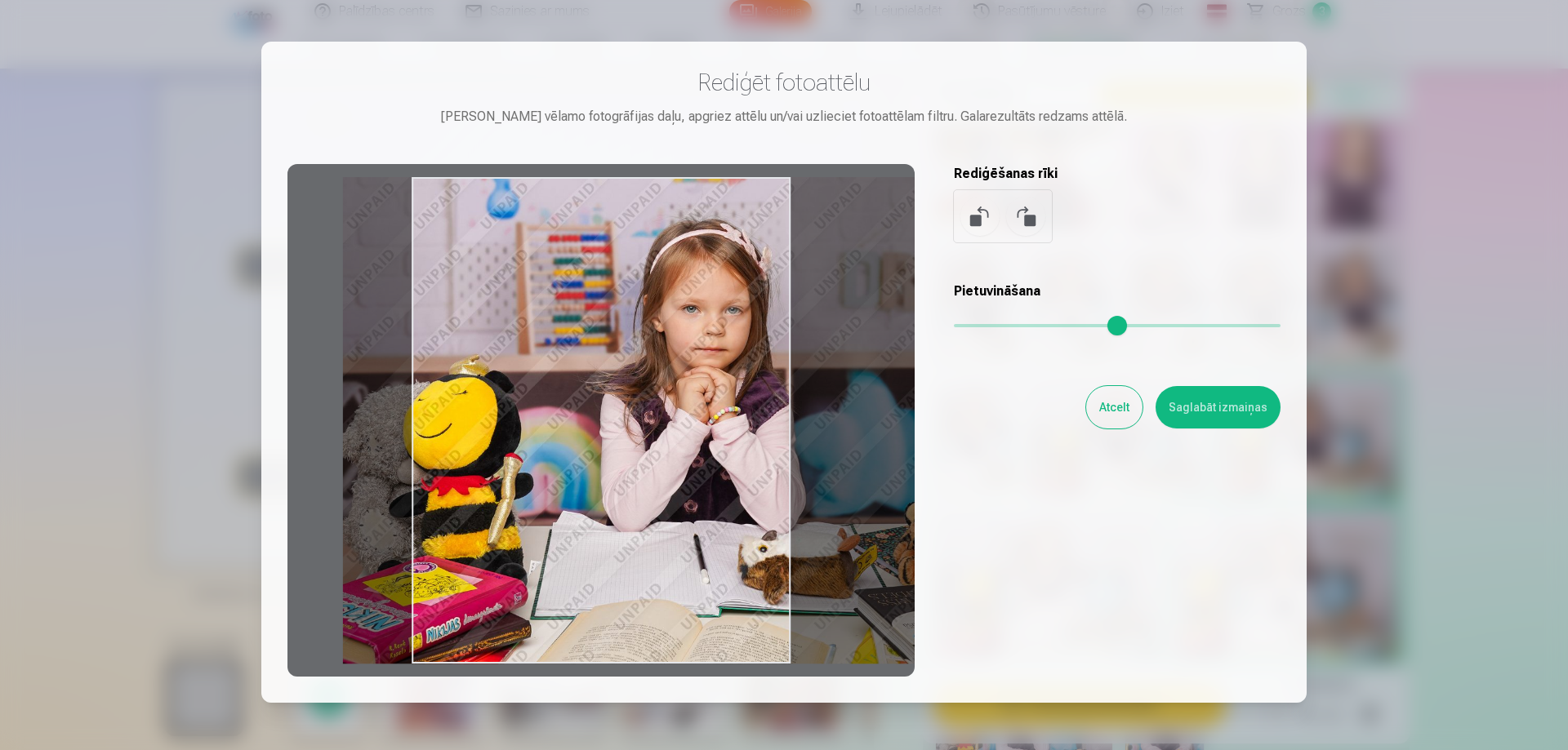
scroll to position [0, 0]
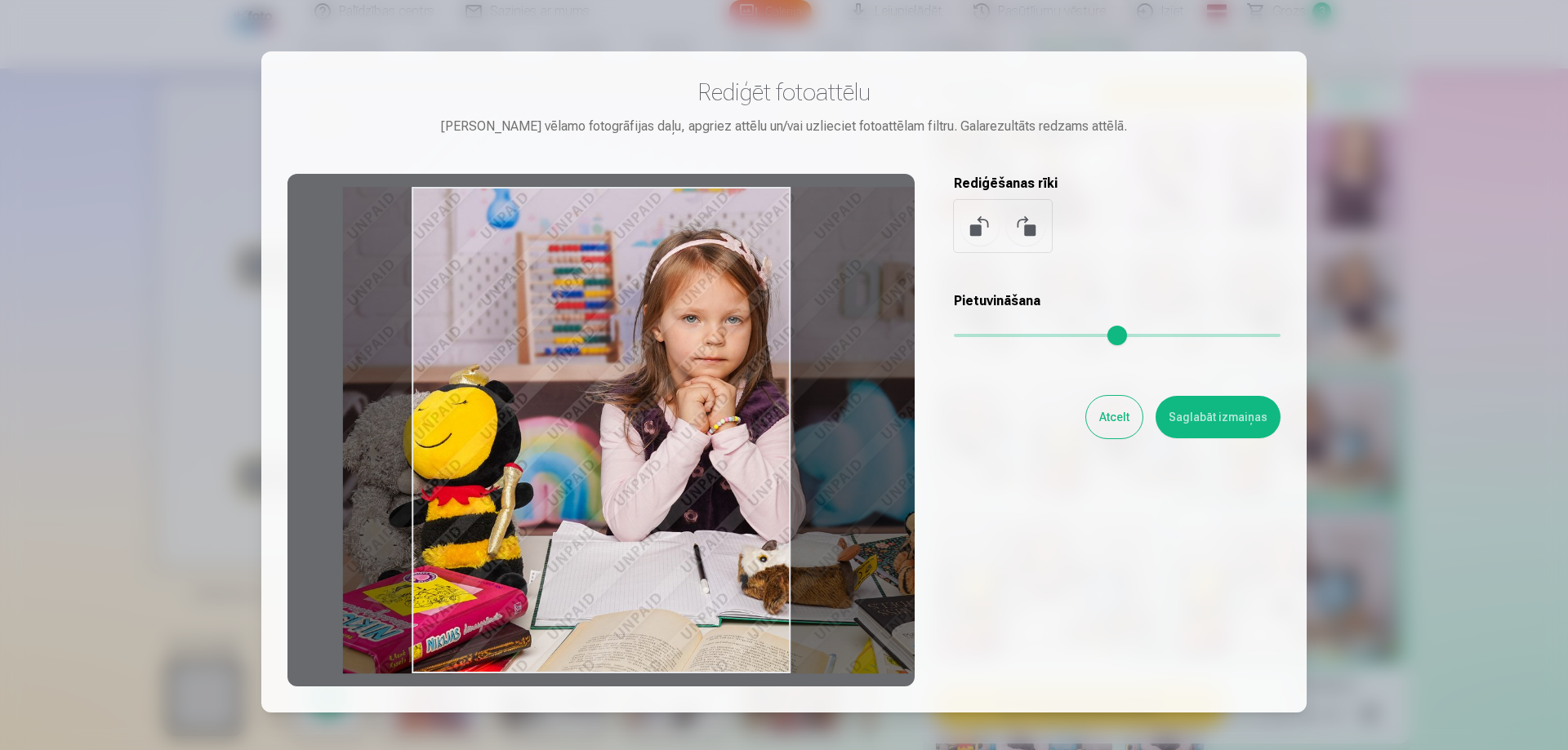
drag, startPoint x: 972, startPoint y: 335, endPoint x: 900, endPoint y: 336, distance: 72.0
click at [954, 336] on input "range" at bounding box center [1117, 335] width 327 height 3
click at [976, 230] on button at bounding box center [980, 226] width 39 height 39
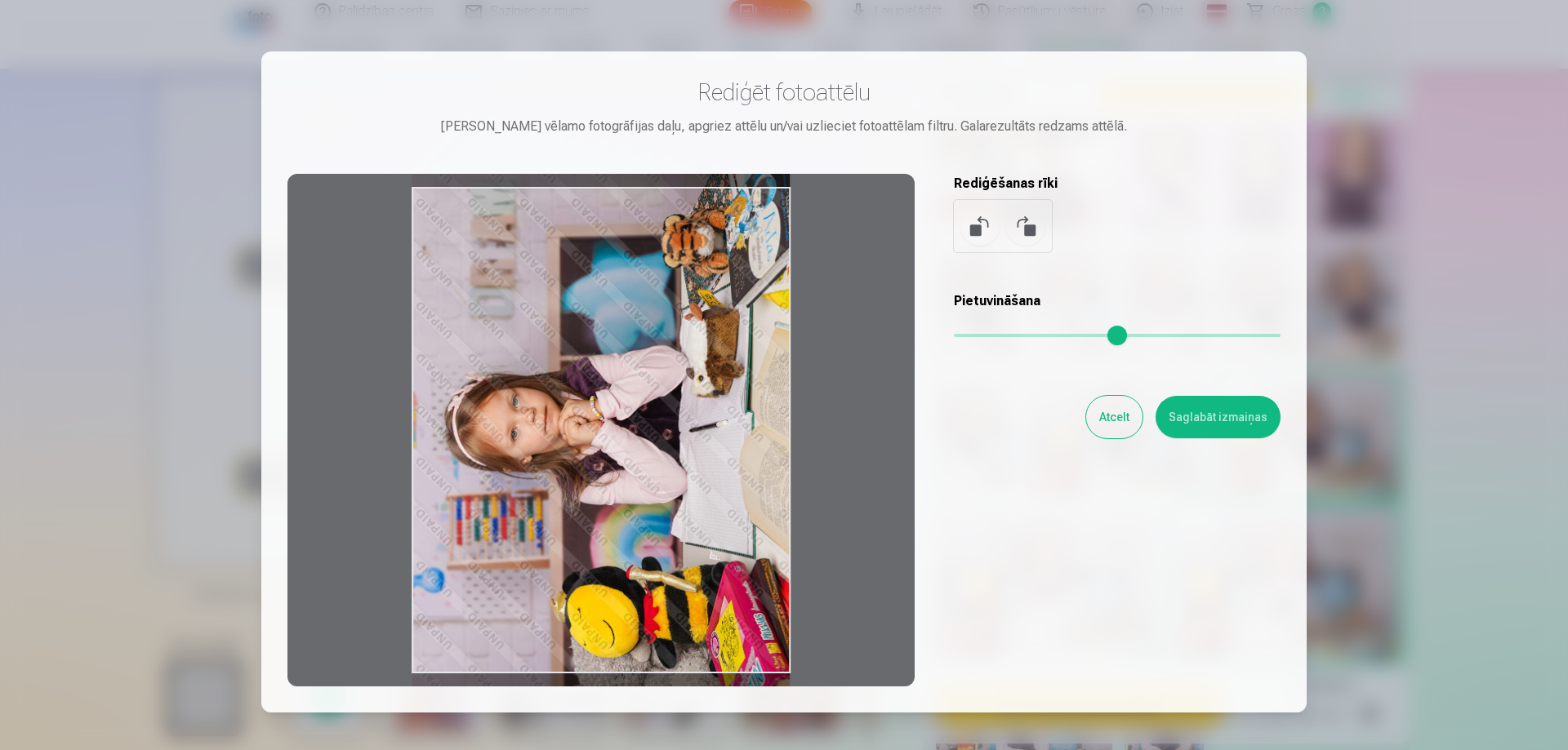
drag, startPoint x: 762, startPoint y: 336, endPoint x: 772, endPoint y: 327, distance: 13.5
click at [772, 327] on div at bounding box center [601, 430] width 628 height 512
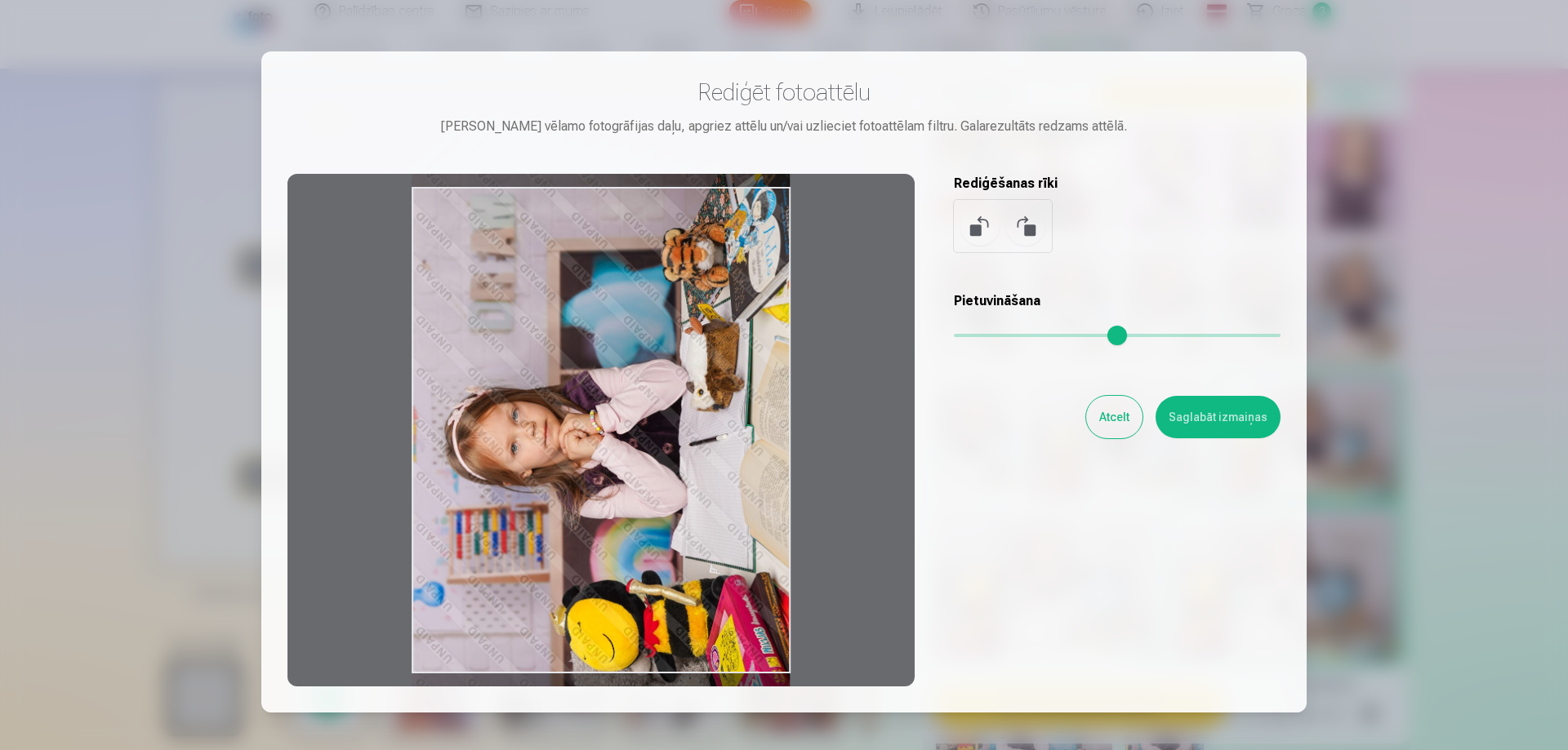
drag, startPoint x: 773, startPoint y: 374, endPoint x: 780, endPoint y: 388, distance: 15.7
click at [780, 388] on div at bounding box center [601, 430] width 628 height 512
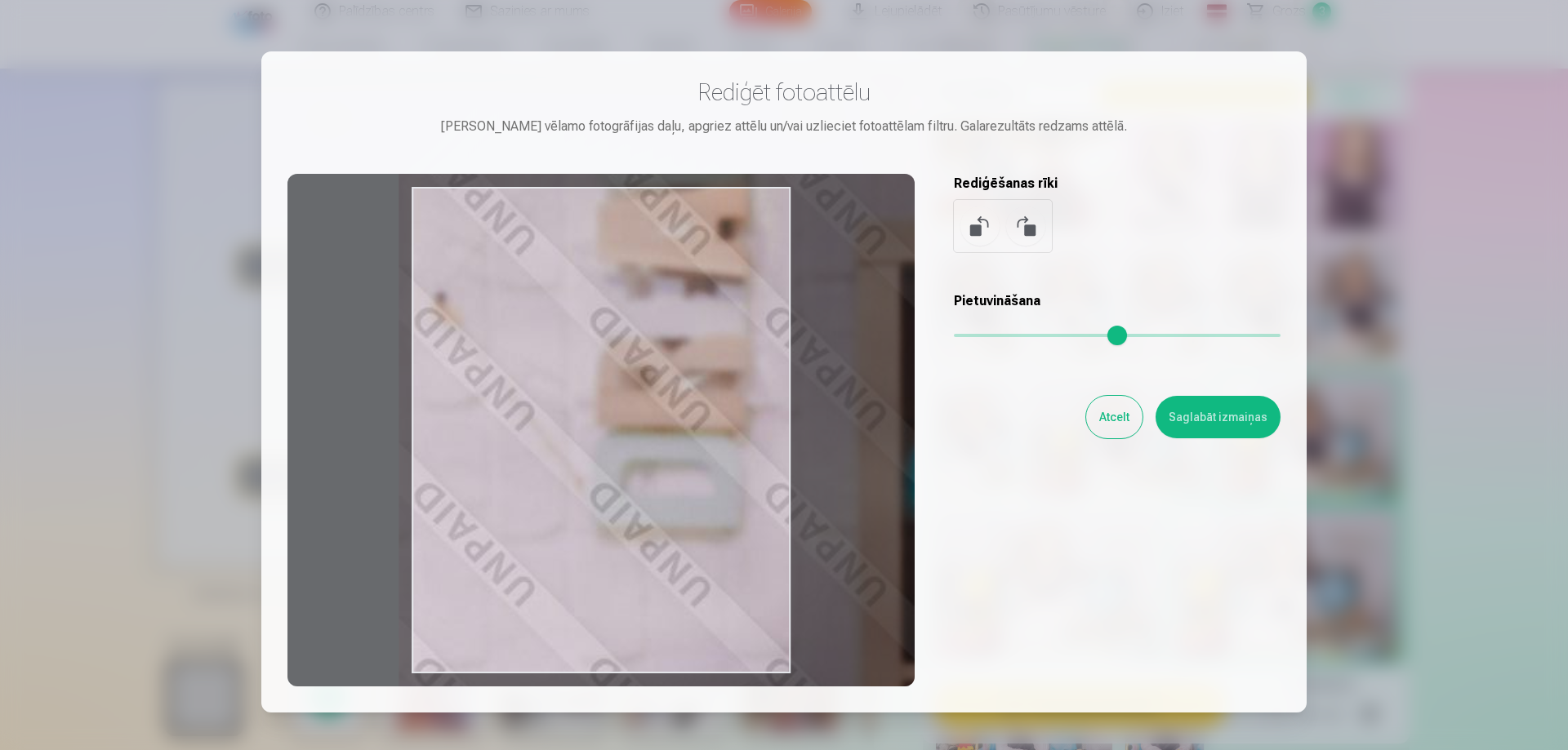
type input "*"
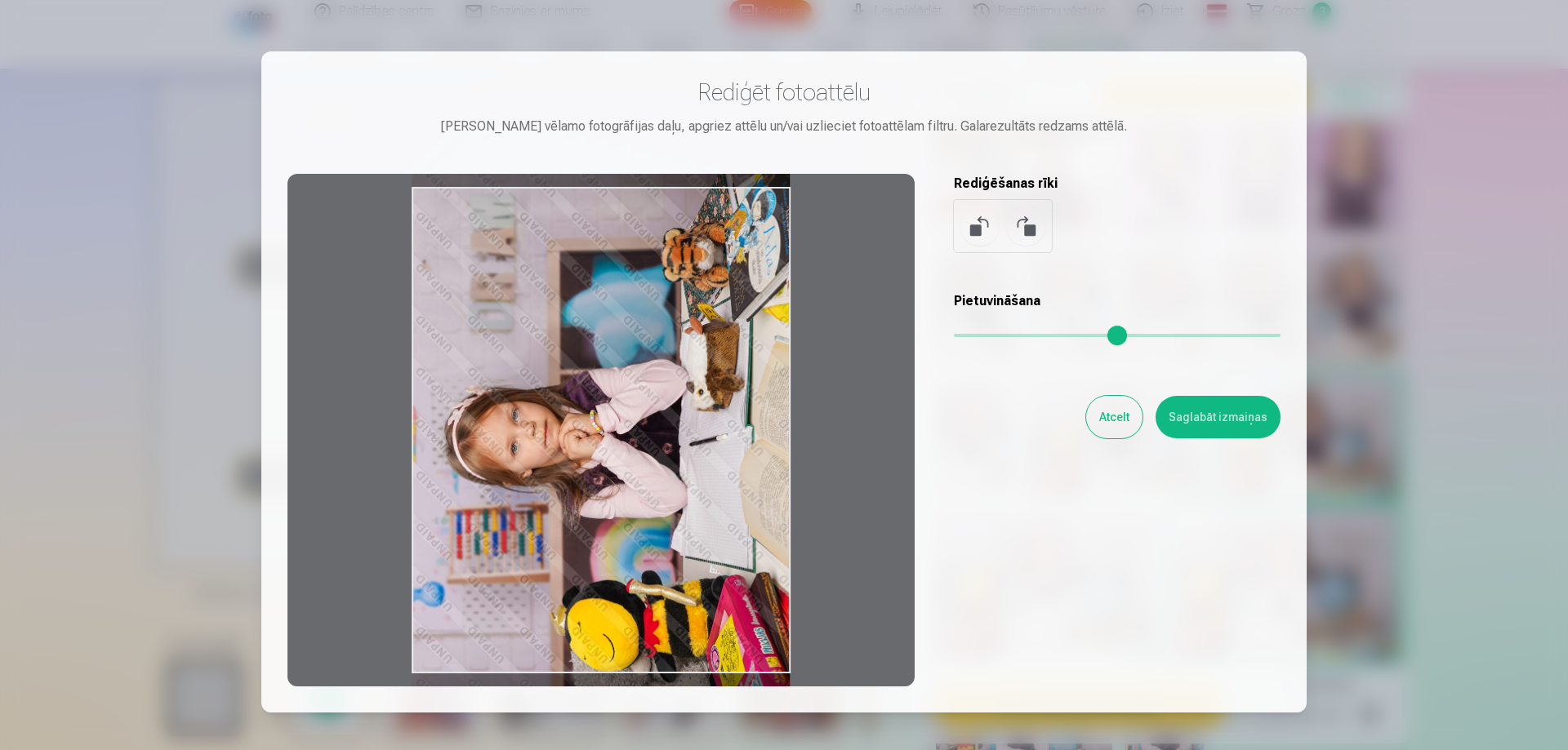
drag, startPoint x: 962, startPoint y: 336, endPoint x: 867, endPoint y: 343, distance: 95.3
click at [954, 337] on input "range" at bounding box center [1117, 335] width 327 height 3
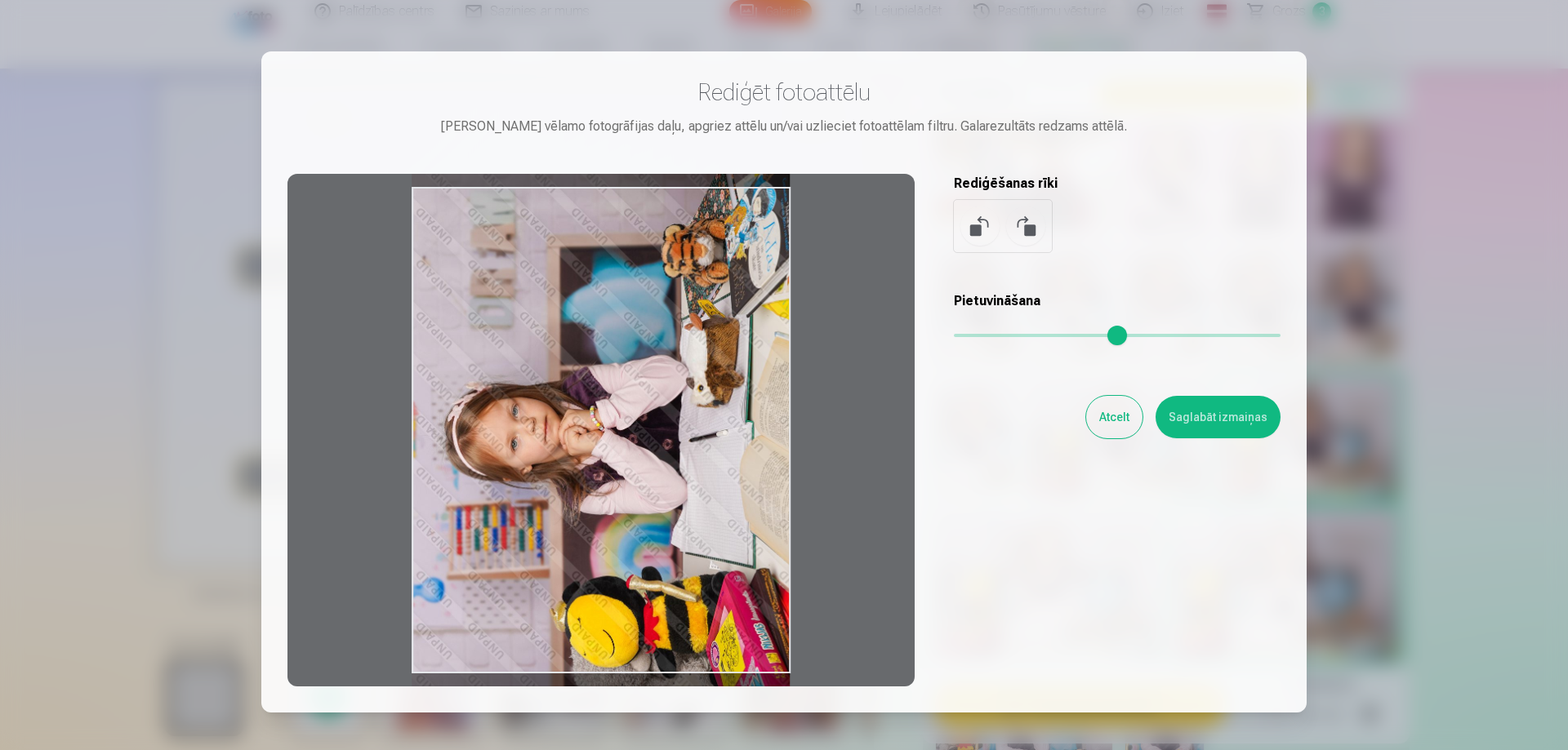
drag, startPoint x: 766, startPoint y: 411, endPoint x: 774, endPoint y: 406, distance: 9.4
click at [774, 406] on div at bounding box center [601, 430] width 628 height 512
click at [1203, 425] on button "Saglabāt izmaiņas" at bounding box center [1218, 417] width 125 height 42
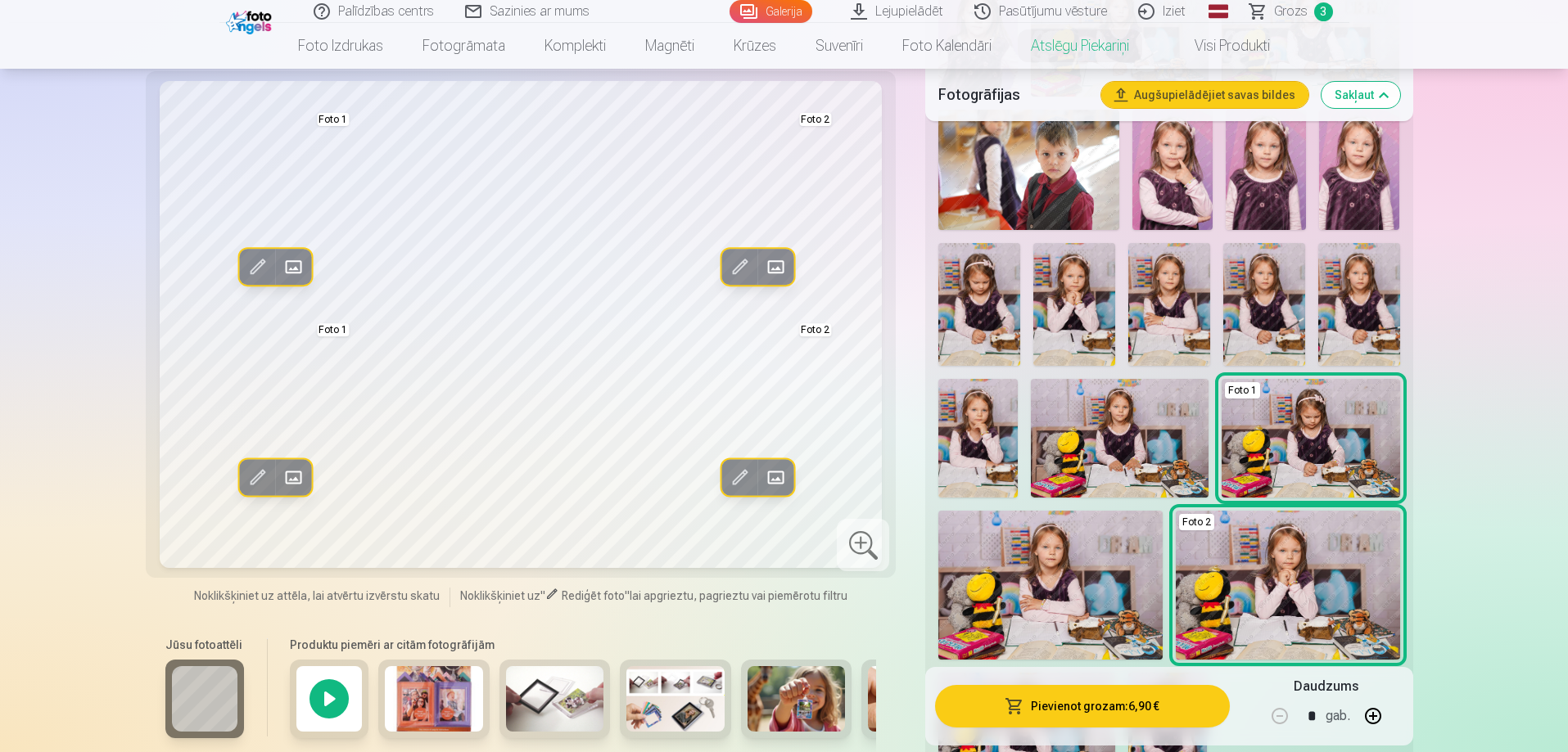
click at [742, 473] on span at bounding box center [739, 477] width 26 height 26
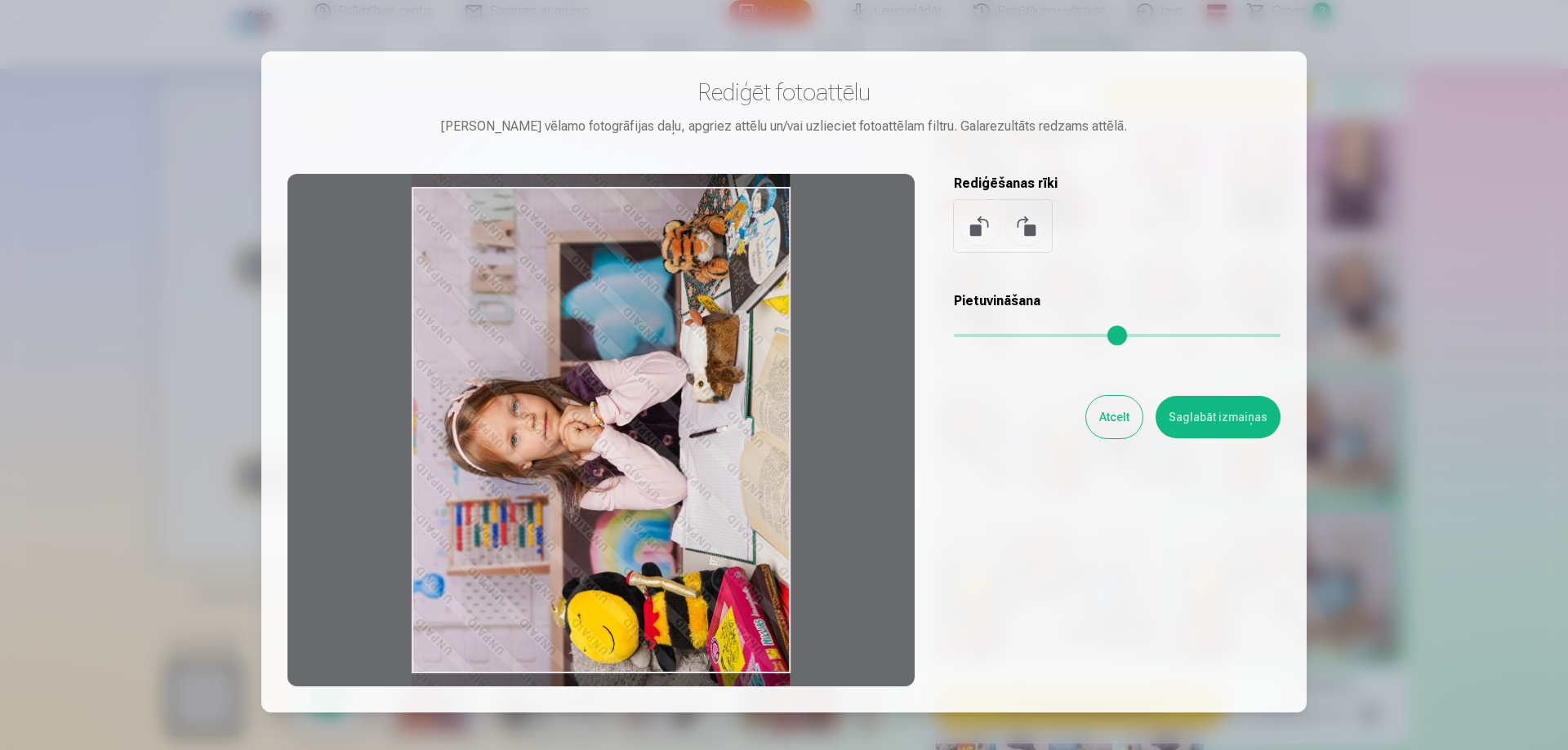
click at [769, 454] on div at bounding box center [601, 430] width 628 height 512
click at [739, 503] on div at bounding box center [601, 430] width 628 height 512
click at [1219, 422] on button "Saglabāt izmaiņas" at bounding box center [1218, 417] width 125 height 42
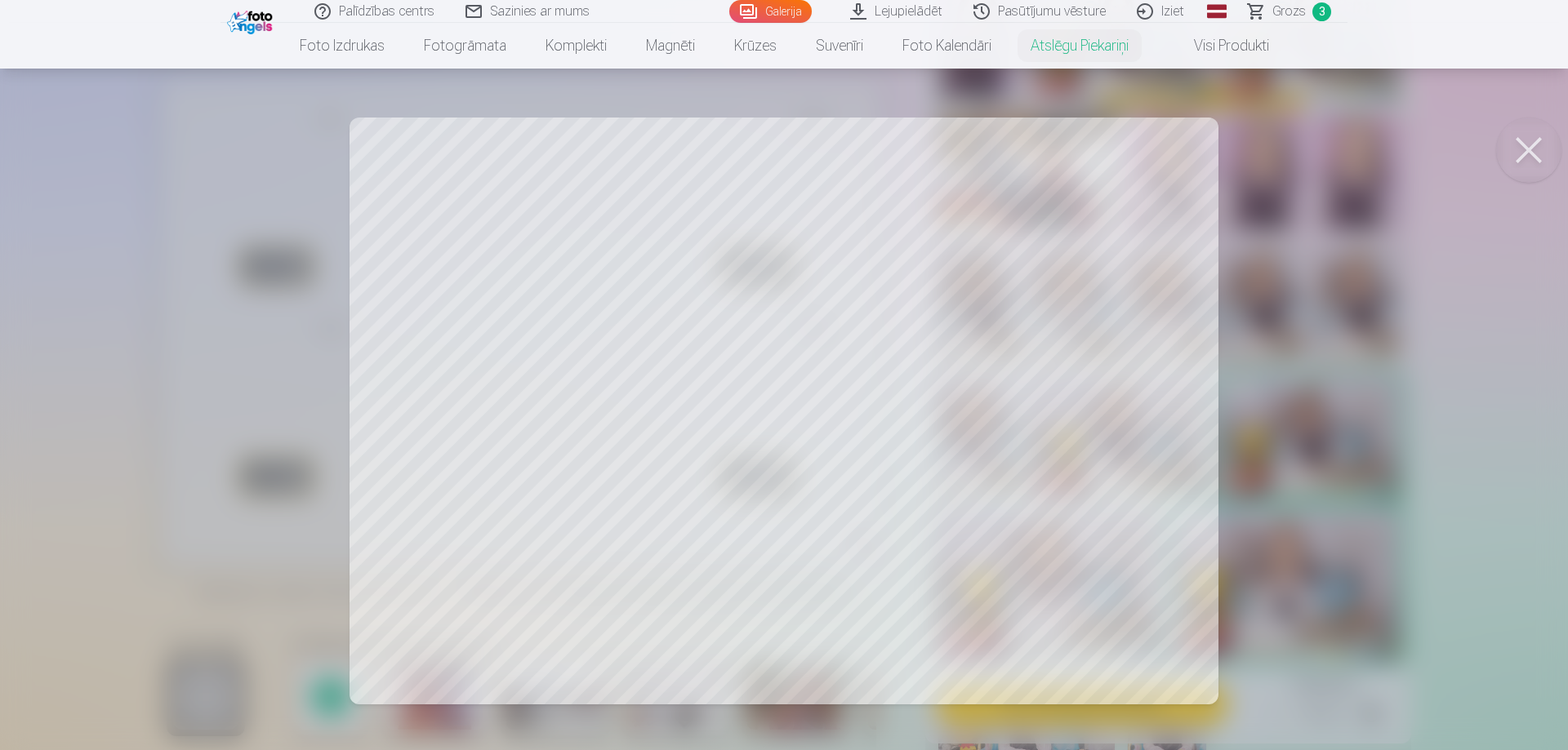
click at [1070, 522] on div at bounding box center [784, 375] width 1568 height 750
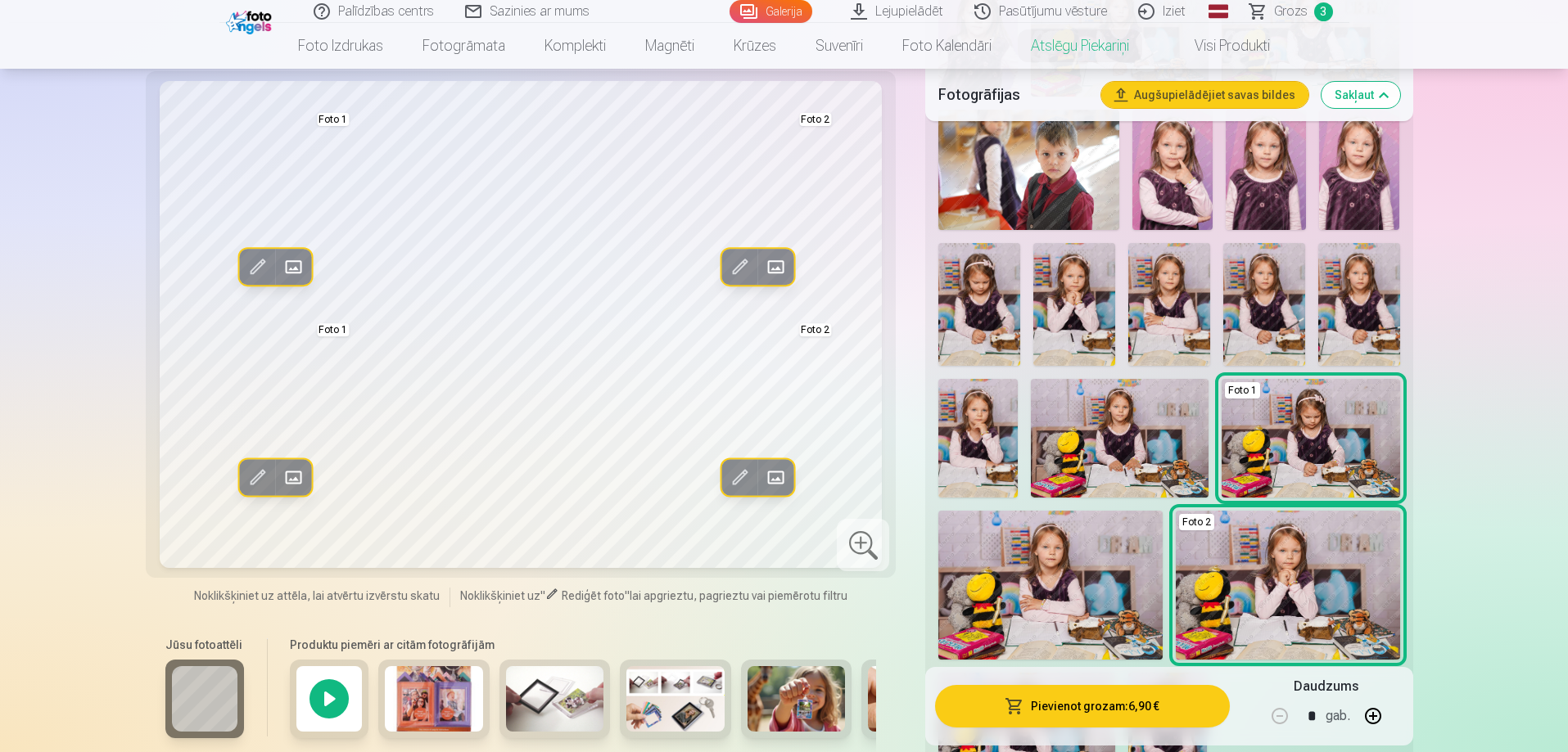
click at [257, 478] on span at bounding box center [256, 477] width 26 height 26
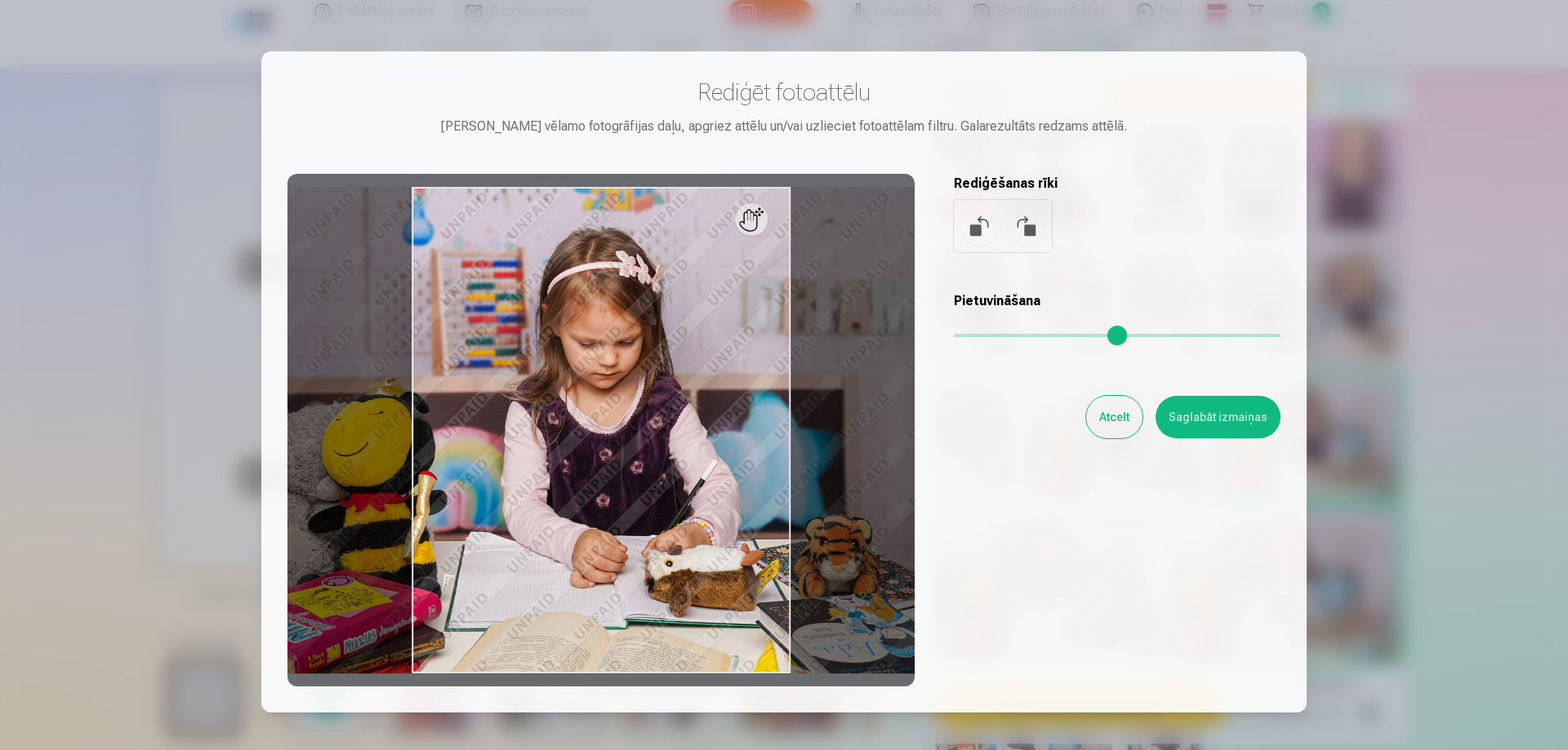
click at [985, 229] on button at bounding box center [980, 226] width 39 height 39
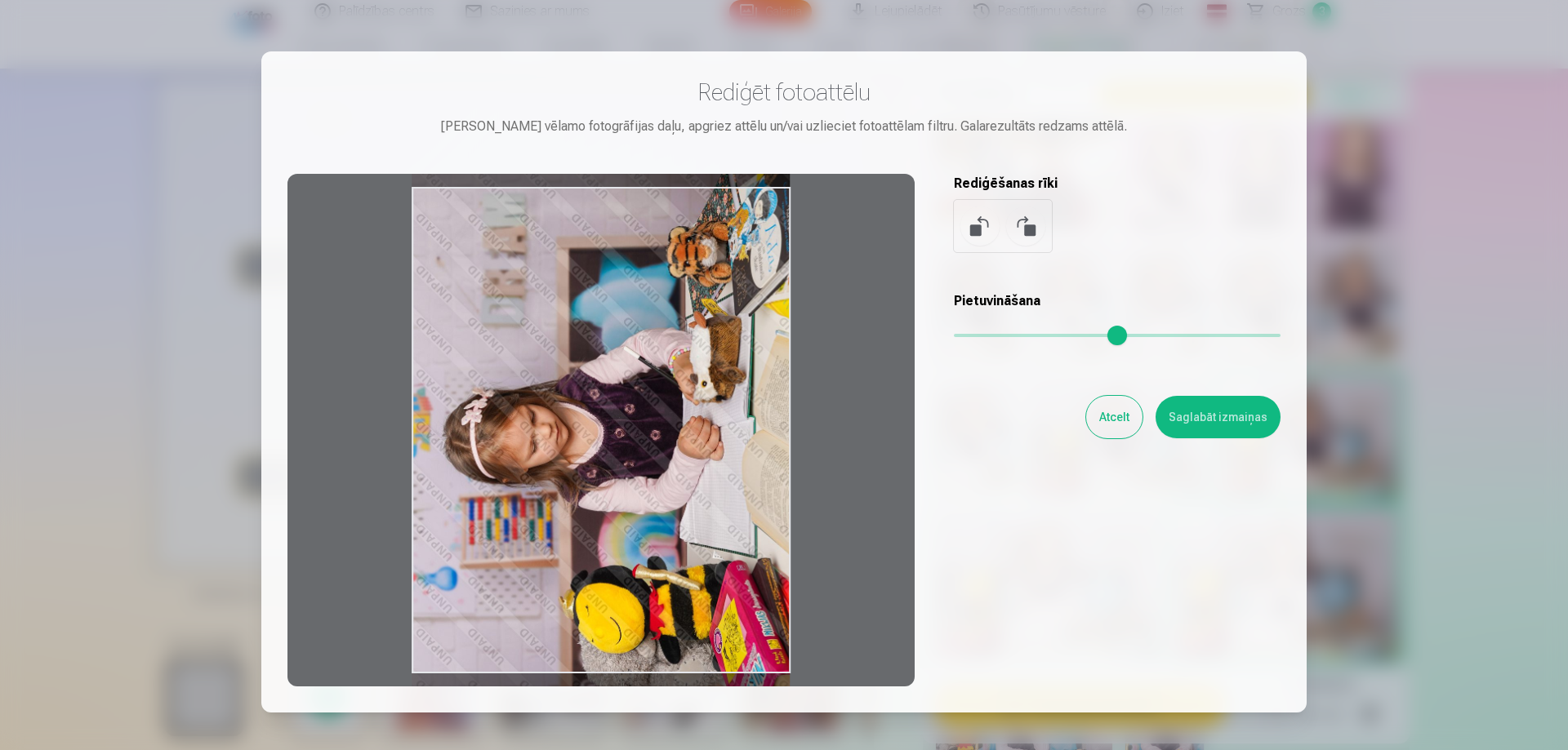
click at [736, 323] on div at bounding box center [601, 430] width 628 height 512
click at [1202, 425] on button "Saglabāt izmaiņas" at bounding box center [1218, 417] width 125 height 42
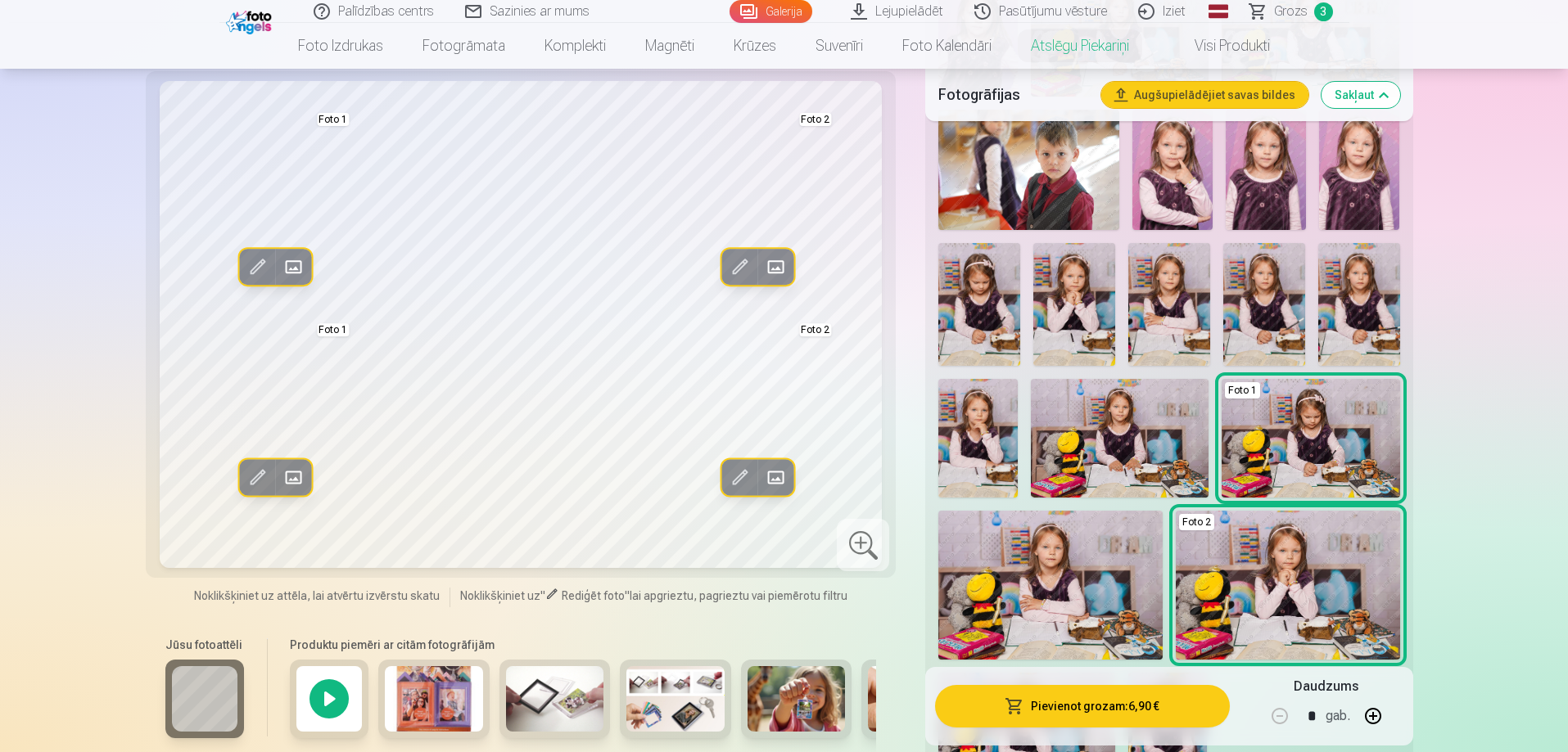
click at [781, 470] on span at bounding box center [774, 477] width 26 height 26
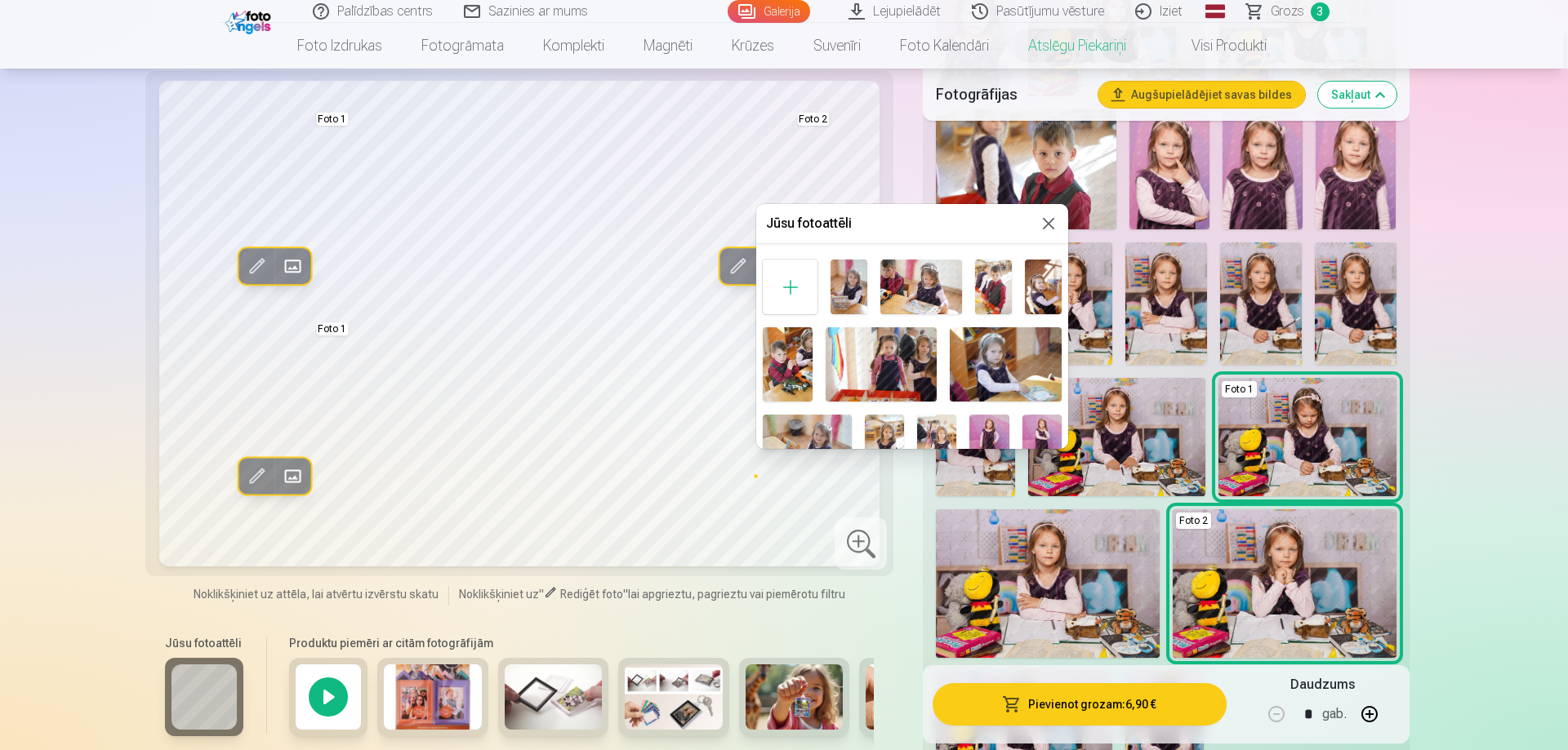
click at [1048, 223] on button at bounding box center [1049, 223] width 19 height 19
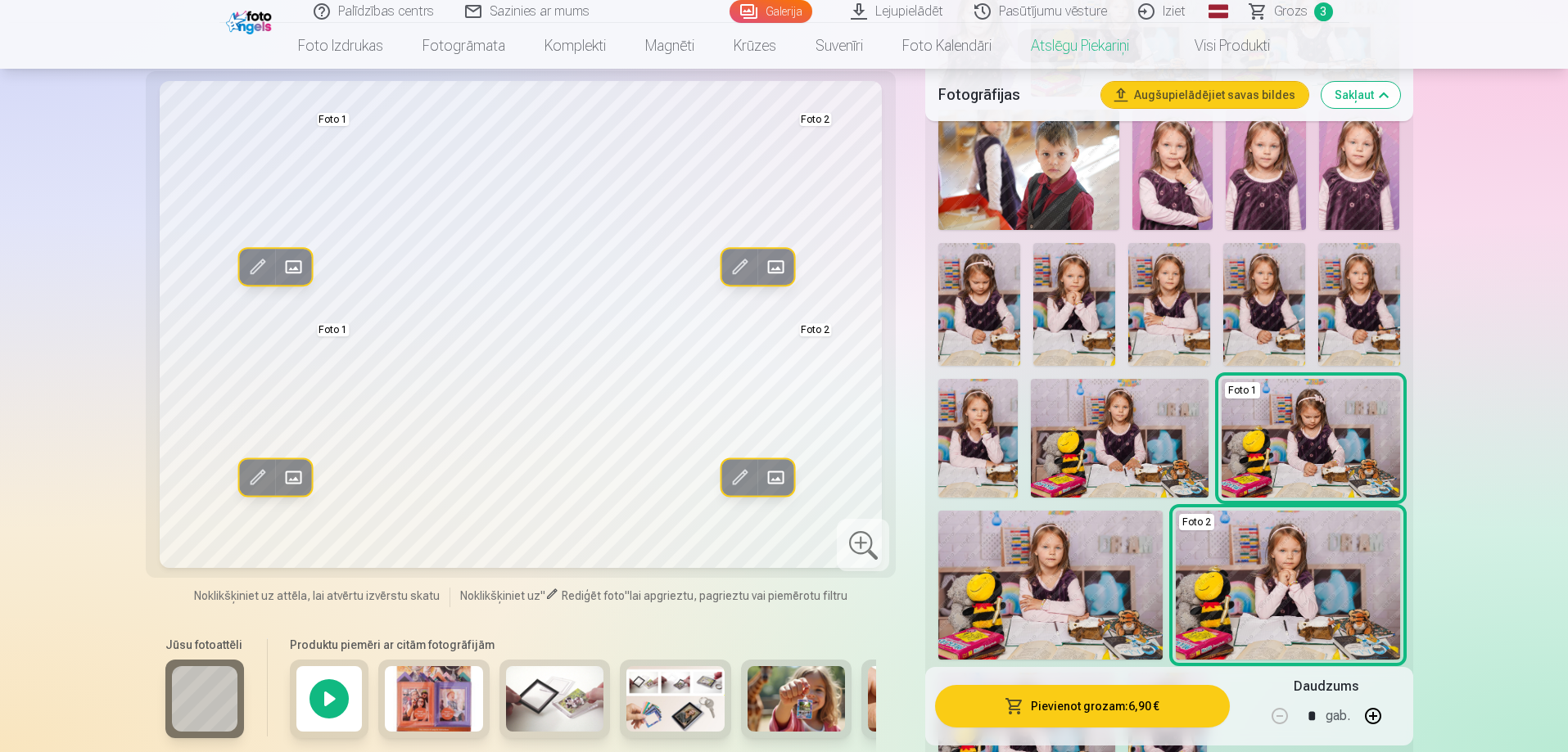
click at [1121, 705] on button "Pievienot grozam : 6,90 €" at bounding box center [1082, 706] width 294 height 42
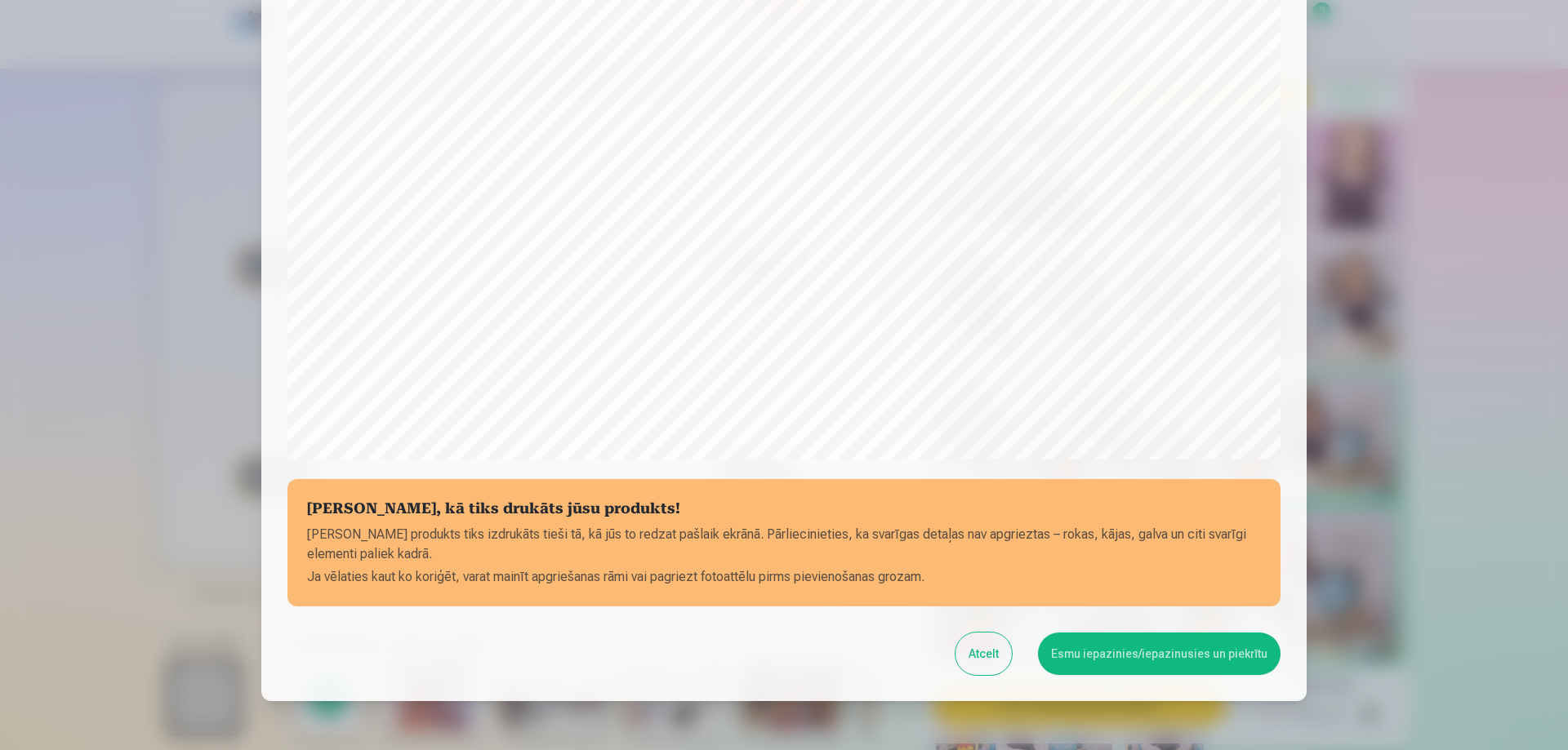
scroll to position [180, 0]
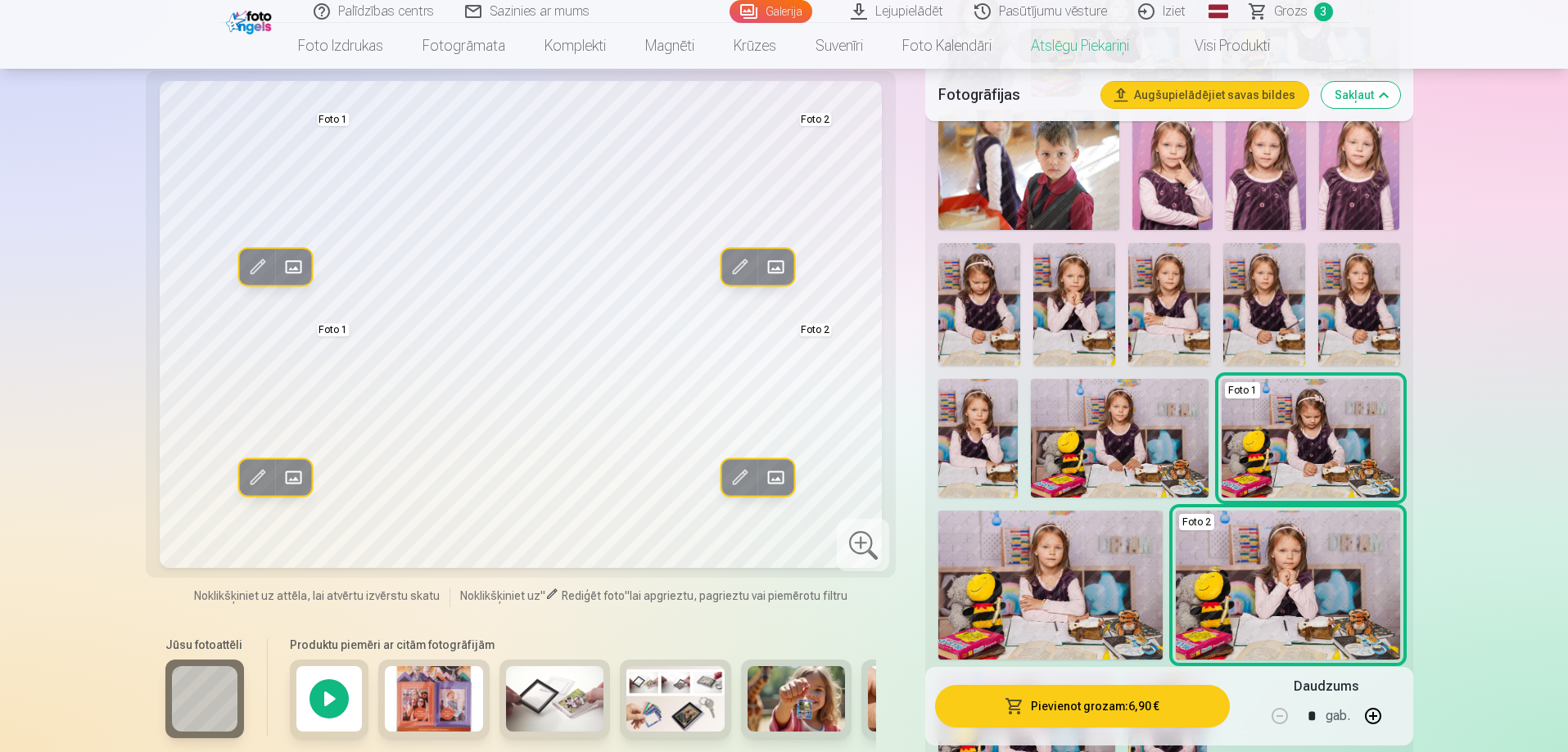
click at [740, 262] on span at bounding box center [739, 267] width 26 height 26
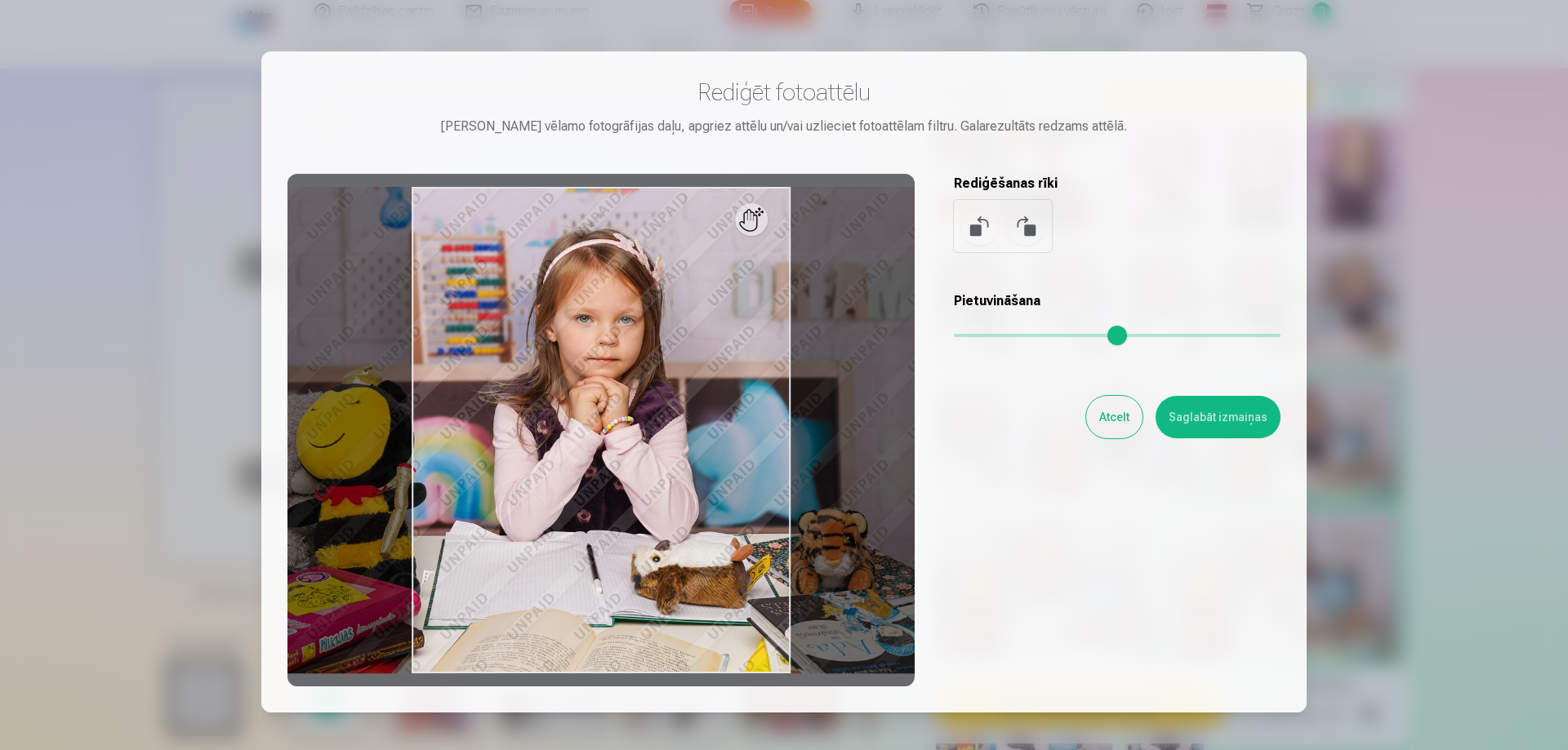
click at [973, 229] on button at bounding box center [980, 226] width 39 height 39
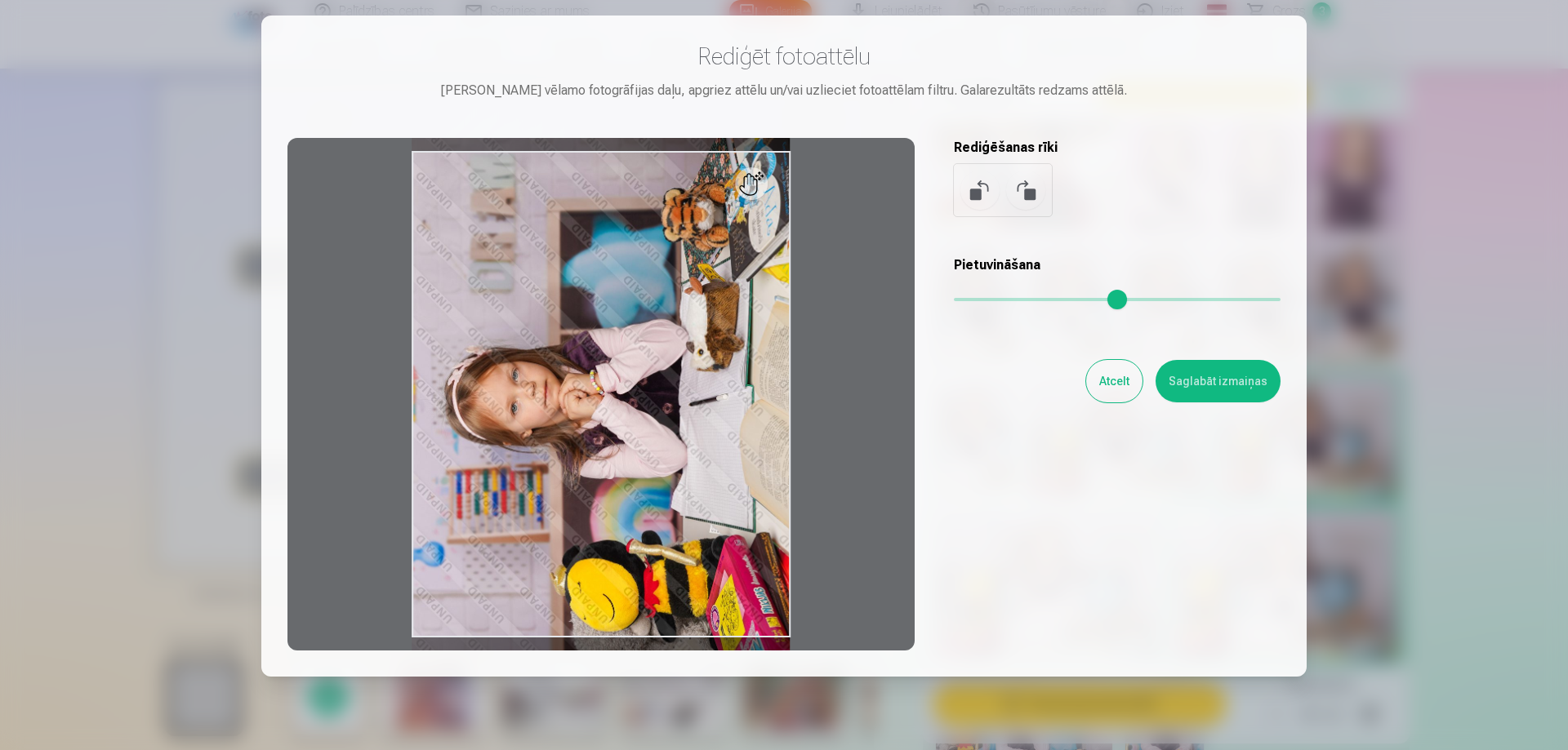
scroll to position [0, 0]
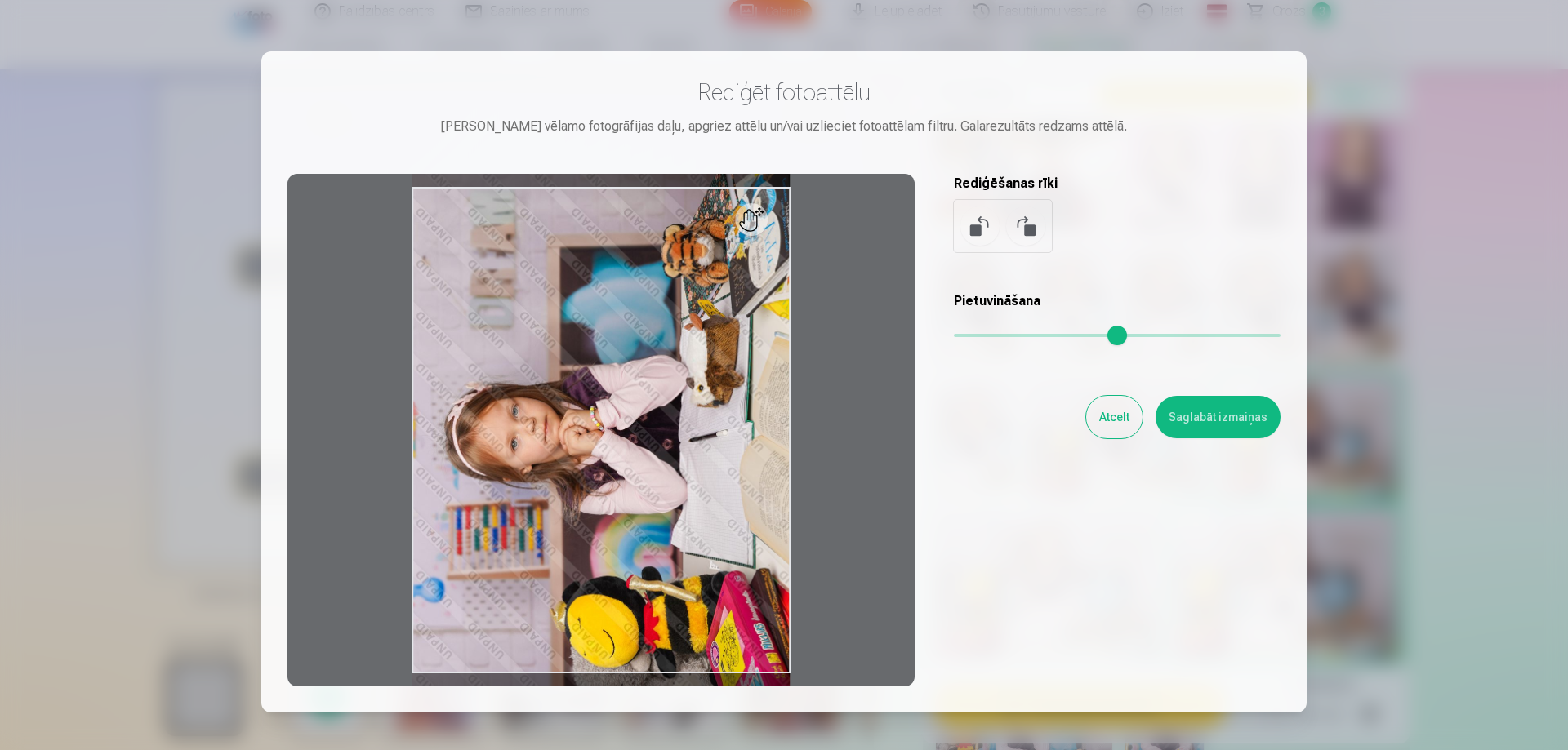
click at [1229, 422] on button "Saglabāt izmaiņas" at bounding box center [1218, 417] width 125 height 42
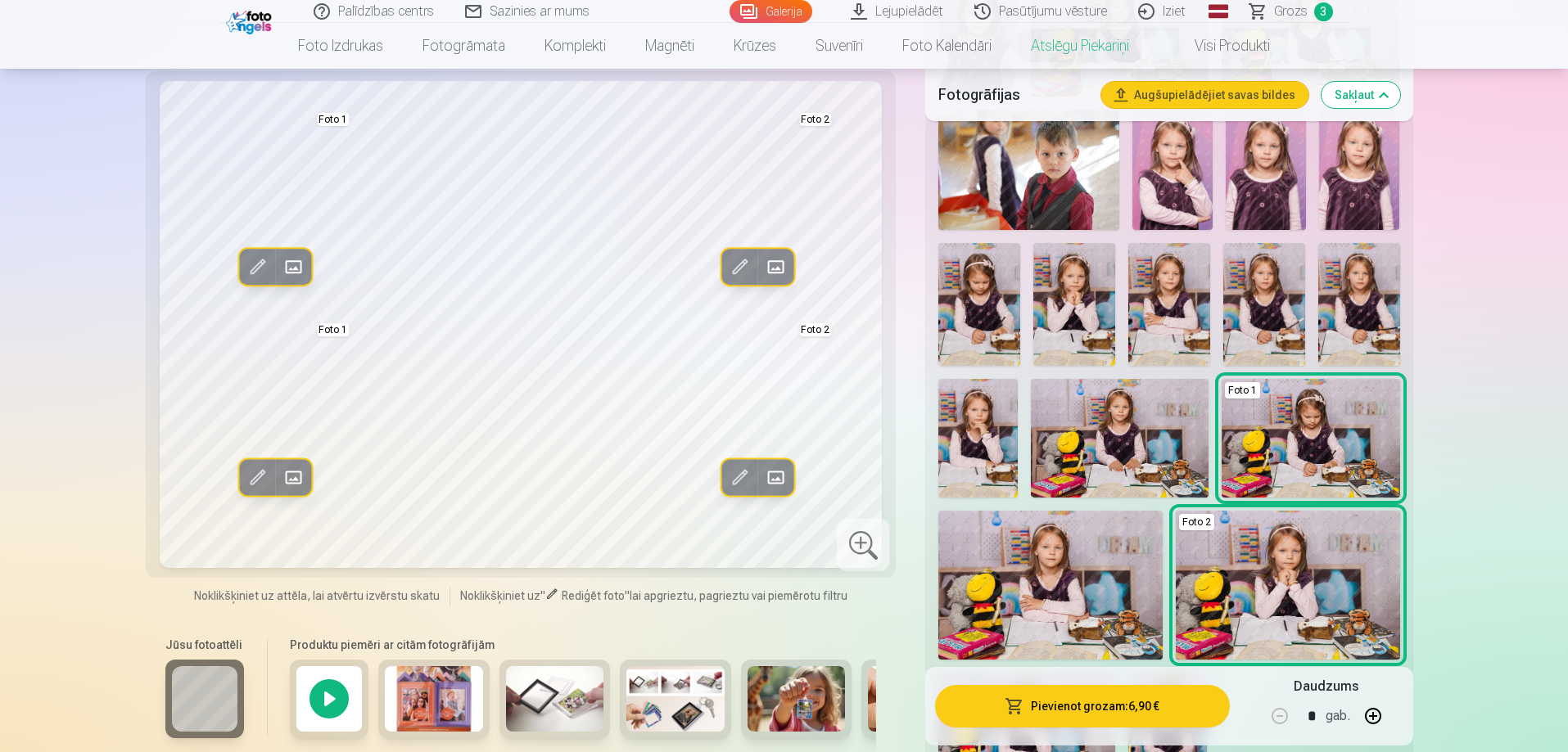
click at [265, 263] on span at bounding box center [256, 267] width 26 height 26
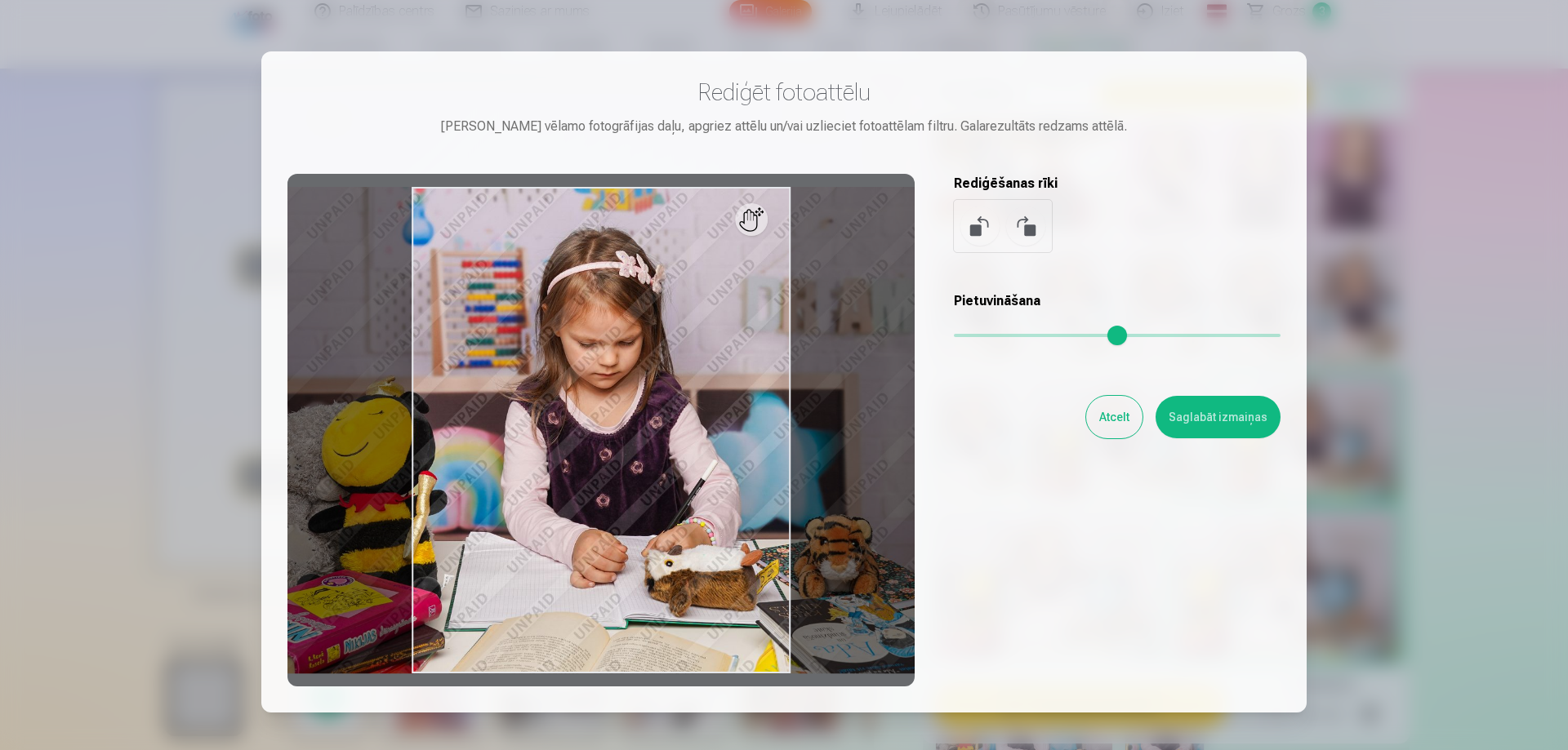
click at [973, 235] on button at bounding box center [980, 226] width 39 height 39
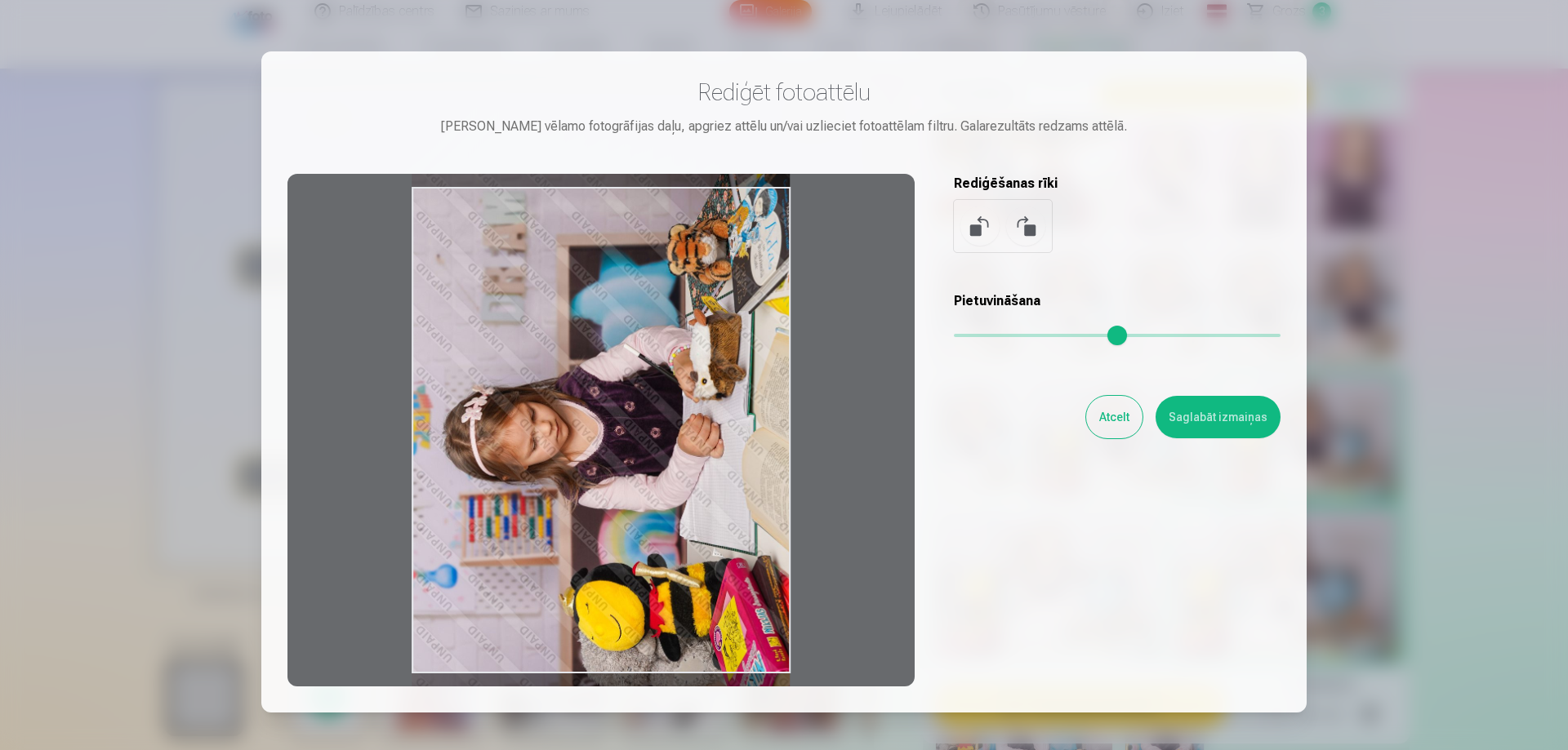
click at [700, 379] on div at bounding box center [601, 430] width 628 height 512
drag, startPoint x: 1205, startPoint y: 422, endPoint x: 1099, endPoint y: 418, distance: 106.1
click at [1206, 422] on button "Saglabāt izmaiņas" at bounding box center [1218, 417] width 125 height 42
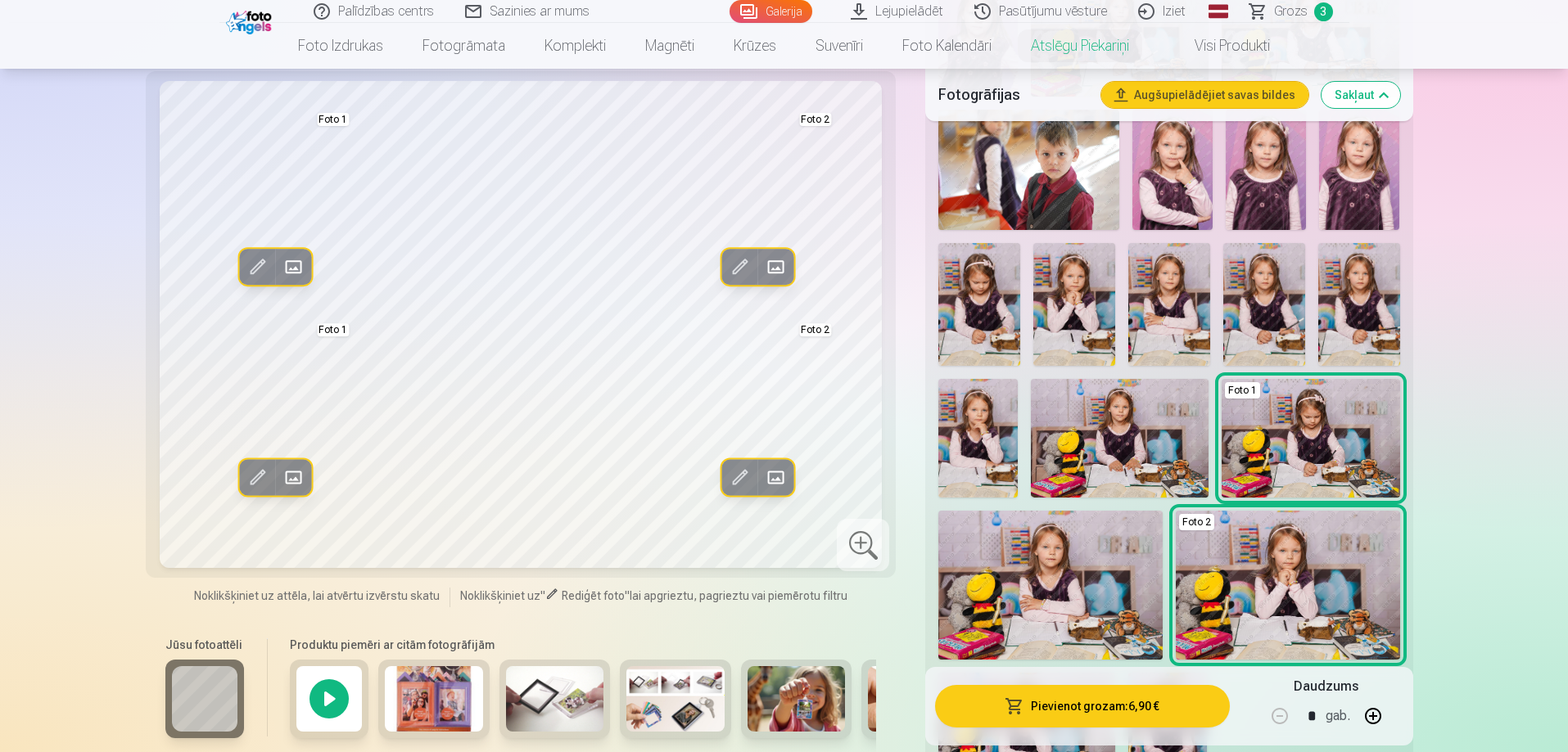
click at [1103, 701] on button "Pievienot grozam : 6,90 €" at bounding box center [1082, 706] width 294 height 42
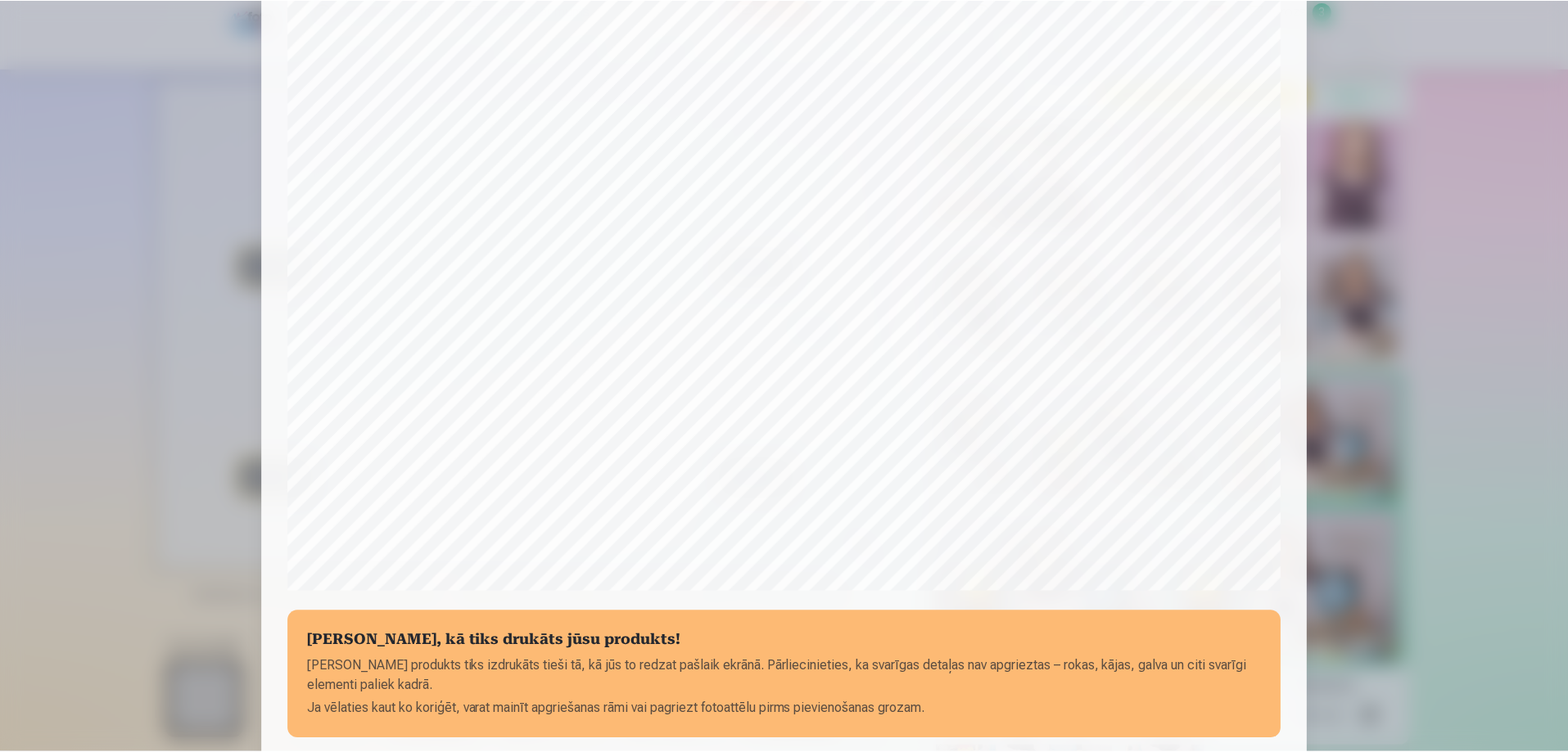
scroll to position [409, 0]
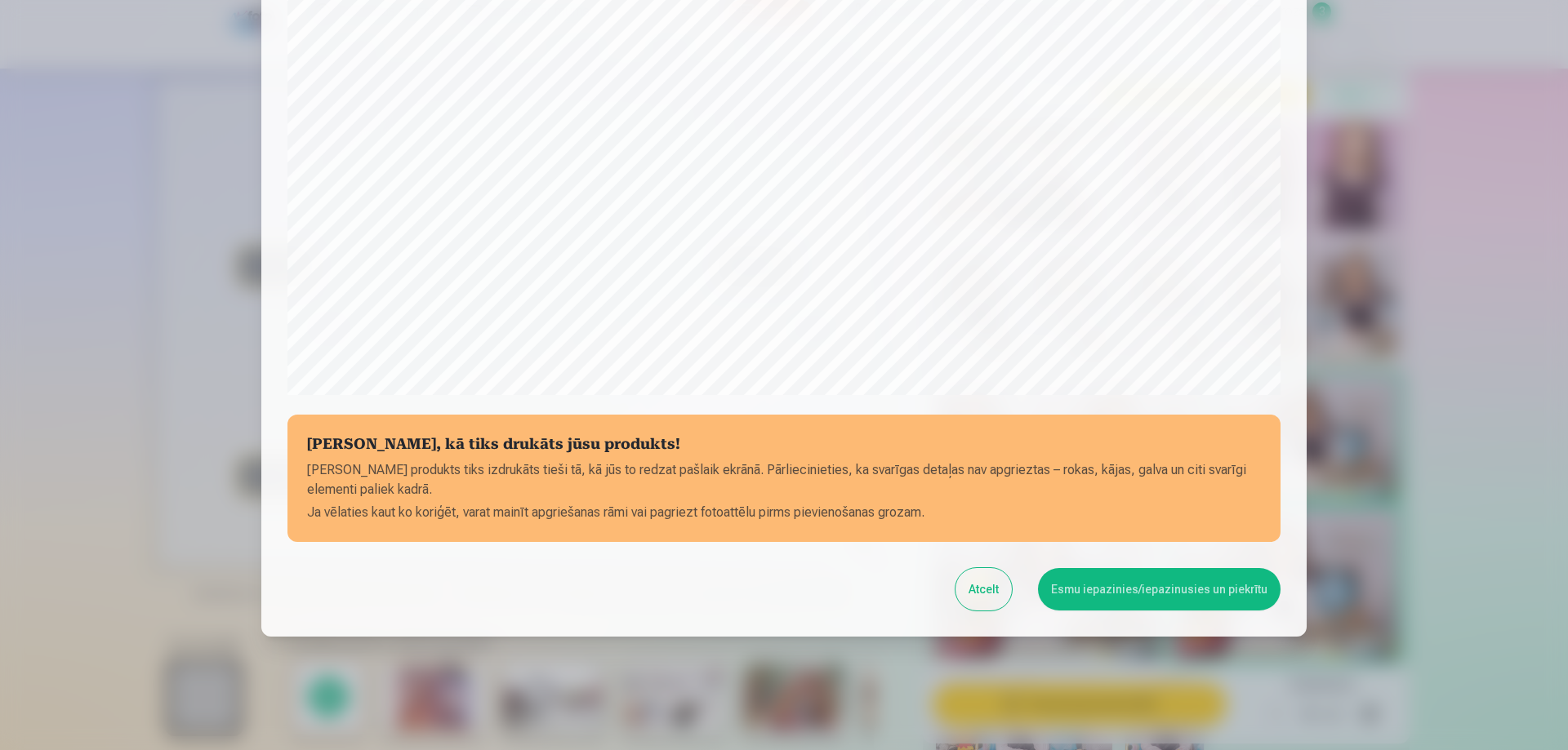
click at [998, 594] on button "Atcelt" at bounding box center [983, 589] width 57 height 42
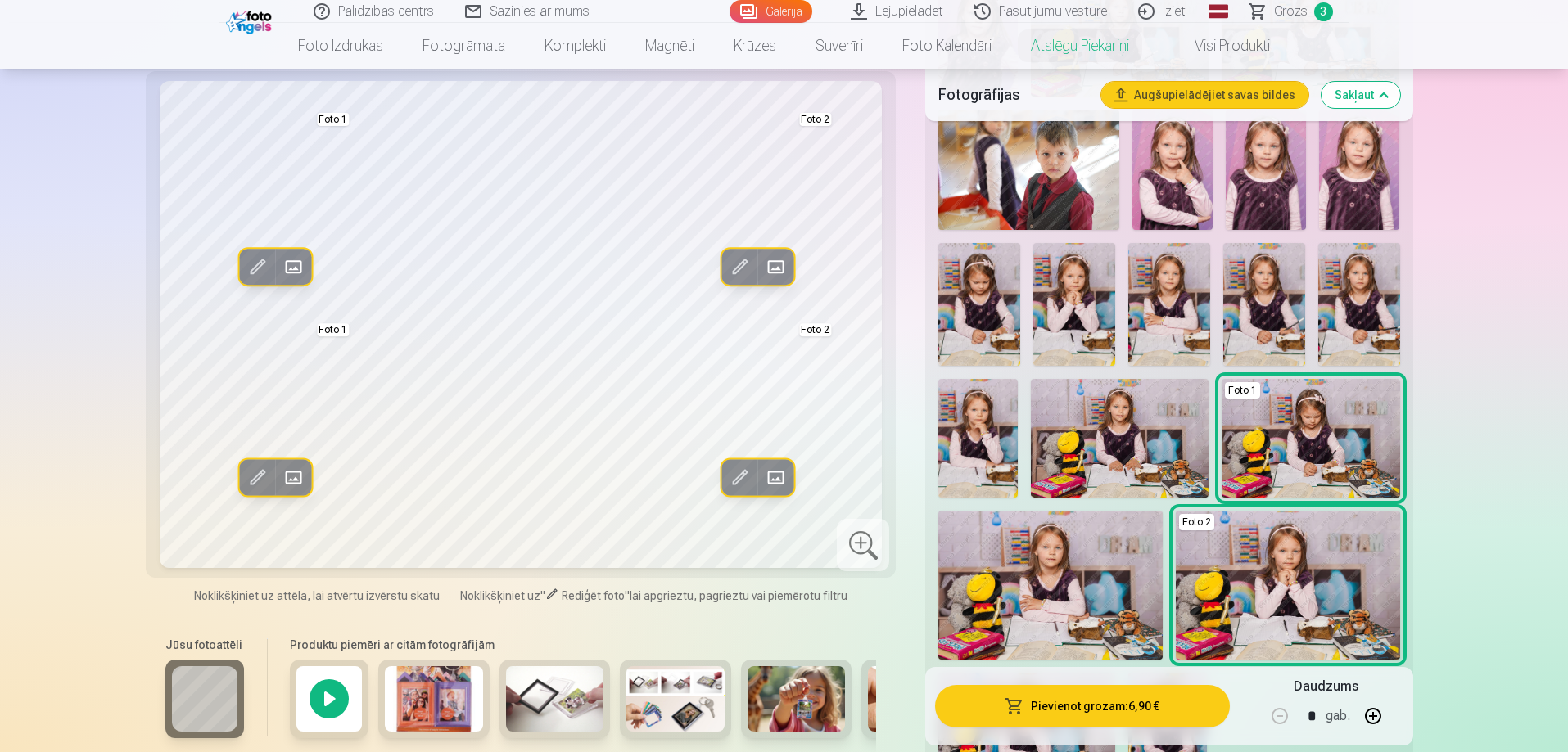
drag, startPoint x: 627, startPoint y: 755, endPoint x: 781, endPoint y: 720, distance: 157.9
